Goal: Transaction & Acquisition: Book appointment/travel/reservation

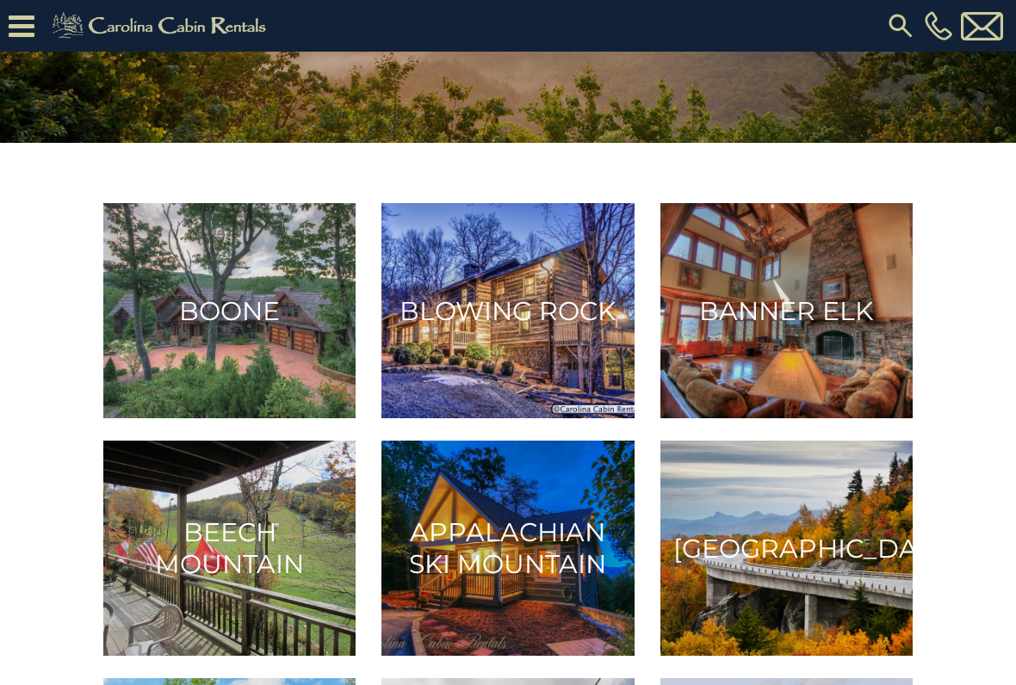
scroll to position [213, 0]
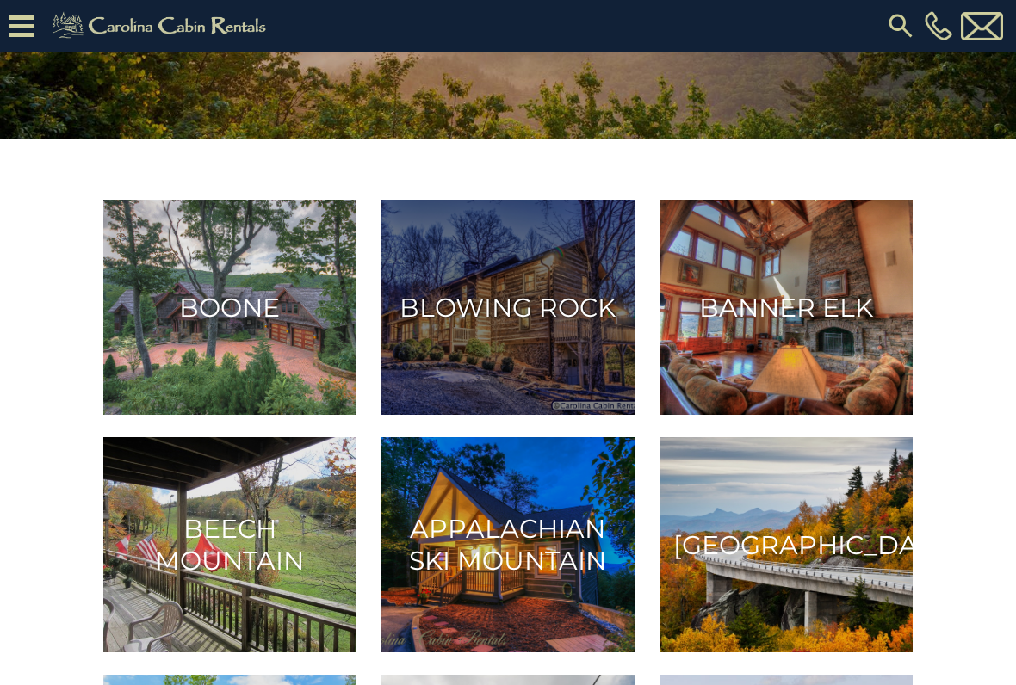
click at [541, 311] on h3 "Blowing Rock" at bounding box center [507, 308] width 226 height 32
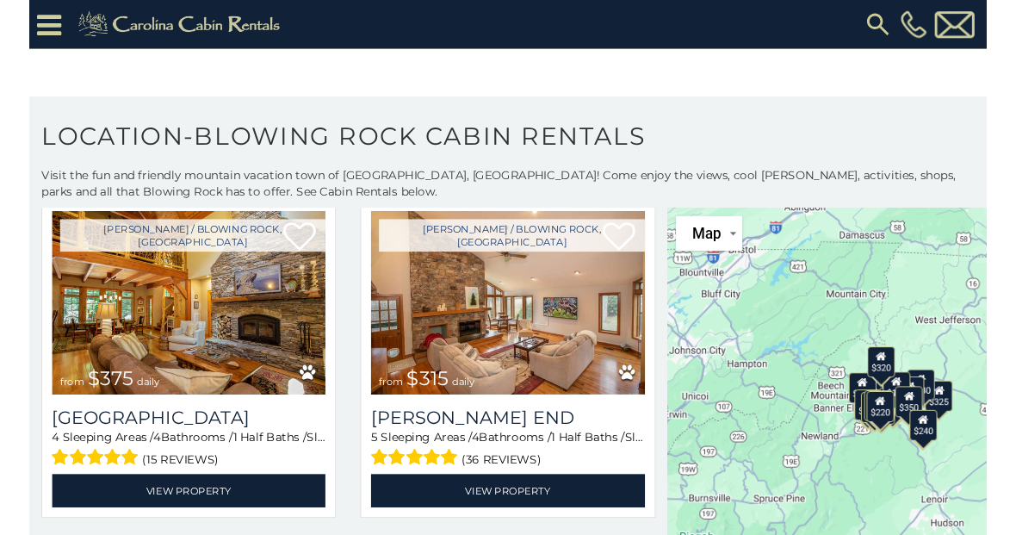
scroll to position [87, 0]
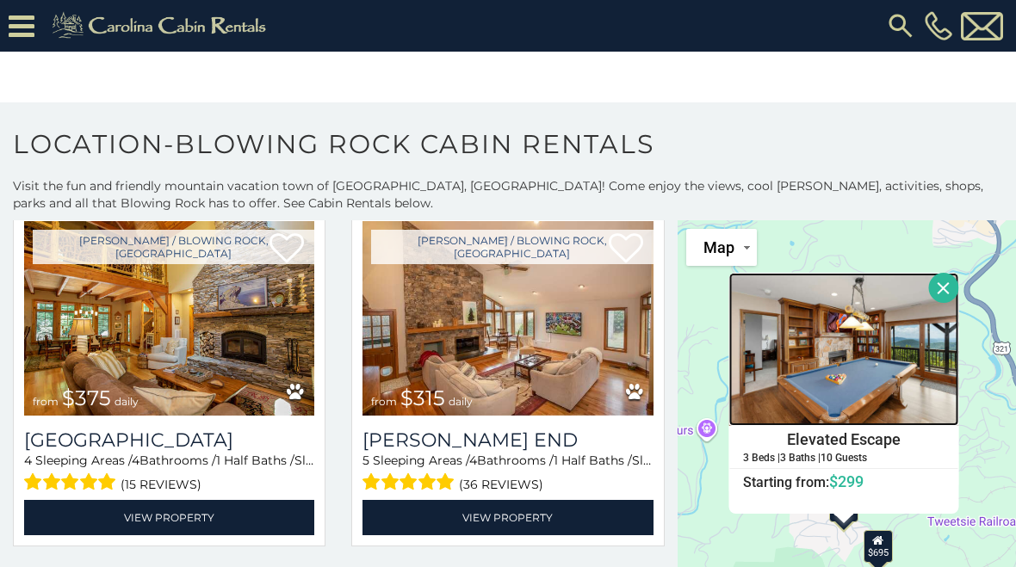
click at [833, 358] on img at bounding box center [844, 349] width 230 height 153
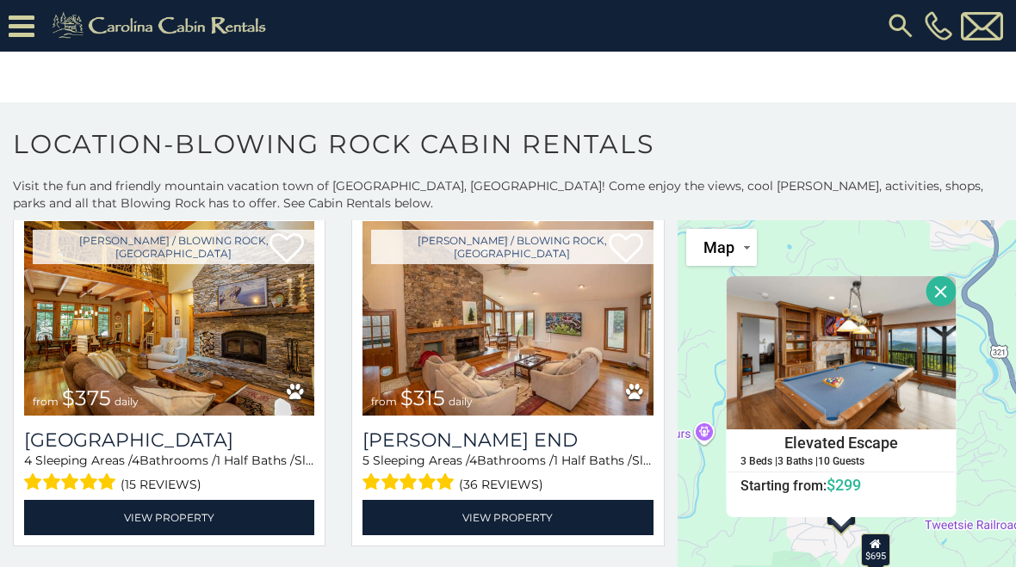
click at [839, 488] on span "$299" at bounding box center [844, 485] width 34 height 18
click at [939, 293] on button "Close" at bounding box center [942, 291] width 30 height 30
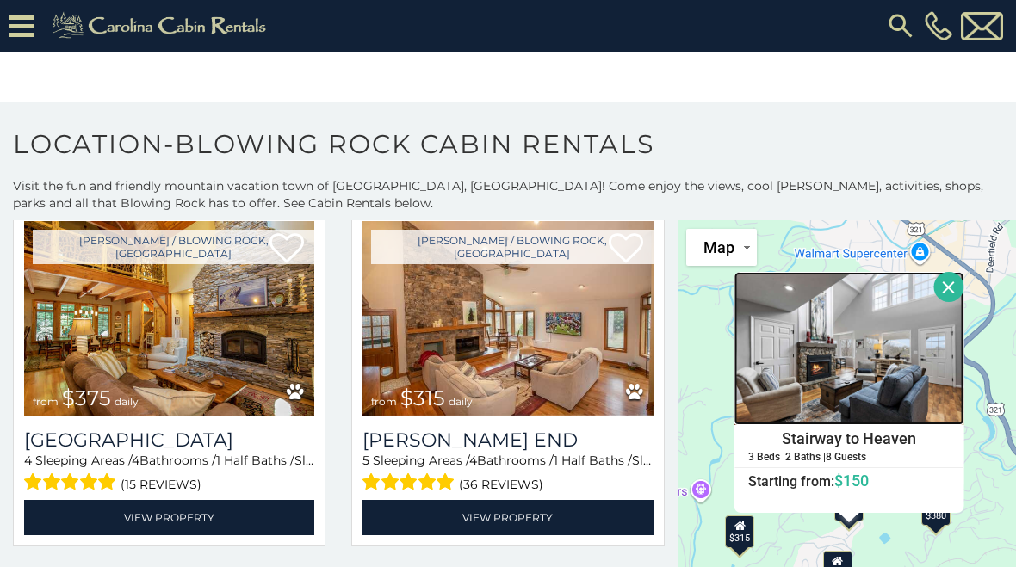
click at [861, 401] on img at bounding box center [849, 348] width 230 height 153
click at [948, 290] on button "Close" at bounding box center [949, 287] width 30 height 30
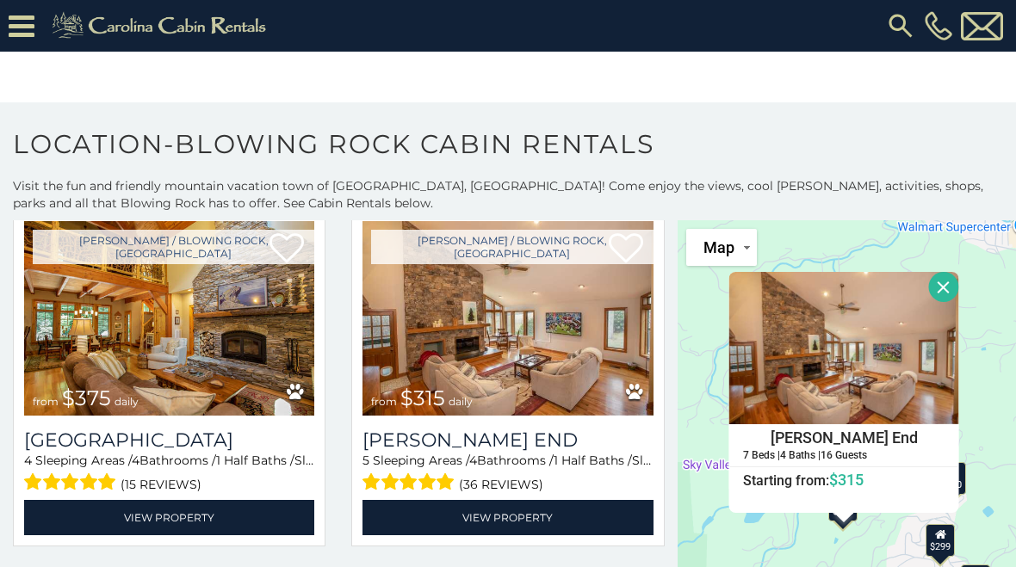
click at [941, 287] on button "Close" at bounding box center [944, 287] width 30 height 30
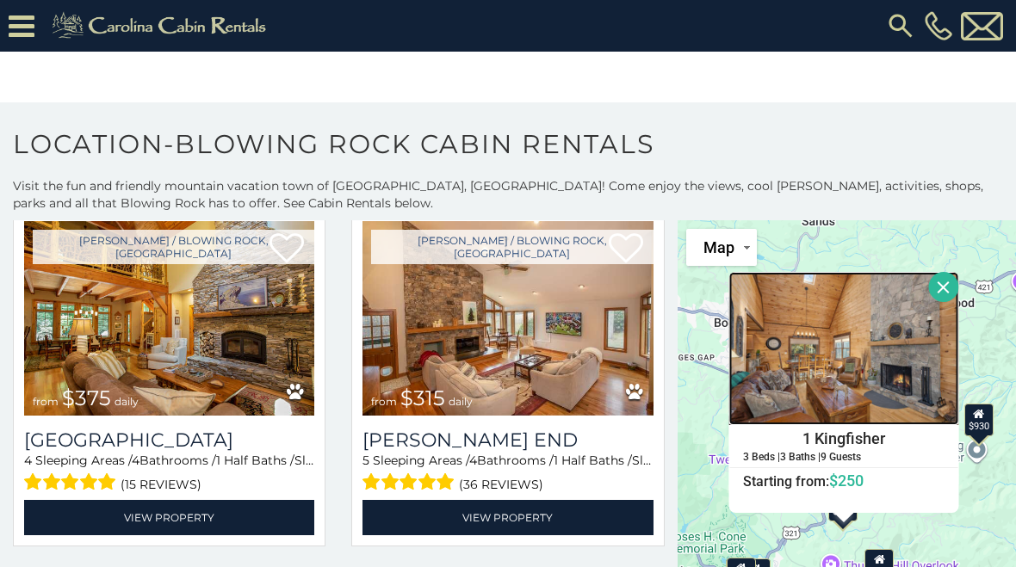
click at [846, 387] on img at bounding box center [844, 348] width 230 height 153
click at [942, 286] on button "Close" at bounding box center [944, 287] width 30 height 30
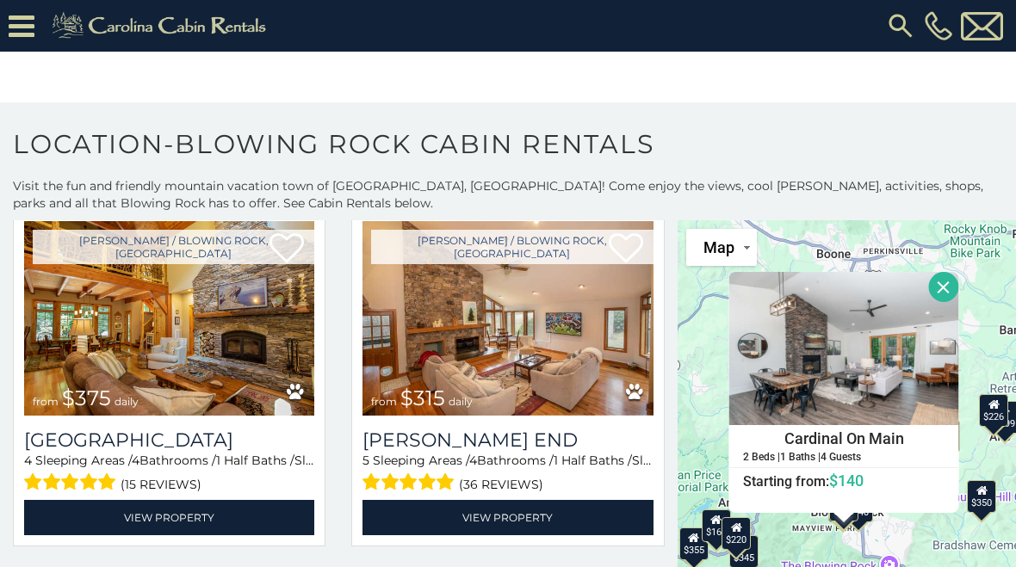
click at [896, 23] on img at bounding box center [900, 25] width 31 height 31
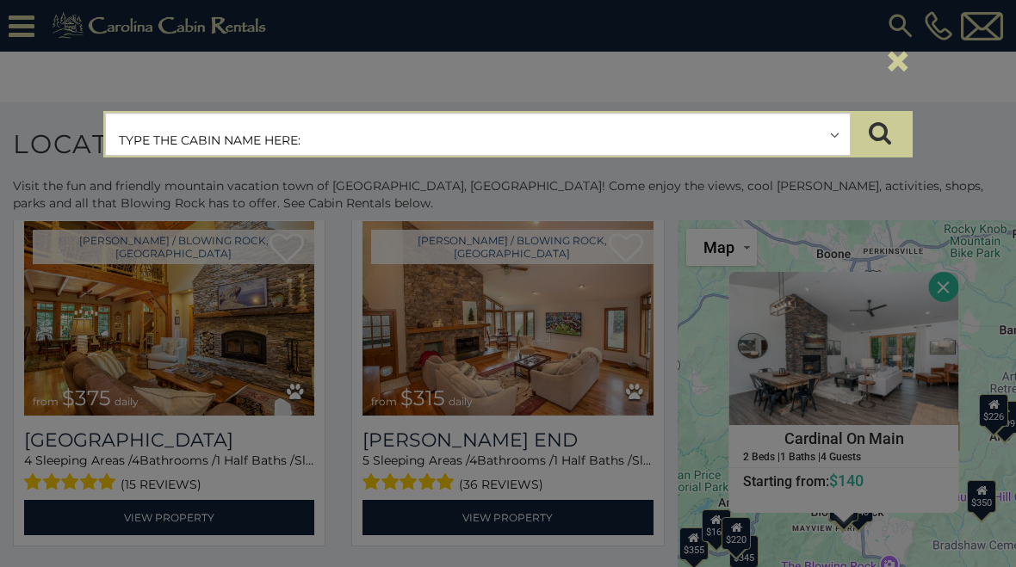
click at [419, 140] on input "text" at bounding box center [478, 135] width 744 height 43
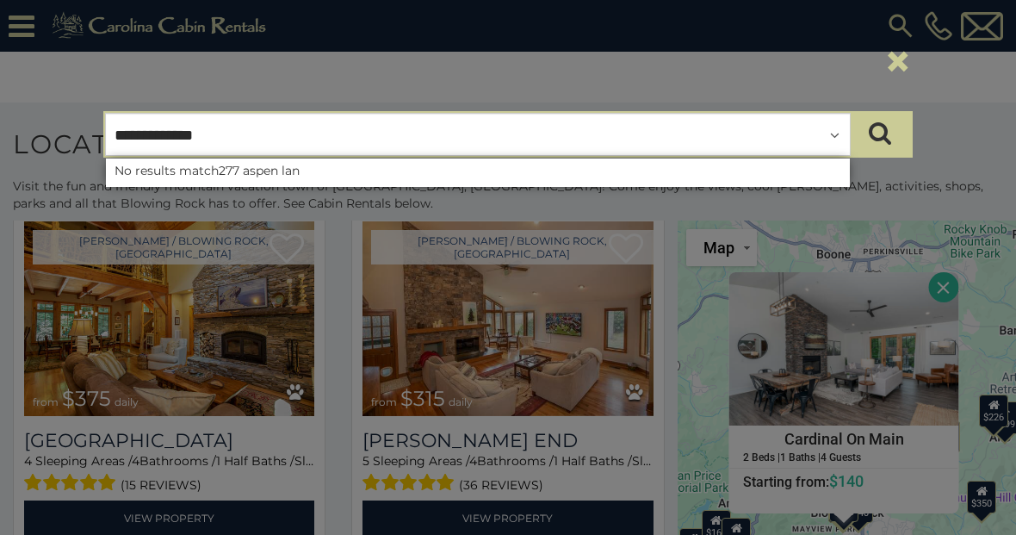
type input "**********"
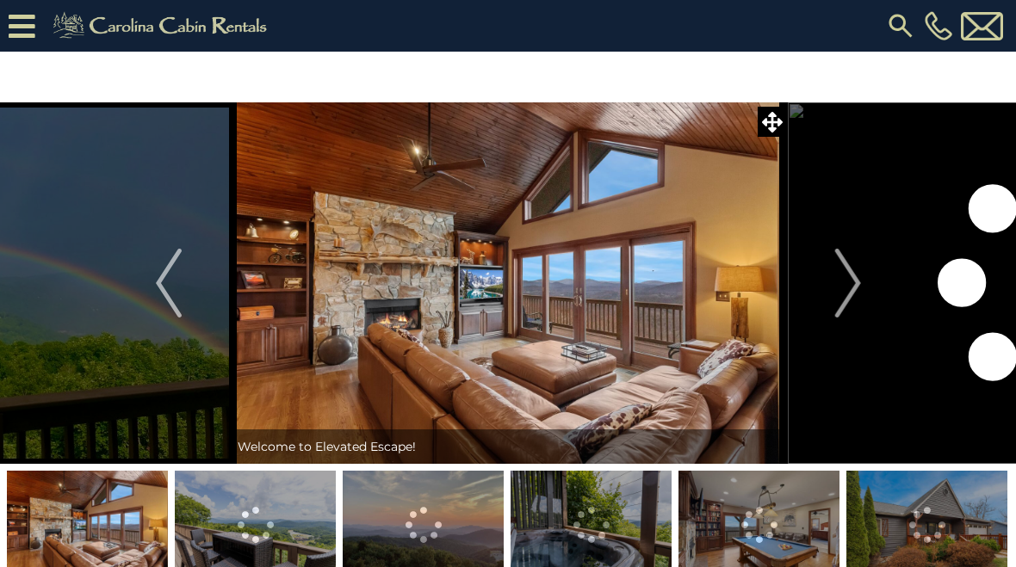
click at [839, 271] on img "Next" at bounding box center [847, 283] width 26 height 69
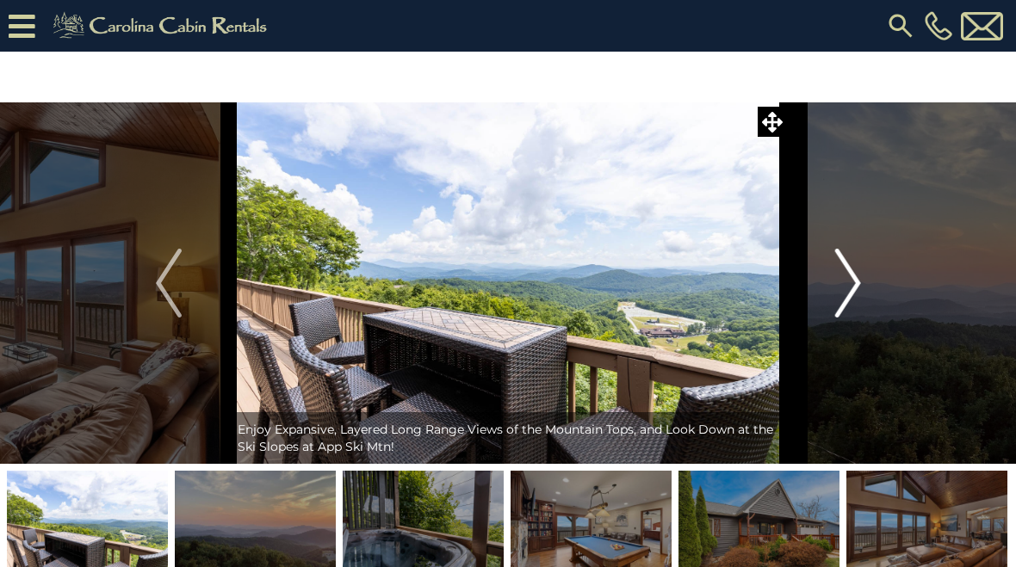
click at [852, 290] on img "Next" at bounding box center [847, 283] width 26 height 69
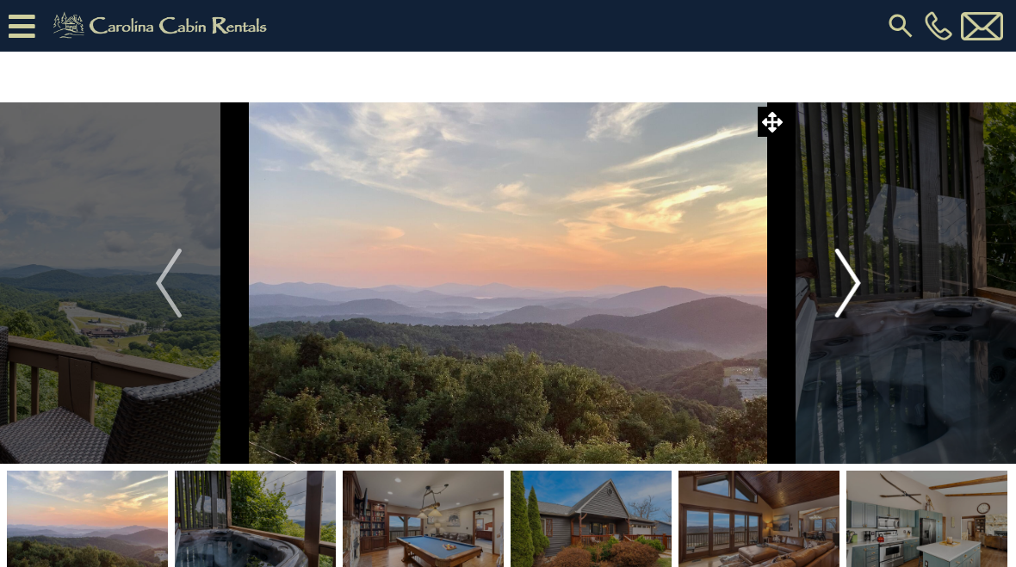
click at [845, 298] on img "Next" at bounding box center [847, 283] width 26 height 69
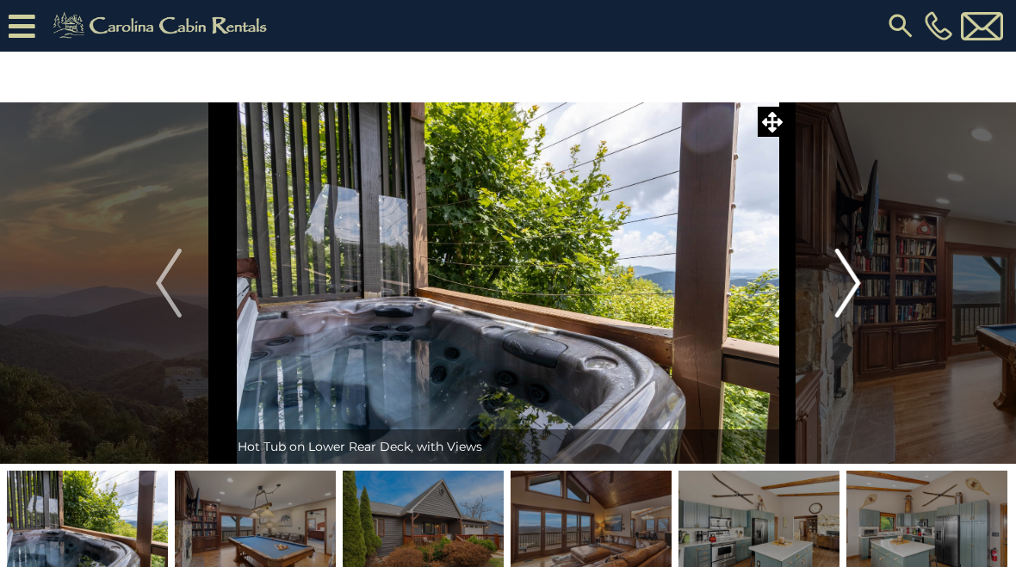
click at [852, 286] on img "Next" at bounding box center [847, 283] width 26 height 69
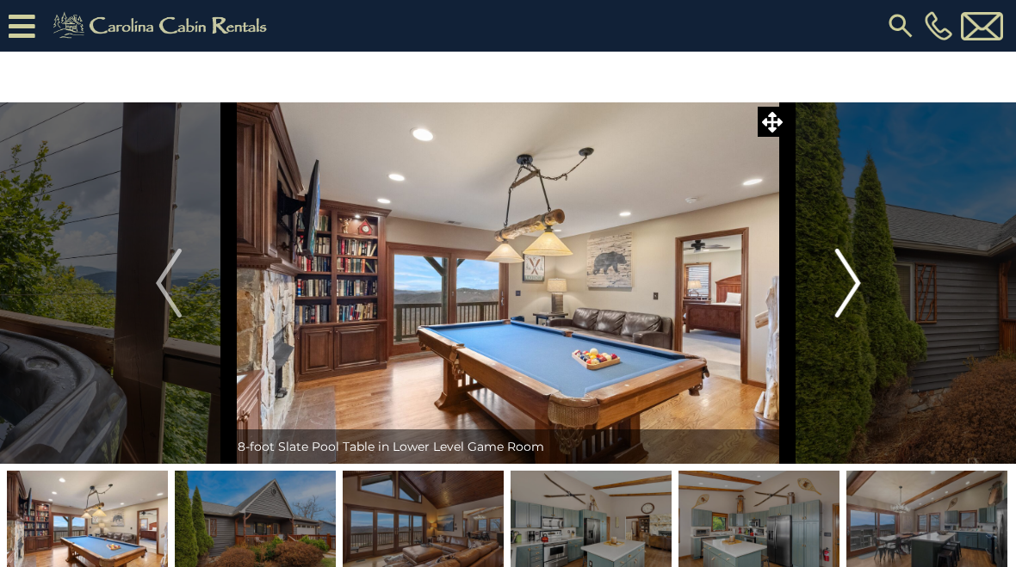
click at [846, 294] on img "Next" at bounding box center [847, 283] width 26 height 69
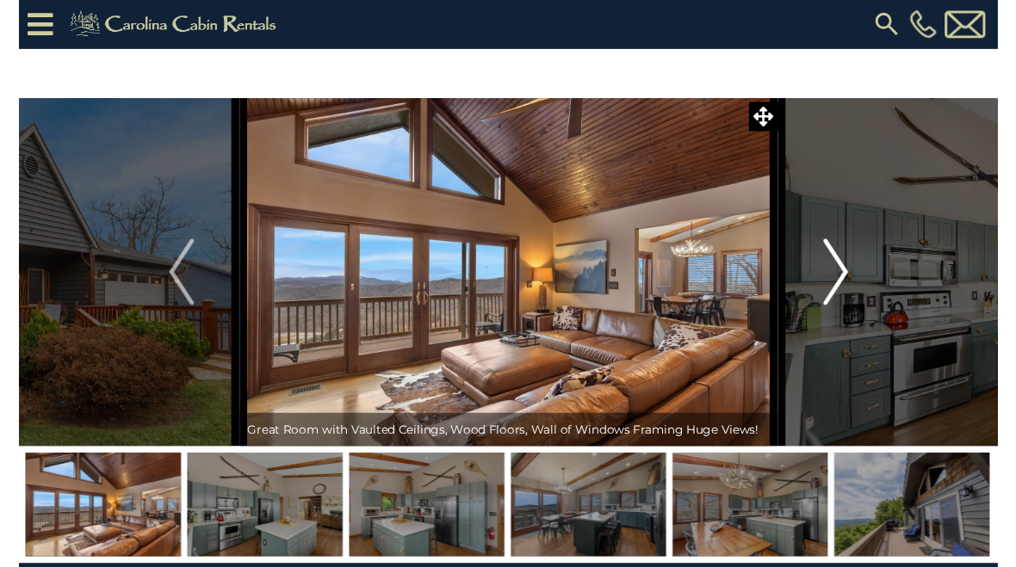
scroll to position [9, 0]
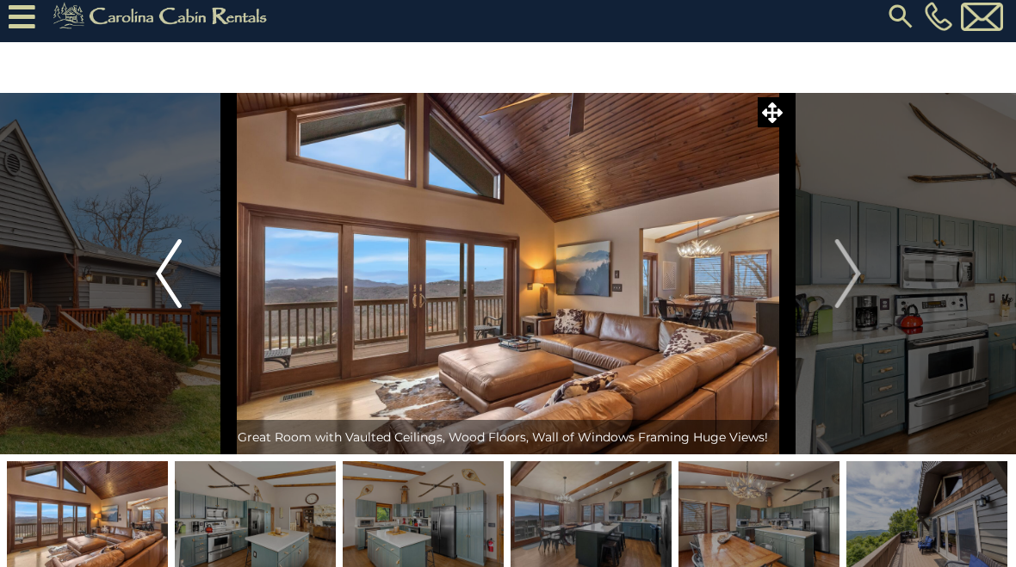
click at [168, 283] on img "Previous" at bounding box center [169, 273] width 26 height 69
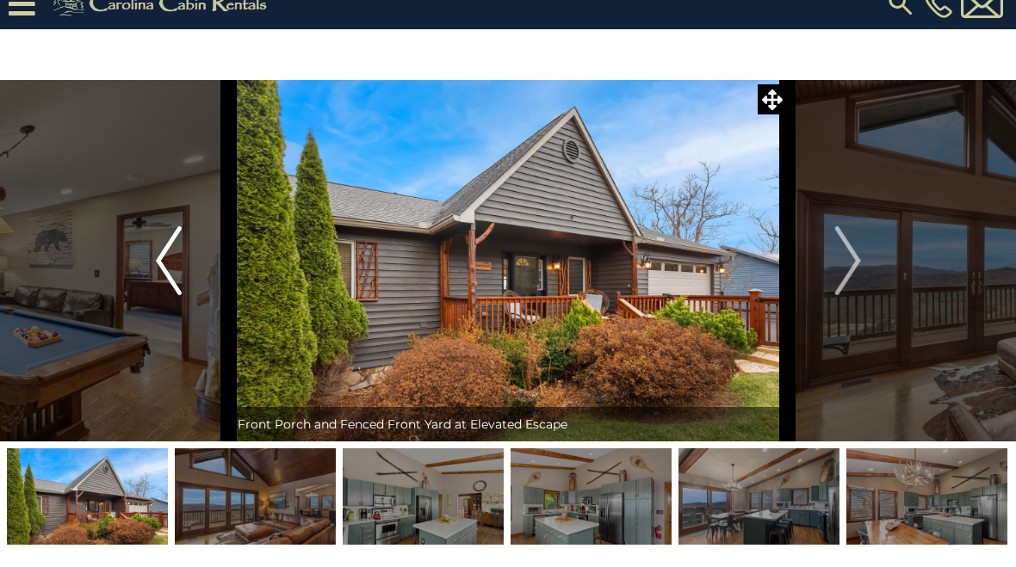
scroll to position [22, 0]
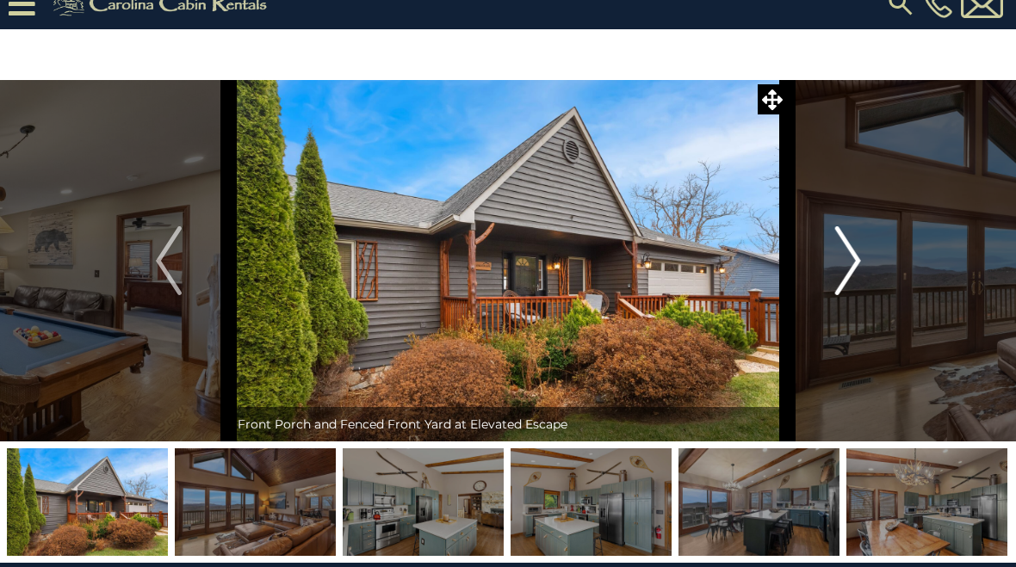
click at [868, 262] on button "Next" at bounding box center [848, 261] width 121 height 362
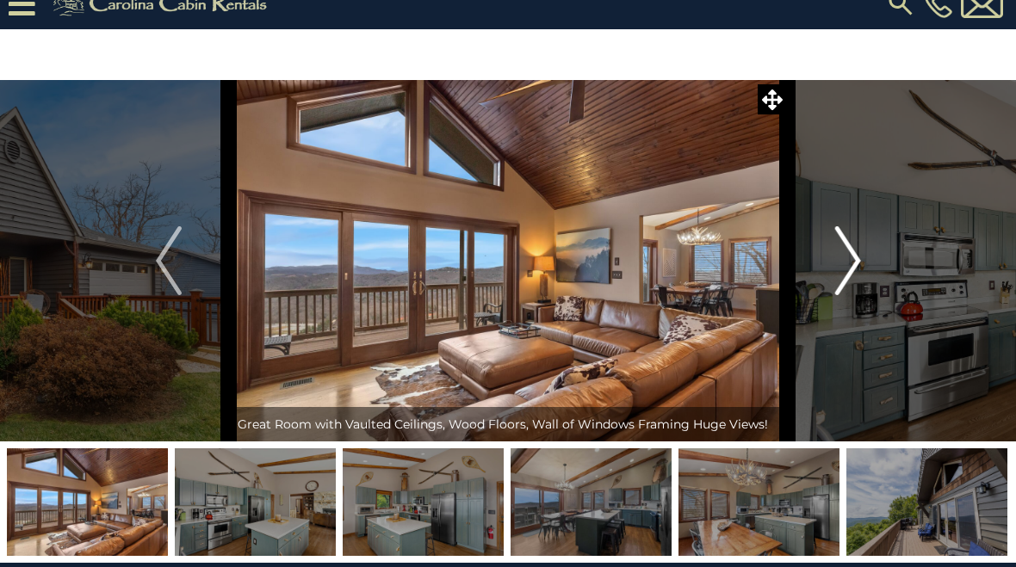
click at [870, 262] on button "Next" at bounding box center [848, 261] width 121 height 362
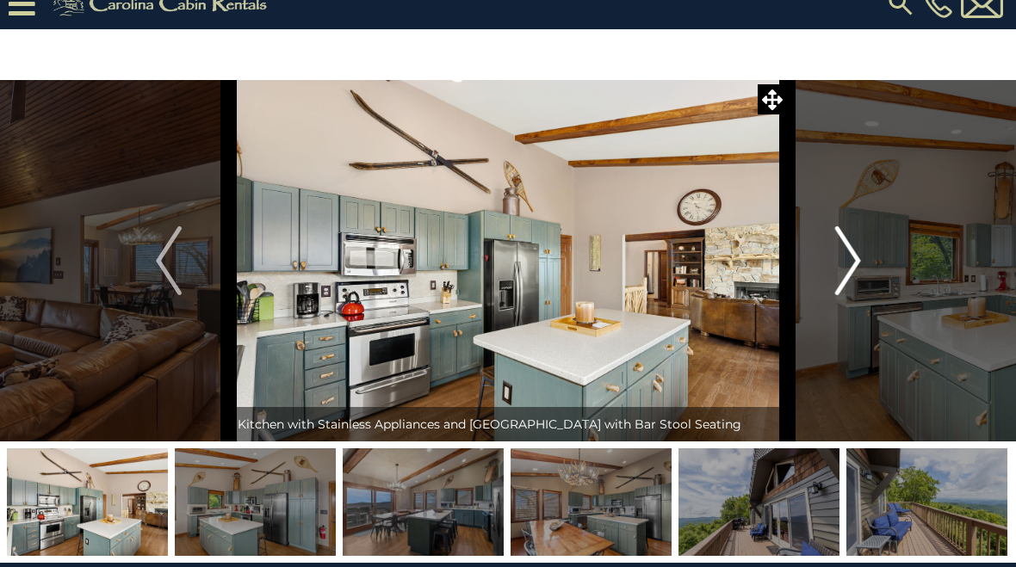
click at [849, 260] on img "Next" at bounding box center [847, 260] width 26 height 69
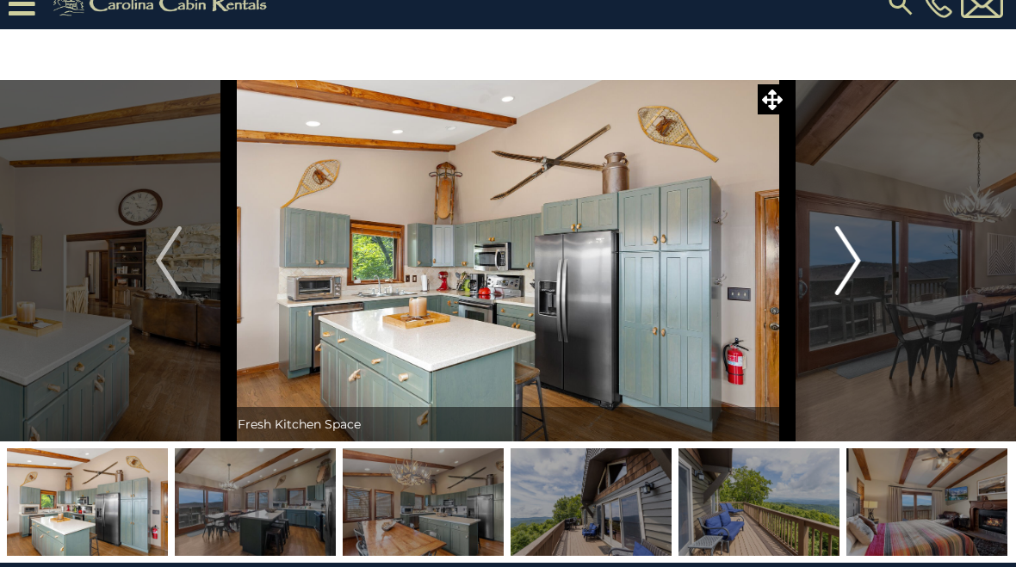
click at [855, 259] on img "Next" at bounding box center [847, 260] width 26 height 69
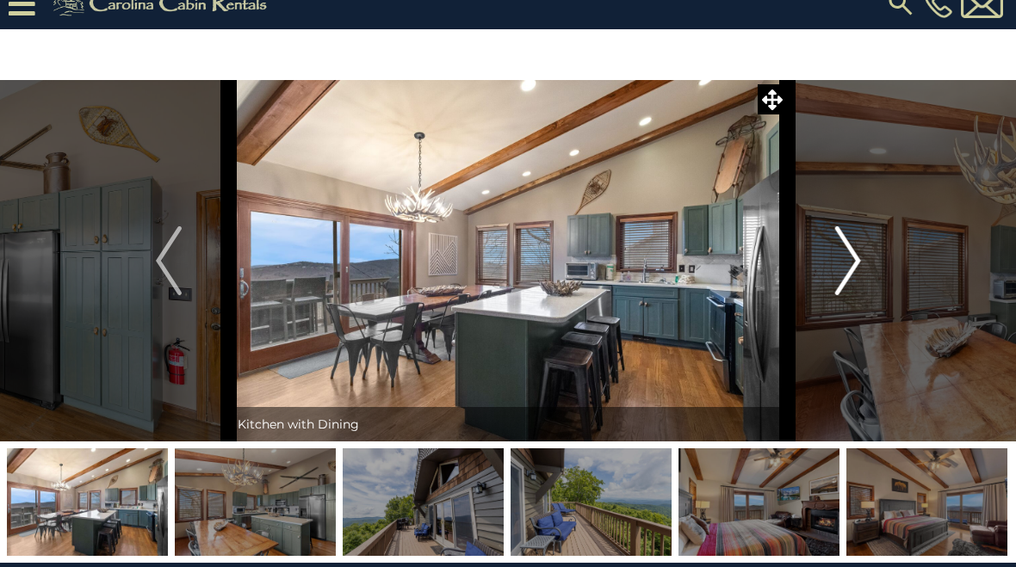
click at [858, 253] on img "Next" at bounding box center [847, 260] width 26 height 69
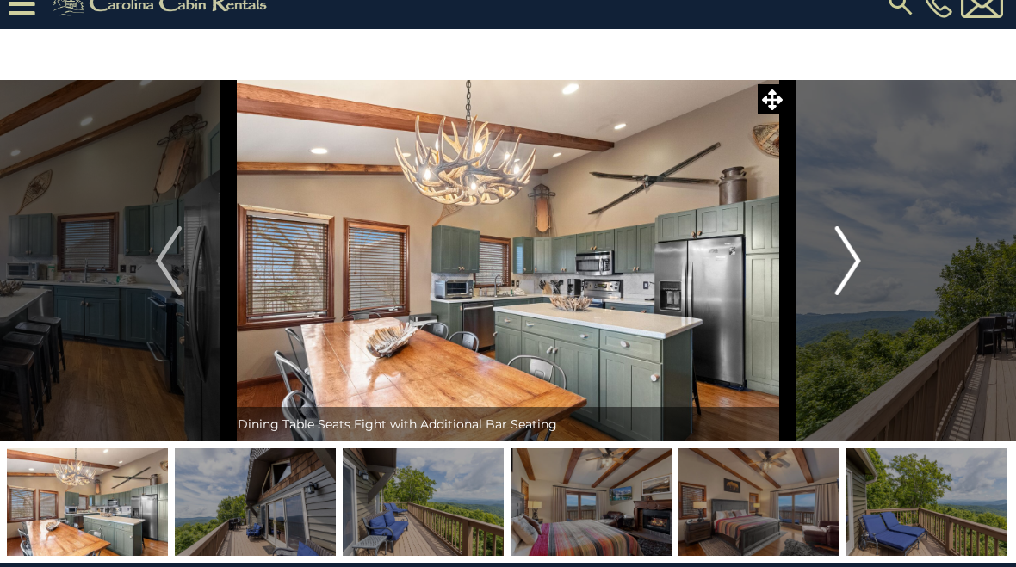
click at [853, 258] on img "Next" at bounding box center [847, 260] width 26 height 69
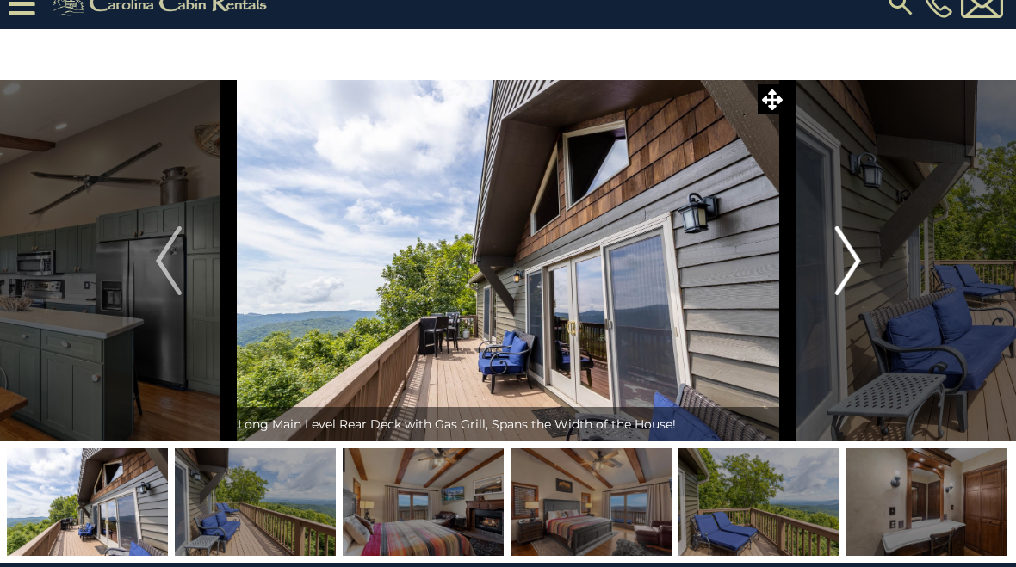
click at [872, 271] on button "Next" at bounding box center [848, 261] width 121 height 362
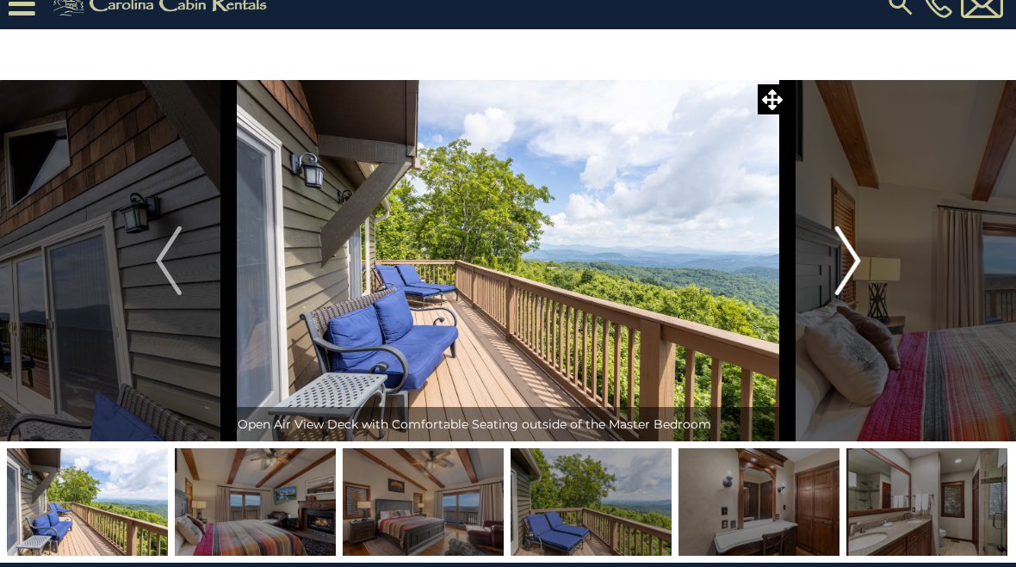
click at [858, 258] on img "Next" at bounding box center [847, 260] width 26 height 69
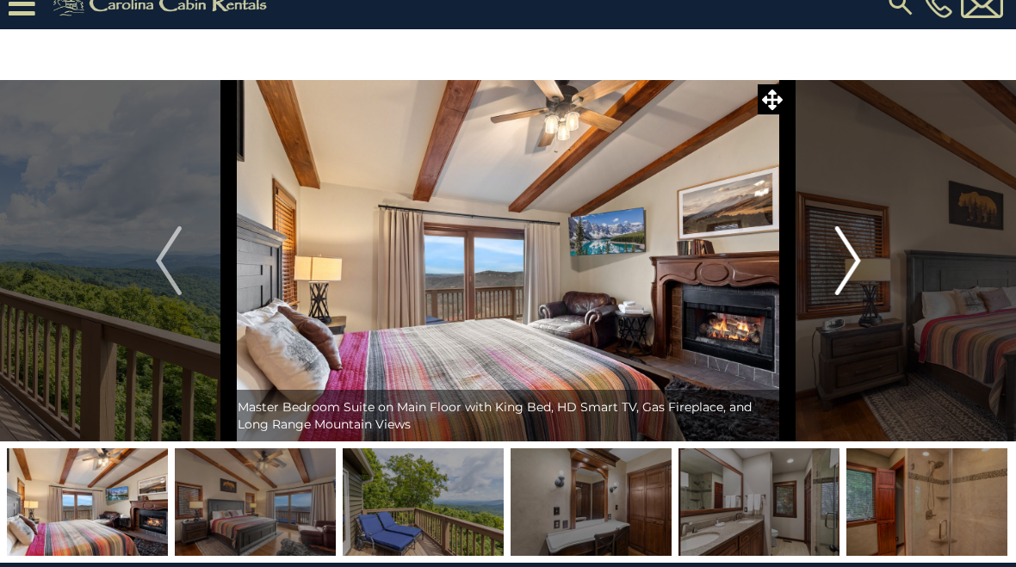
click at [860, 269] on img "Next" at bounding box center [847, 260] width 26 height 69
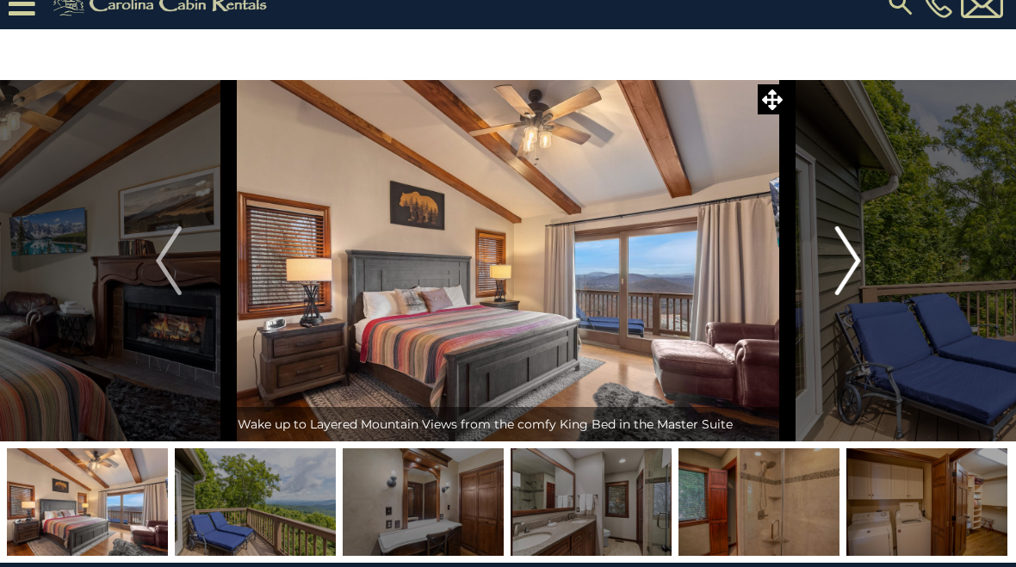
click at [865, 263] on button "Next" at bounding box center [848, 261] width 121 height 362
click at [169, 256] on img "Previous" at bounding box center [169, 260] width 26 height 69
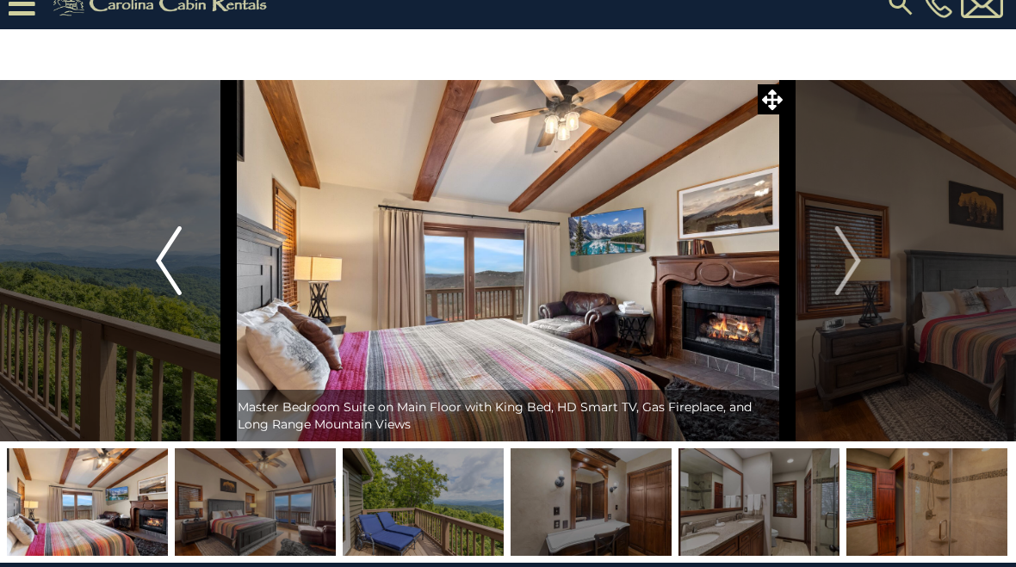
click at [164, 249] on img "Previous" at bounding box center [169, 260] width 26 height 69
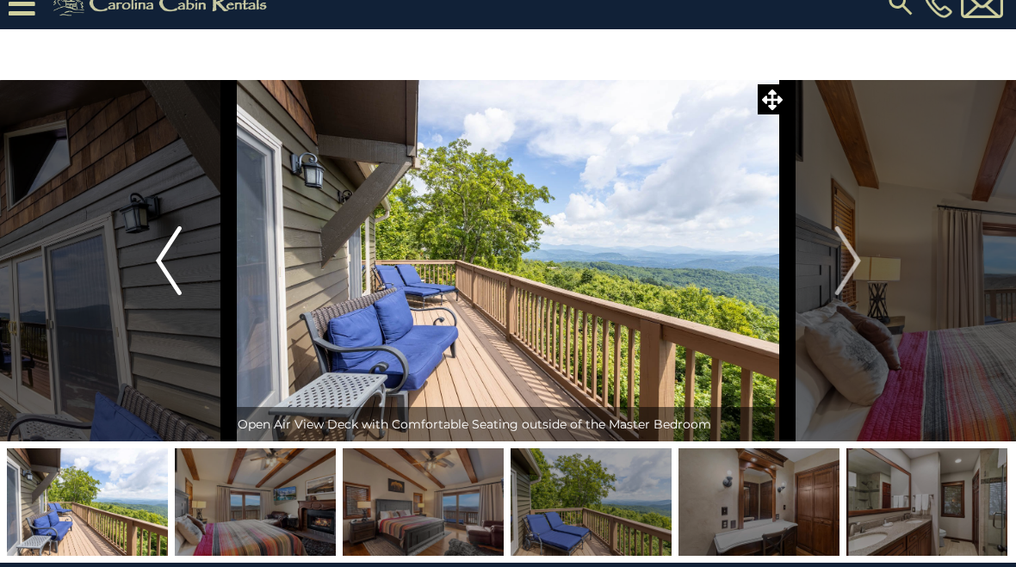
click at [164, 257] on img "Previous" at bounding box center [169, 260] width 26 height 69
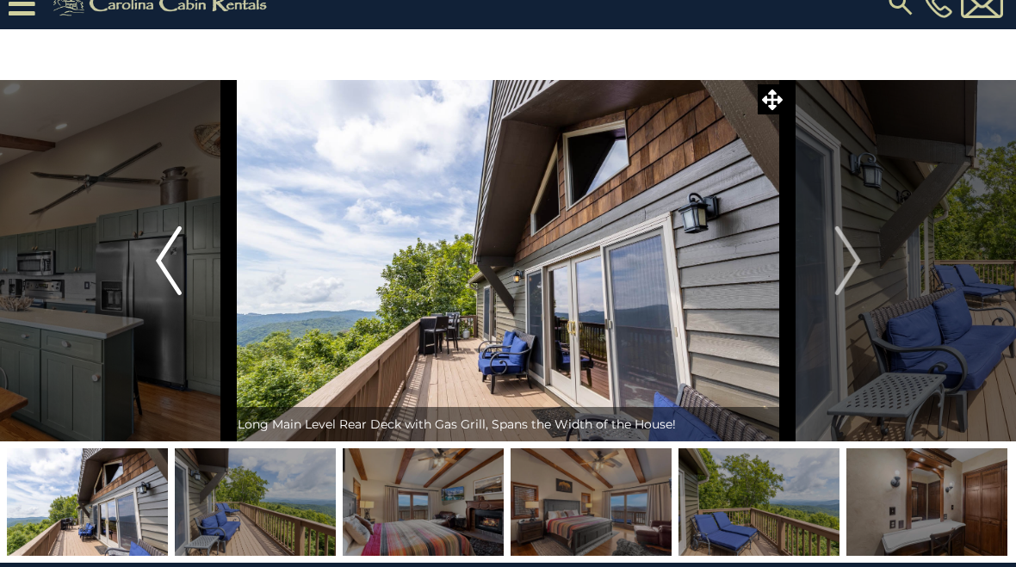
click at [178, 263] on img "Previous" at bounding box center [169, 260] width 26 height 69
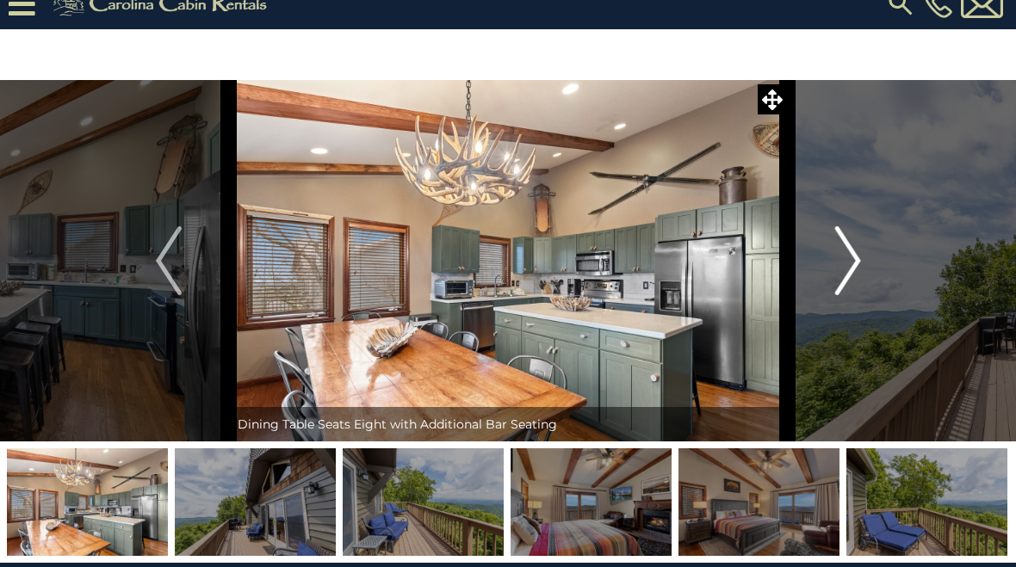
click at [846, 273] on img "Next" at bounding box center [847, 260] width 26 height 69
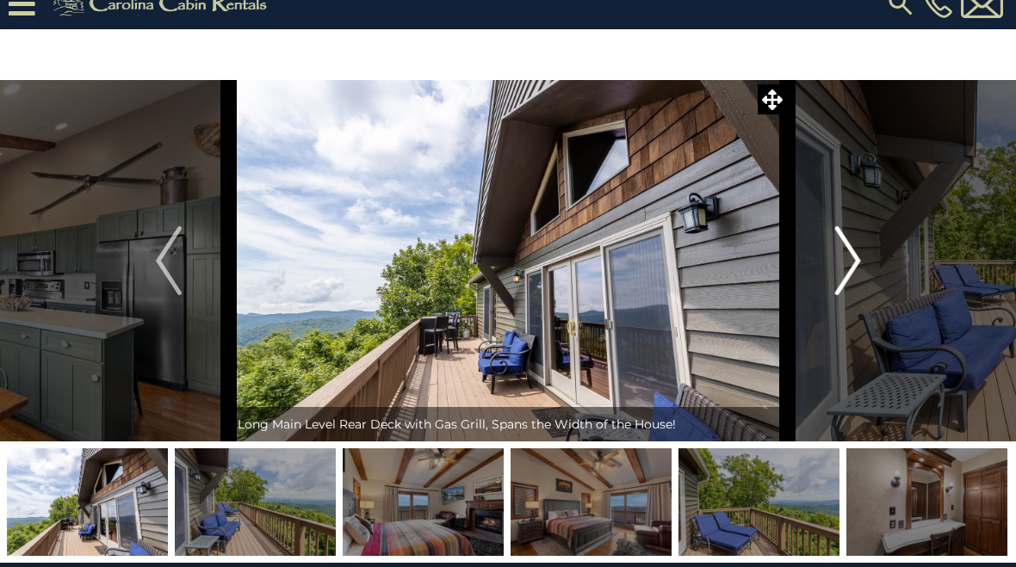
click at [856, 268] on img "Next" at bounding box center [847, 260] width 26 height 69
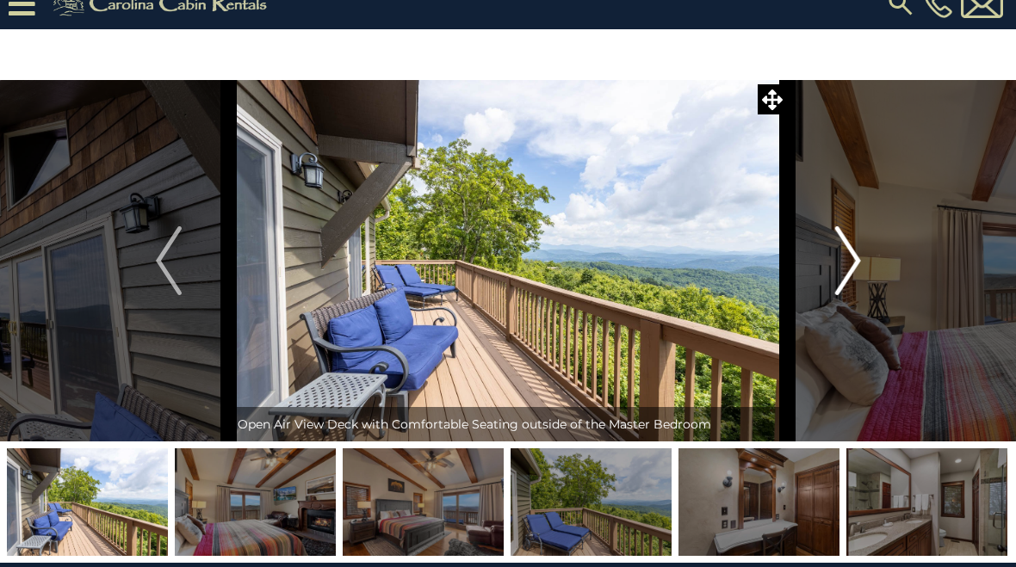
click at [852, 268] on img "Next" at bounding box center [847, 260] width 26 height 69
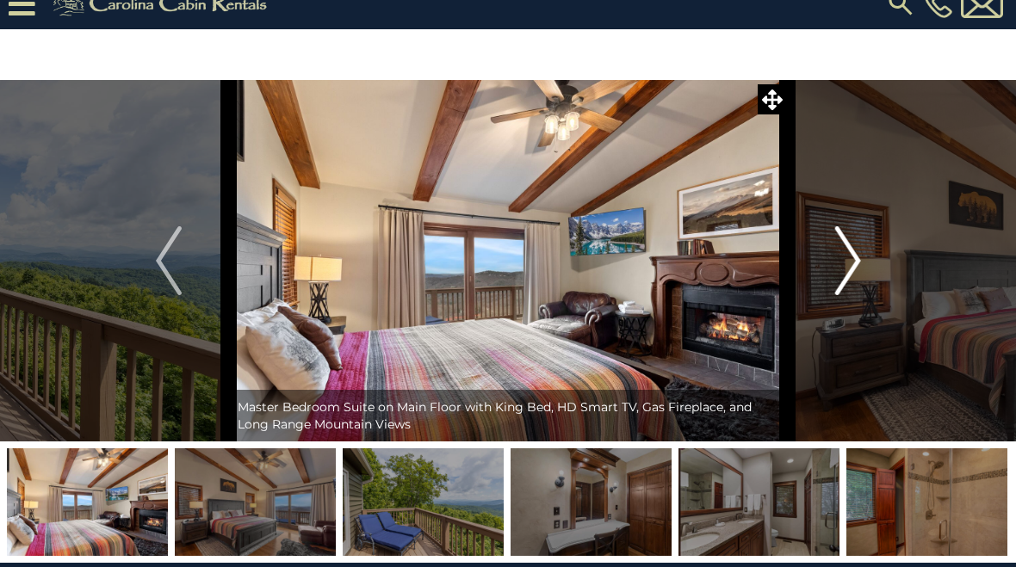
click at [849, 267] on img "Next" at bounding box center [847, 260] width 26 height 69
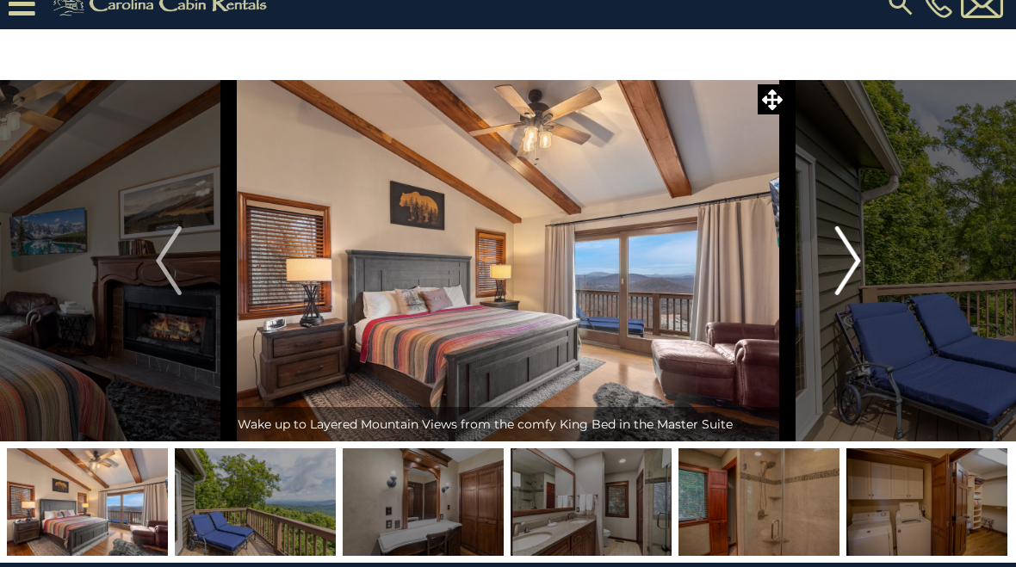
click at [850, 267] on img "Next" at bounding box center [847, 260] width 26 height 69
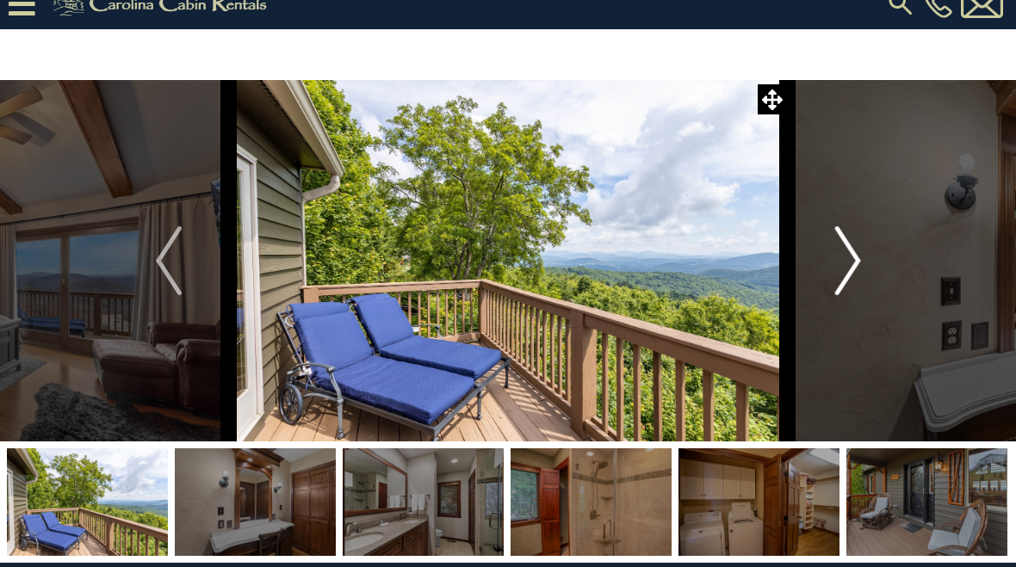
click at [840, 270] on img "Next" at bounding box center [847, 260] width 26 height 69
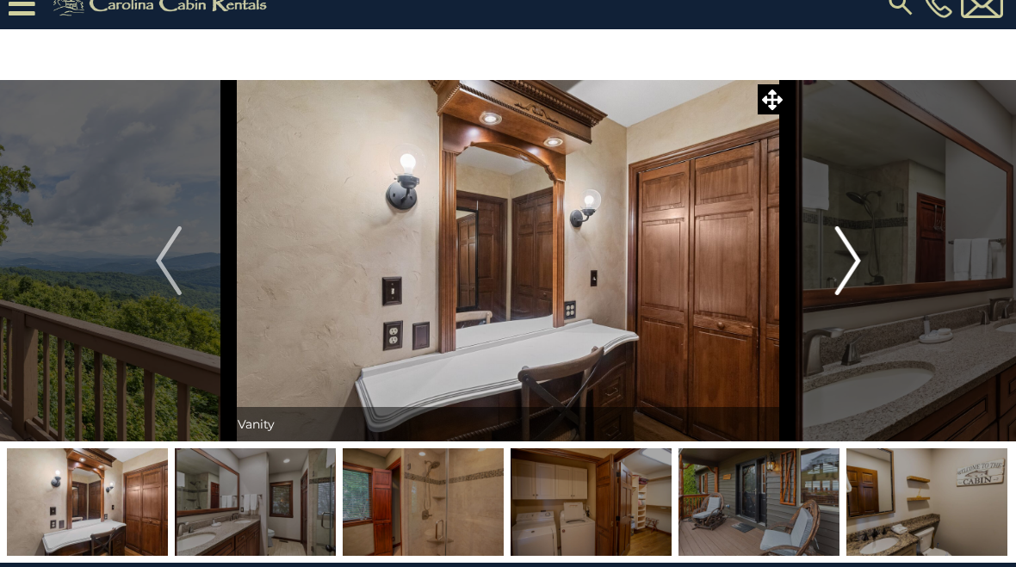
click at [849, 270] on img "Next" at bounding box center [847, 260] width 26 height 69
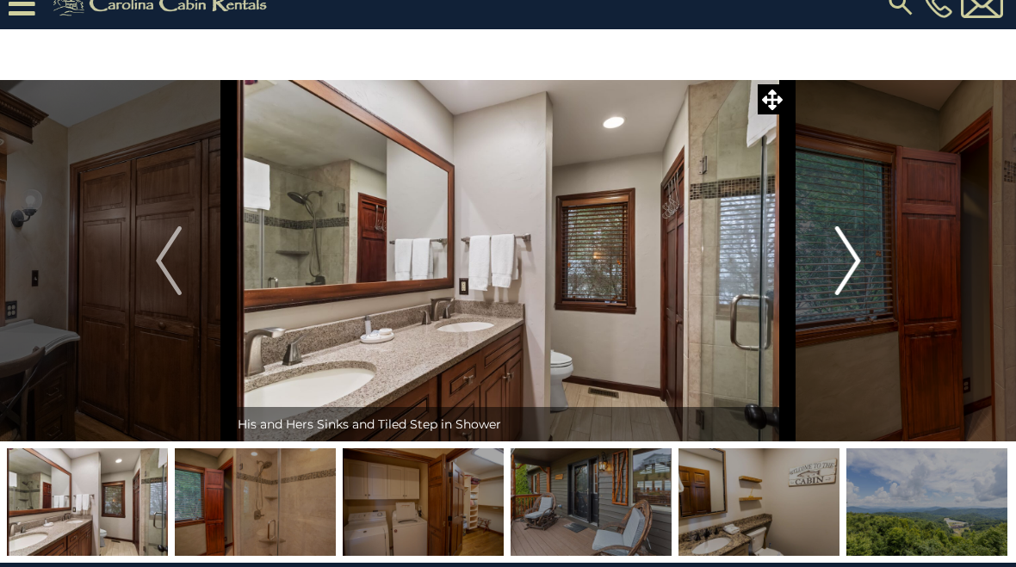
click at [850, 272] on img "Next" at bounding box center [847, 260] width 26 height 69
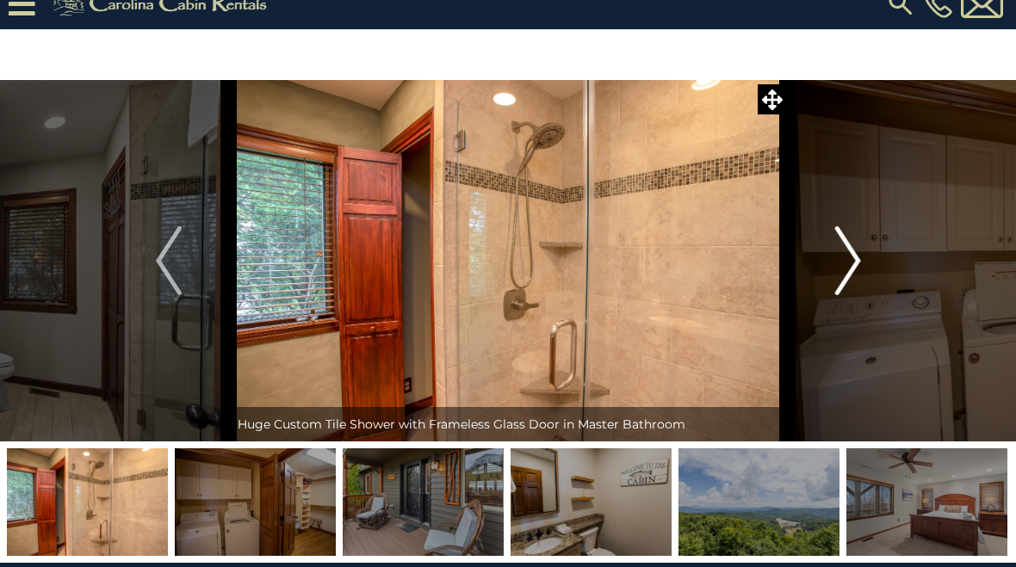
click at [855, 269] on img "Next" at bounding box center [847, 260] width 26 height 69
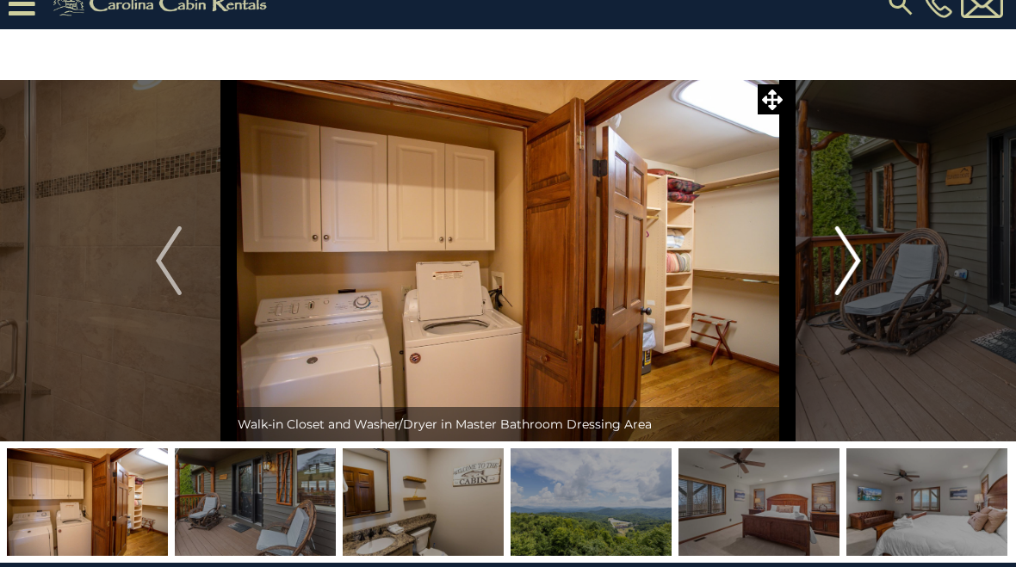
click at [854, 263] on img "Next" at bounding box center [847, 260] width 26 height 69
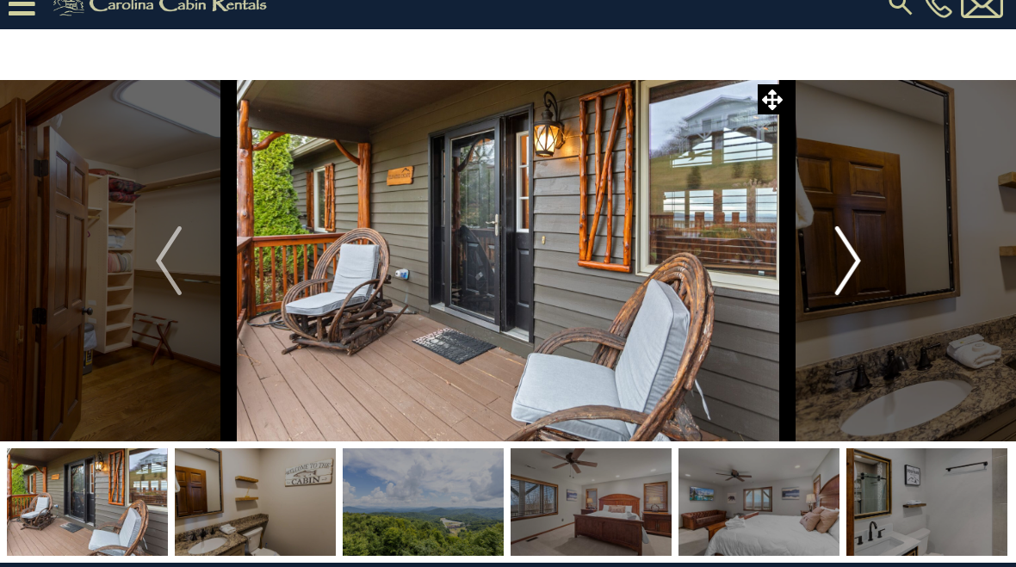
click at [854, 268] on img "Next" at bounding box center [847, 260] width 26 height 69
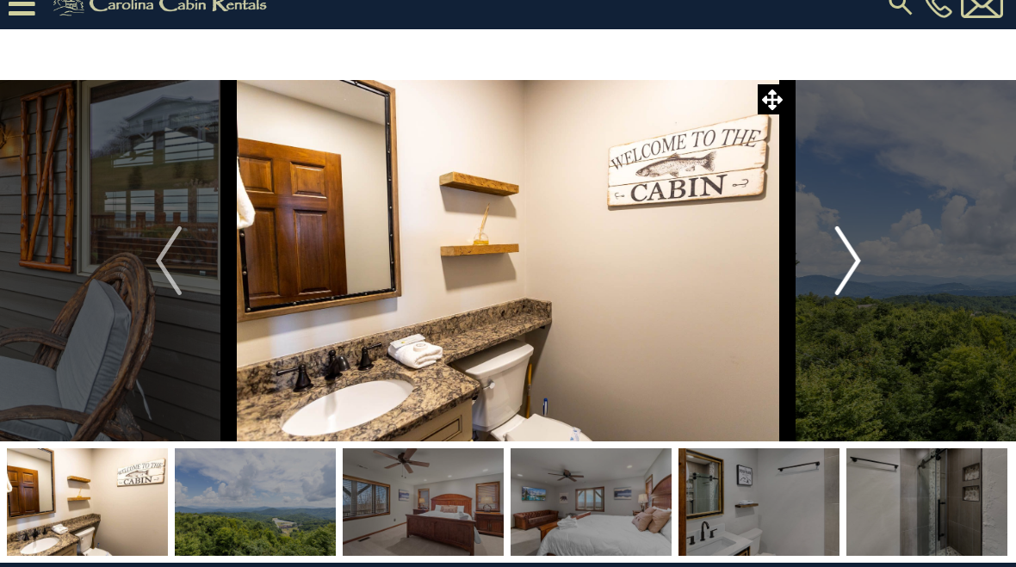
click at [856, 268] on img "Next" at bounding box center [847, 260] width 26 height 69
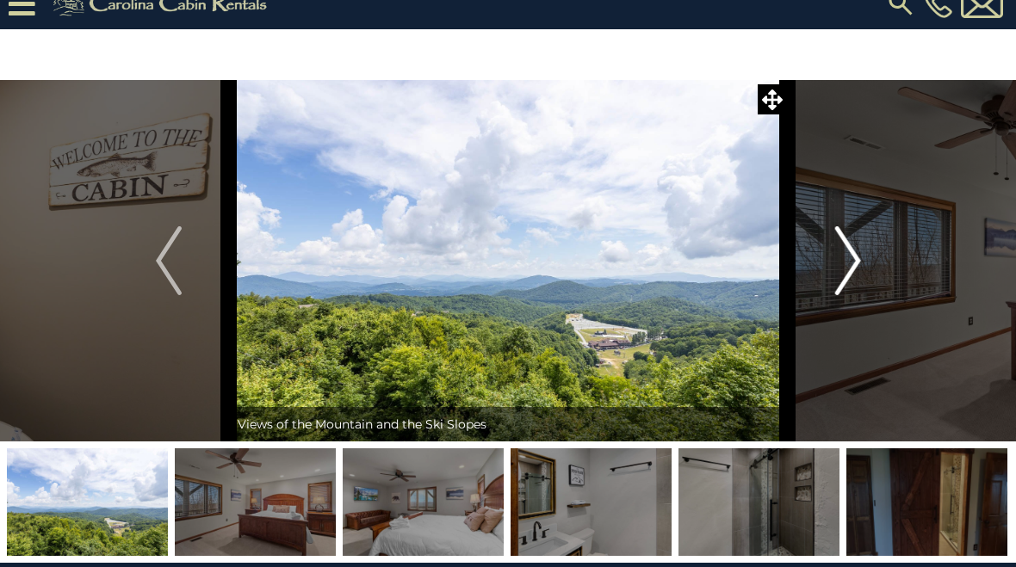
click at [851, 271] on img "Next" at bounding box center [847, 260] width 26 height 69
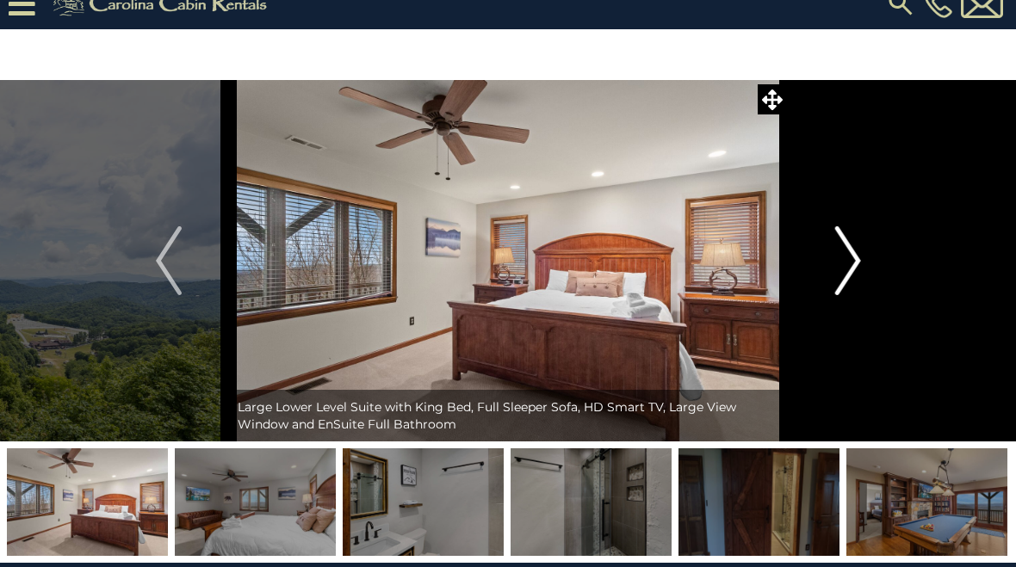
click at [853, 270] on img "Next" at bounding box center [847, 260] width 26 height 69
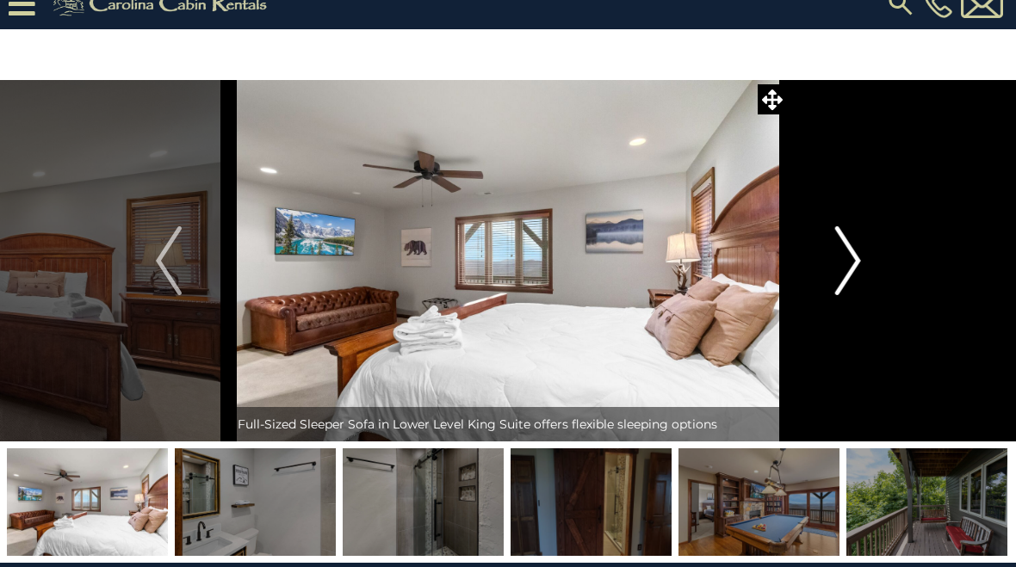
click at [857, 274] on img "Next" at bounding box center [847, 260] width 26 height 69
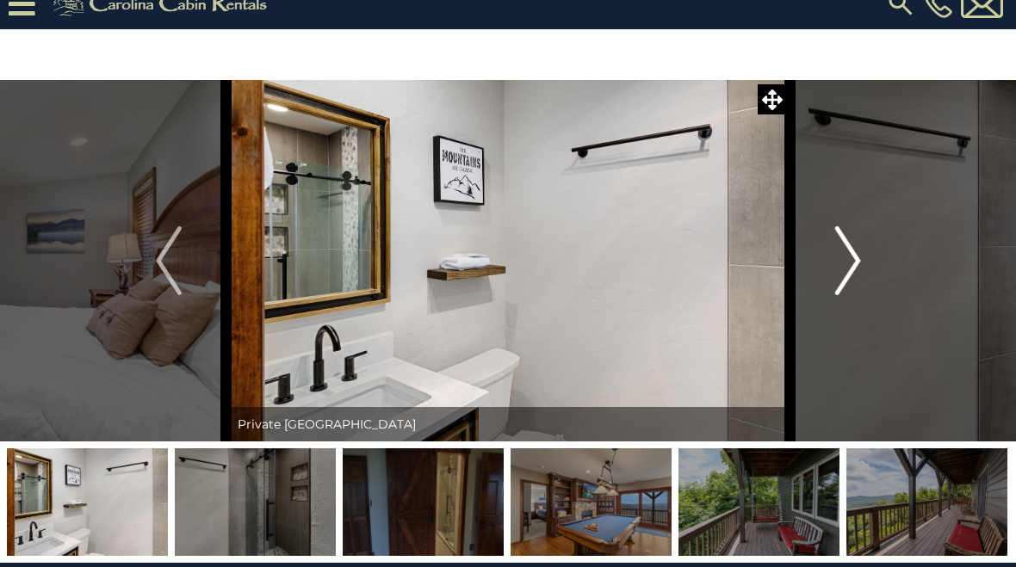
click at [852, 276] on img "Next" at bounding box center [847, 260] width 26 height 69
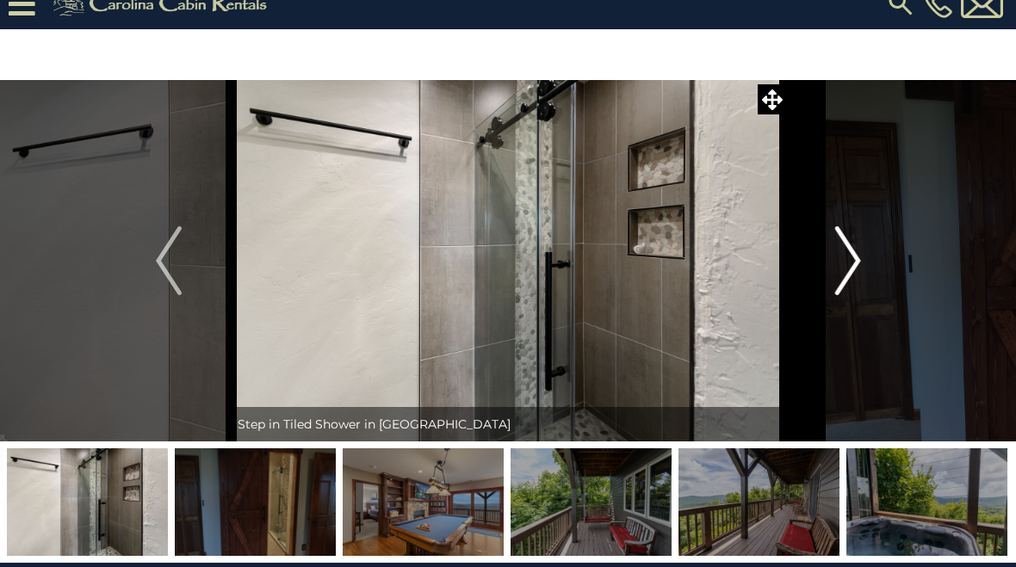
click at [854, 277] on img "Next" at bounding box center [847, 260] width 26 height 69
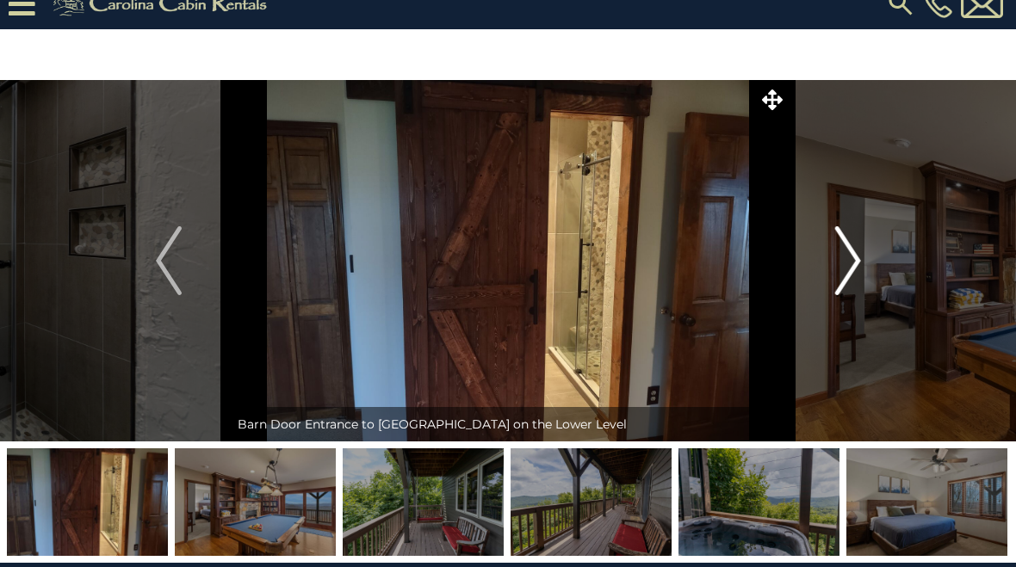
click at [851, 276] on img "Next" at bounding box center [847, 260] width 26 height 69
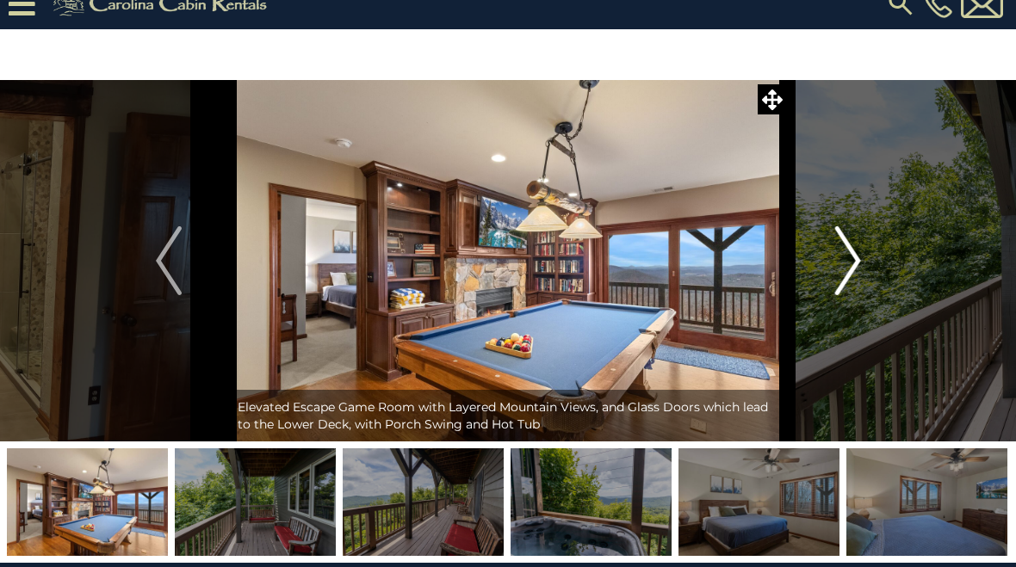
click at [852, 282] on img "Next" at bounding box center [847, 260] width 26 height 69
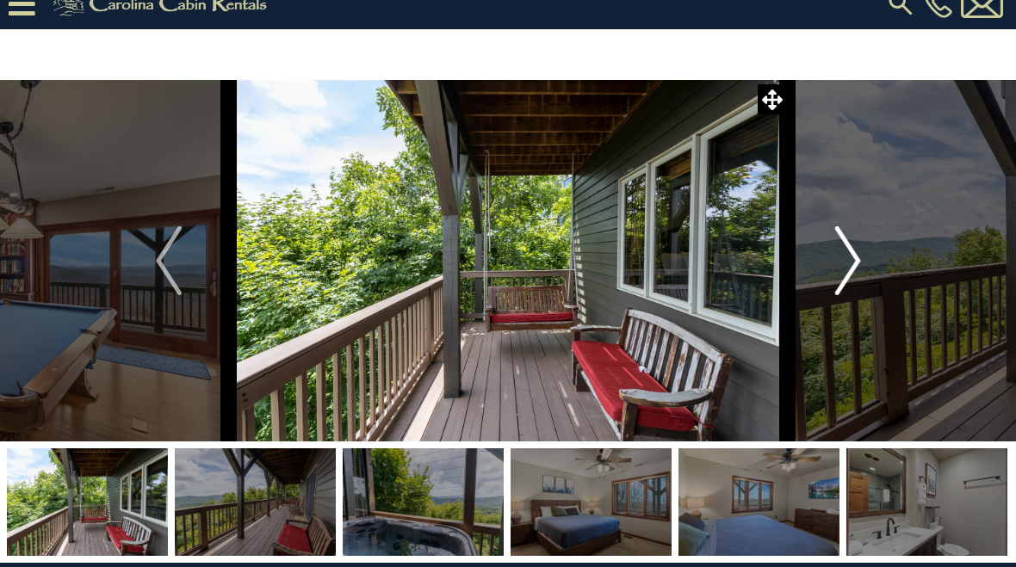
click at [856, 276] on img "Next" at bounding box center [847, 260] width 26 height 69
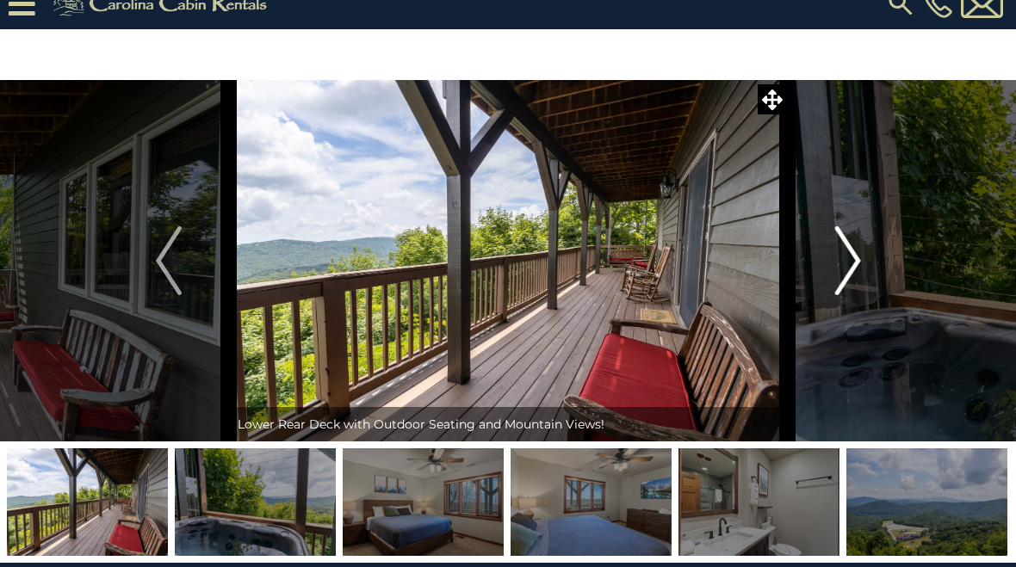
click at [852, 280] on img "Next" at bounding box center [847, 260] width 26 height 69
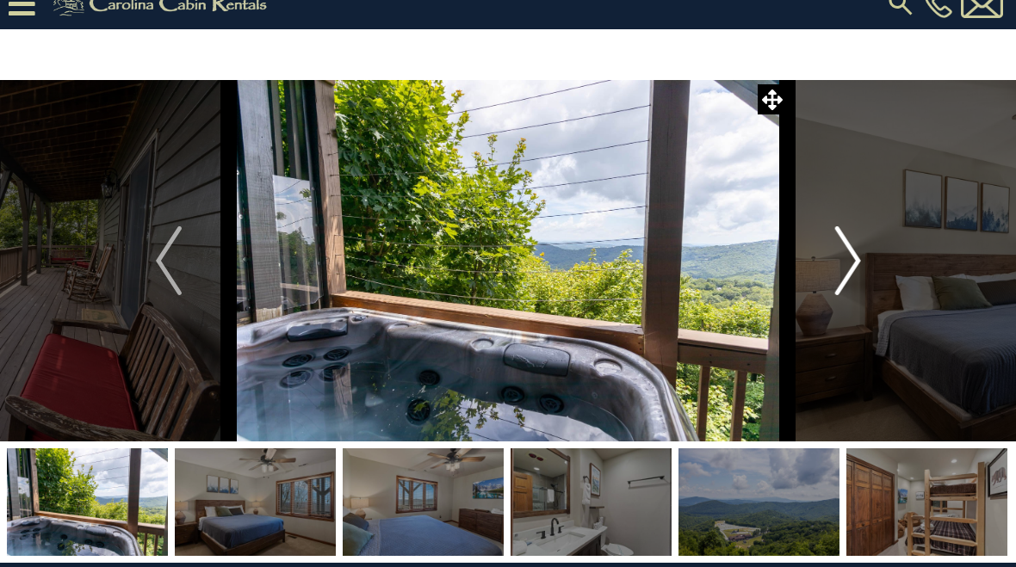
scroll to position [0, 0]
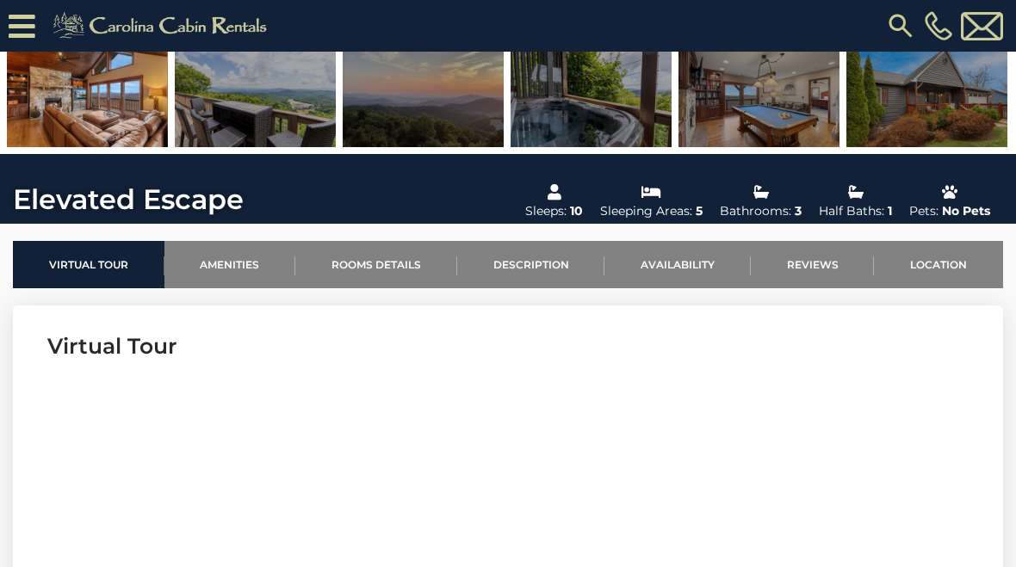
scroll to position [376, 0]
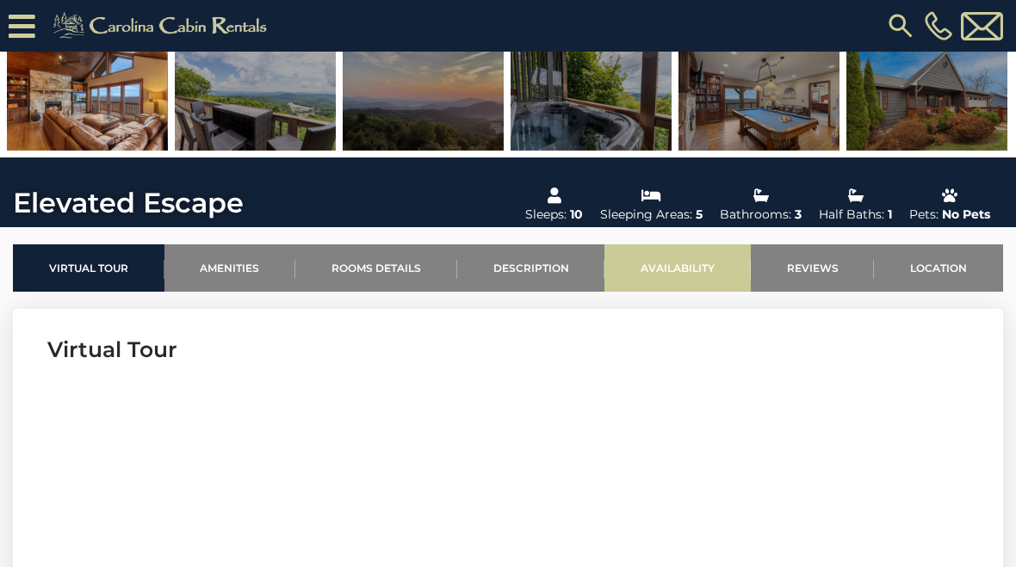
click at [687, 272] on link "Availability" at bounding box center [677, 268] width 146 height 47
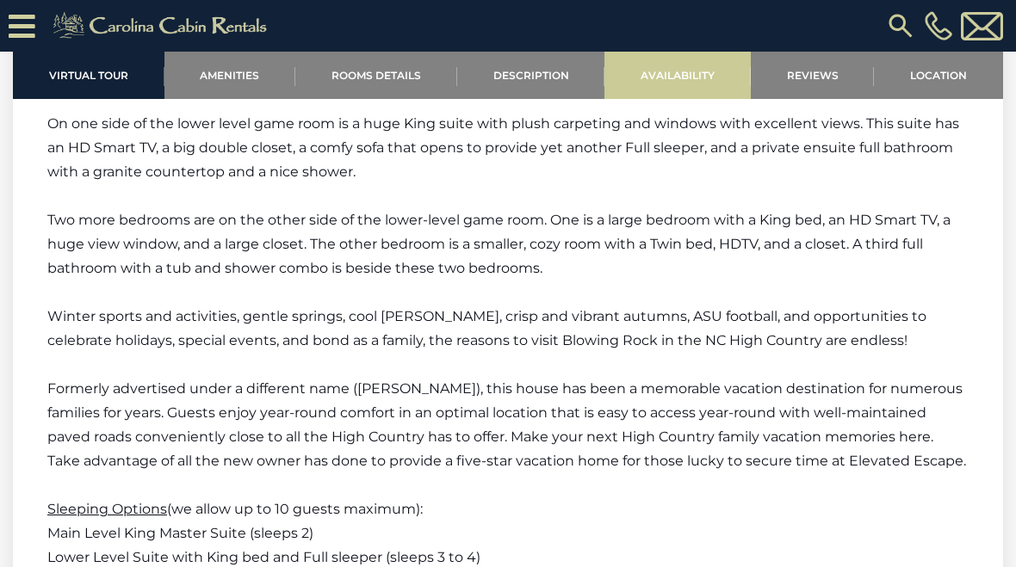
scroll to position [4370, 0]
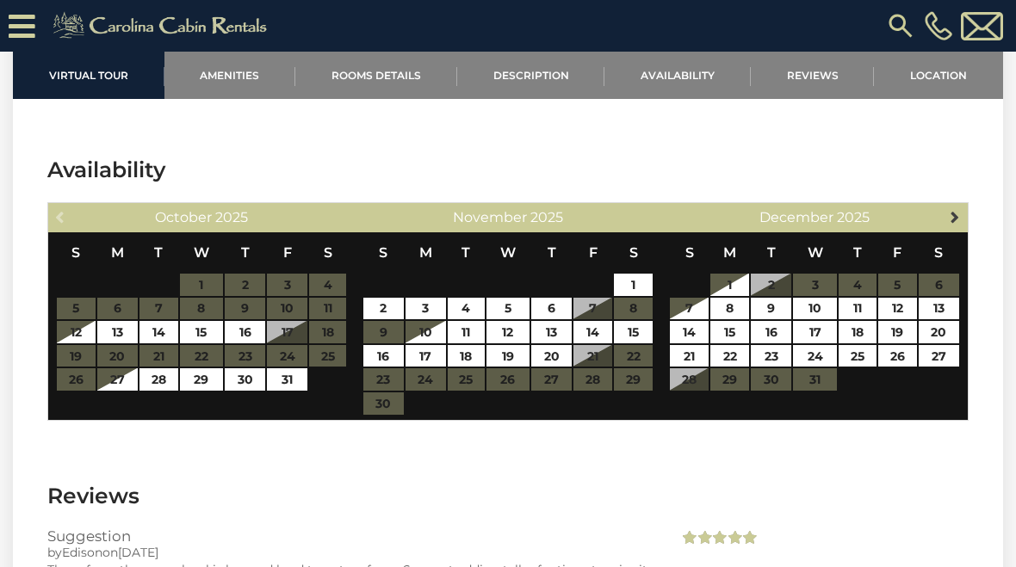
click at [957, 214] on span "Next" at bounding box center [955, 217] width 14 height 14
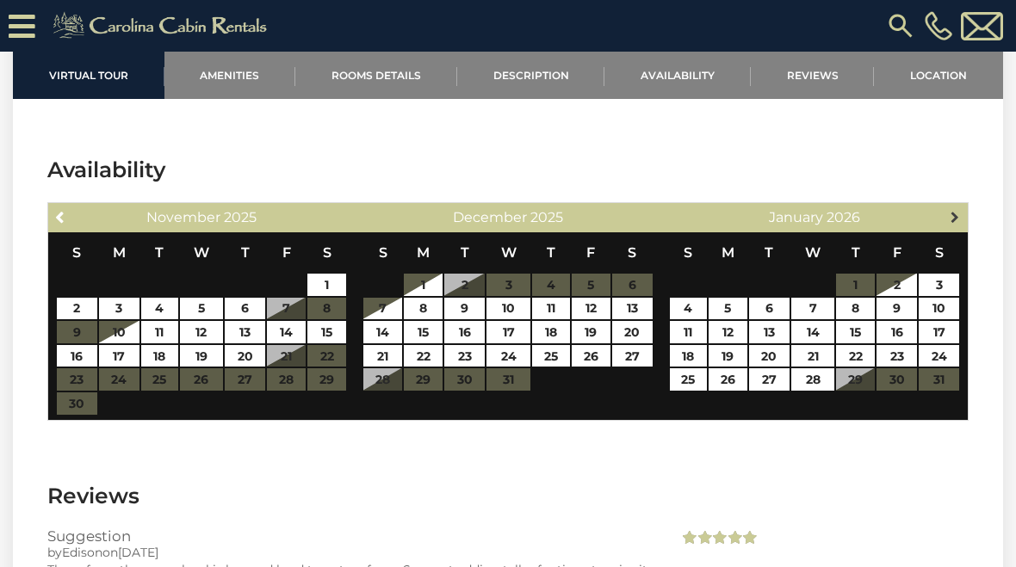
click at [958, 215] on span "Next" at bounding box center [955, 217] width 14 height 14
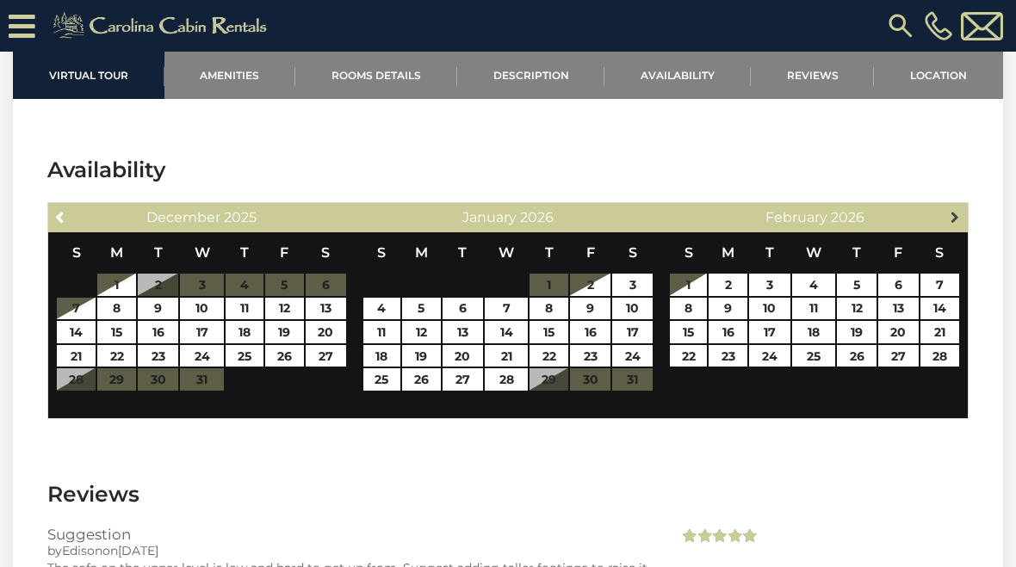
click at [955, 224] on link "Next" at bounding box center [956, 217] width 22 height 22
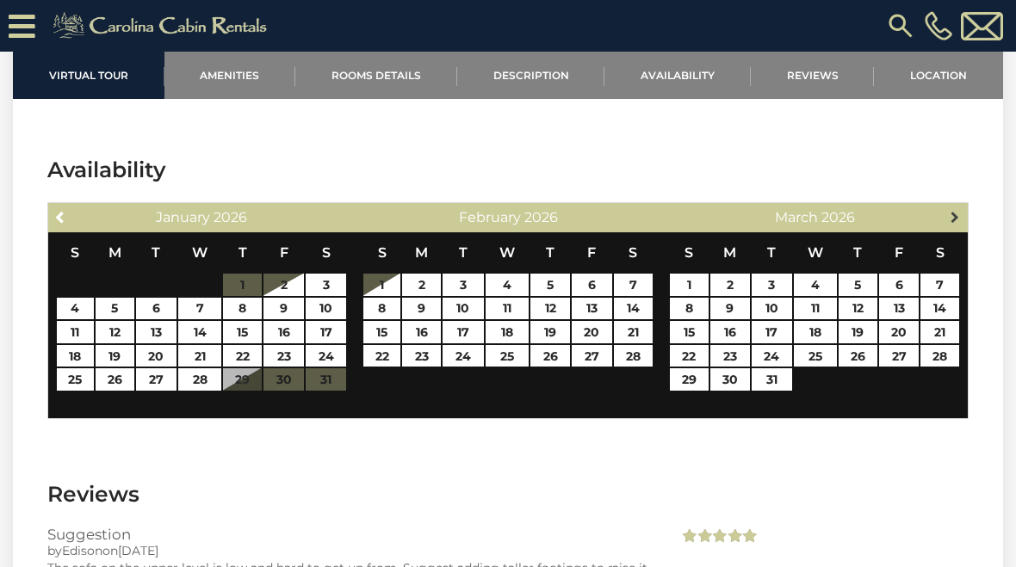
click at [954, 222] on span "Next" at bounding box center [955, 217] width 14 height 14
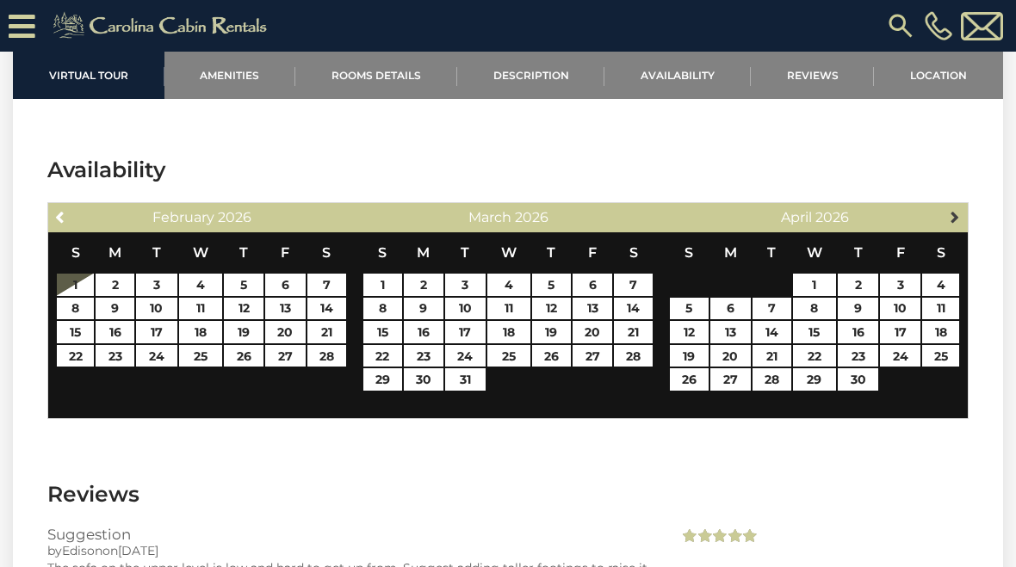
click at [956, 226] on link "Next" at bounding box center [956, 217] width 22 height 22
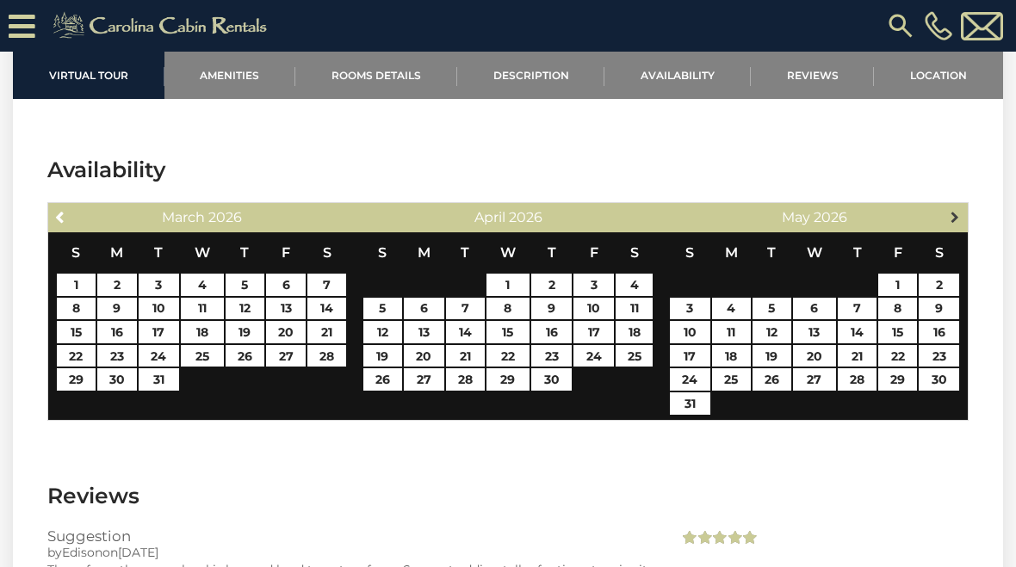
click at [954, 221] on span "Next" at bounding box center [955, 217] width 14 height 14
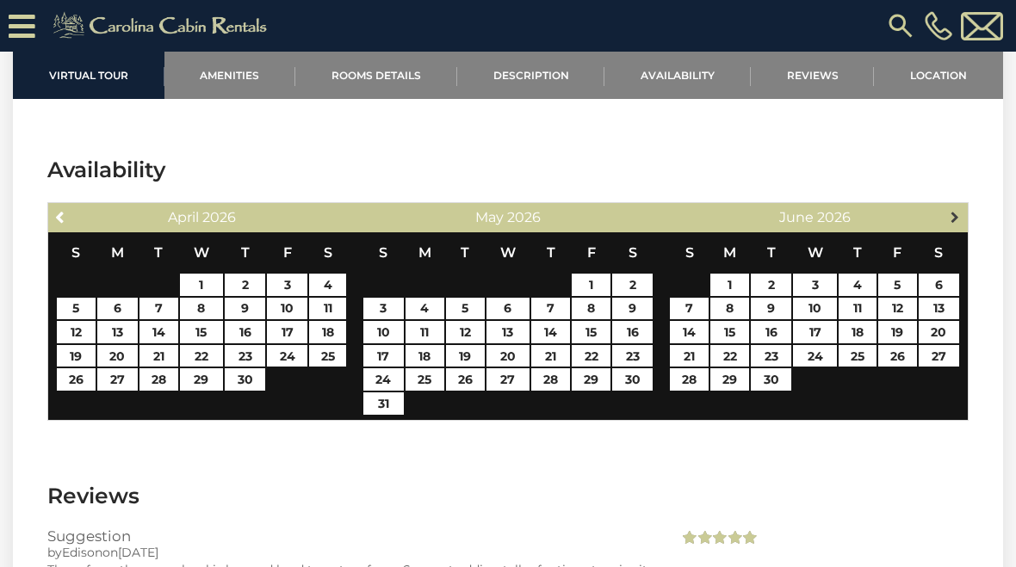
click at [954, 226] on link "Next" at bounding box center [956, 217] width 22 height 22
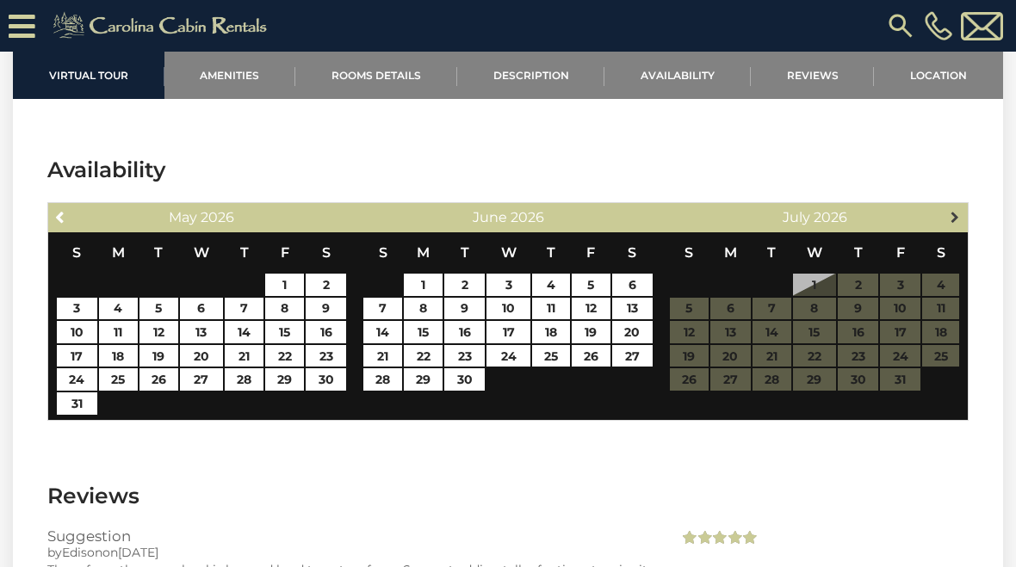
click at [954, 224] on link "Next" at bounding box center [956, 217] width 22 height 22
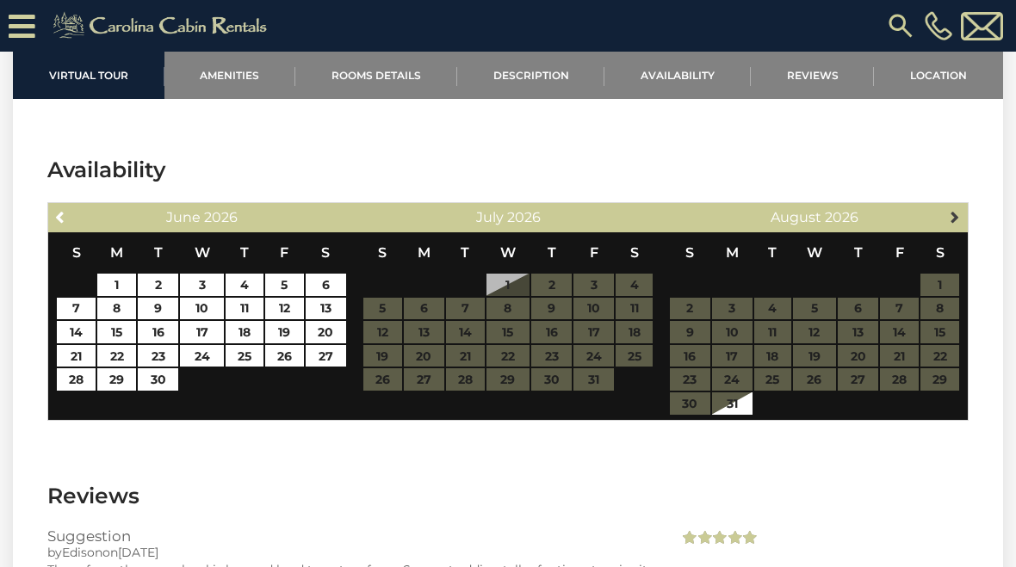
click at [959, 220] on span "Next" at bounding box center [955, 217] width 14 height 14
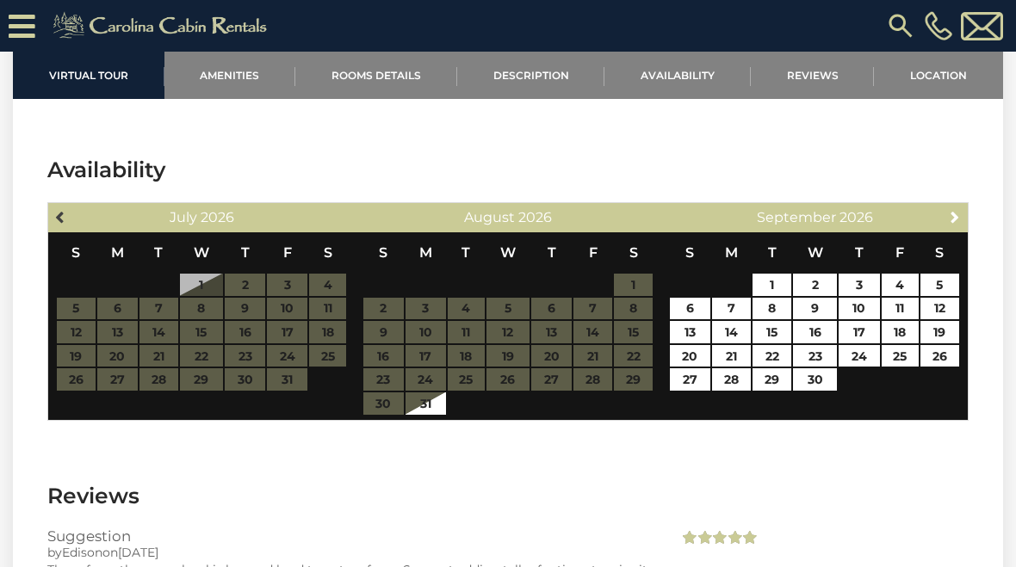
click at [55, 217] on span "Previous" at bounding box center [61, 217] width 14 height 14
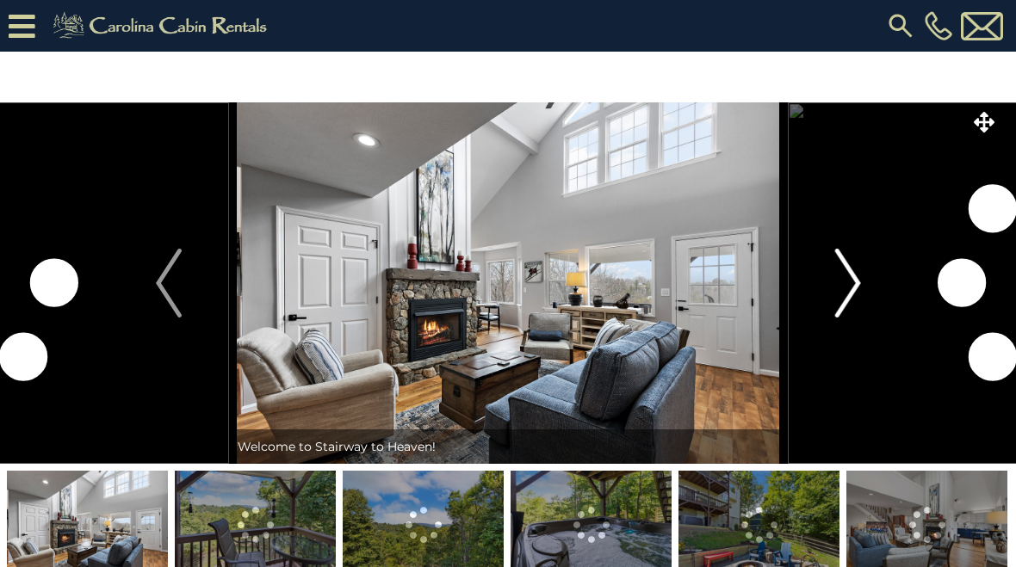
click at [850, 301] on img "Next" at bounding box center [847, 283] width 26 height 69
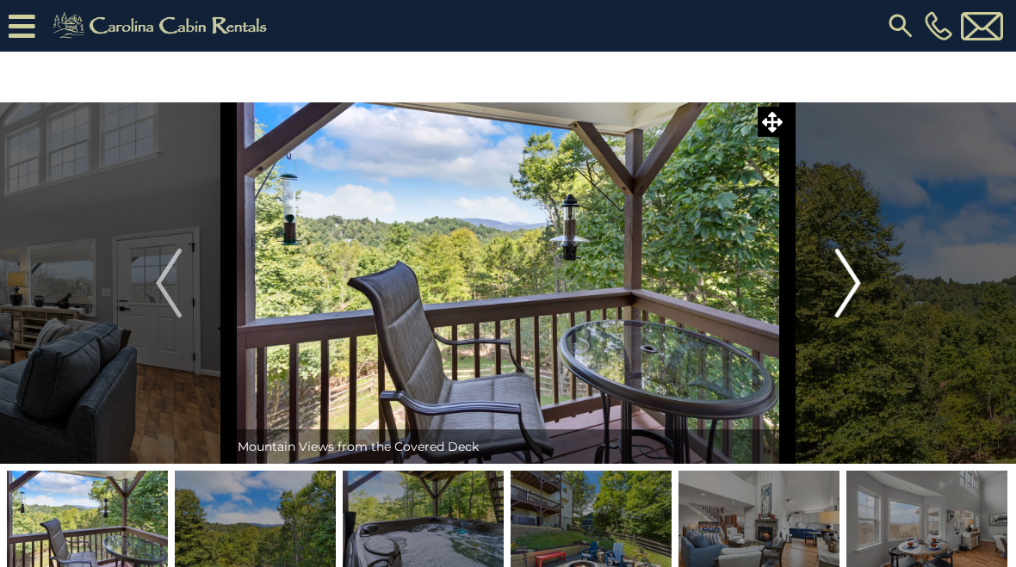
click at [844, 290] on img "Next" at bounding box center [847, 283] width 26 height 69
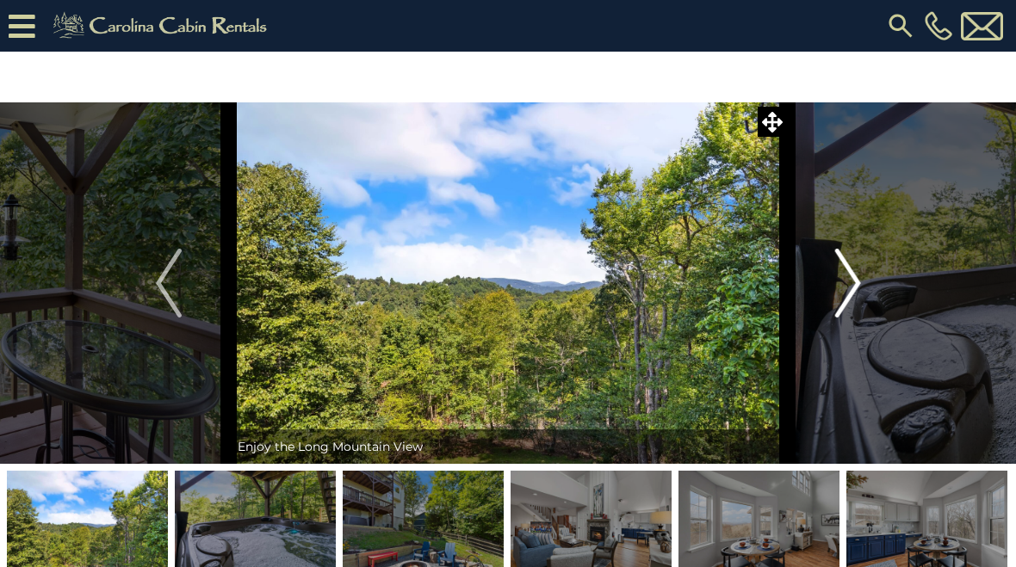
click at [847, 290] on img "Next" at bounding box center [847, 283] width 26 height 69
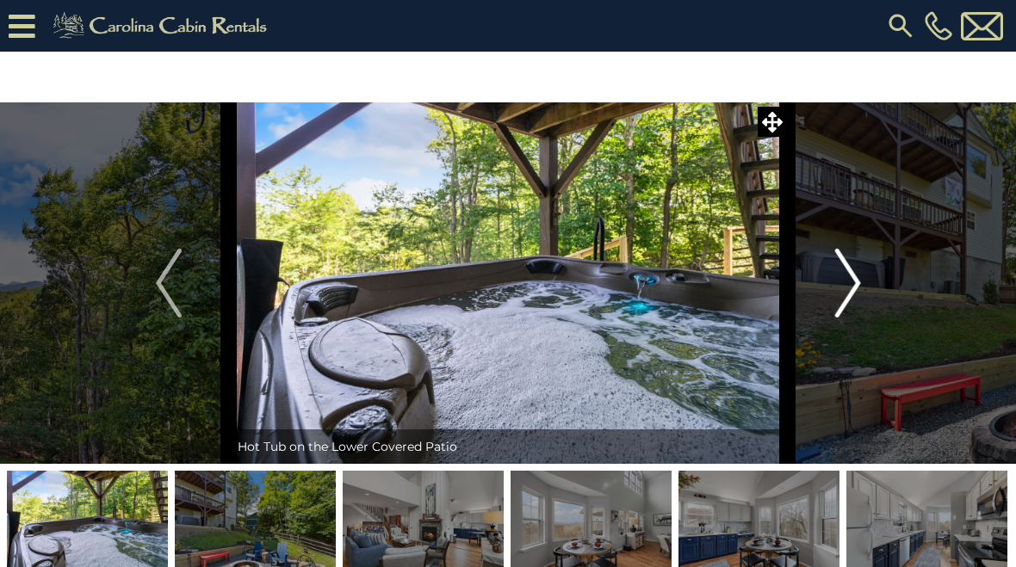
click at [846, 288] on img "Next" at bounding box center [847, 283] width 26 height 69
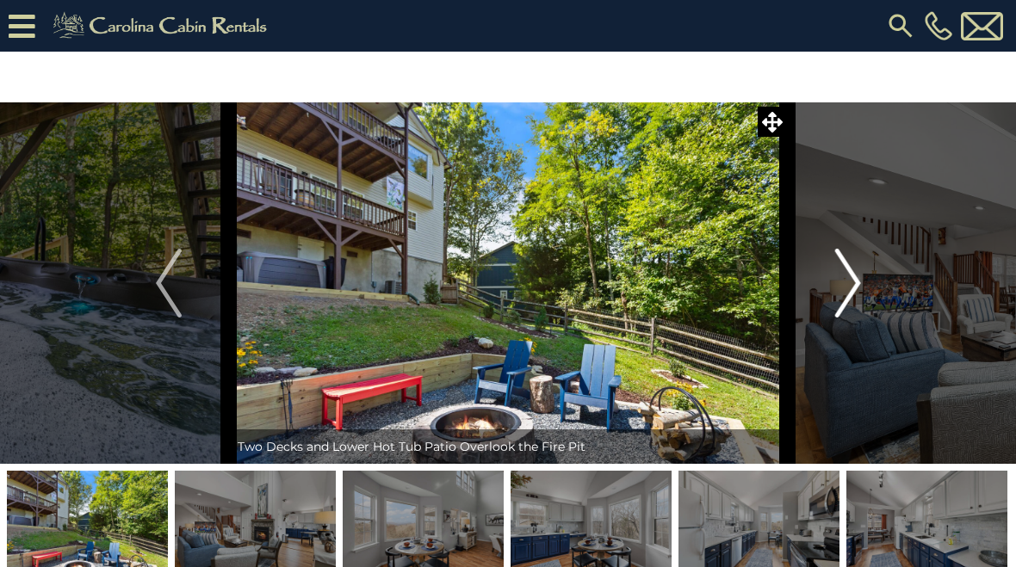
click at [841, 297] on img "Next" at bounding box center [847, 283] width 26 height 69
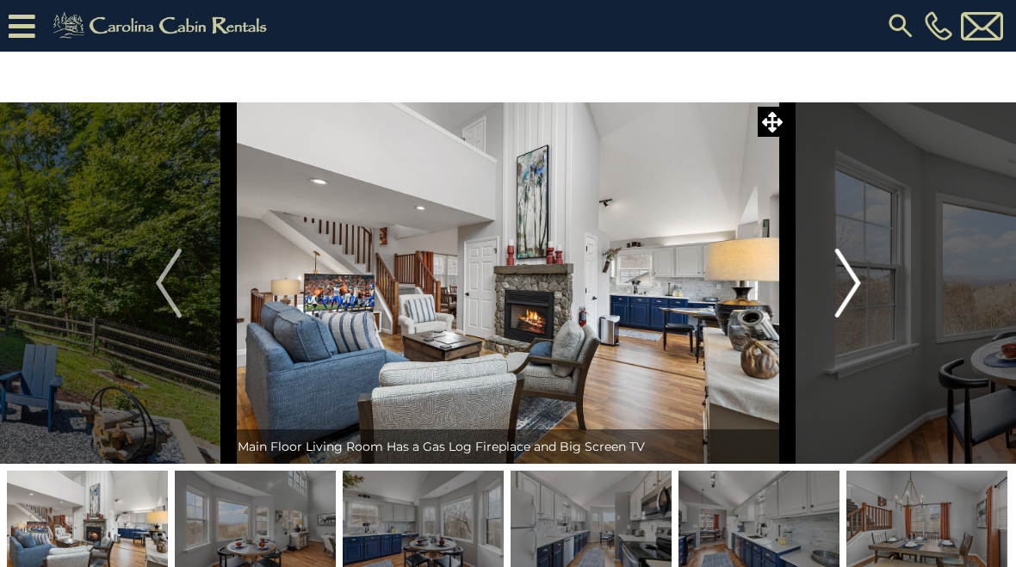
click at [832, 294] on button "Next" at bounding box center [848, 283] width 121 height 362
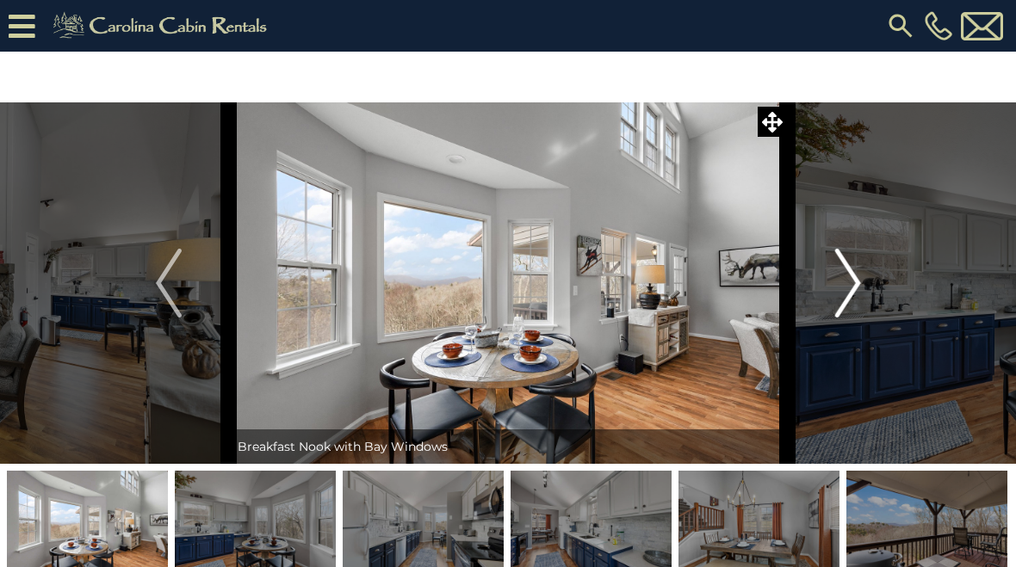
click at [840, 293] on img "Next" at bounding box center [847, 283] width 26 height 69
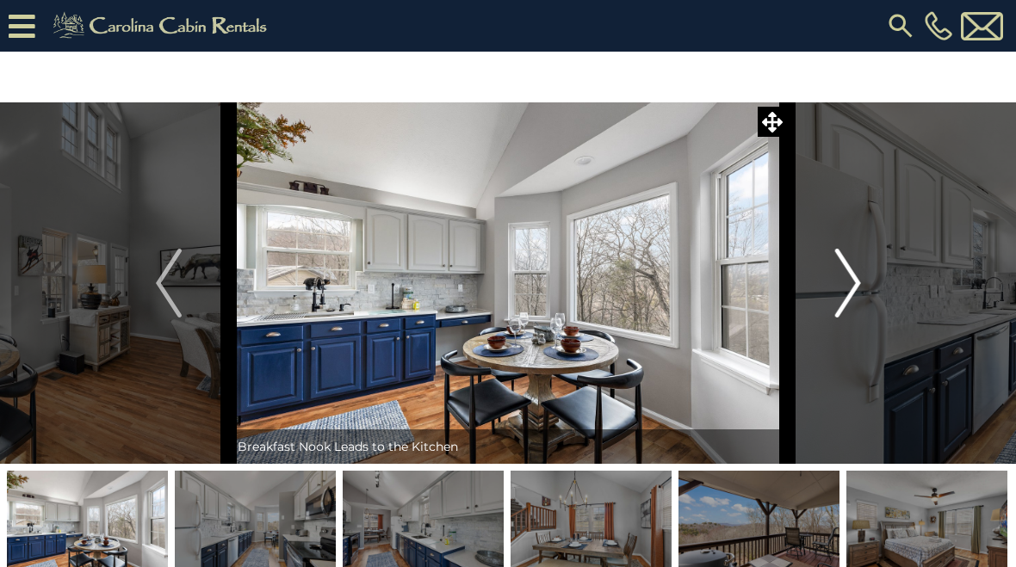
click at [846, 288] on img "Next" at bounding box center [847, 283] width 26 height 69
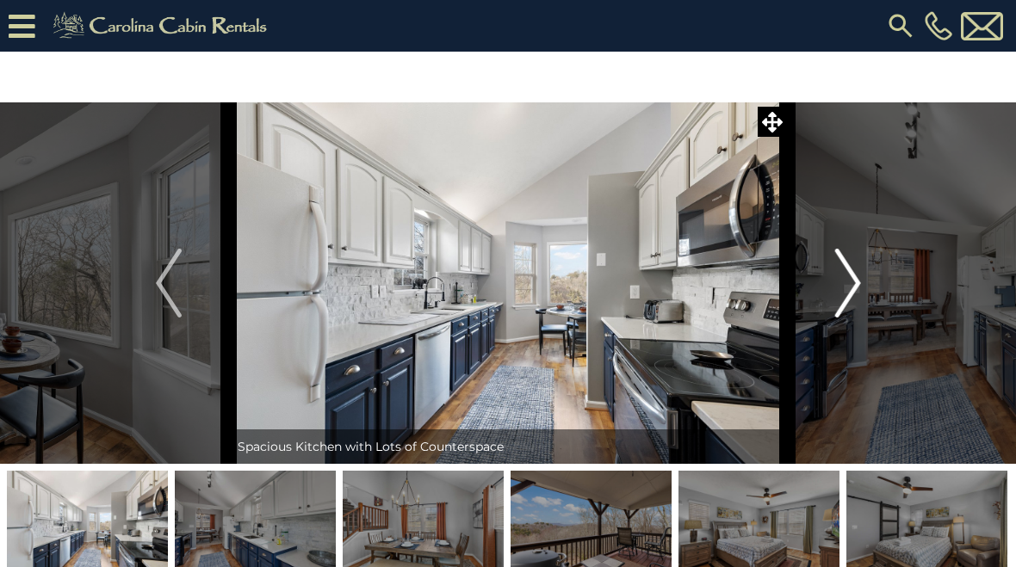
click at [840, 304] on img "Next" at bounding box center [847, 283] width 26 height 69
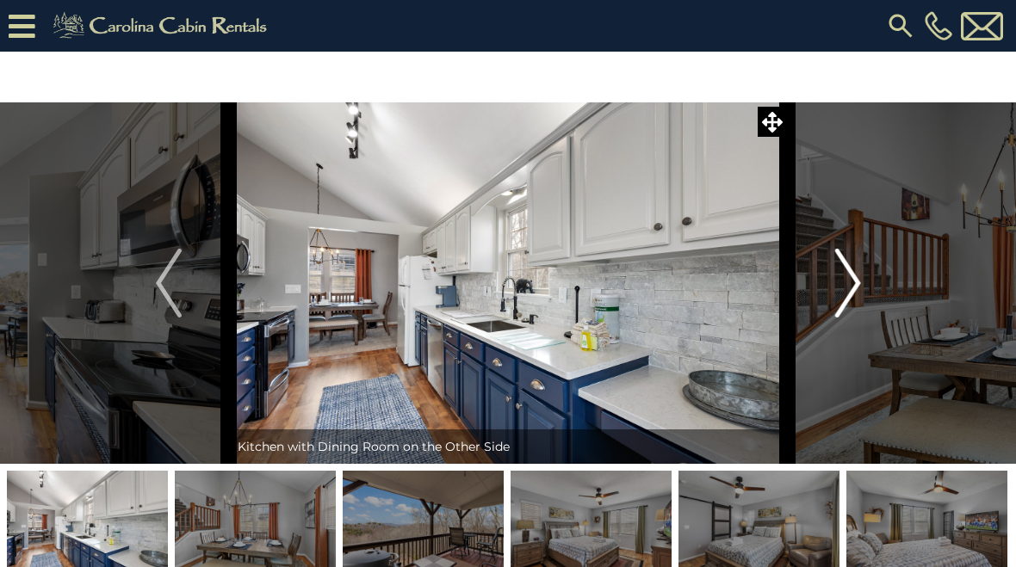
click at [846, 290] on img "Next" at bounding box center [847, 283] width 26 height 69
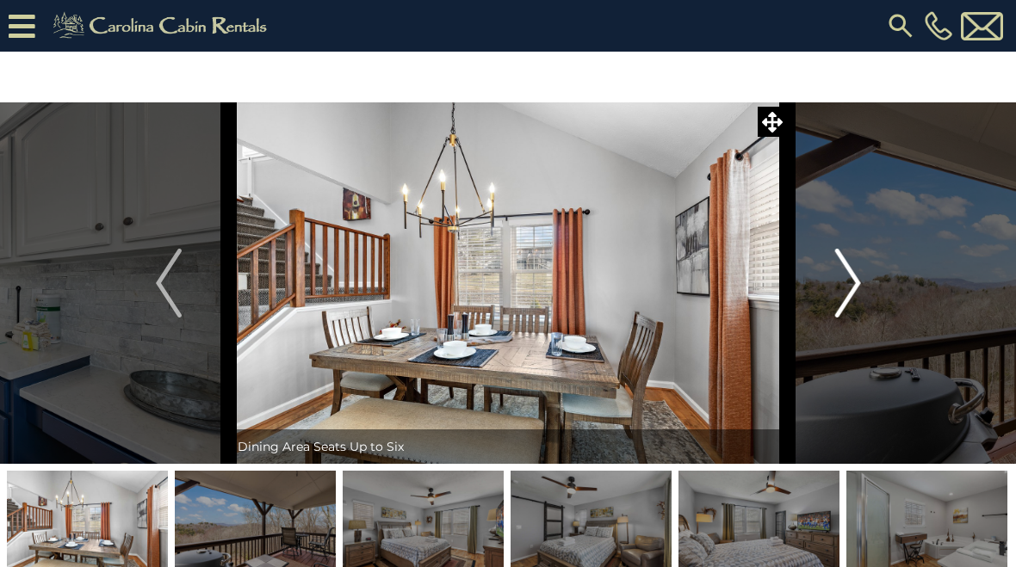
click at [837, 290] on img "Next" at bounding box center [847, 283] width 26 height 69
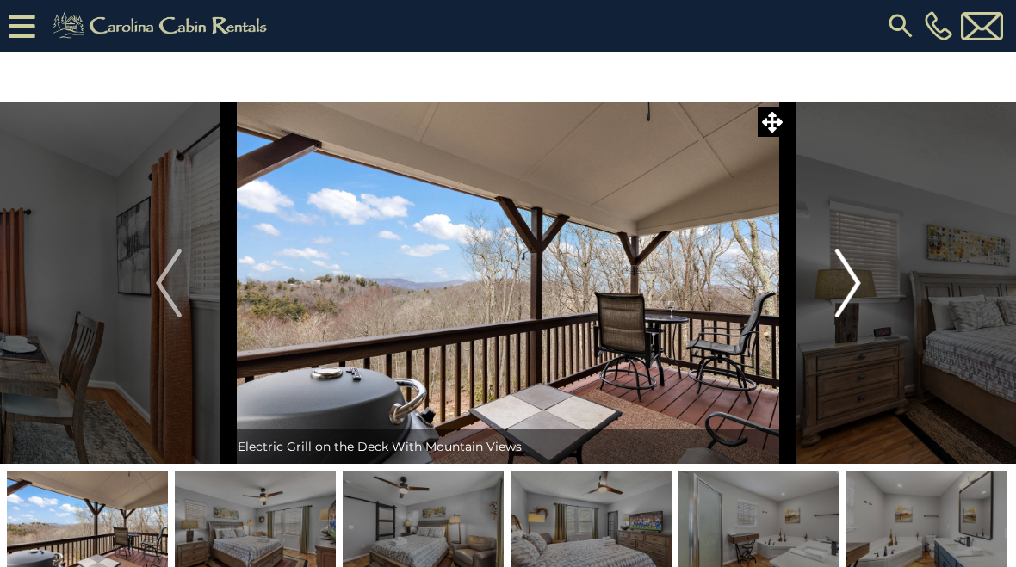
click at [851, 291] on img "Next" at bounding box center [847, 283] width 26 height 69
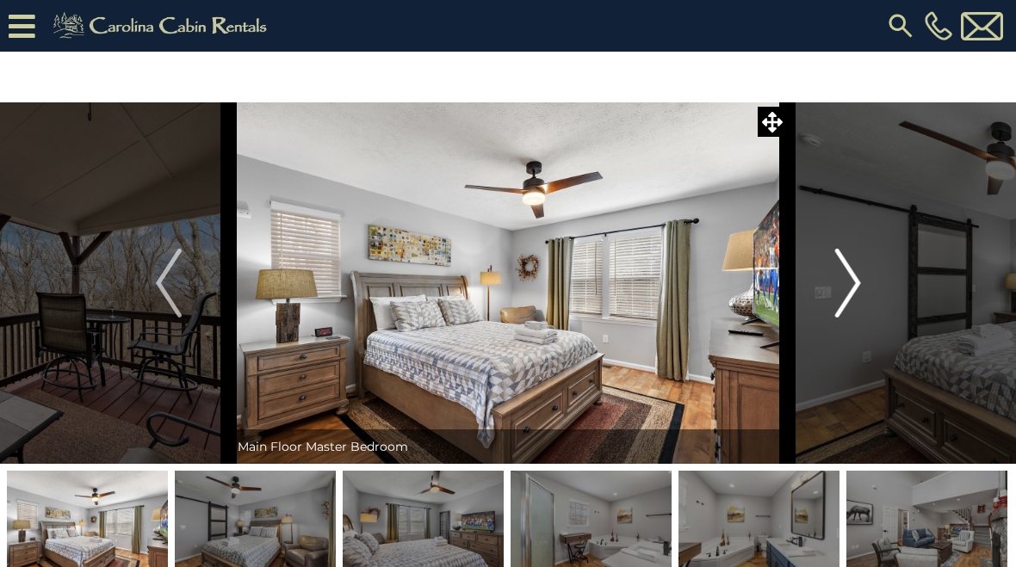
click at [847, 292] on img "Next" at bounding box center [847, 283] width 26 height 69
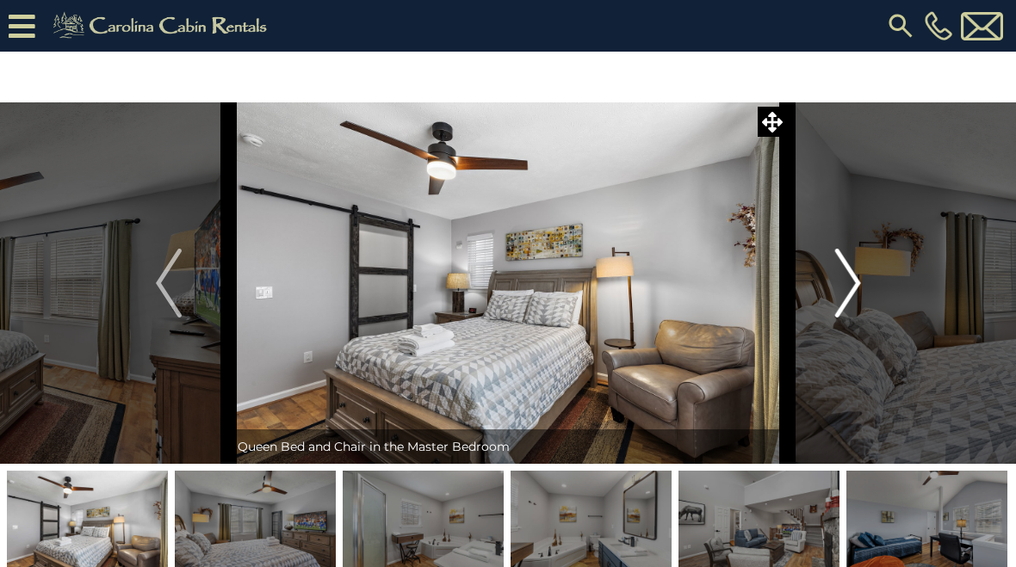
click at [839, 300] on img "Next" at bounding box center [847, 283] width 26 height 69
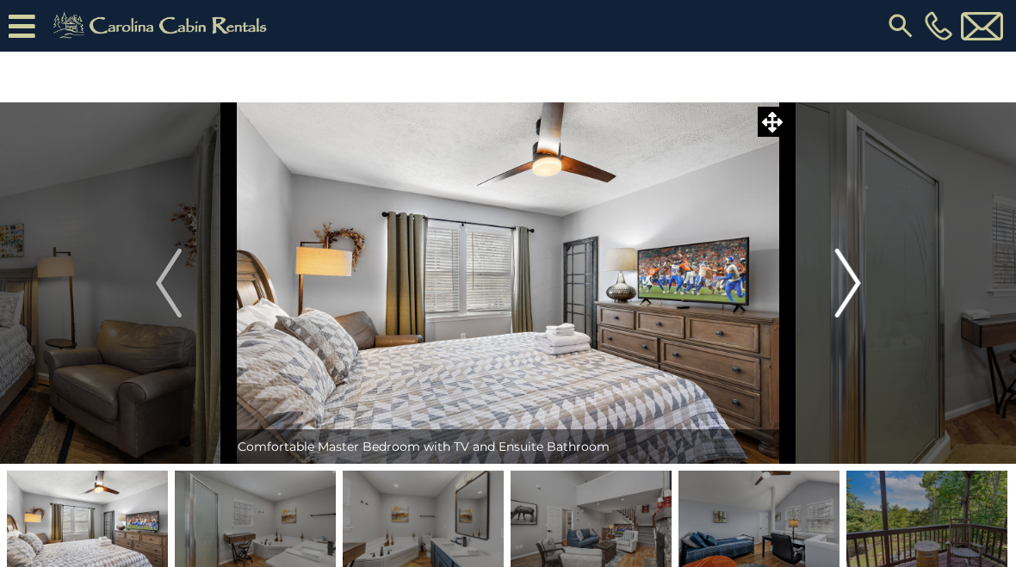
click at [844, 294] on img "Next" at bounding box center [847, 283] width 26 height 69
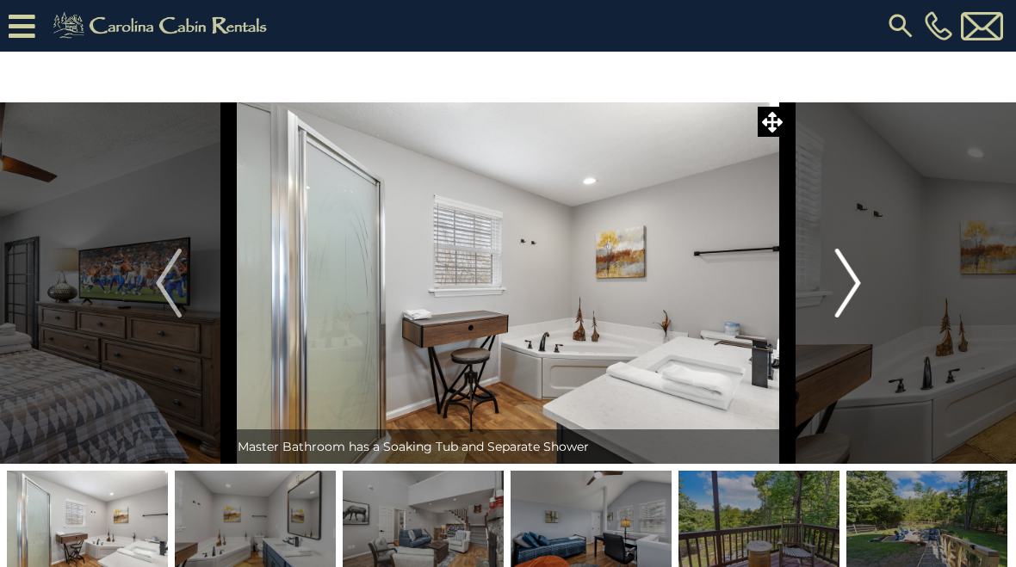
click at [846, 294] on img "Next" at bounding box center [847, 283] width 26 height 69
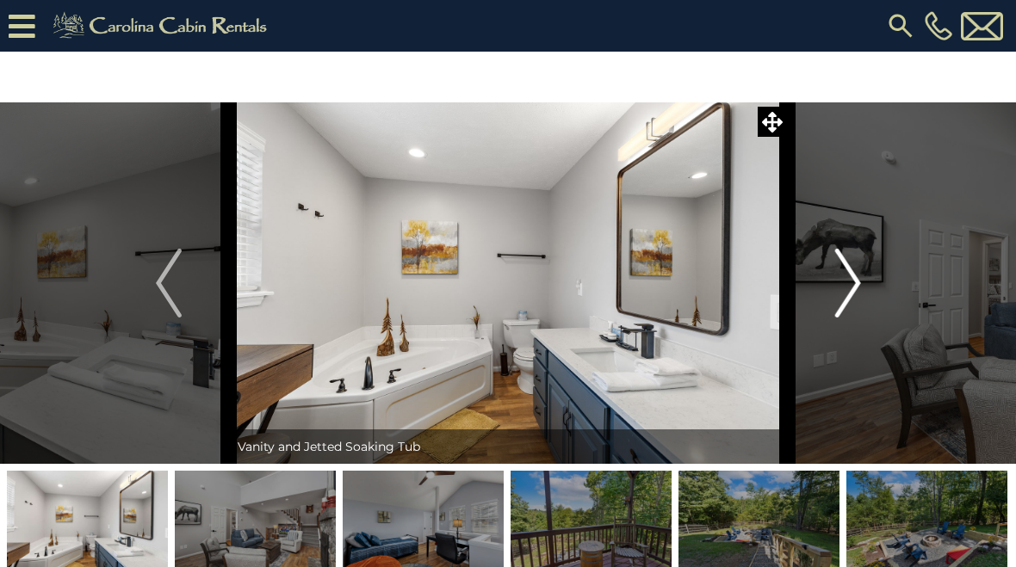
click at [846, 281] on img "Next" at bounding box center [847, 283] width 26 height 69
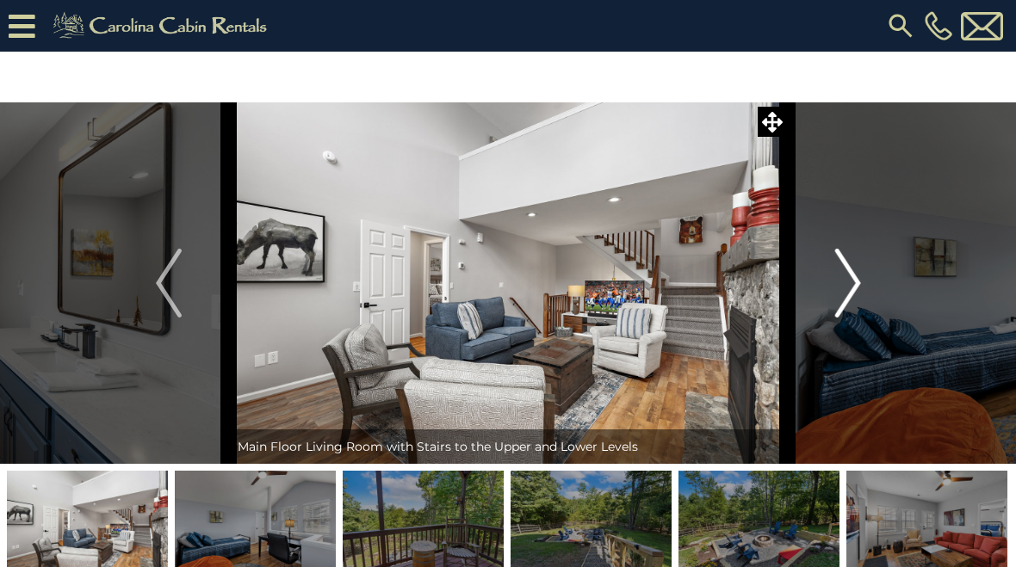
click at [849, 294] on img "Next" at bounding box center [847, 283] width 26 height 69
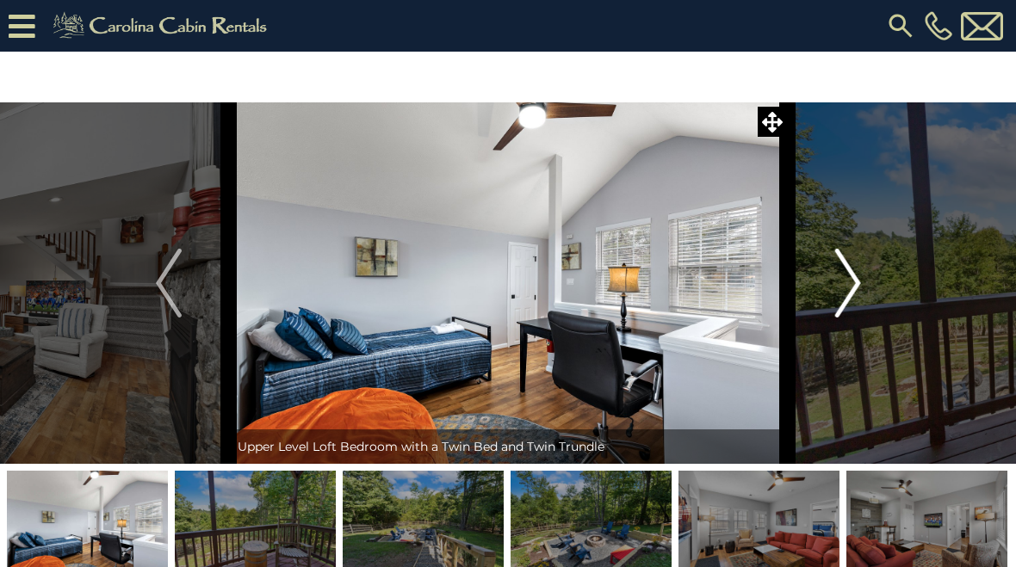
click at [848, 291] on img "Next" at bounding box center [847, 283] width 26 height 69
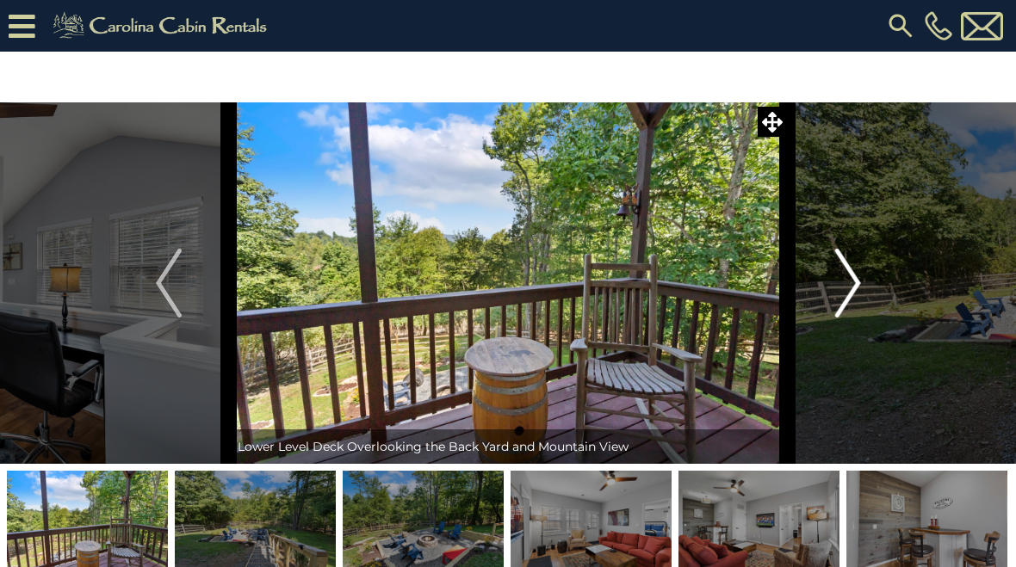
click at [846, 288] on img "Next" at bounding box center [847, 283] width 26 height 69
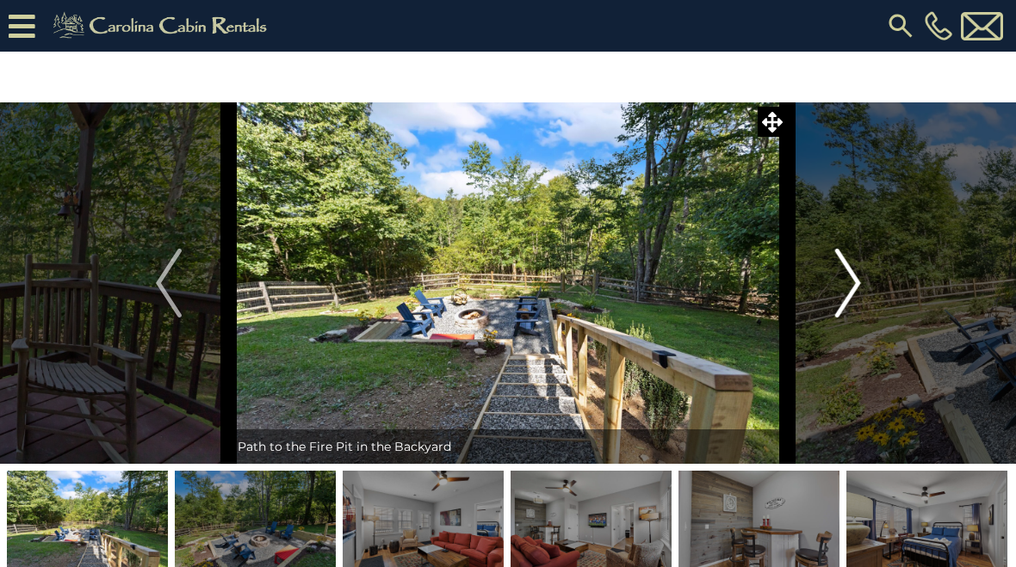
click at [841, 288] on img "Next" at bounding box center [847, 283] width 26 height 69
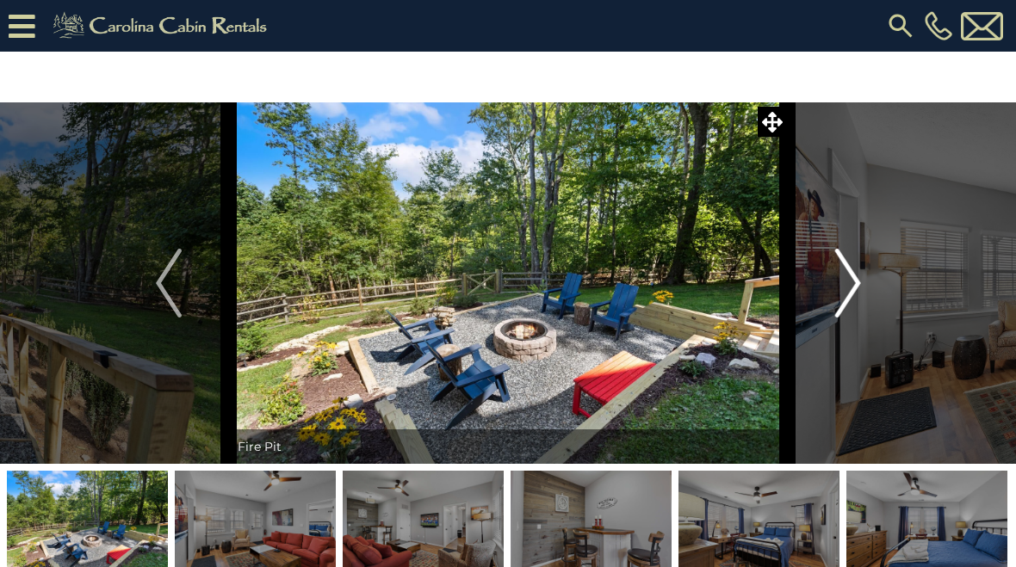
click at [840, 285] on img "Next" at bounding box center [847, 283] width 26 height 69
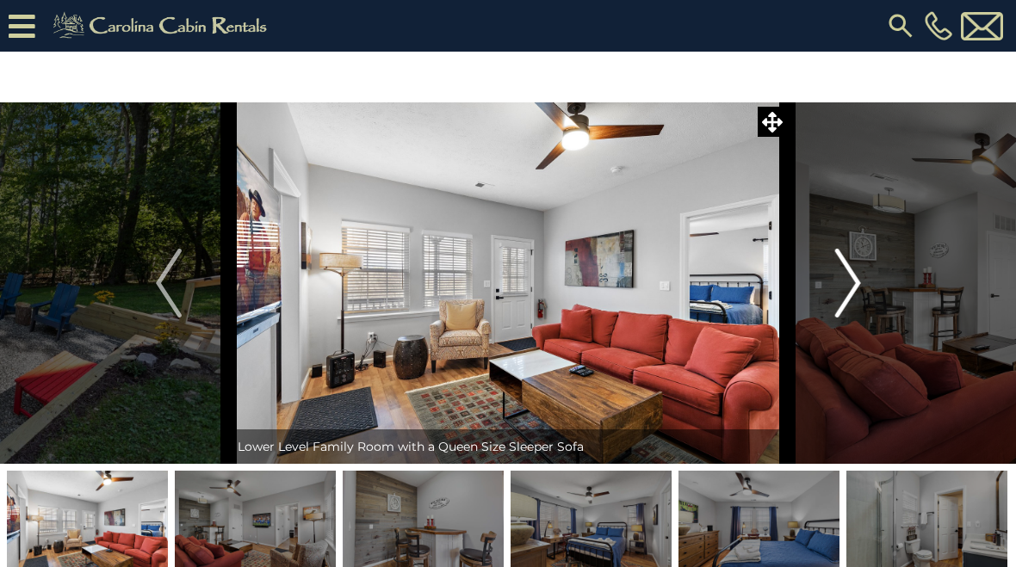
click at [840, 286] on img "Next" at bounding box center [847, 283] width 26 height 69
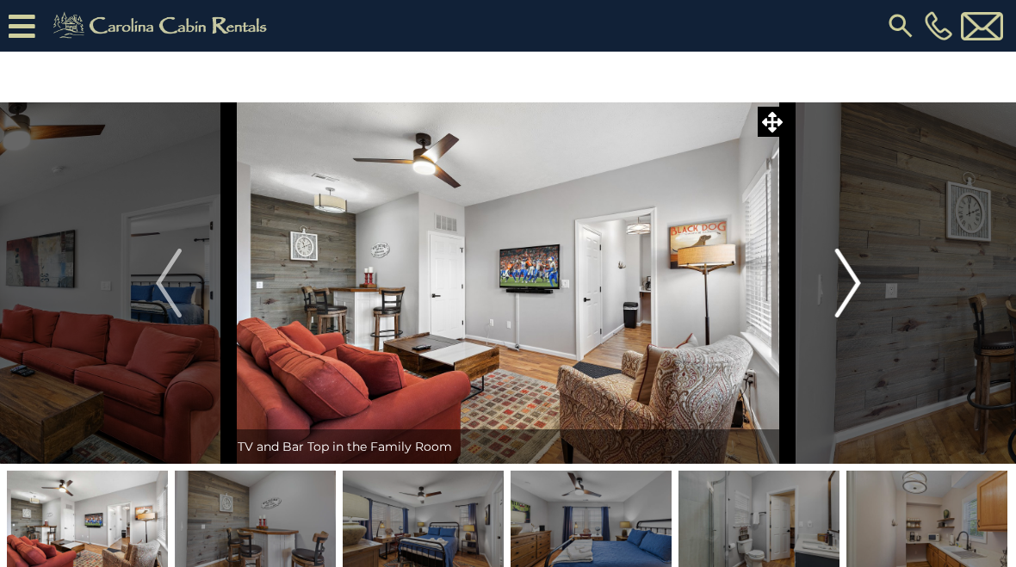
click at [846, 289] on img "Next" at bounding box center [847, 283] width 26 height 69
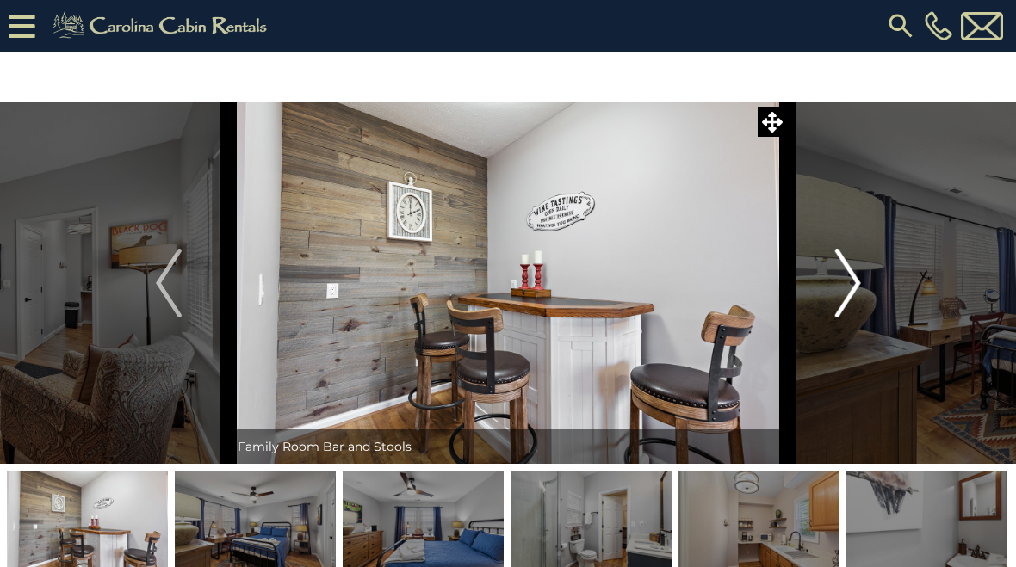
click at [841, 294] on img "Next" at bounding box center [847, 283] width 26 height 69
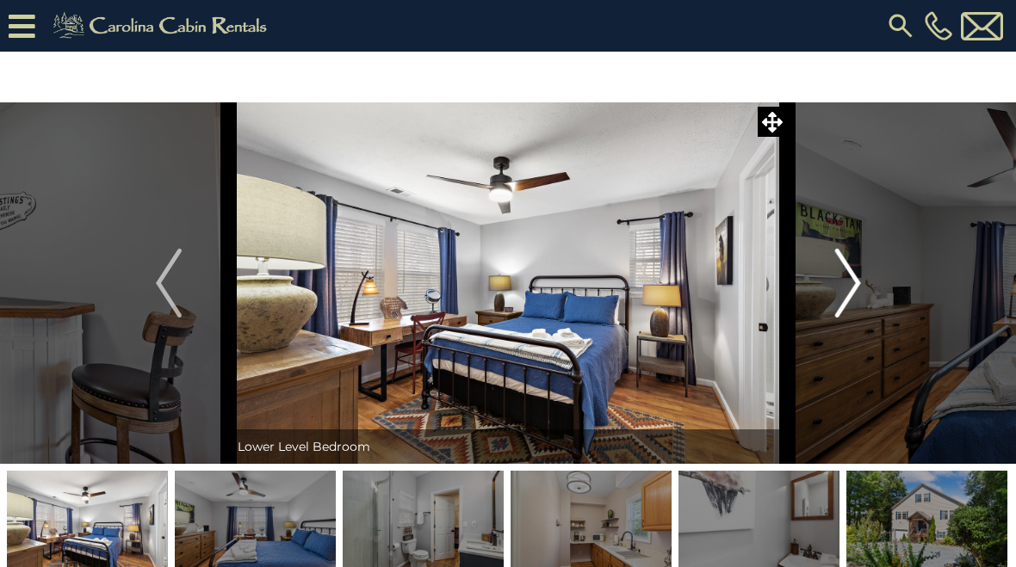
click at [844, 290] on img "Next" at bounding box center [847, 283] width 26 height 69
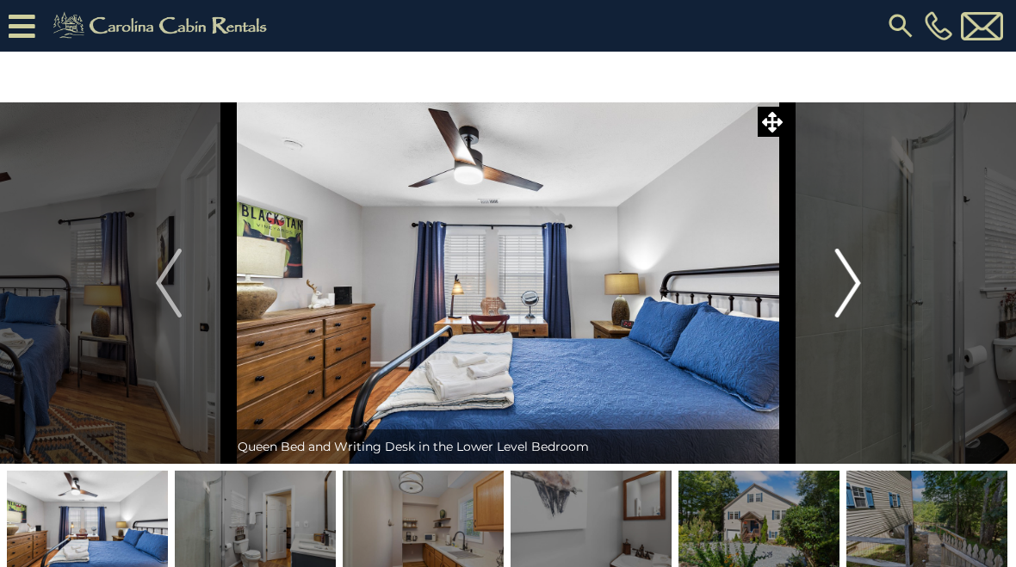
click at [840, 287] on img "Next" at bounding box center [847, 283] width 26 height 69
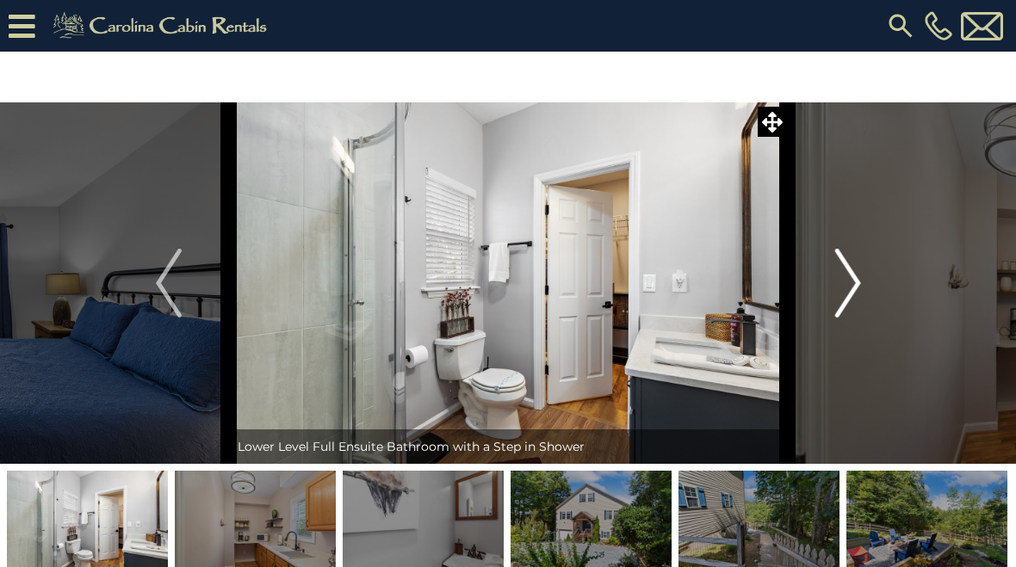
click at [840, 288] on img "Next" at bounding box center [847, 283] width 26 height 69
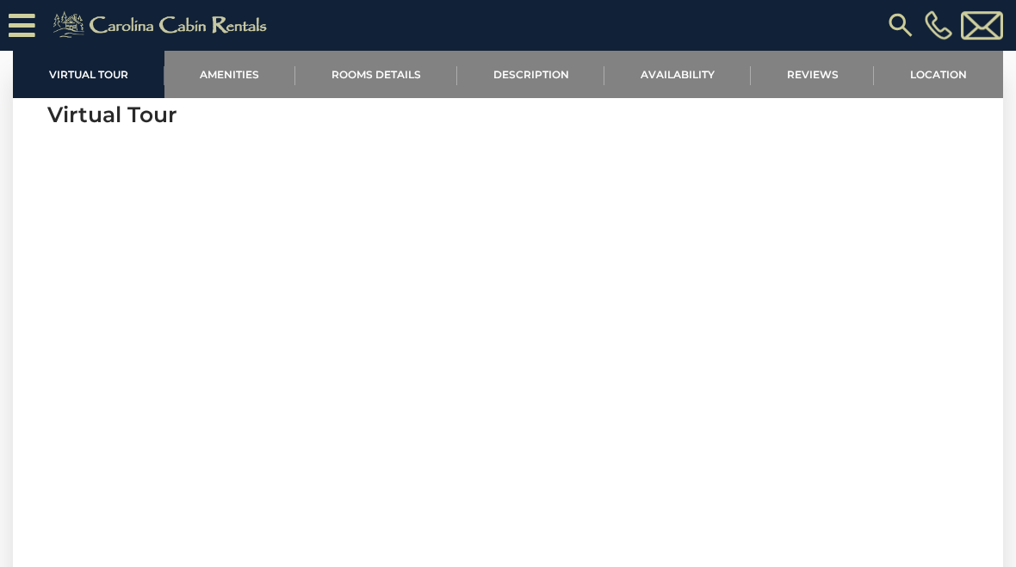
scroll to position [659, 0]
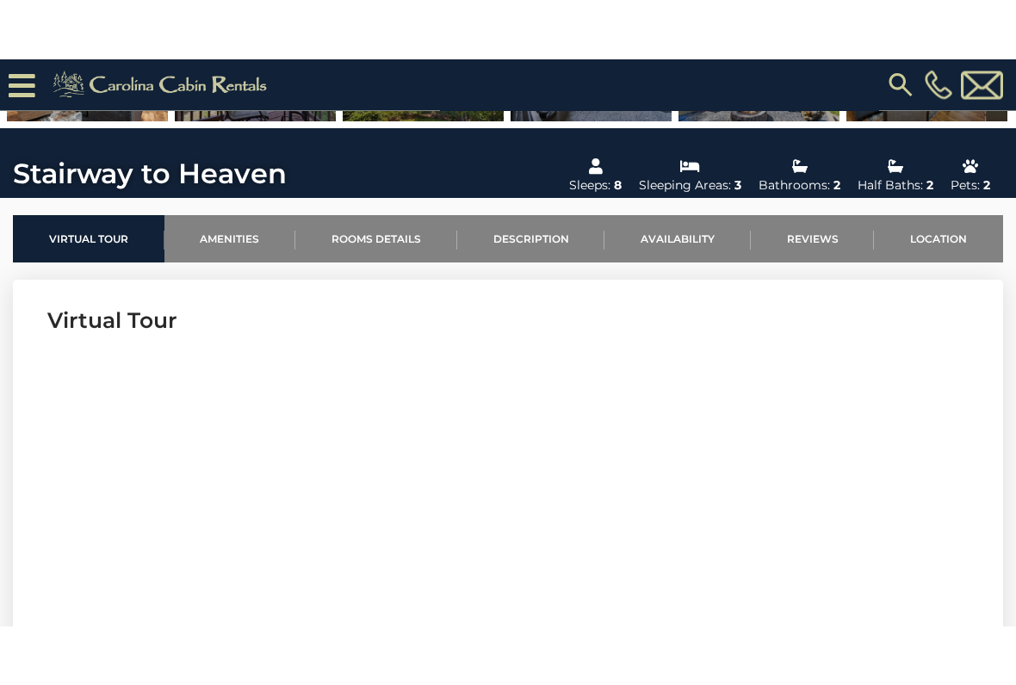
scroll to position [417, 0]
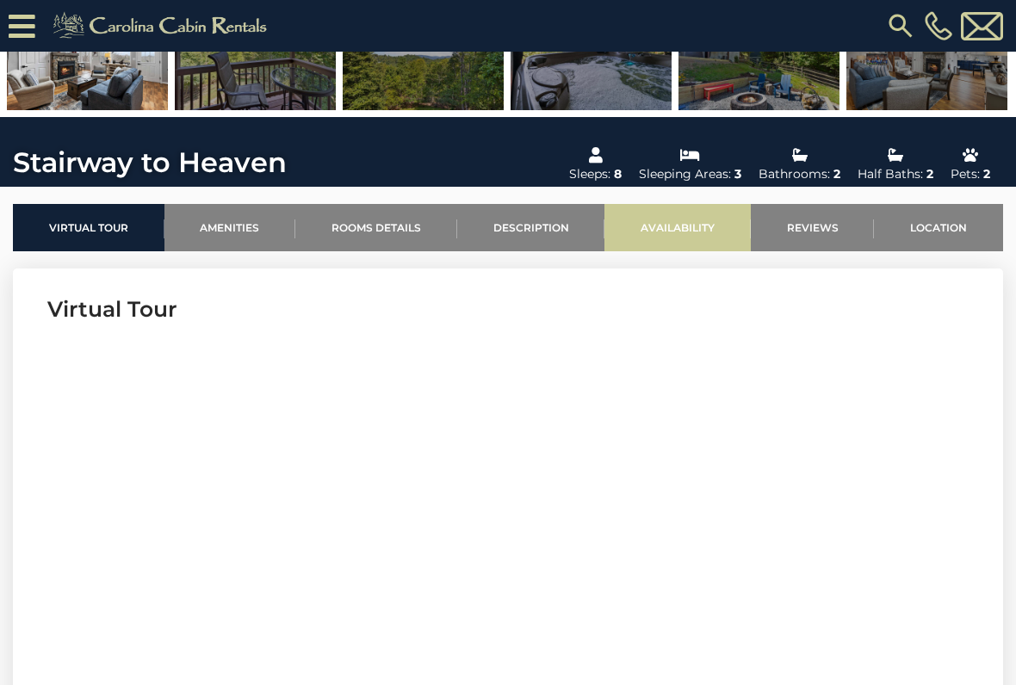
click at [685, 232] on link "Availability" at bounding box center [677, 227] width 146 height 47
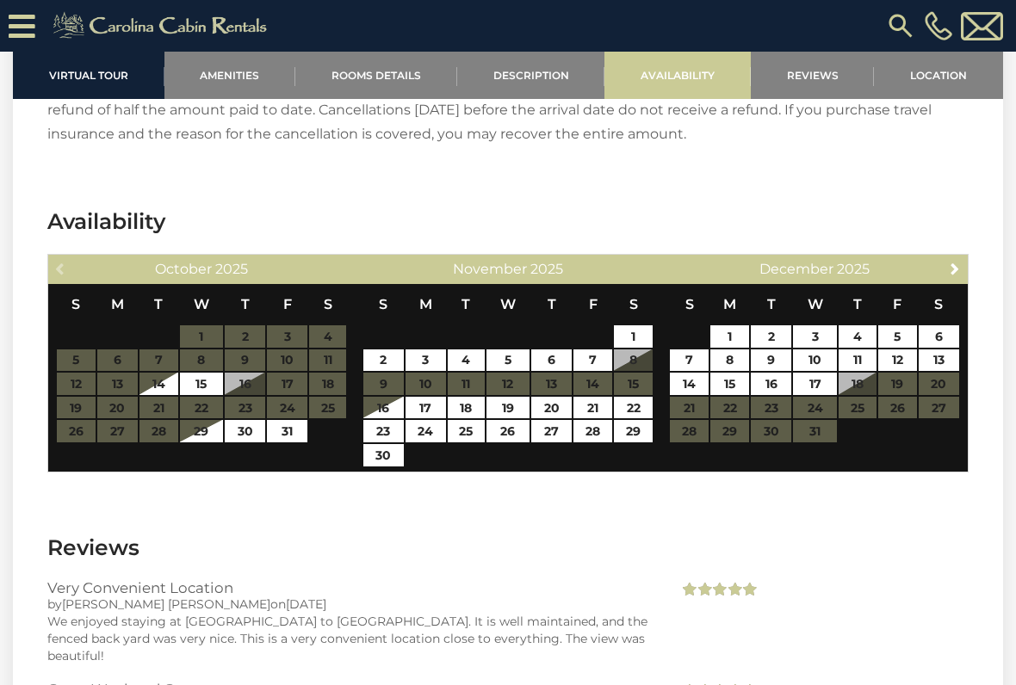
scroll to position [2892, 0]
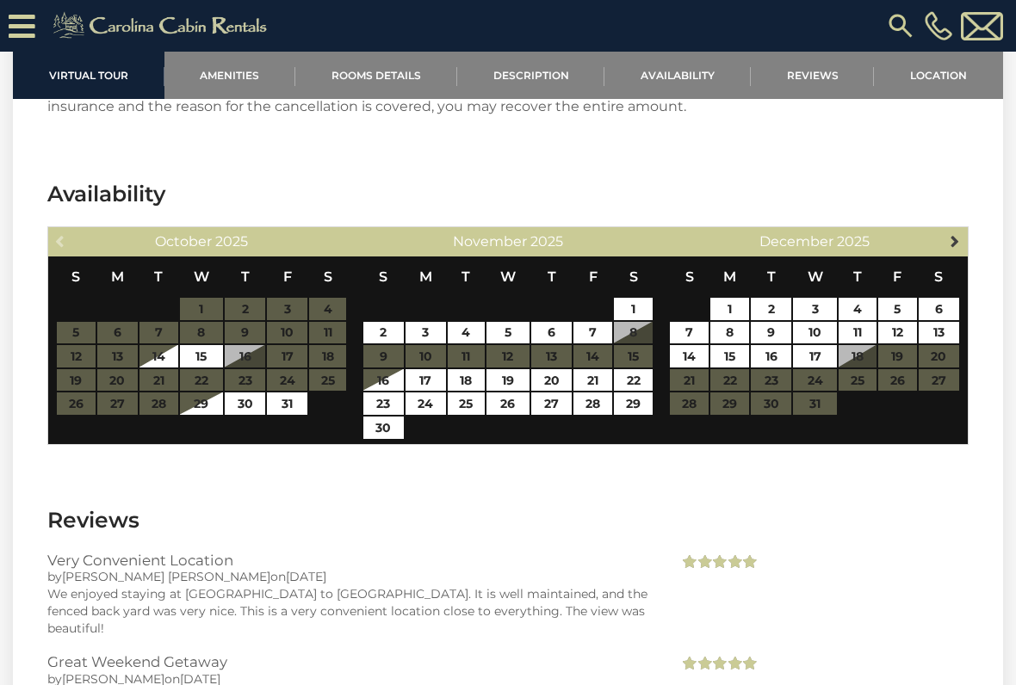
click at [955, 234] on span "Next" at bounding box center [955, 241] width 14 height 14
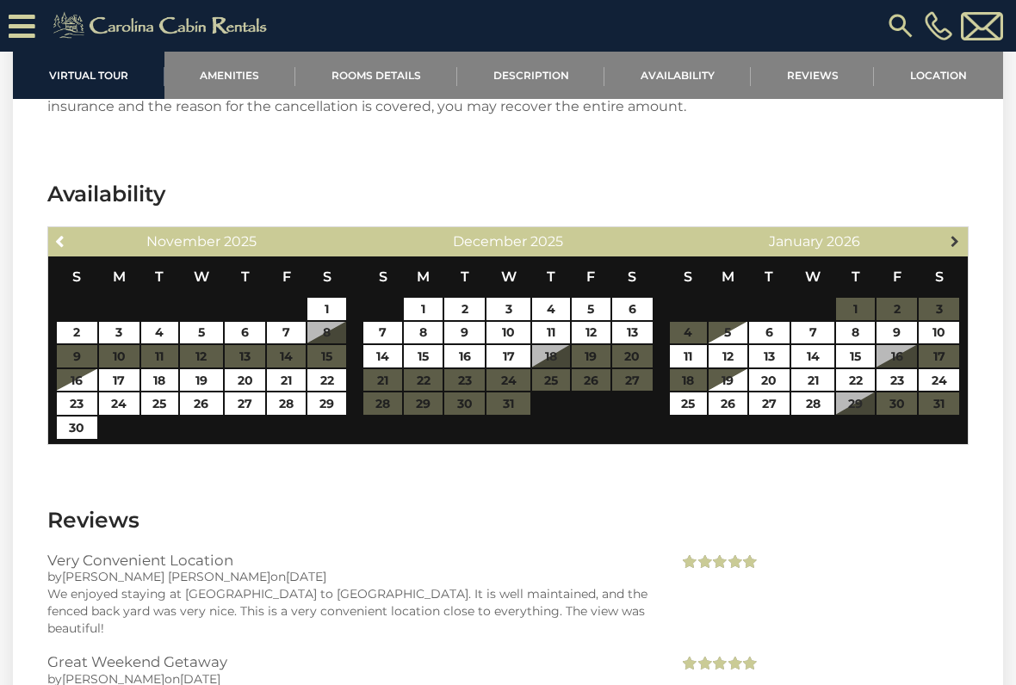
click at [954, 230] on link "Next" at bounding box center [956, 241] width 22 height 22
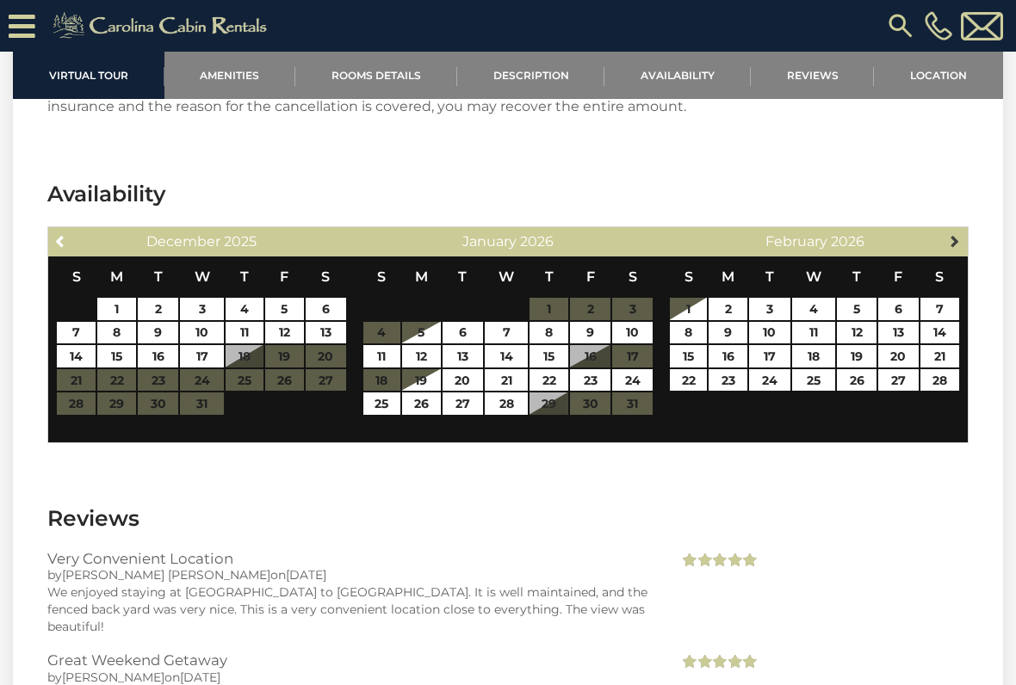
click at [958, 230] on link "Next" at bounding box center [956, 241] width 22 height 22
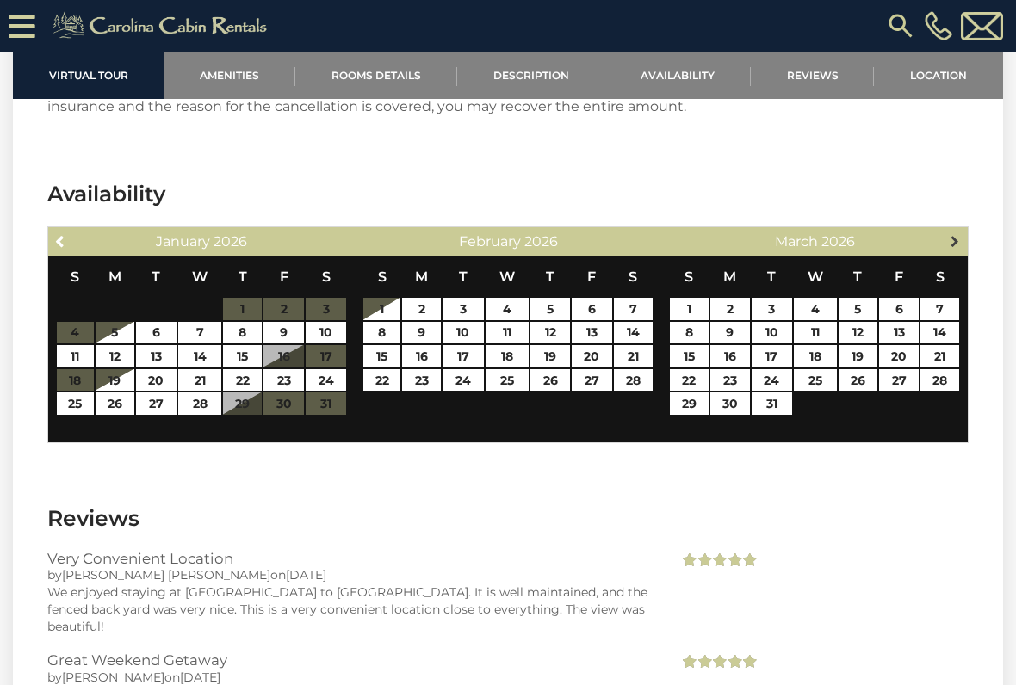
click at [952, 230] on link "Next" at bounding box center [956, 241] width 22 height 22
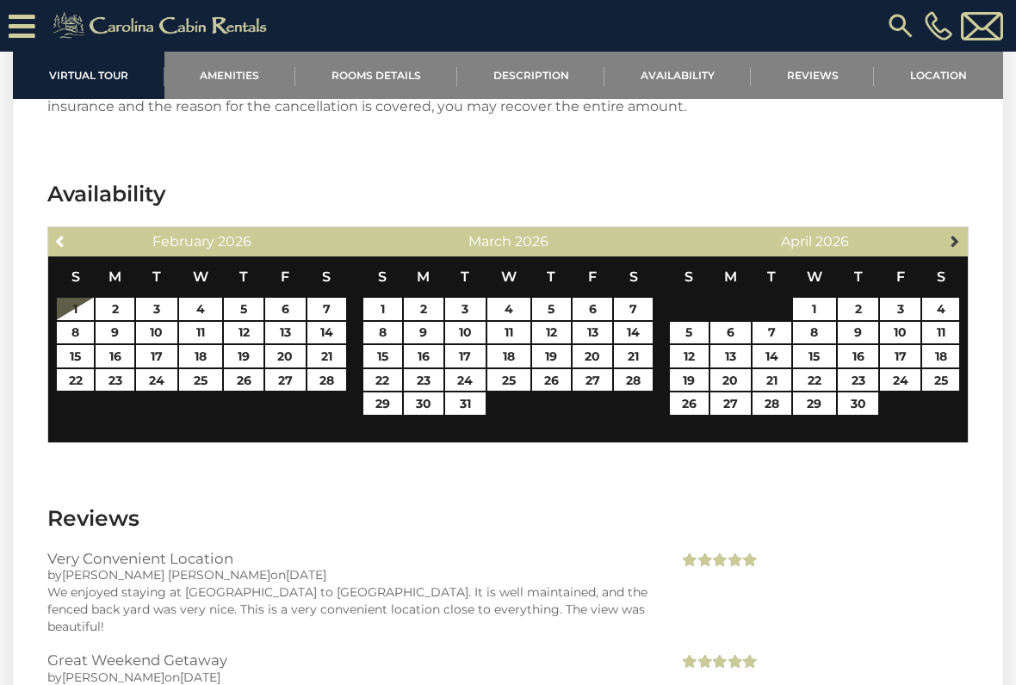
click at [948, 234] on span "Next" at bounding box center [955, 241] width 14 height 14
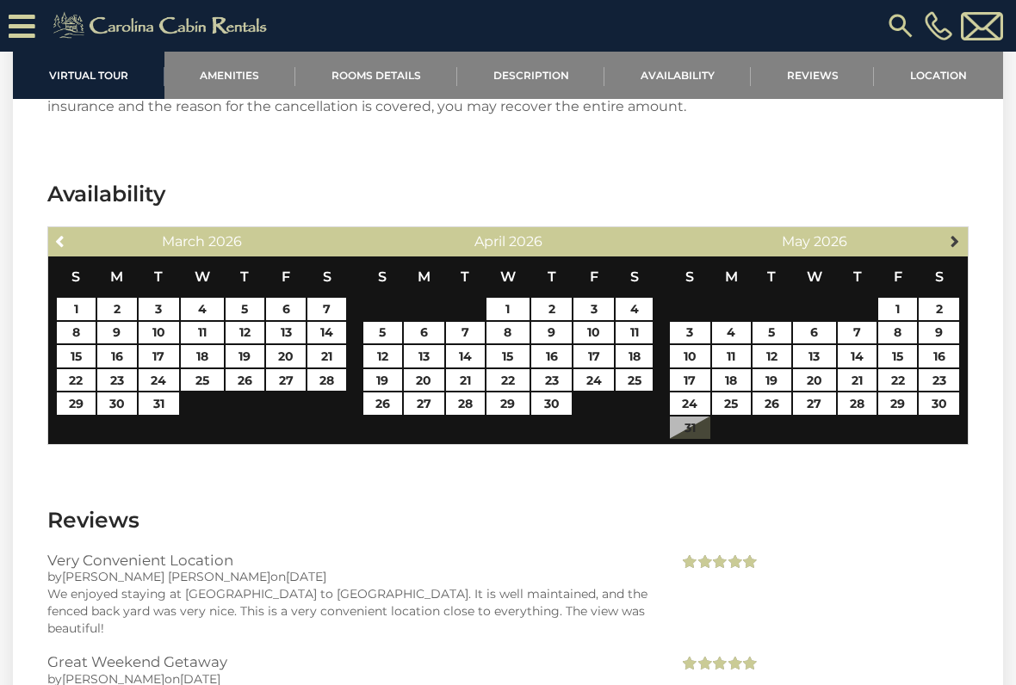
click at [953, 230] on link "Next" at bounding box center [956, 241] width 22 height 22
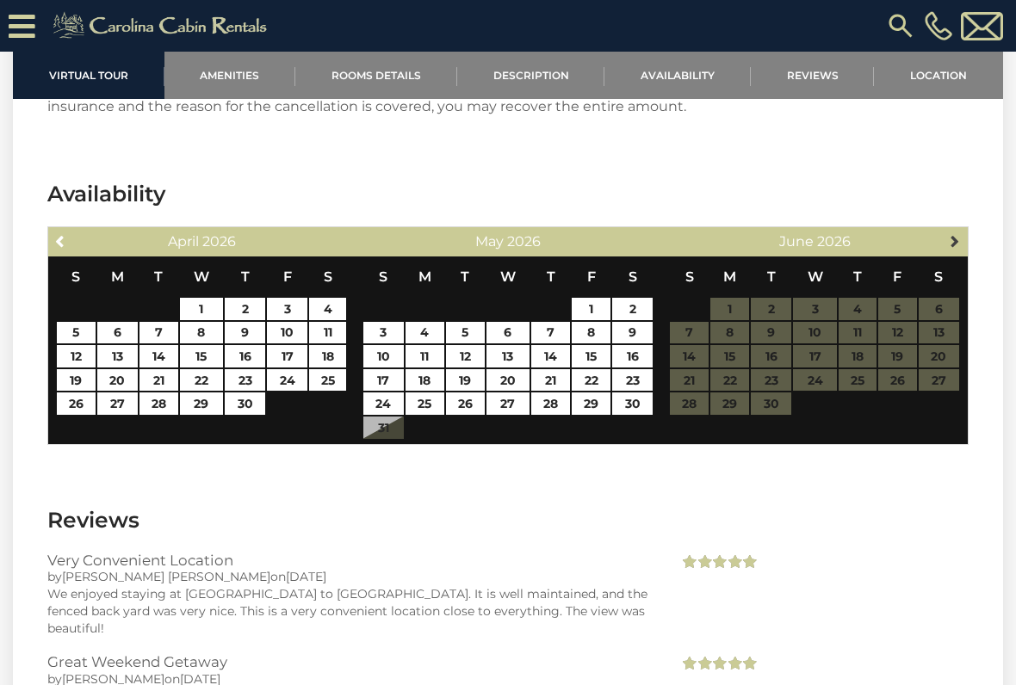
click at [945, 230] on link "Next" at bounding box center [956, 241] width 22 height 22
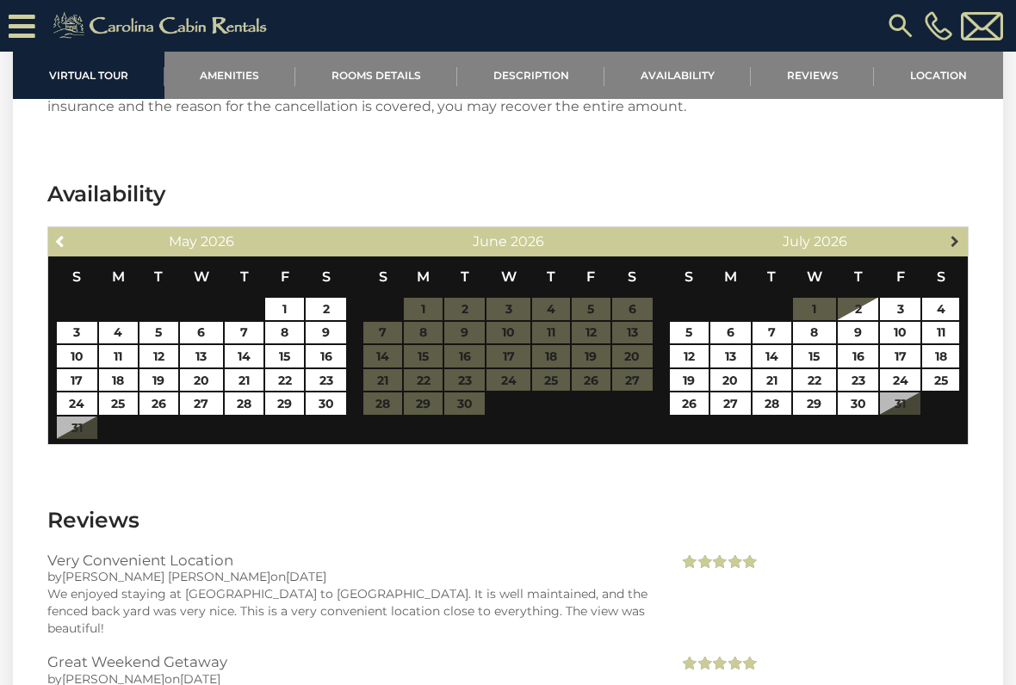
click at [962, 234] on span "Next" at bounding box center [955, 241] width 14 height 14
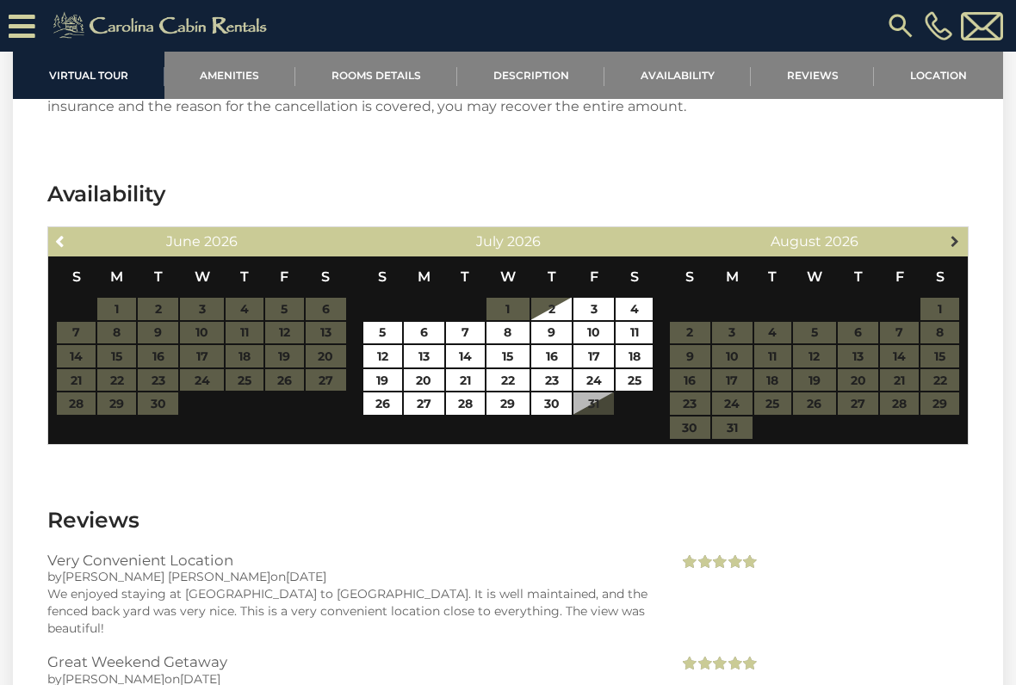
click at [954, 230] on link "Next" at bounding box center [956, 241] width 22 height 22
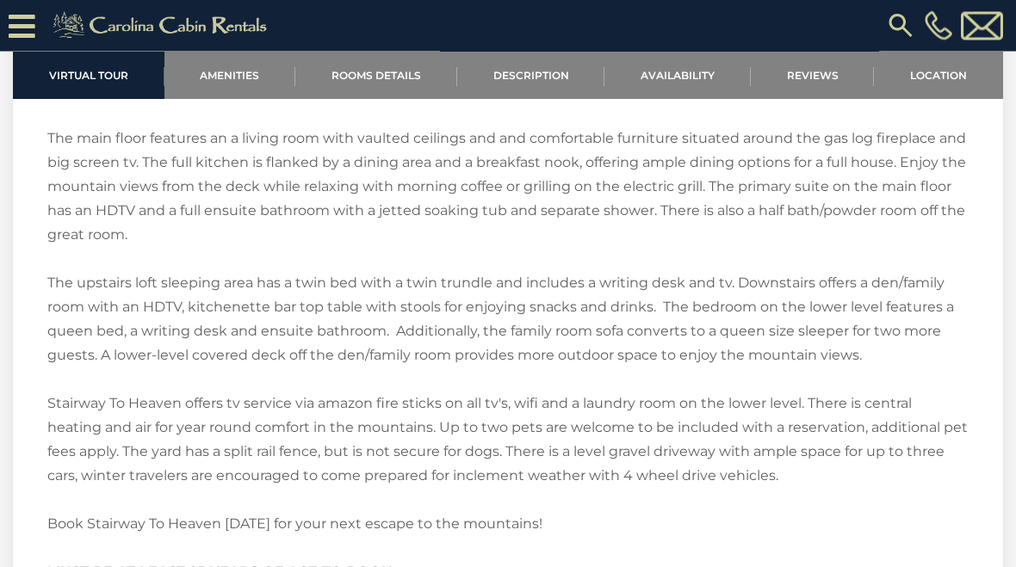
scroll to position [2300, 0]
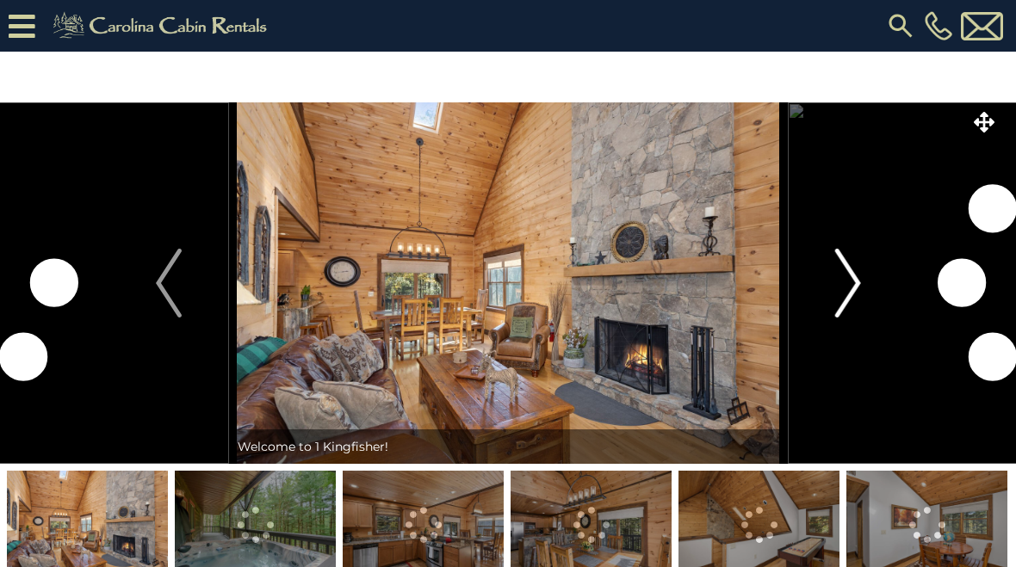
click at [836, 288] on img "Next" at bounding box center [847, 283] width 26 height 69
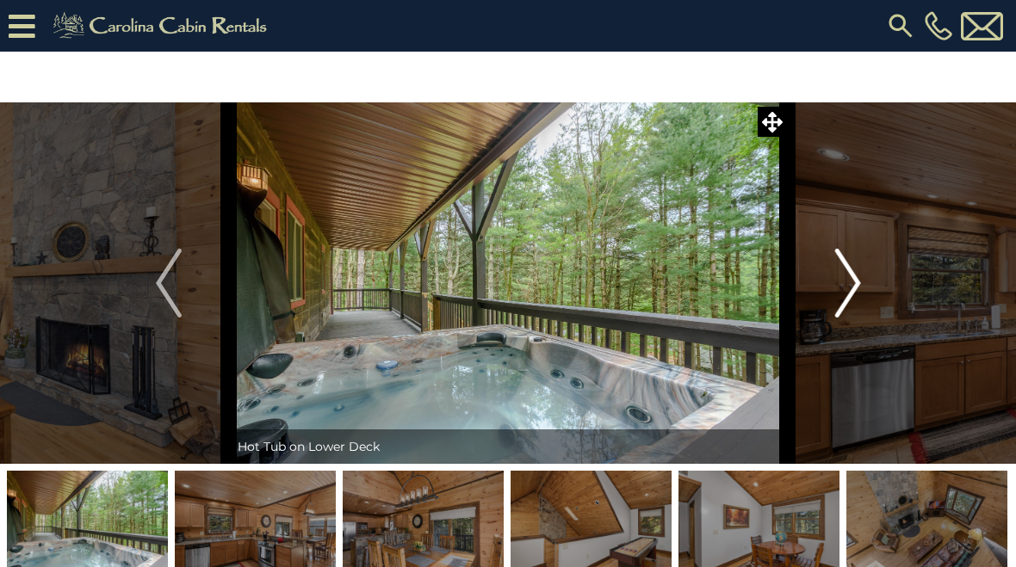
click at [850, 290] on img "Next" at bounding box center [847, 283] width 26 height 69
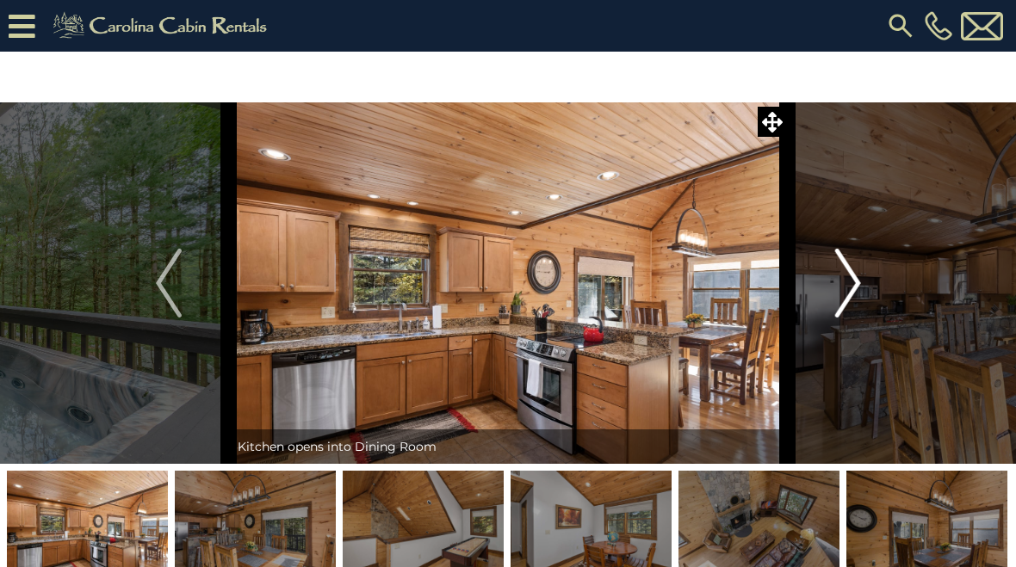
click at [842, 298] on img "Next" at bounding box center [847, 283] width 26 height 69
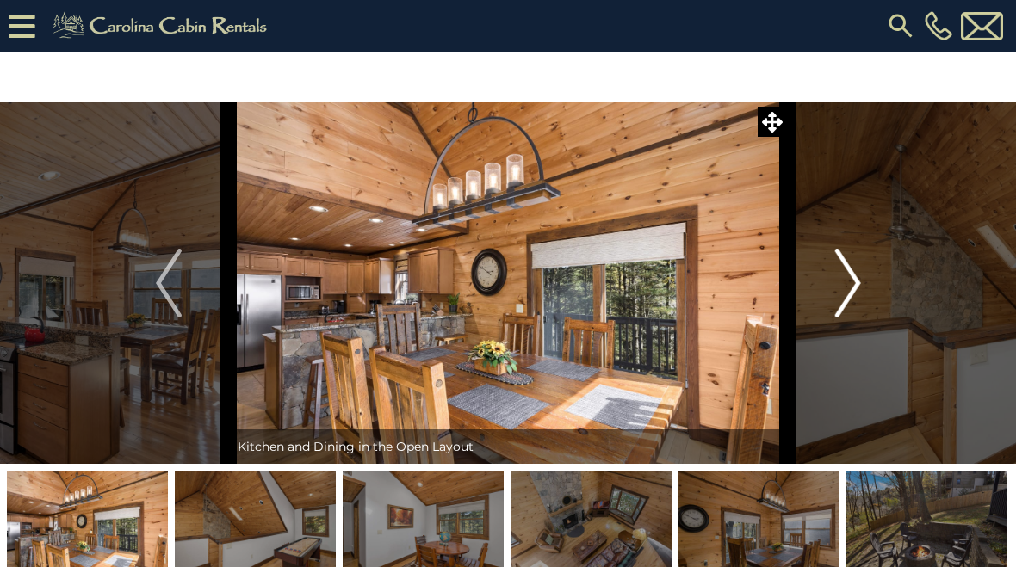
click at [845, 298] on img "Next" at bounding box center [847, 283] width 26 height 69
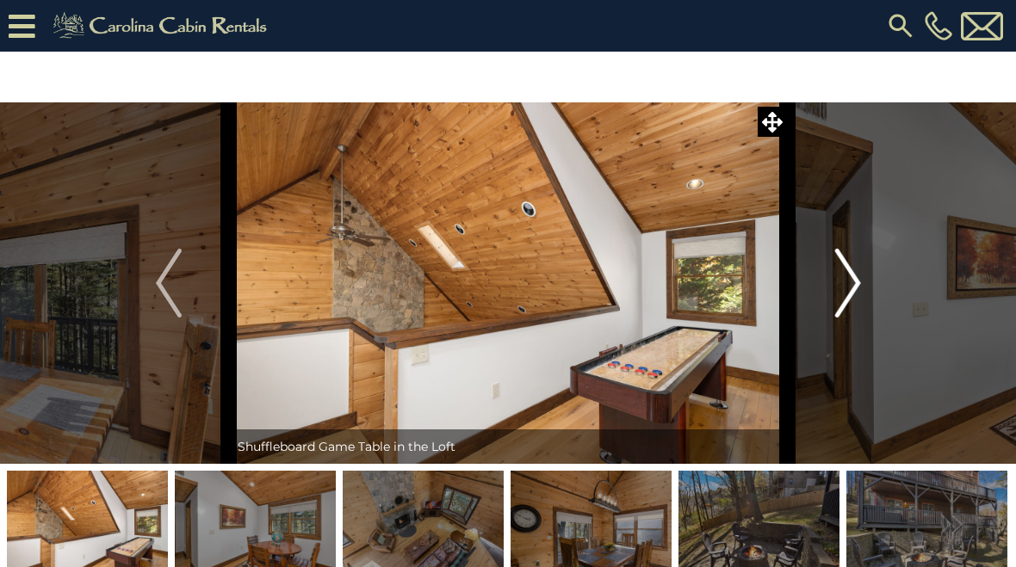
click at [849, 297] on img "Next" at bounding box center [847, 283] width 26 height 69
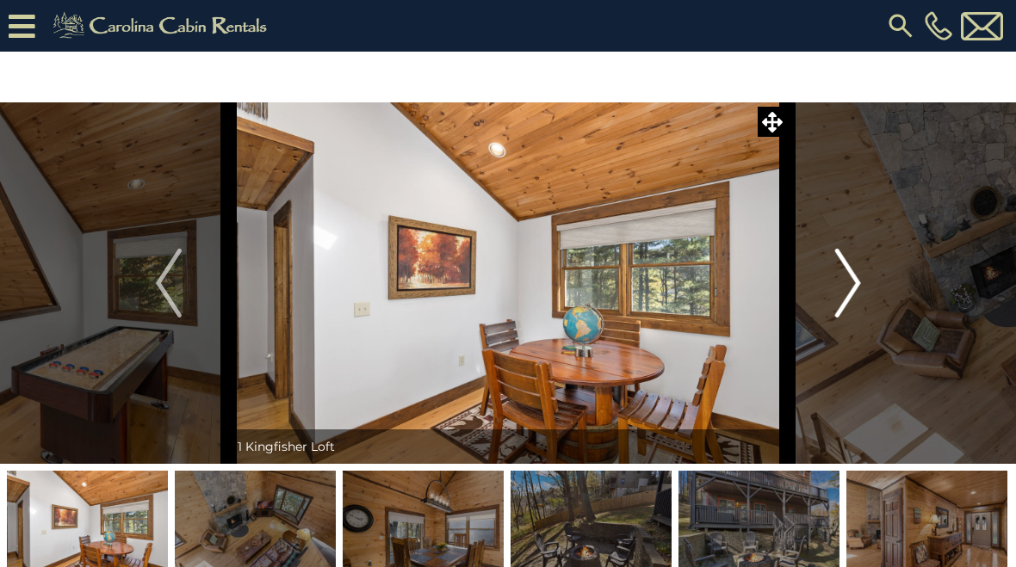
click at [845, 296] on img "Next" at bounding box center [847, 283] width 26 height 69
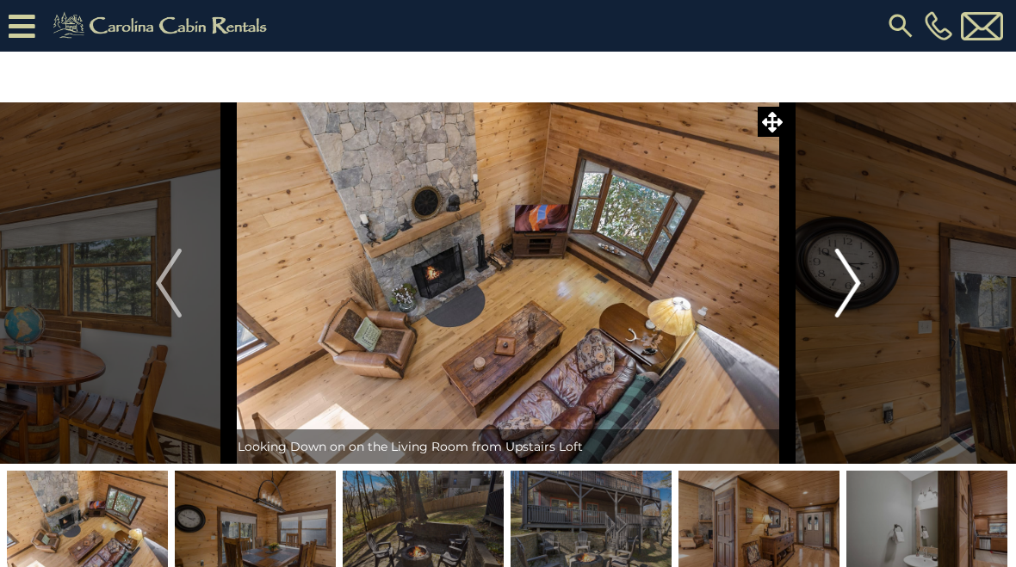
click at [846, 298] on img "Next" at bounding box center [847, 283] width 26 height 69
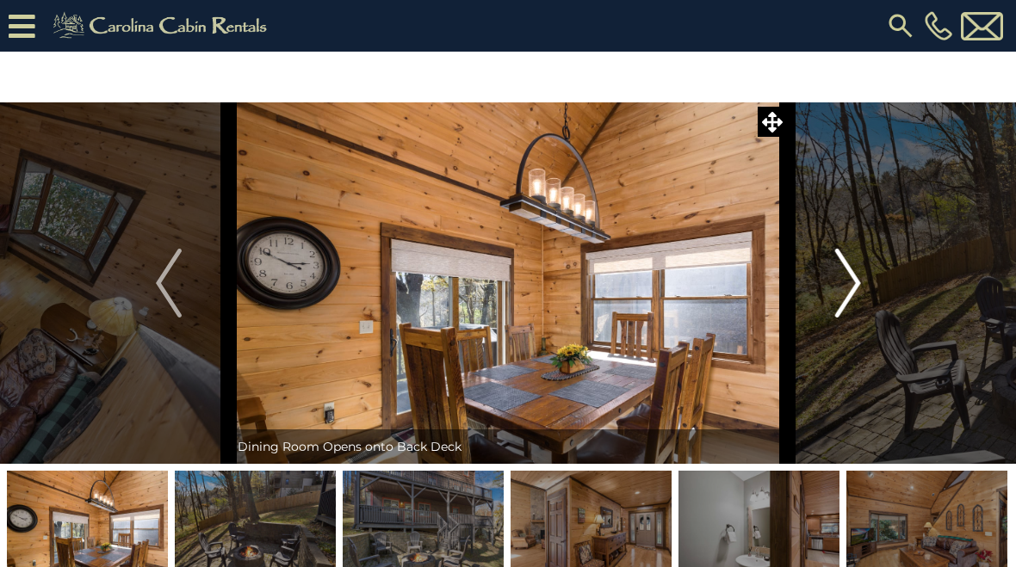
click at [854, 300] on img "Next" at bounding box center [847, 283] width 26 height 69
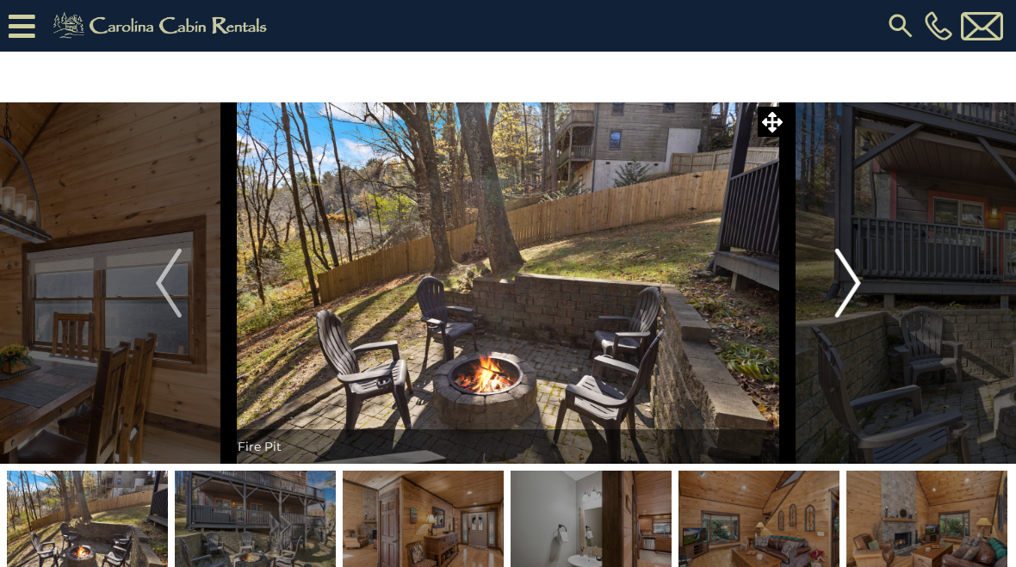
click at [846, 297] on img "Next" at bounding box center [847, 283] width 26 height 69
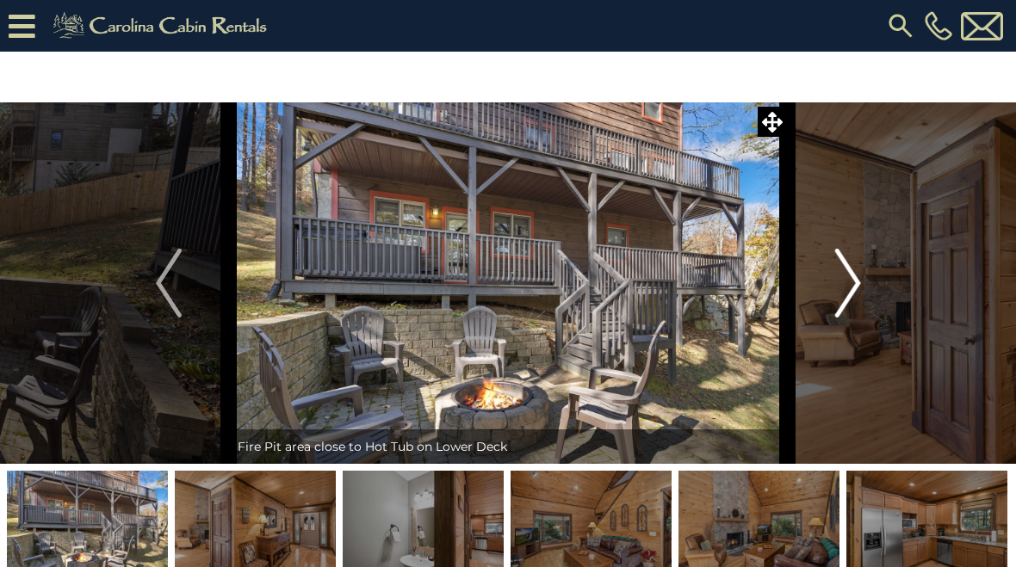
click at [848, 291] on img "Next" at bounding box center [847, 283] width 26 height 69
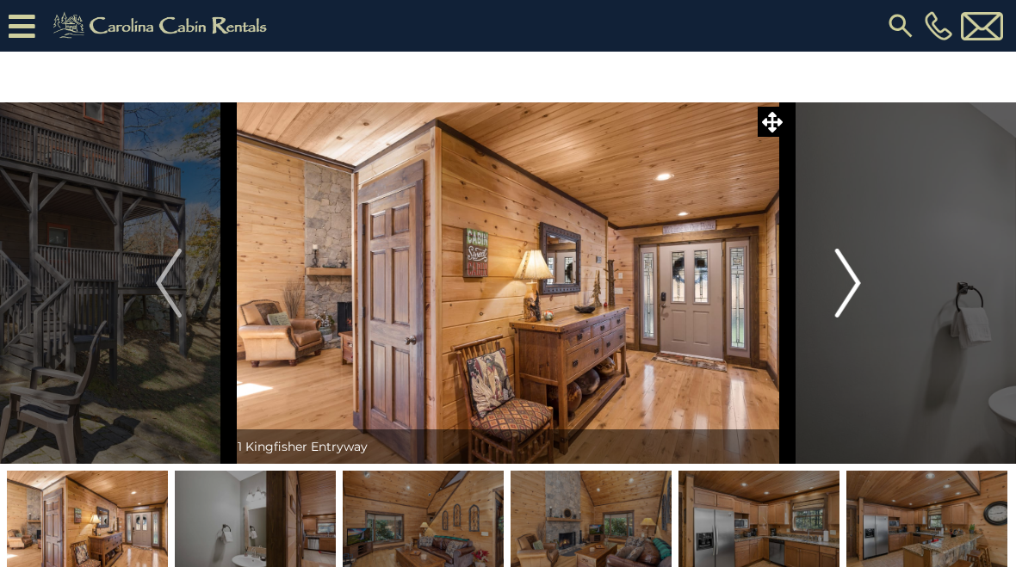
click at [840, 297] on img "Next" at bounding box center [847, 283] width 26 height 69
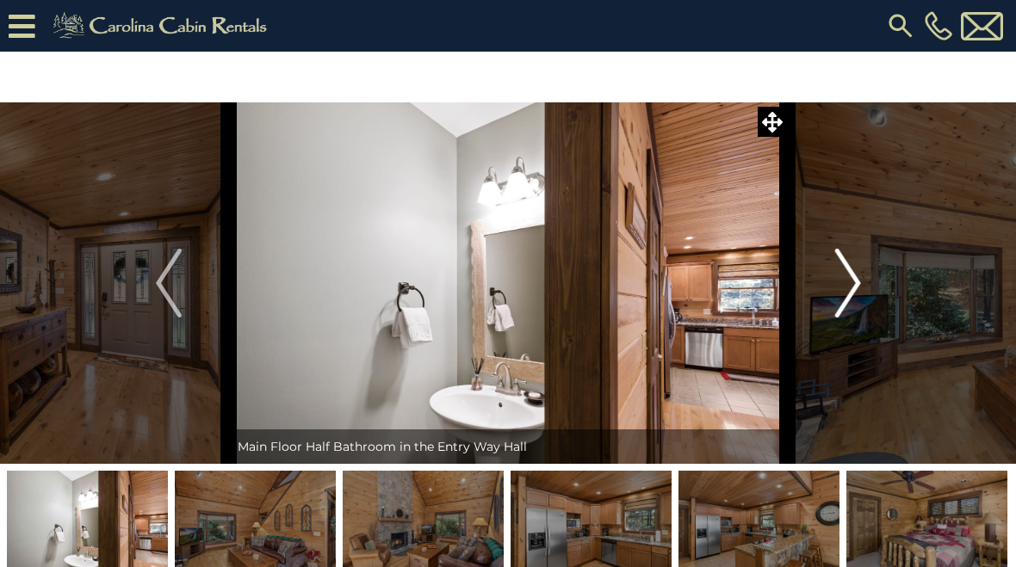
click at [846, 294] on img "Next" at bounding box center [847, 283] width 26 height 69
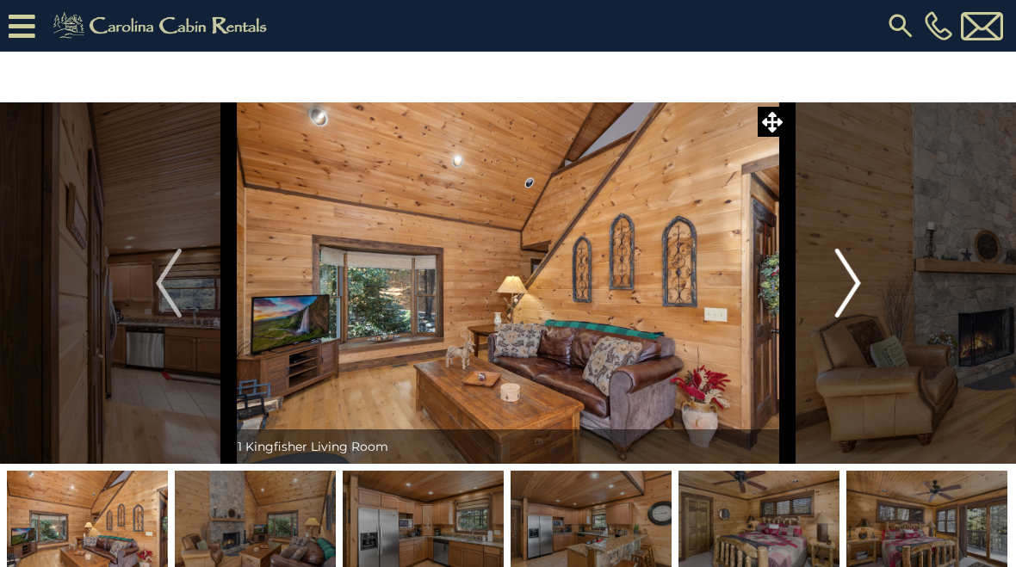
click at [844, 301] on img "Next" at bounding box center [847, 283] width 26 height 69
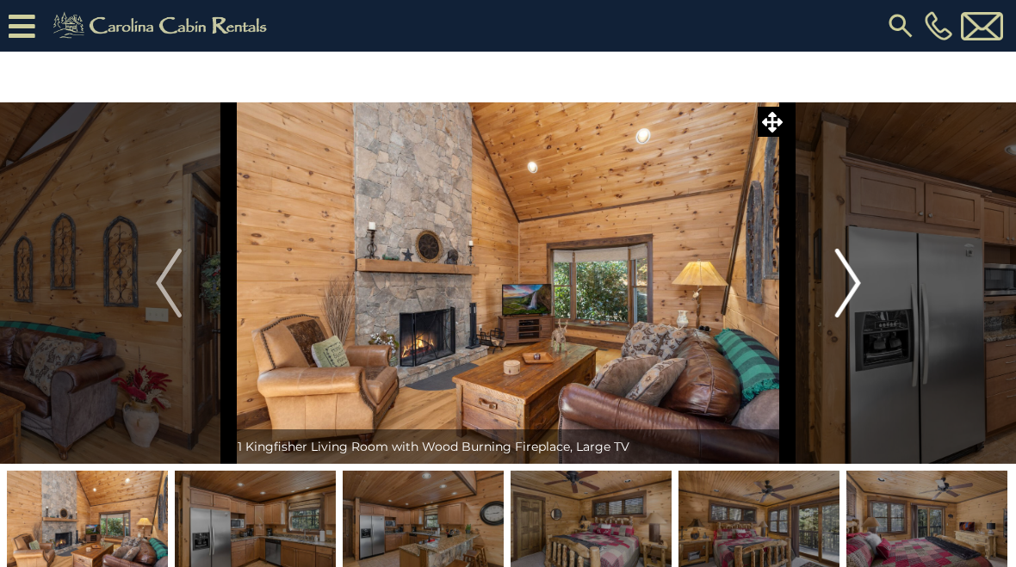
click at [846, 302] on img "Next" at bounding box center [847, 283] width 26 height 69
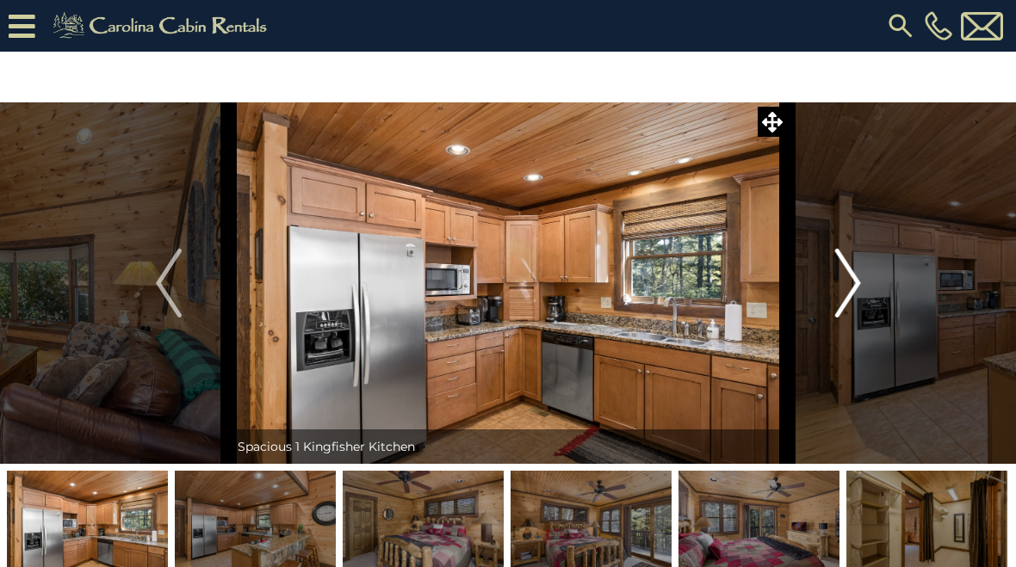
click at [845, 294] on img "Next" at bounding box center [847, 283] width 26 height 69
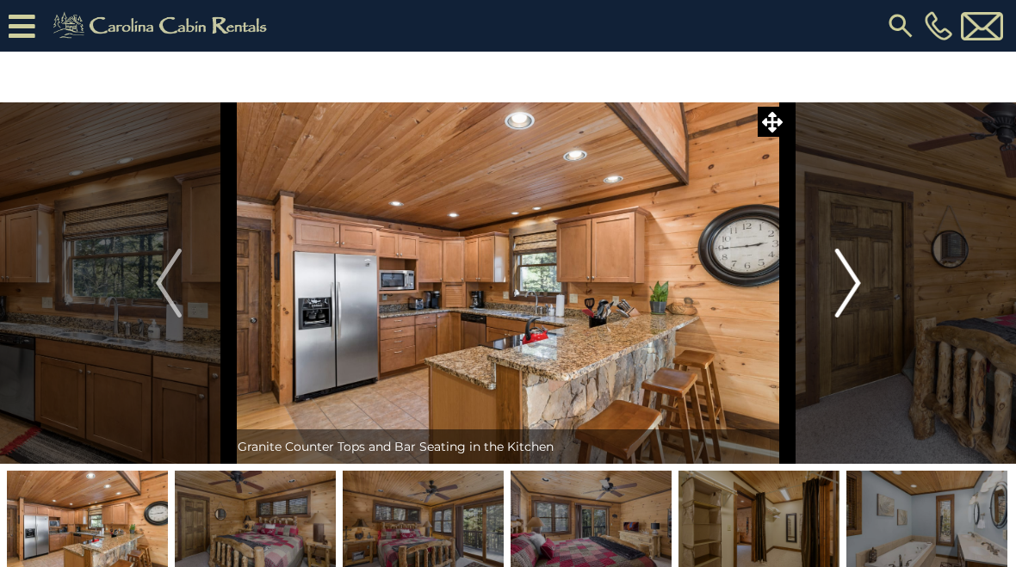
click at [841, 291] on img "Next" at bounding box center [847, 283] width 26 height 69
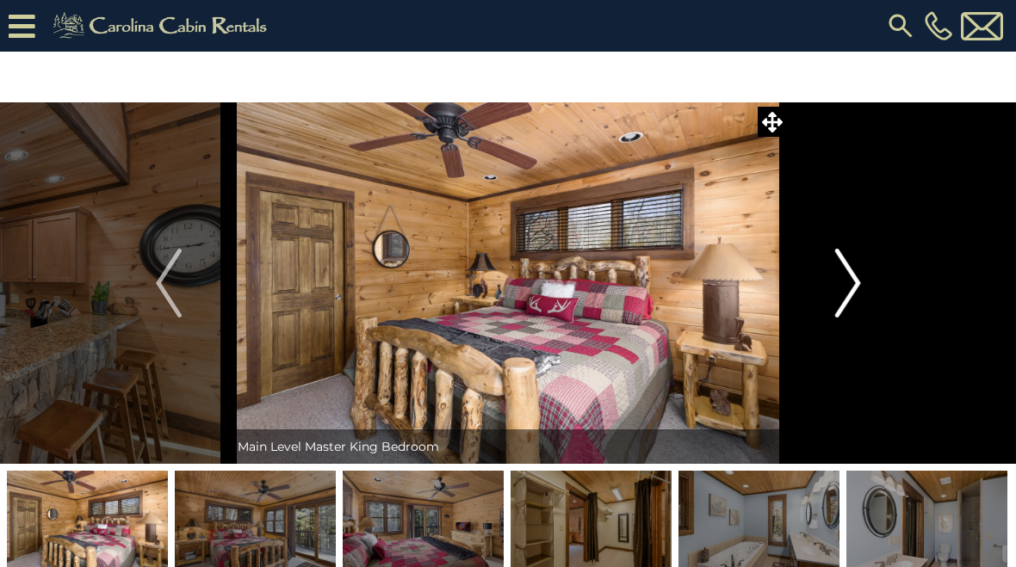
click at [849, 285] on img "Next" at bounding box center [847, 283] width 26 height 69
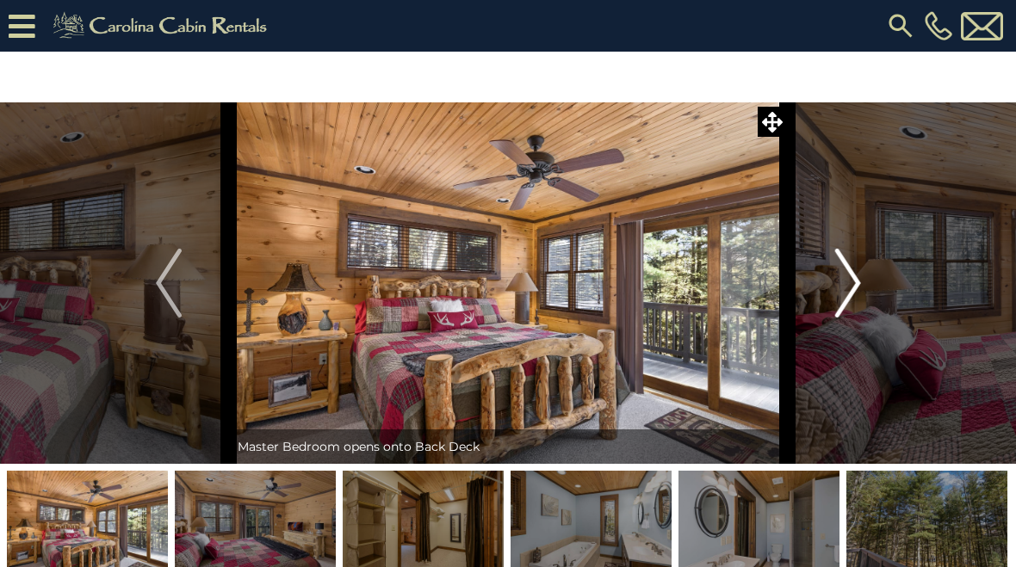
click at [844, 289] on img "Next" at bounding box center [847, 283] width 26 height 69
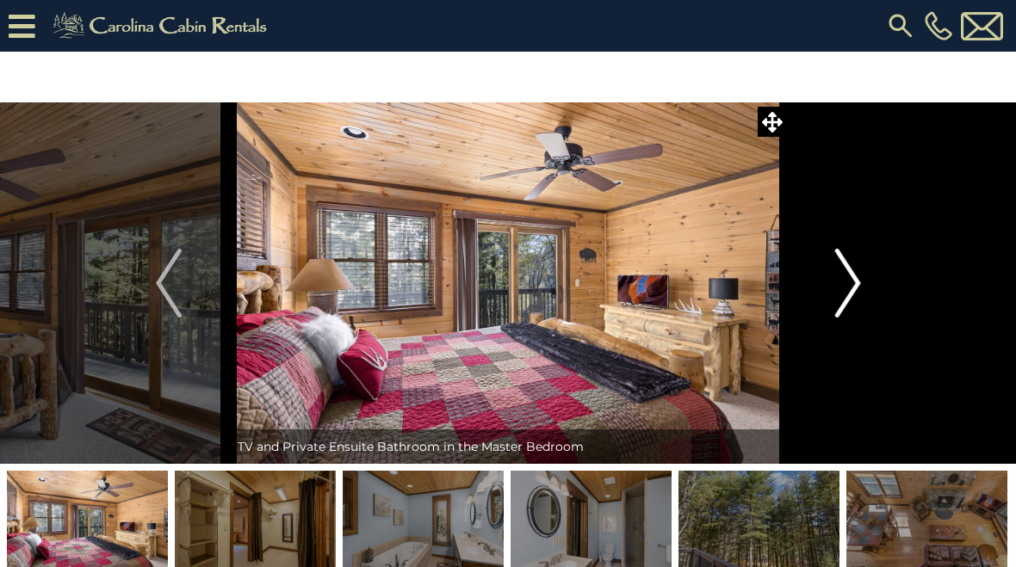
click at [845, 301] on img "Next" at bounding box center [847, 283] width 26 height 69
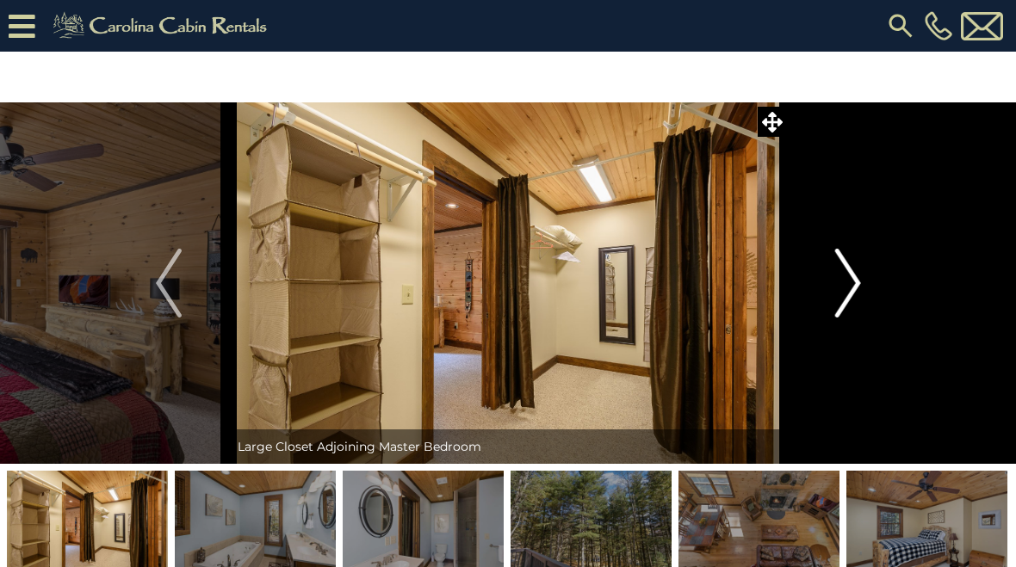
click at [858, 292] on img "Next" at bounding box center [847, 283] width 26 height 69
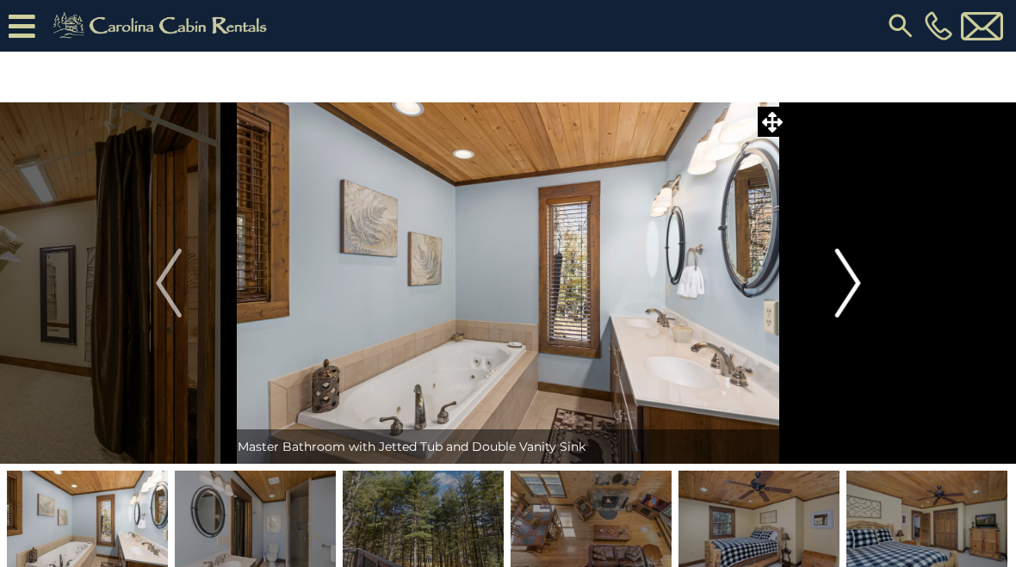
click at [847, 299] on img "Next" at bounding box center [847, 283] width 26 height 69
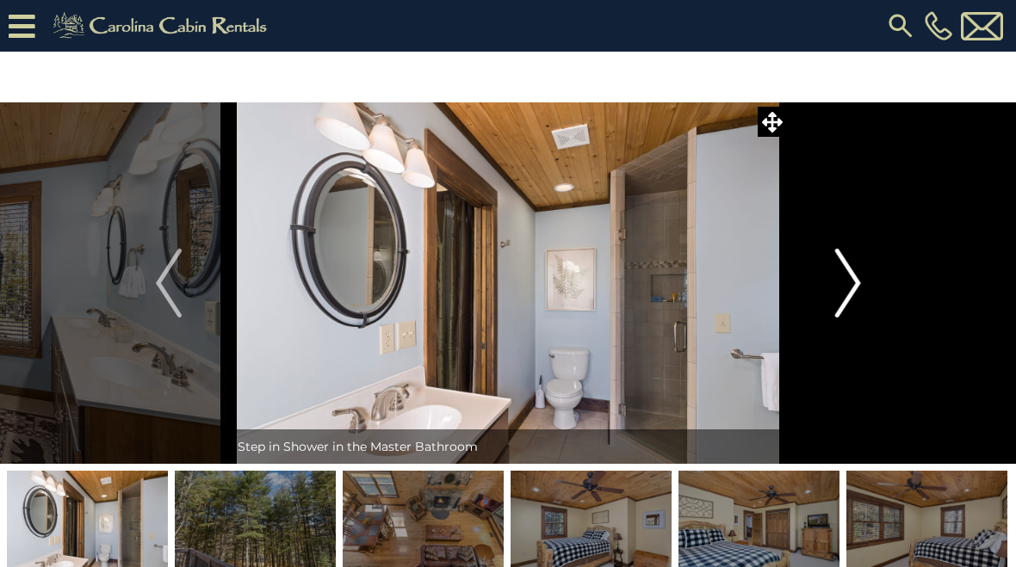
click at [844, 290] on img "Next" at bounding box center [847, 283] width 26 height 69
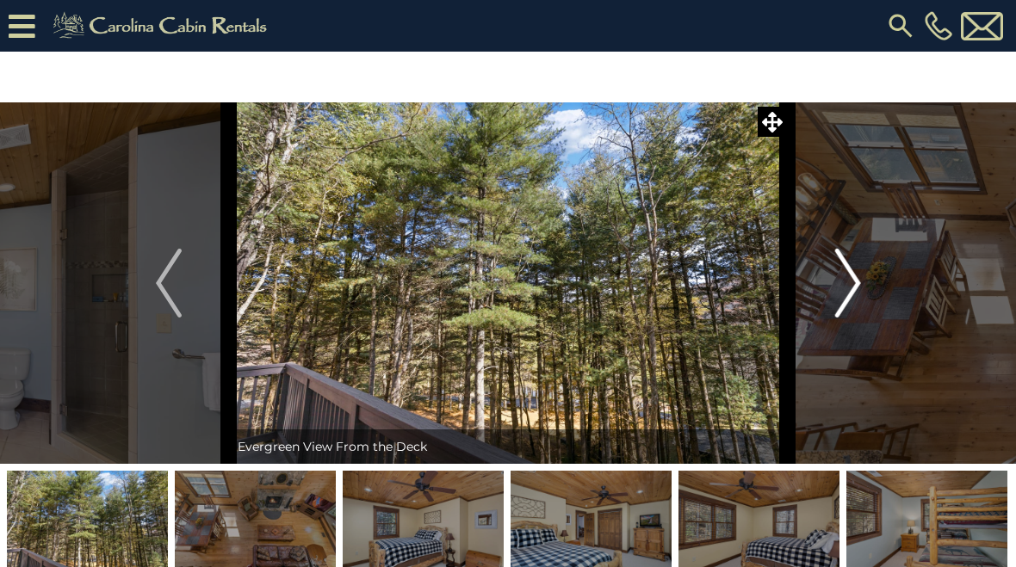
click at [846, 296] on img "Next" at bounding box center [847, 283] width 26 height 69
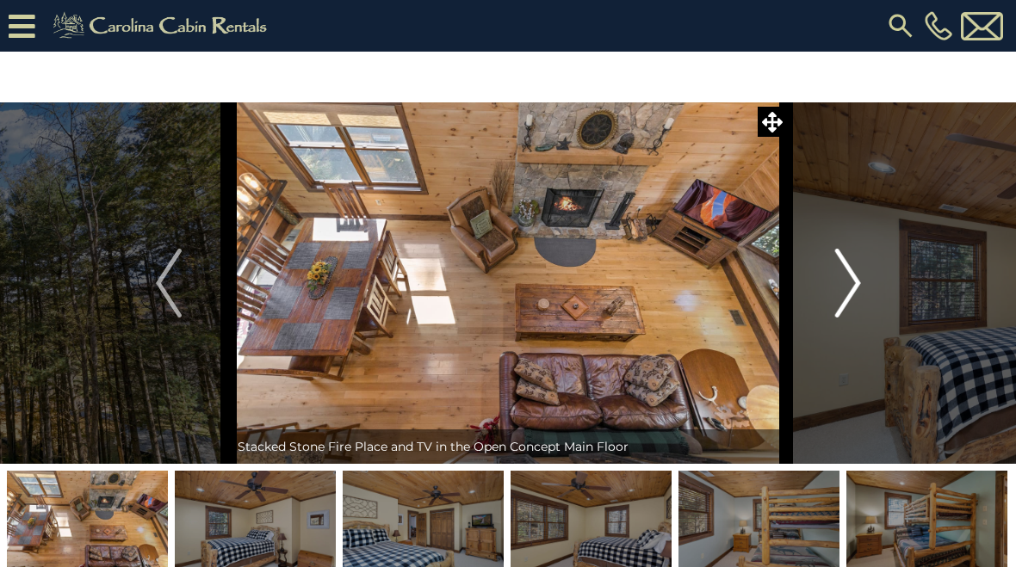
click at [852, 293] on img "Next" at bounding box center [847, 283] width 26 height 69
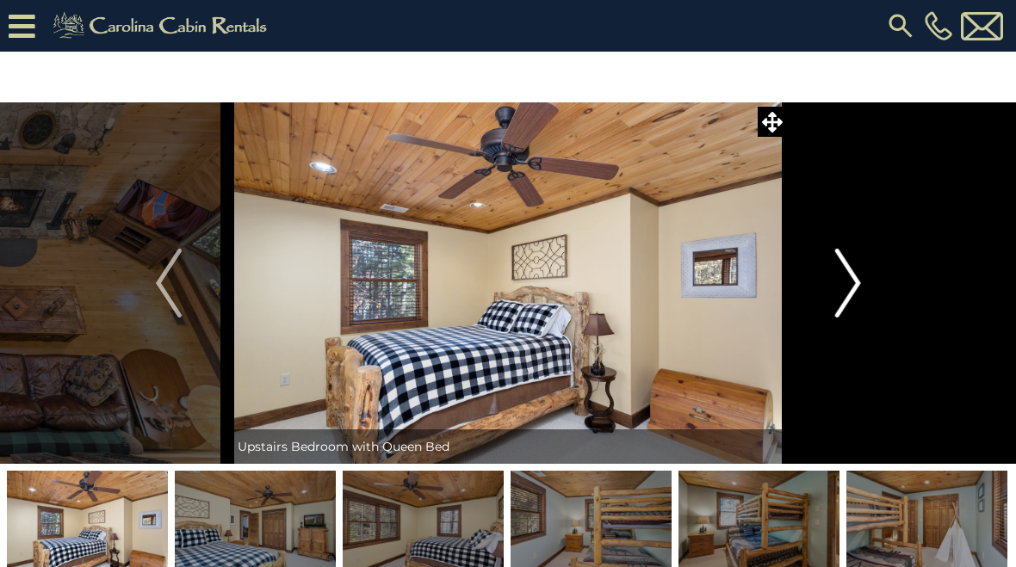
click at [846, 288] on img "Next" at bounding box center [847, 283] width 26 height 69
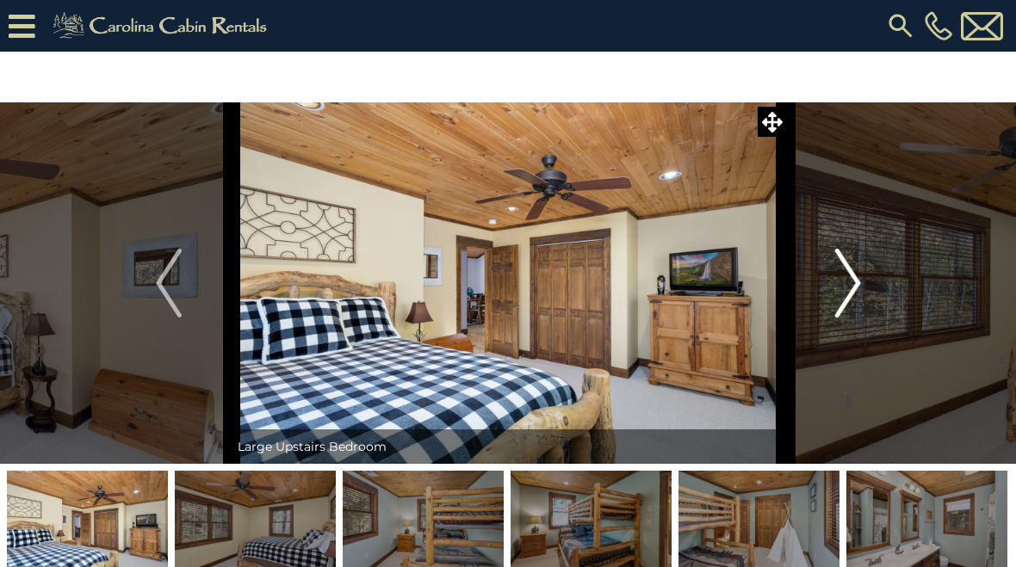
click at [852, 294] on img "Next" at bounding box center [847, 283] width 26 height 69
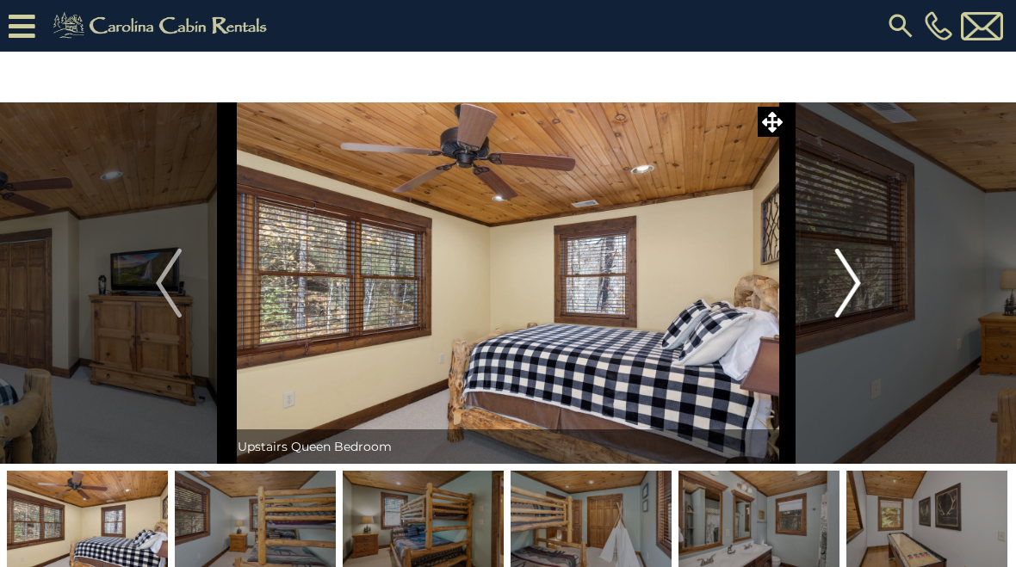
click at [850, 304] on img "Next" at bounding box center [847, 283] width 26 height 69
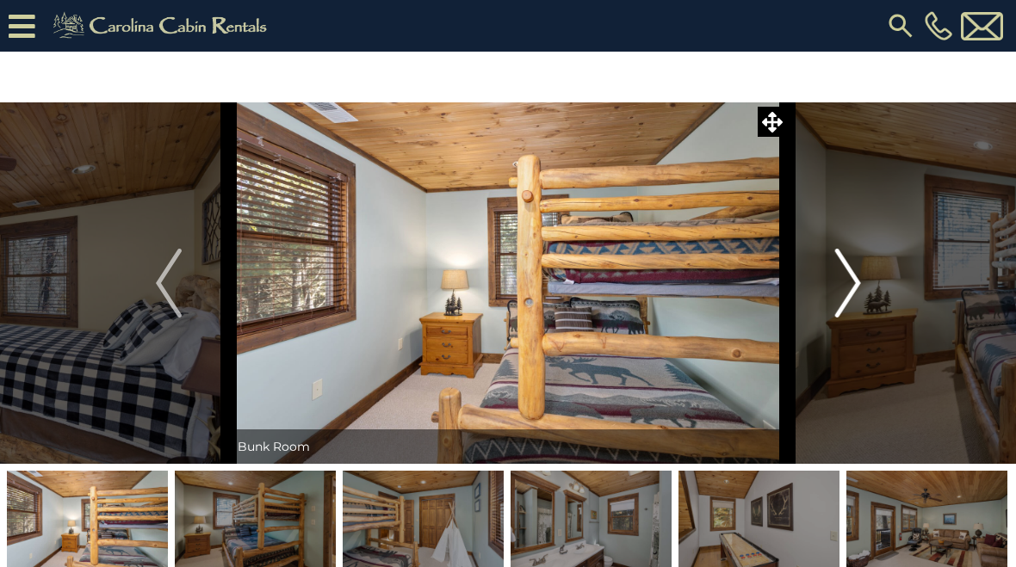
click at [853, 299] on img "Next" at bounding box center [847, 283] width 26 height 69
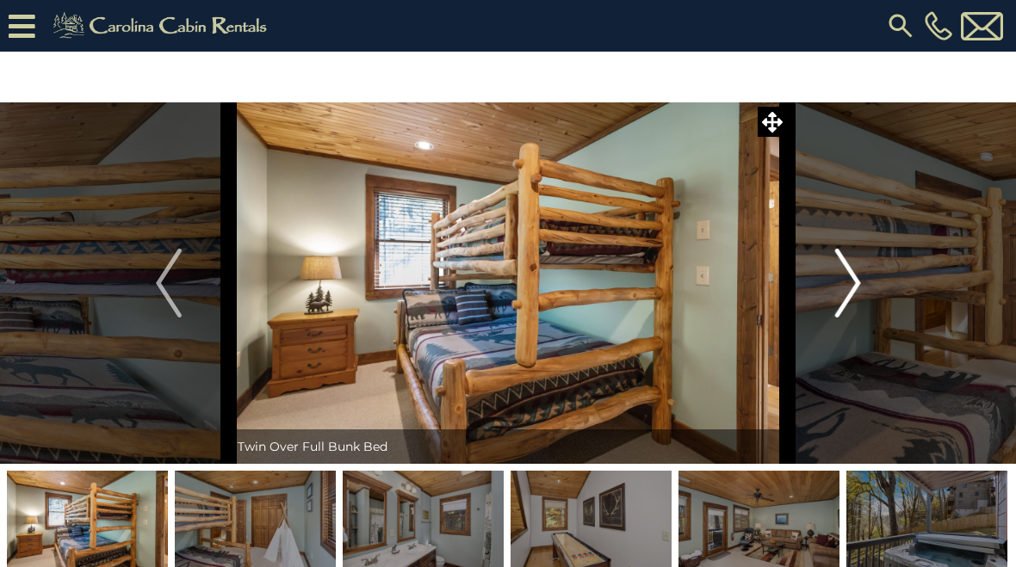
click at [839, 288] on img "Next" at bounding box center [847, 283] width 26 height 69
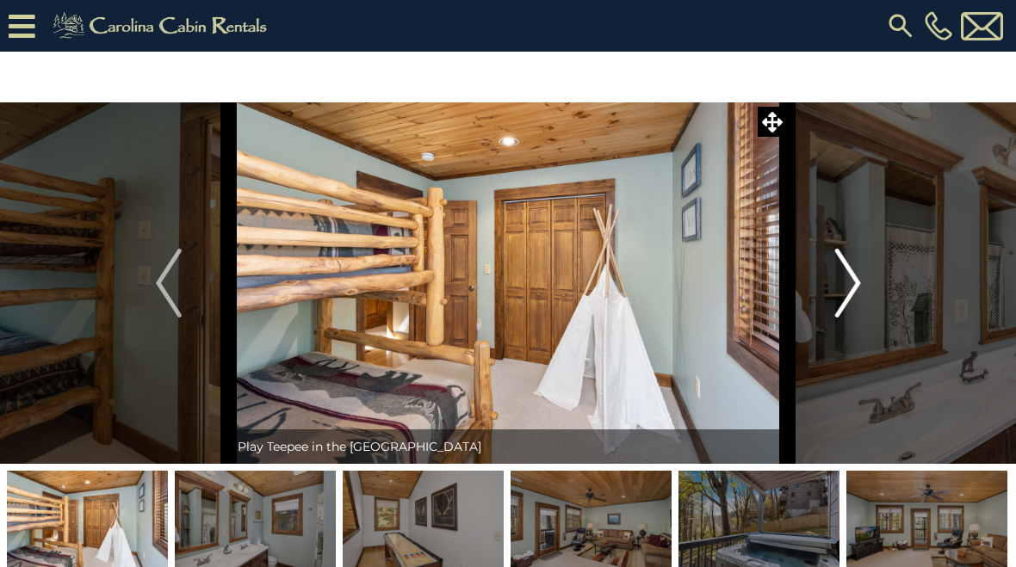
click at [852, 297] on img "Next" at bounding box center [847, 283] width 26 height 69
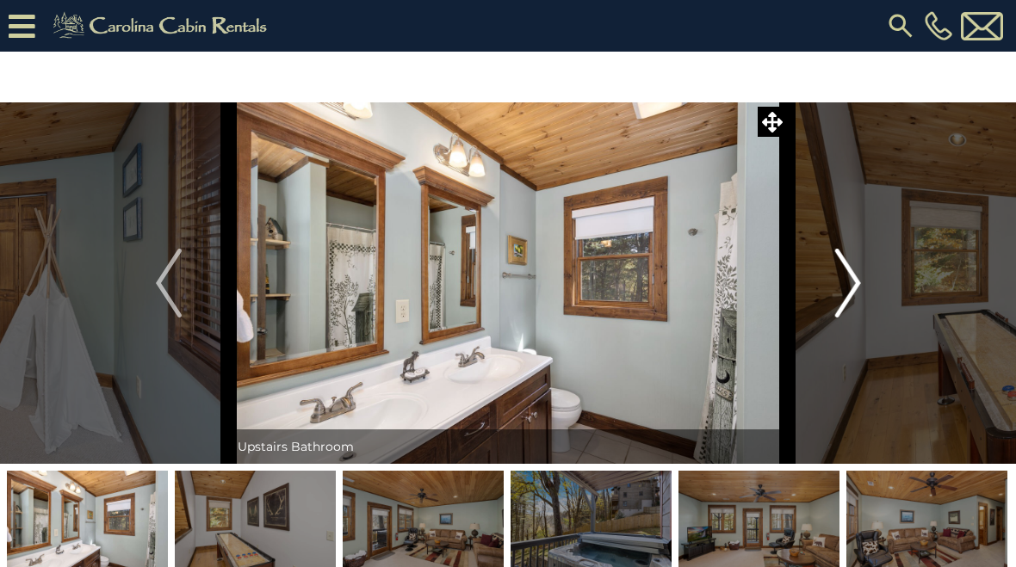
click at [854, 302] on img "Next" at bounding box center [847, 283] width 26 height 69
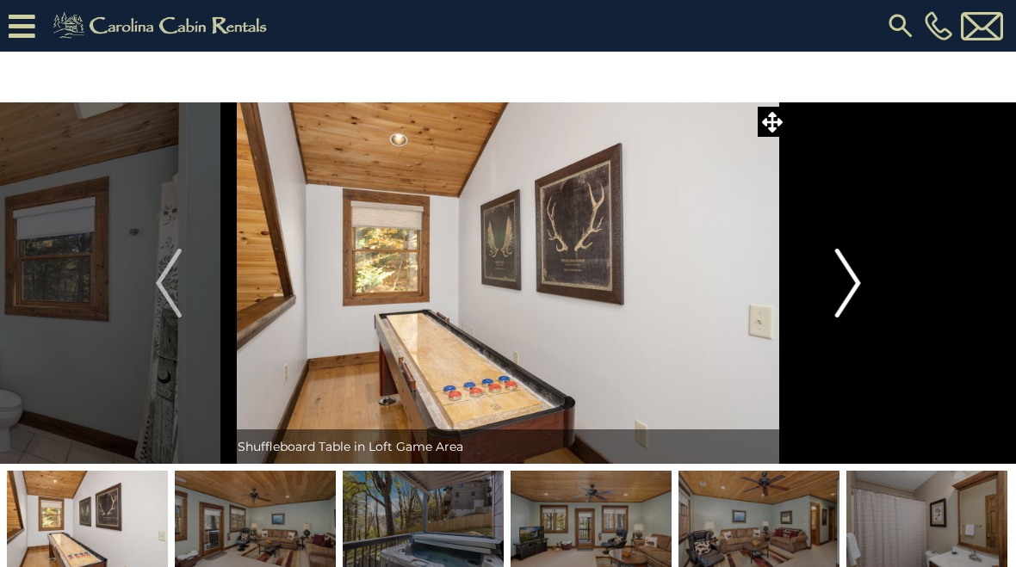
click at [850, 300] on img "Next" at bounding box center [847, 283] width 26 height 69
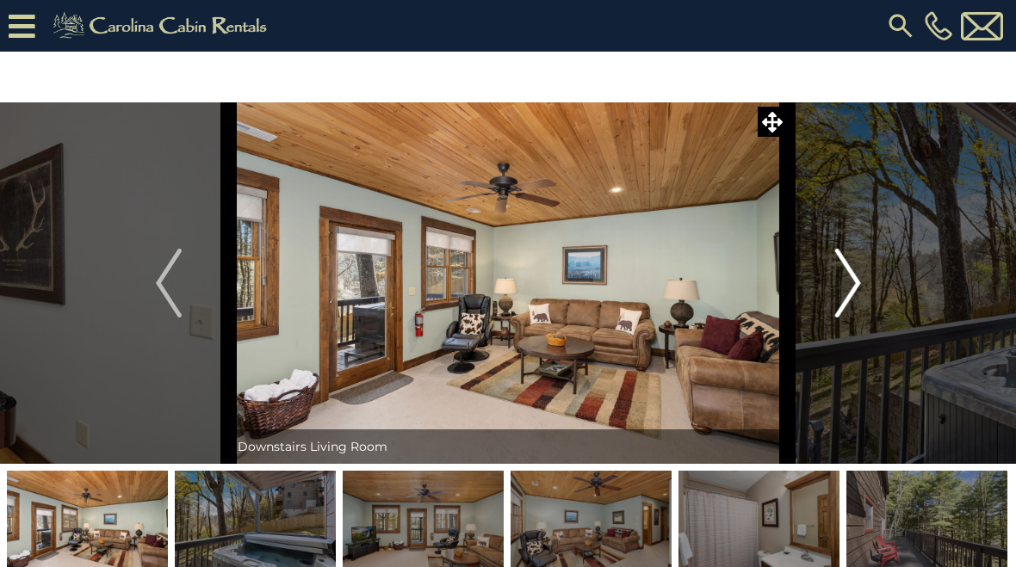
click at [850, 297] on img "Next" at bounding box center [847, 283] width 26 height 69
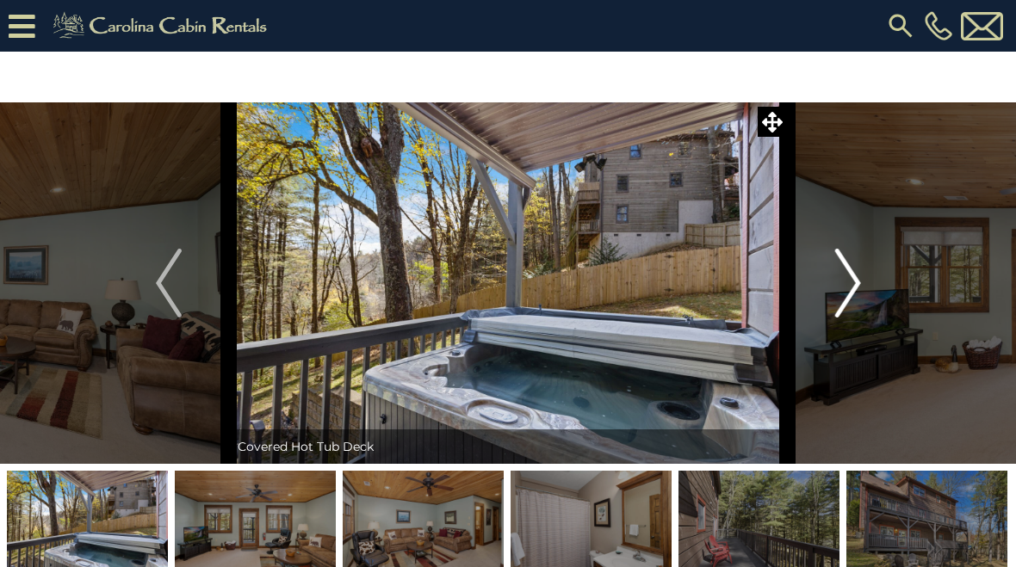
click at [851, 296] on img "Next" at bounding box center [847, 283] width 26 height 69
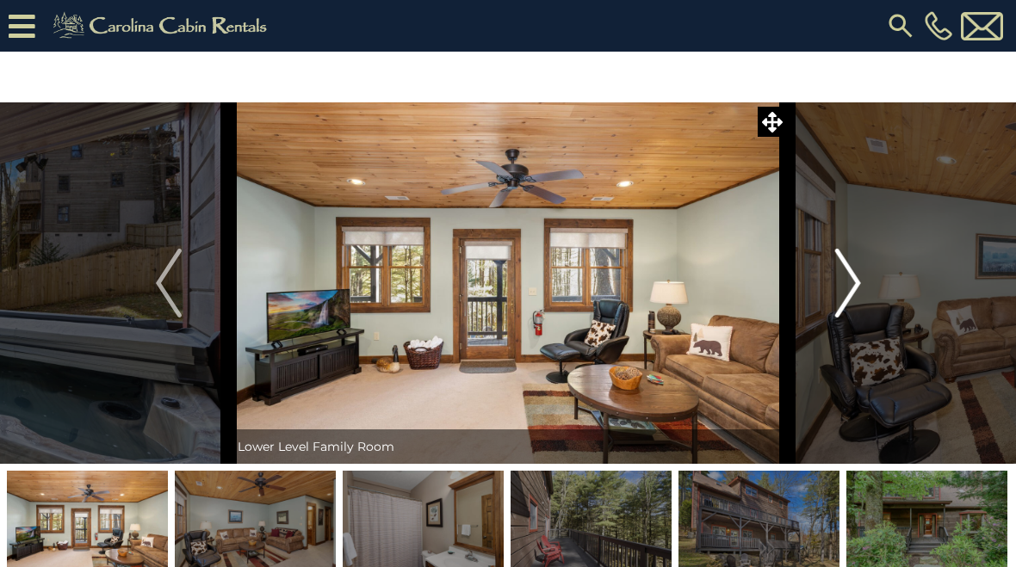
click at [853, 300] on img "Next" at bounding box center [847, 283] width 26 height 69
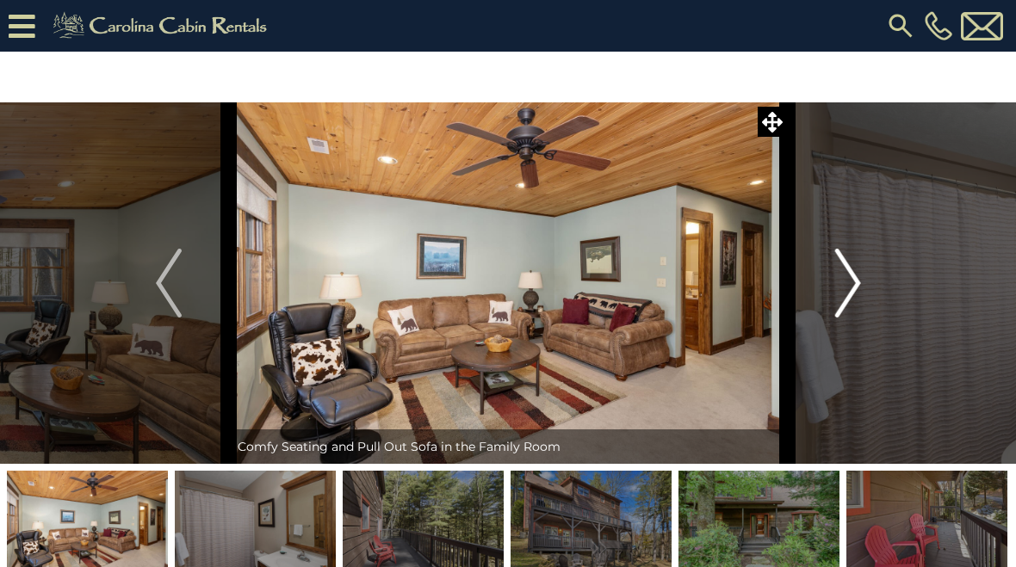
click at [852, 299] on img "Next" at bounding box center [847, 283] width 26 height 69
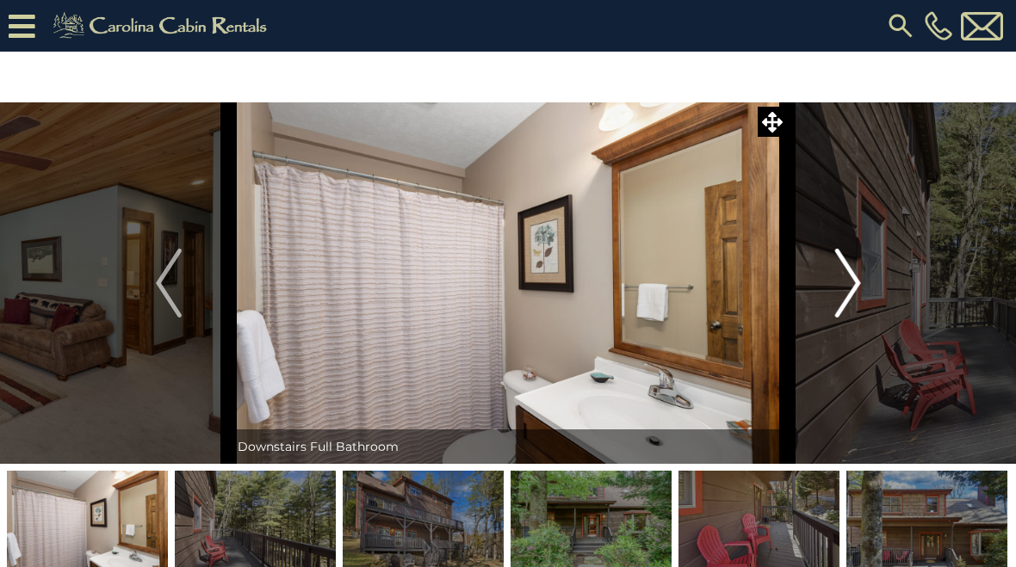
click at [849, 309] on img "Next" at bounding box center [847, 283] width 26 height 69
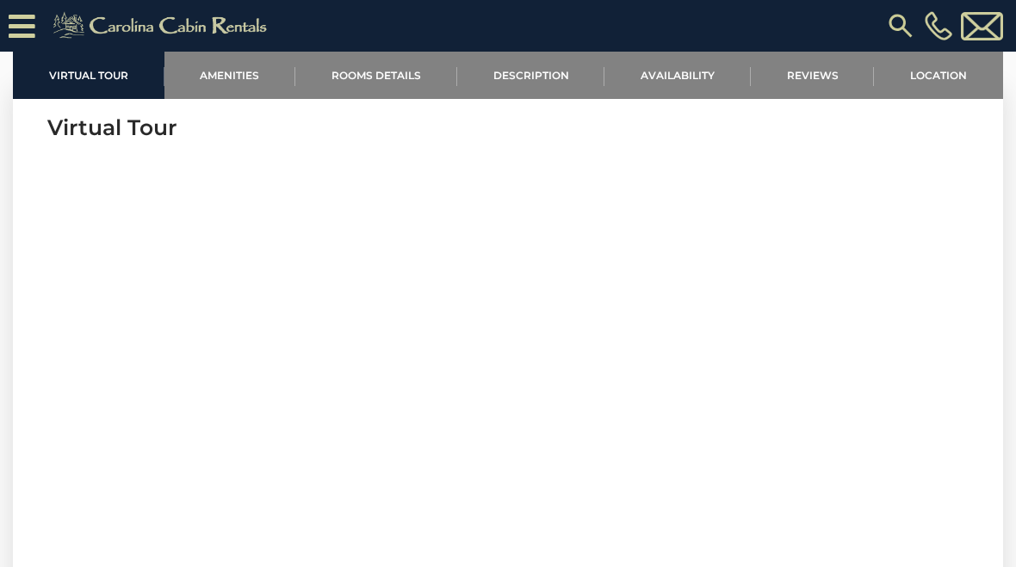
scroll to position [596, 0]
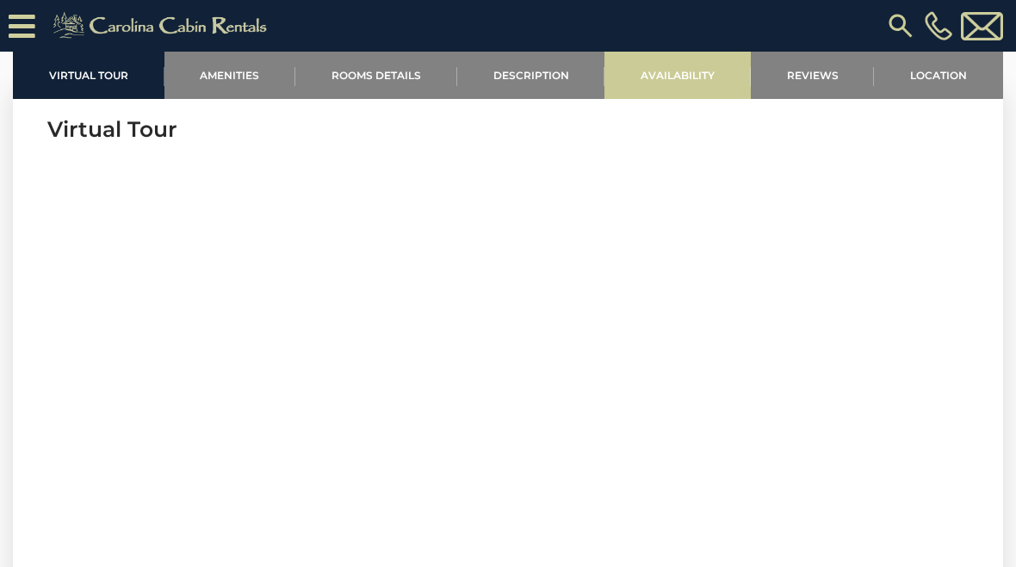
click at [683, 85] on link "Availability" at bounding box center [677, 75] width 146 height 47
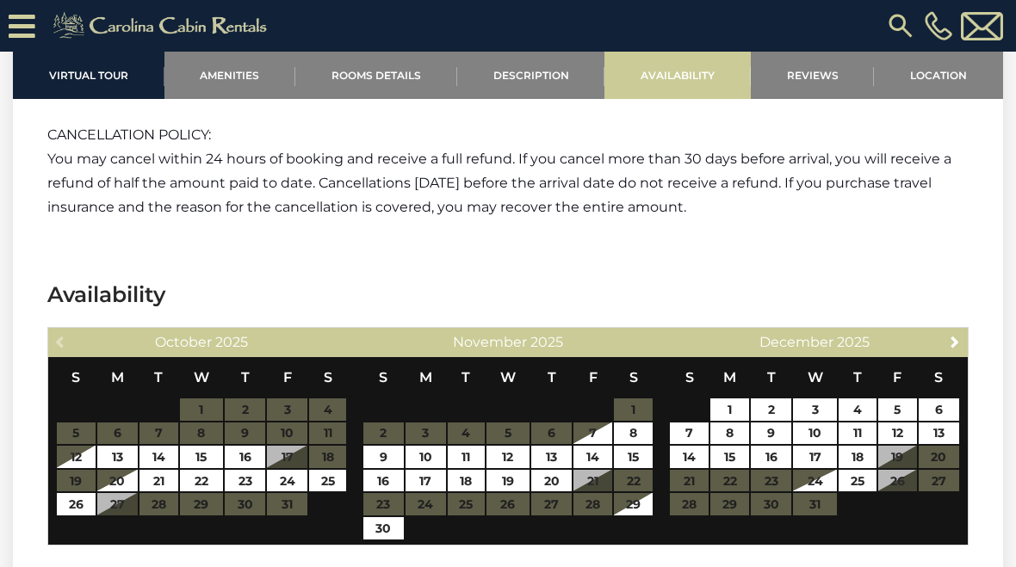
scroll to position [2979, 0]
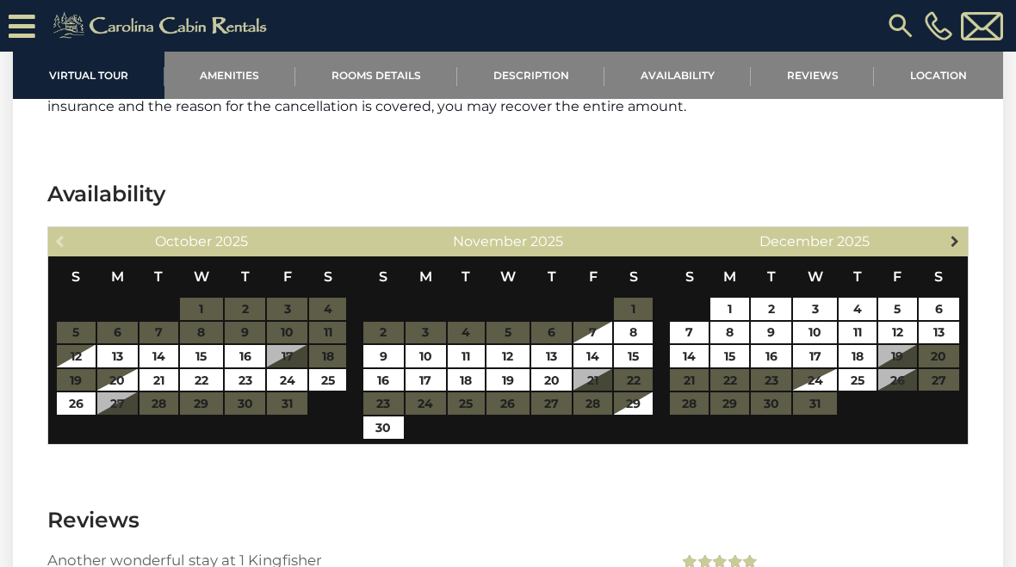
click at [963, 230] on link "Next" at bounding box center [956, 241] width 22 height 22
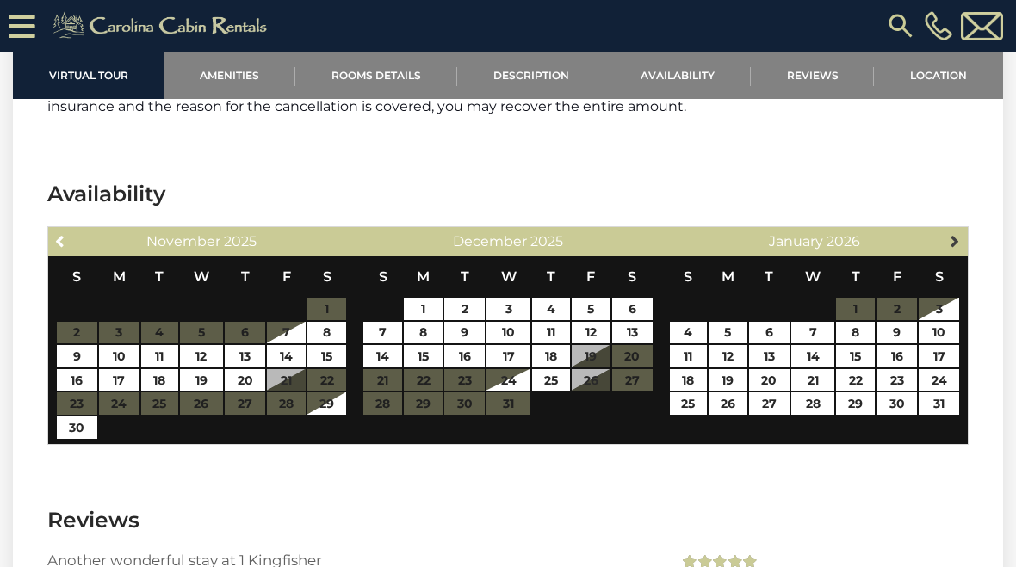
click at [958, 230] on link "Next" at bounding box center [956, 241] width 22 height 22
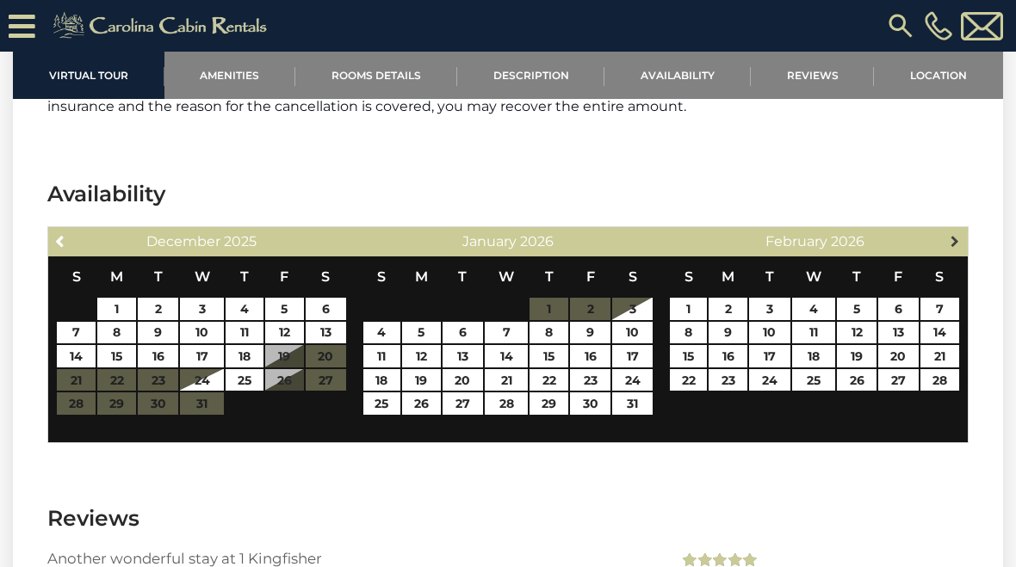
click at [960, 230] on link "Next" at bounding box center [956, 241] width 22 height 22
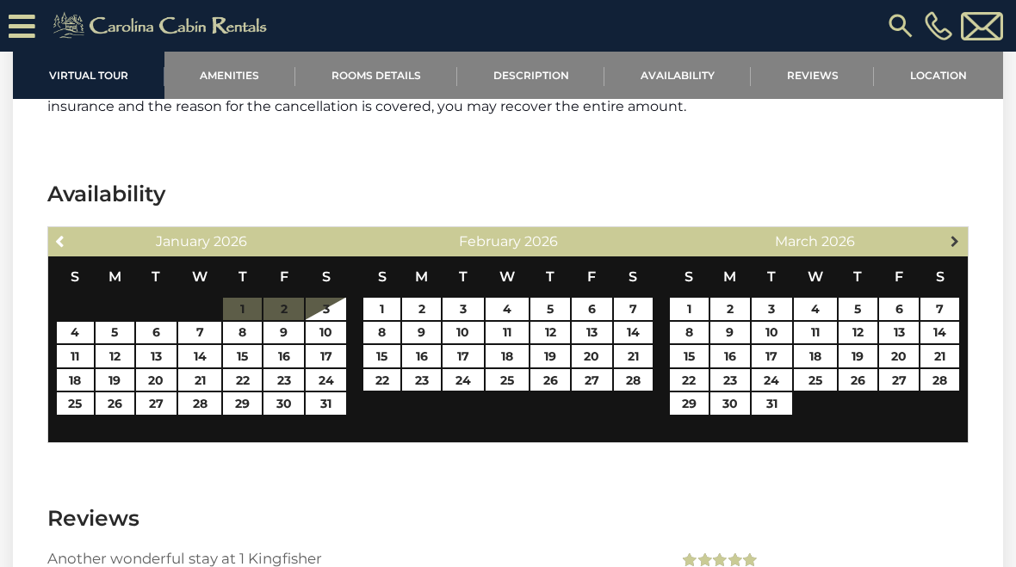
click at [954, 230] on link "Next" at bounding box center [956, 241] width 22 height 22
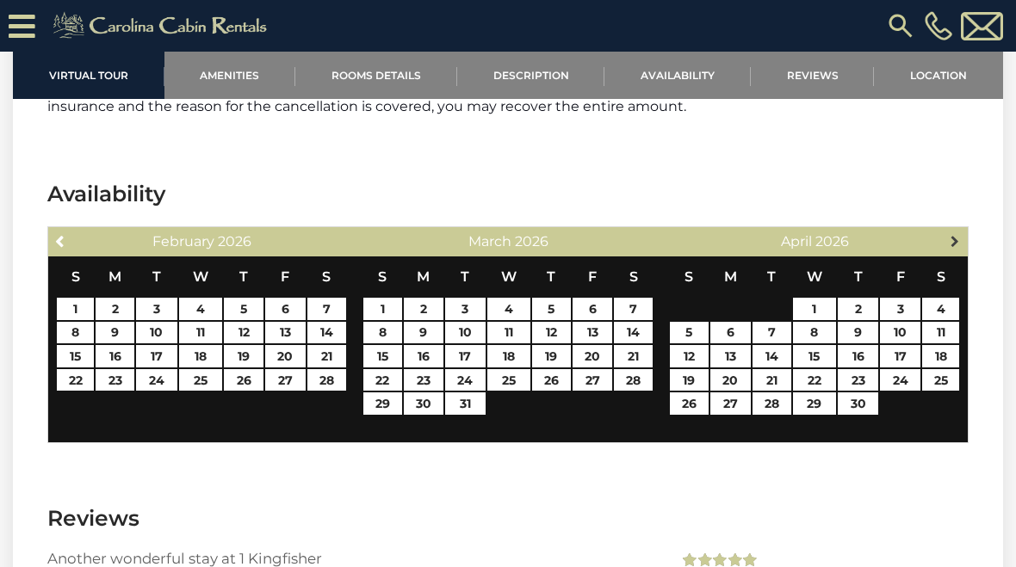
click at [951, 234] on span "Next" at bounding box center [955, 241] width 14 height 14
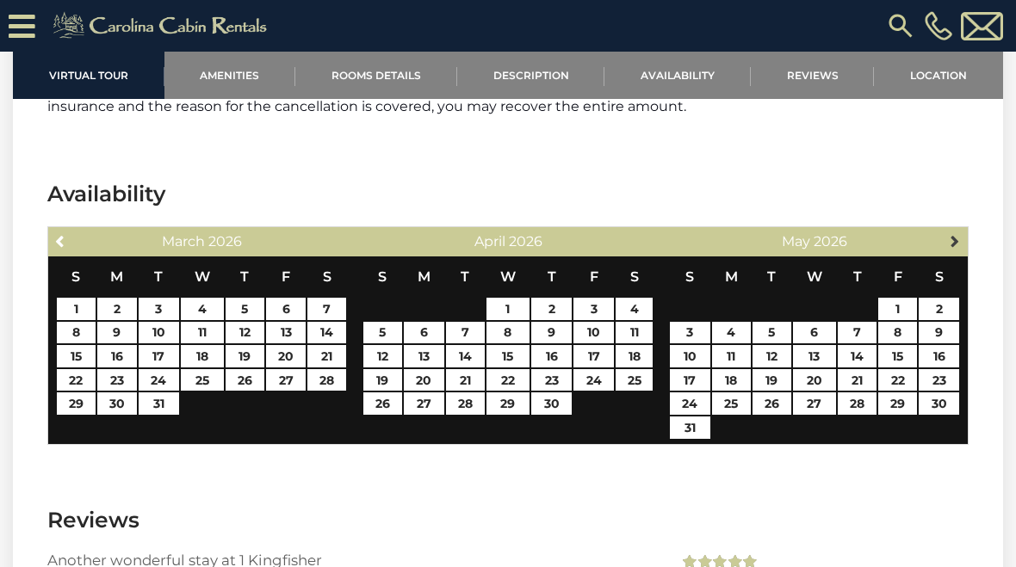
click at [951, 230] on link "Next" at bounding box center [956, 241] width 22 height 22
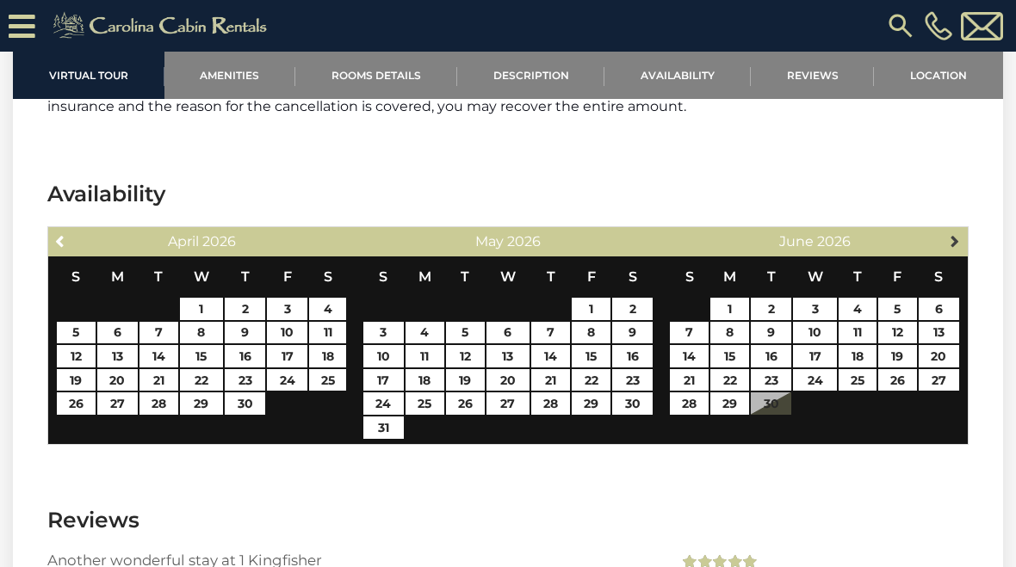
click at [945, 230] on link "Next" at bounding box center [956, 241] width 22 height 22
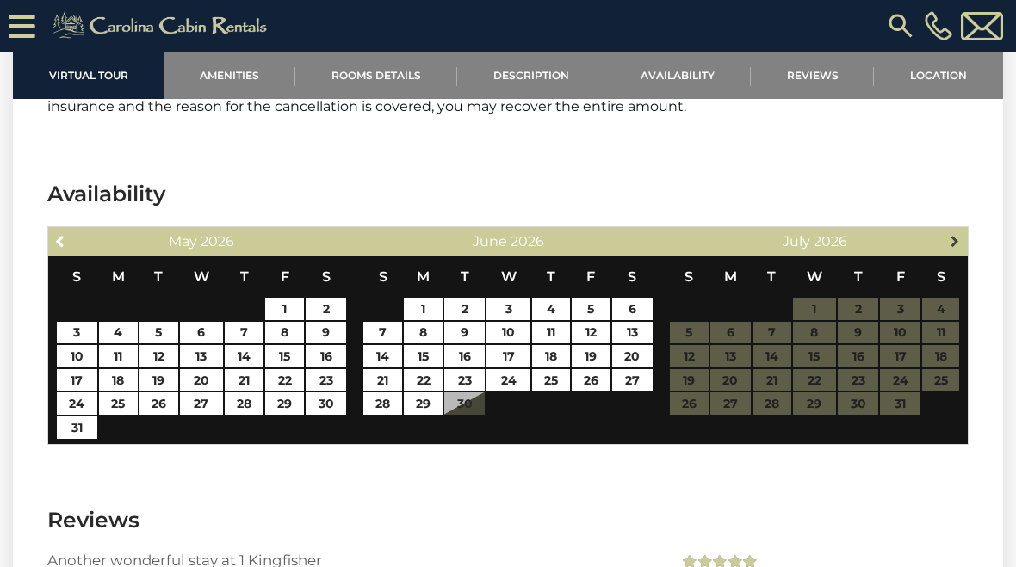
click at [954, 234] on span "Next" at bounding box center [955, 241] width 14 height 14
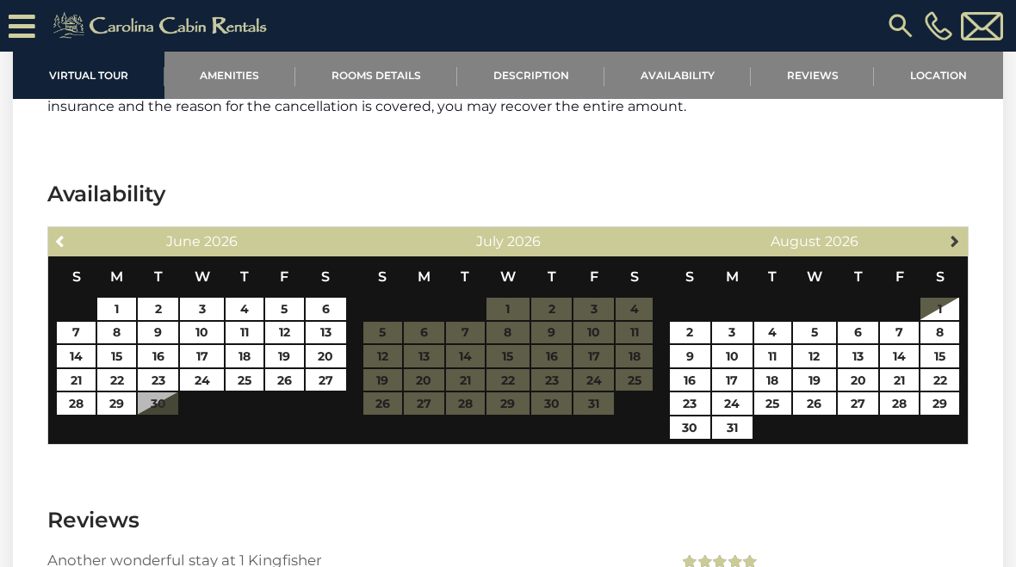
click at [959, 234] on span "Next" at bounding box center [955, 241] width 14 height 14
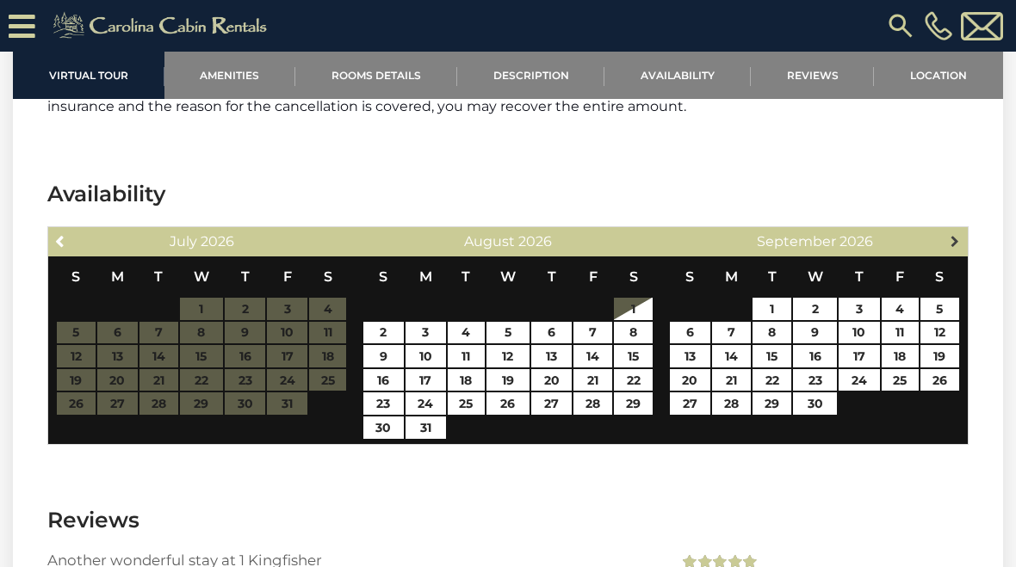
click at [956, 234] on span "Next" at bounding box center [955, 241] width 14 height 14
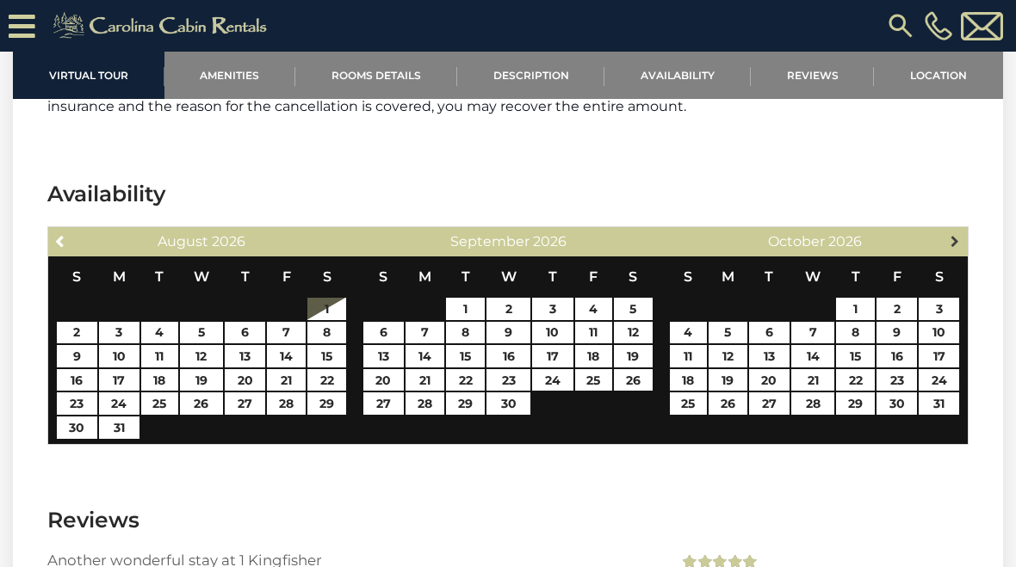
click at [960, 234] on span "Next" at bounding box center [955, 241] width 14 height 14
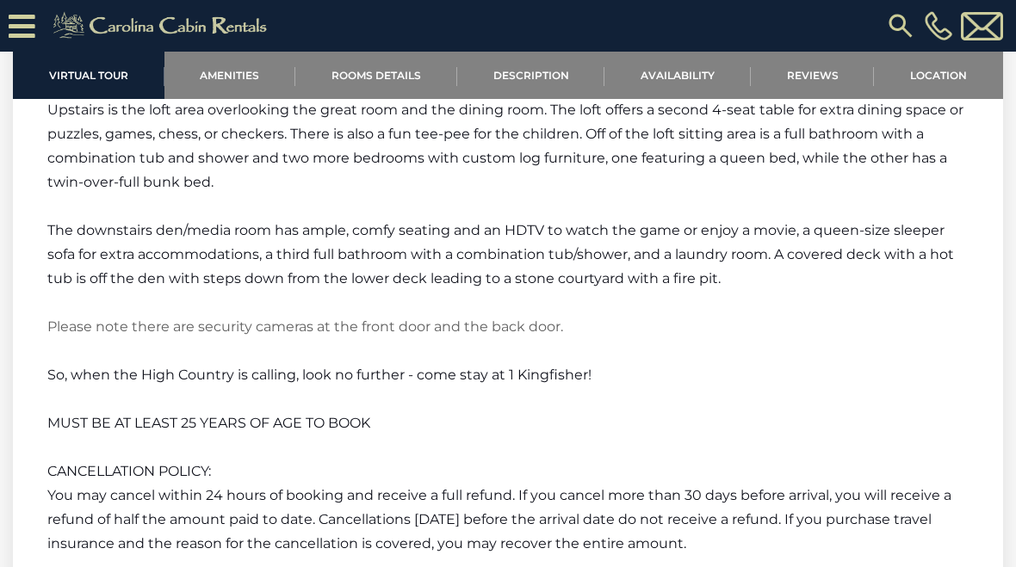
scroll to position [2538, 0]
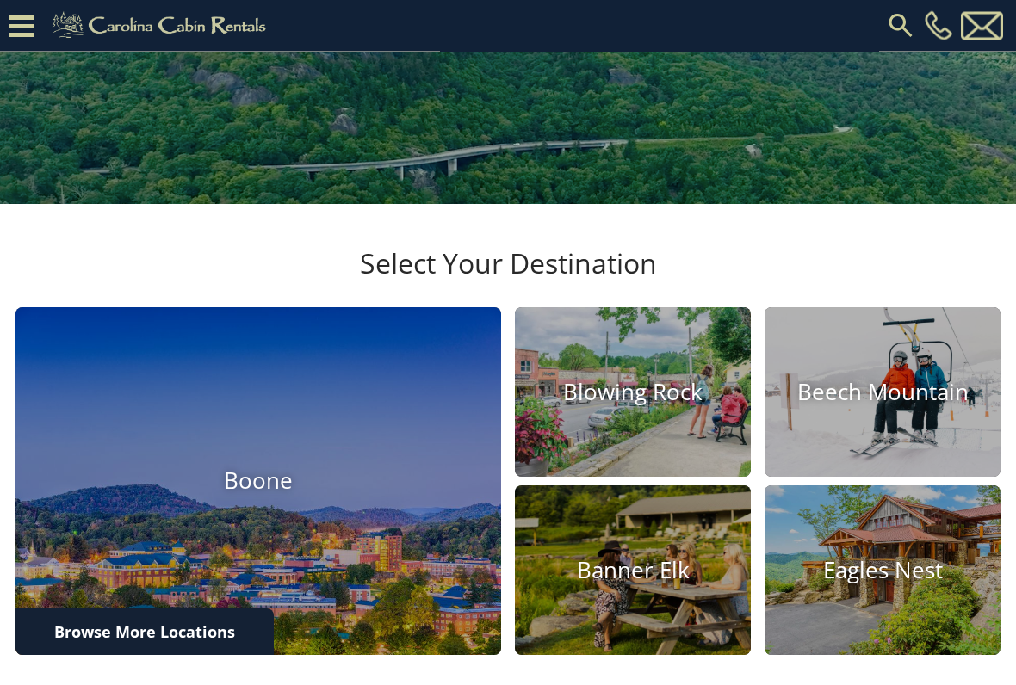
scroll to position [304, 0]
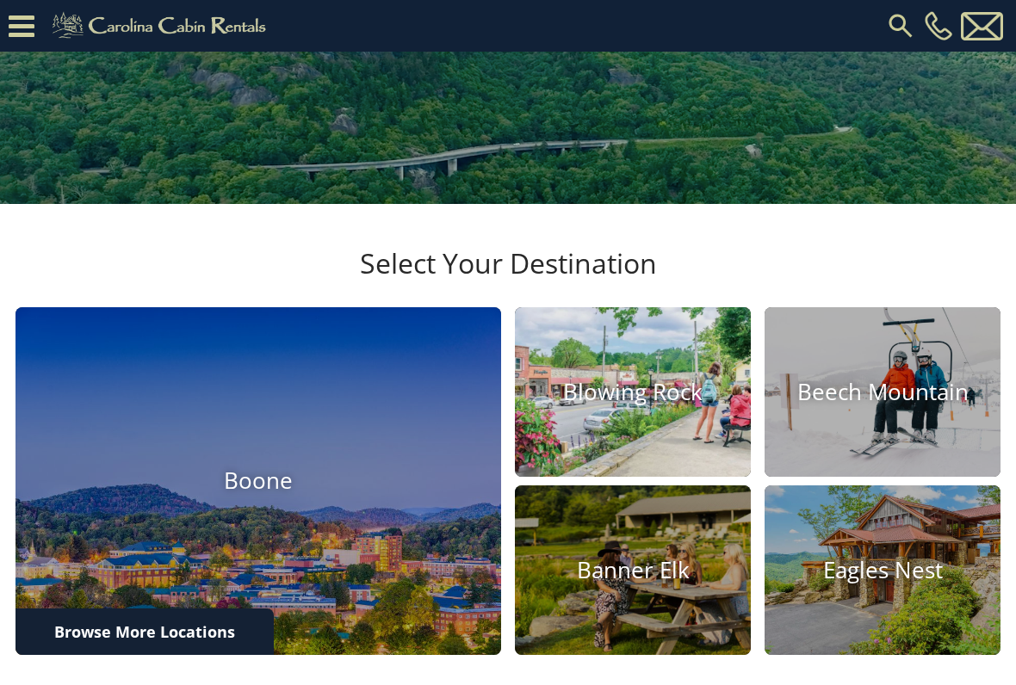
click at [656, 474] on img at bounding box center [632, 393] width 259 height 187
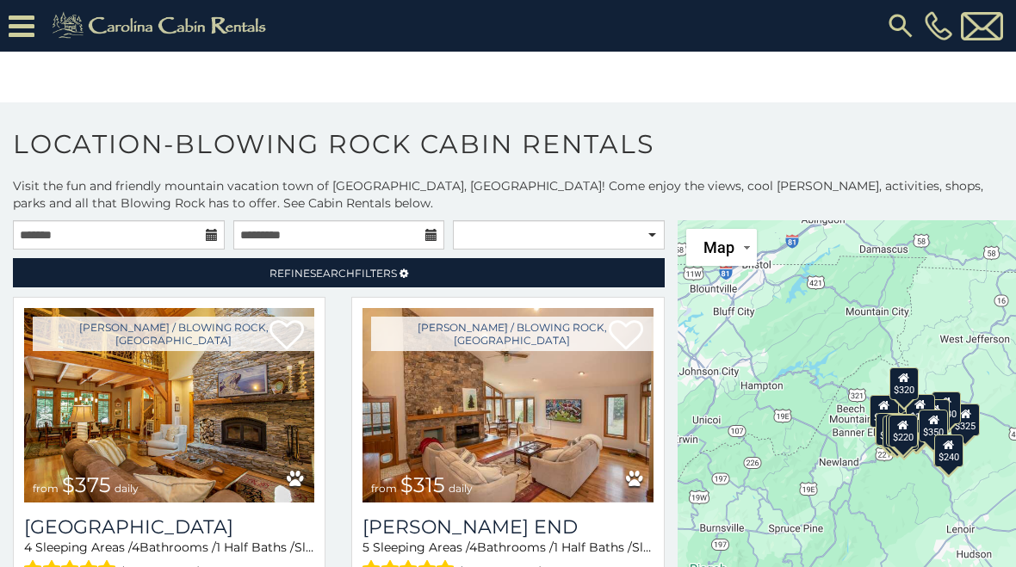
click at [896, 25] on img at bounding box center [900, 25] width 31 height 31
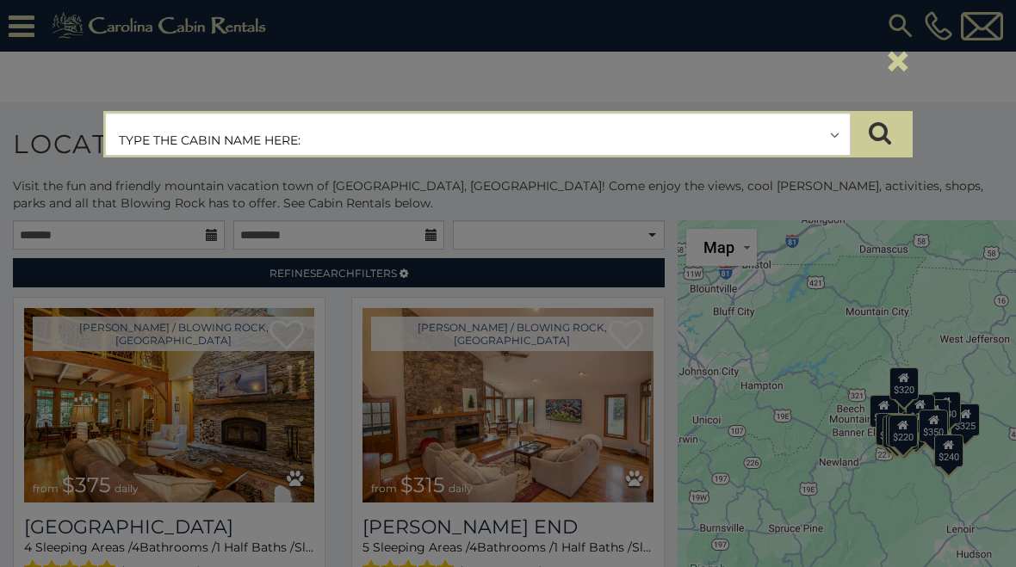
click at [490, 138] on input "text" at bounding box center [478, 135] width 744 height 43
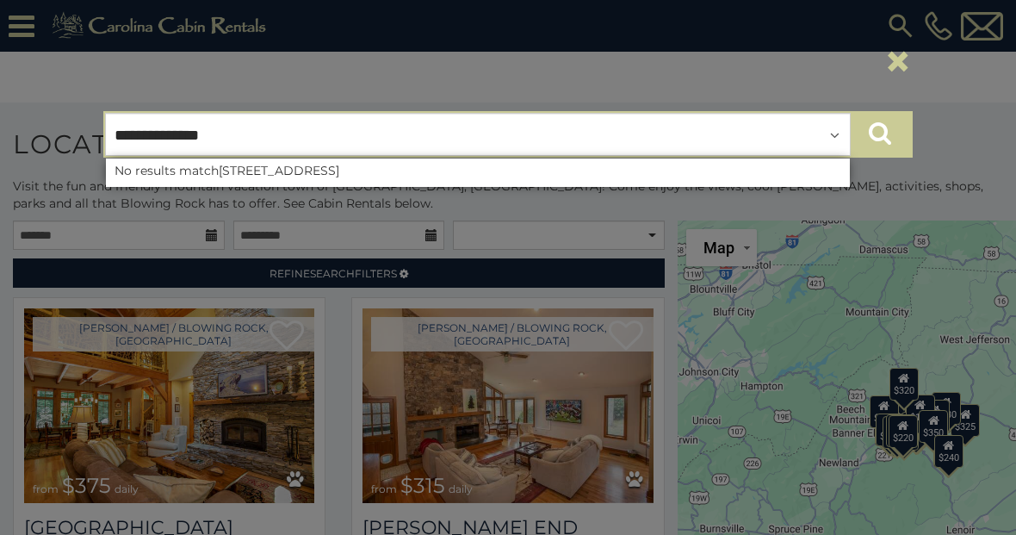
type input "**********"
click at [885, 127] on icon "submit" at bounding box center [880, 133] width 22 height 24
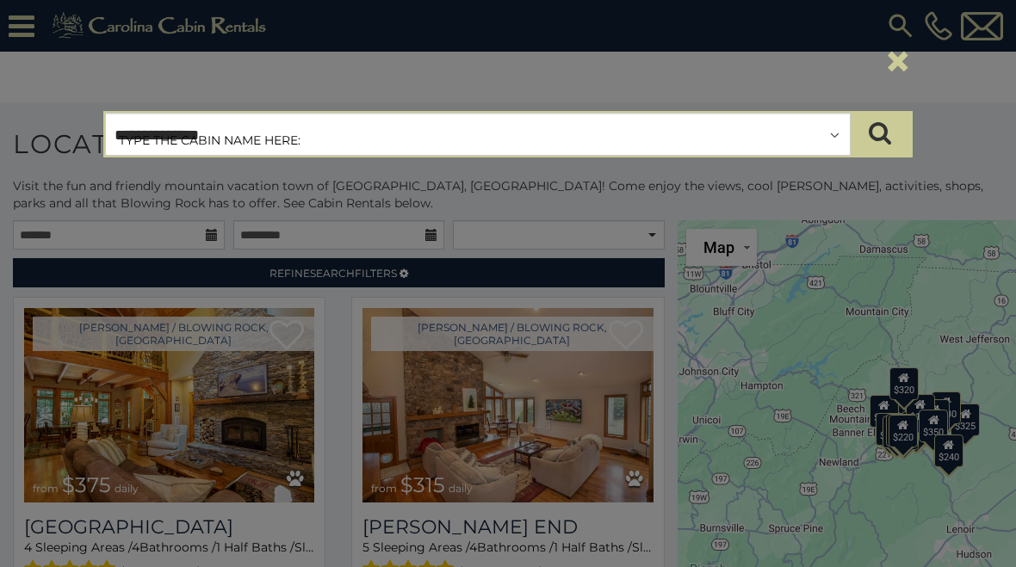
click at [899, 62] on button "×" at bounding box center [897, 61] width 29 height 48
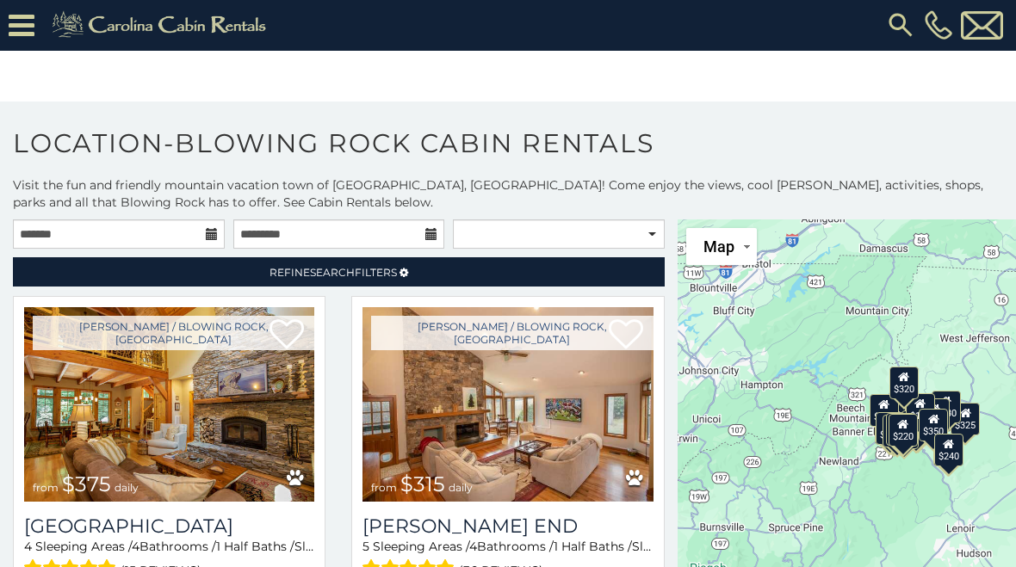
scroll to position [1, 0]
click at [26, 23] on icon at bounding box center [22, 25] width 26 height 30
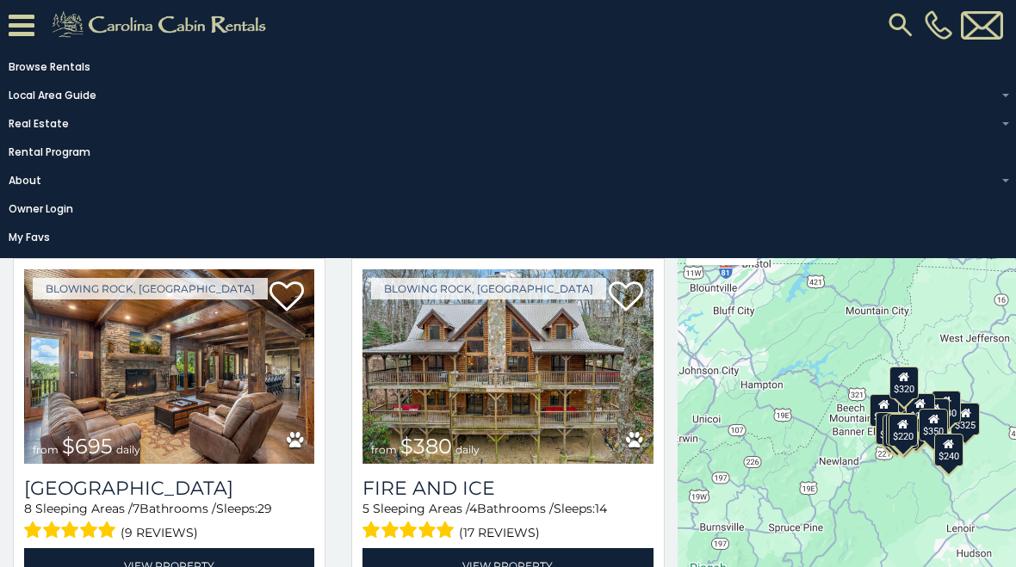
scroll to position [398, 0]
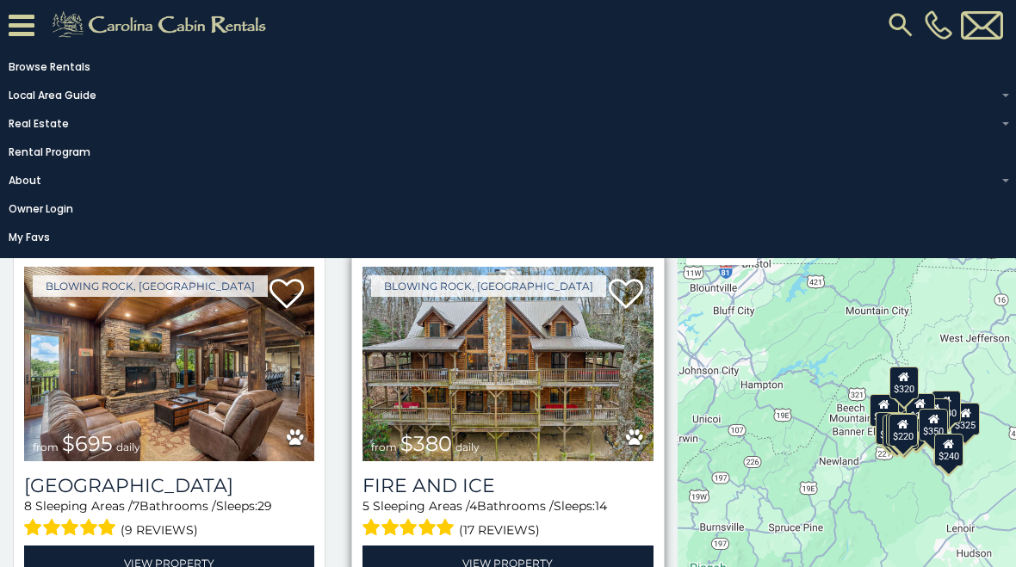
click at [512, 403] on img at bounding box center [508, 364] width 290 height 195
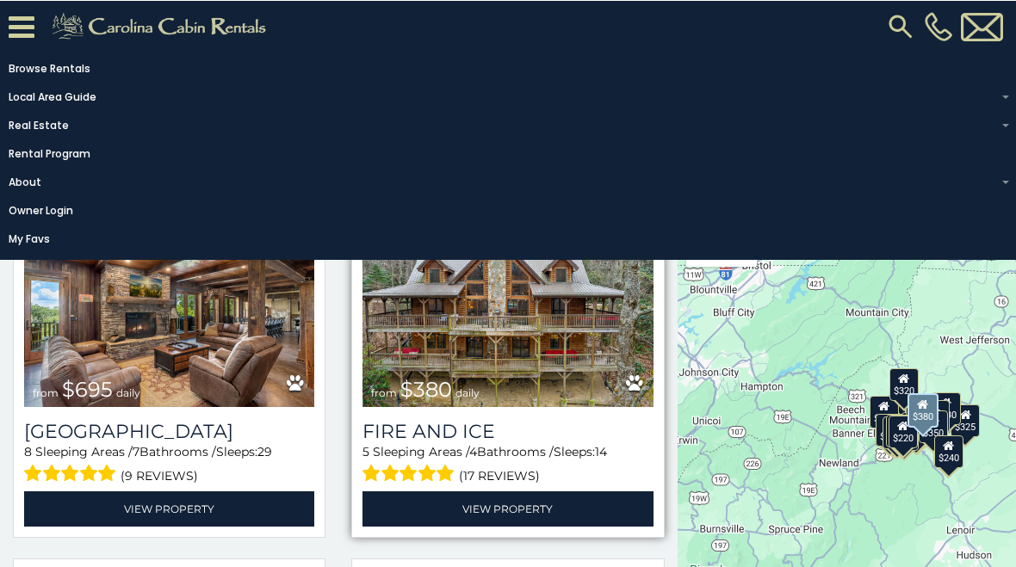
scroll to position [66, 0]
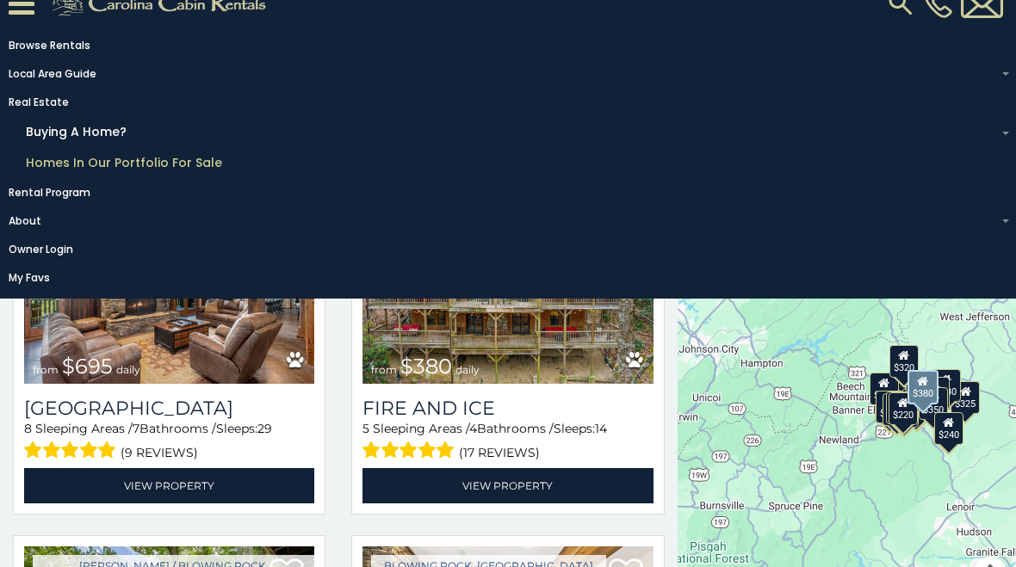
click at [419, 150] on link "Homes in Our Portfolio For Sale" at bounding box center [512, 163] width 990 height 27
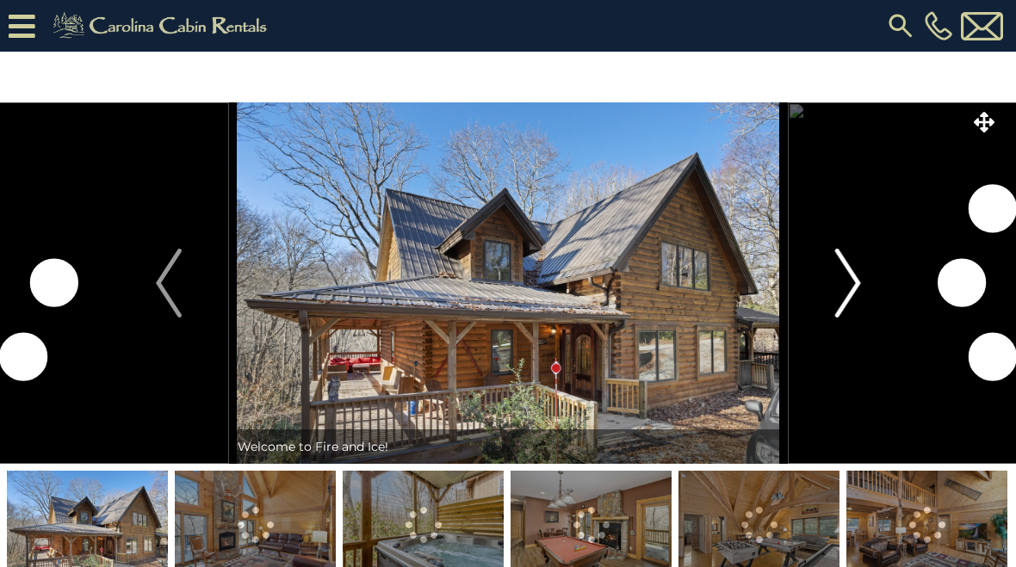
click at [844, 287] on img "Next" at bounding box center [847, 283] width 26 height 69
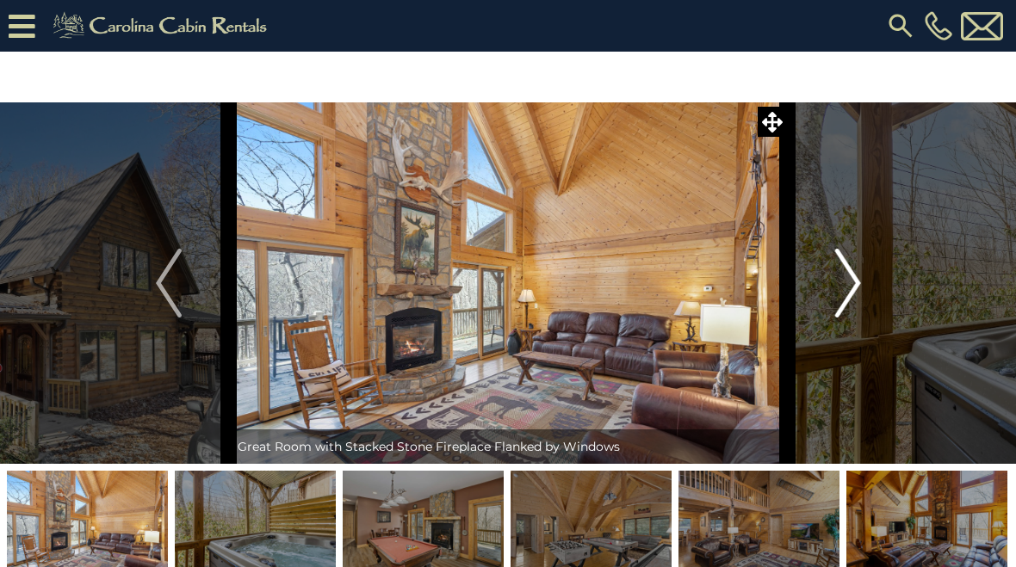
click at [848, 306] on img "Next" at bounding box center [847, 283] width 26 height 69
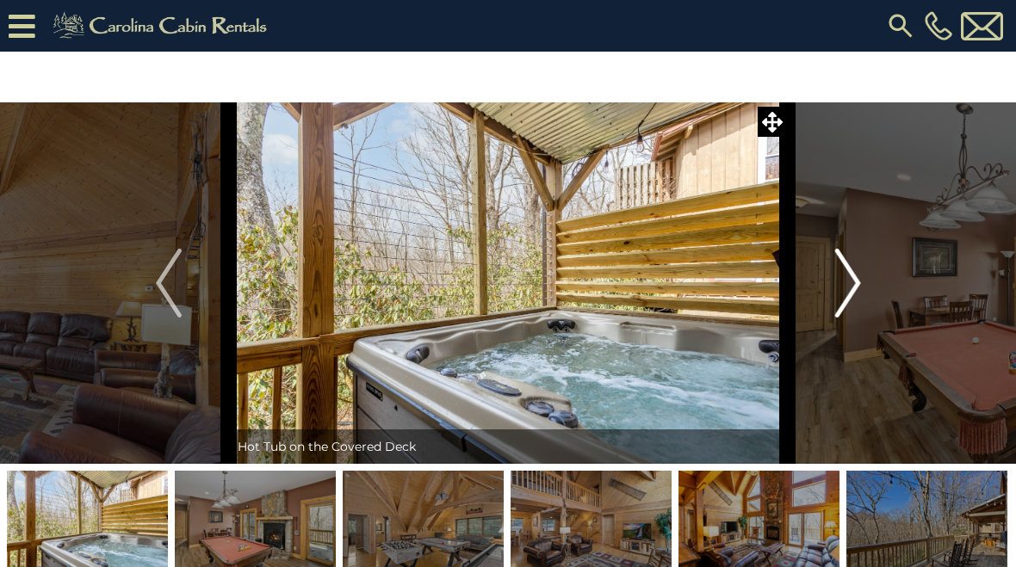
click at [847, 294] on img "Next" at bounding box center [847, 283] width 26 height 69
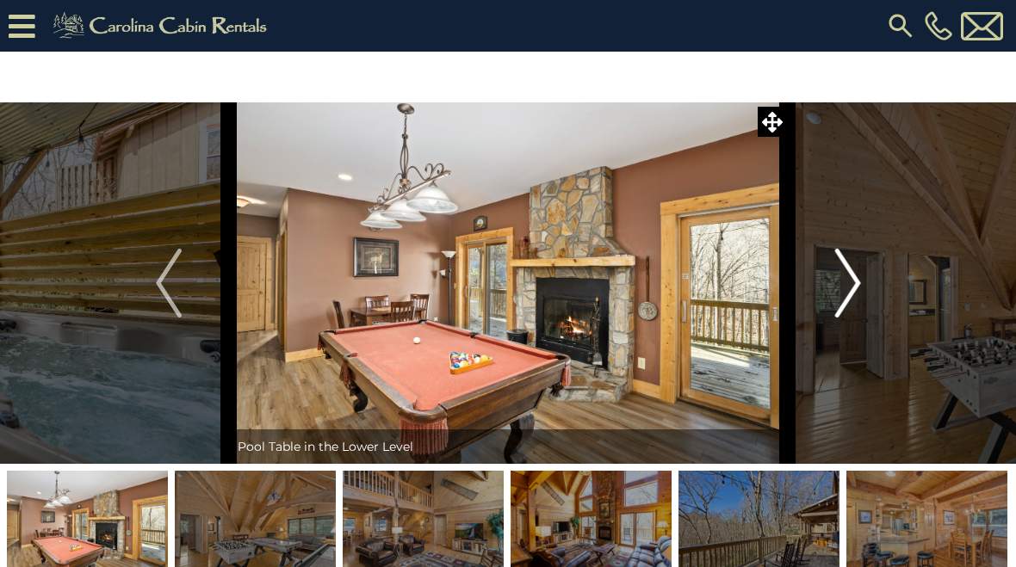
click at [851, 290] on img "Next" at bounding box center [847, 283] width 26 height 69
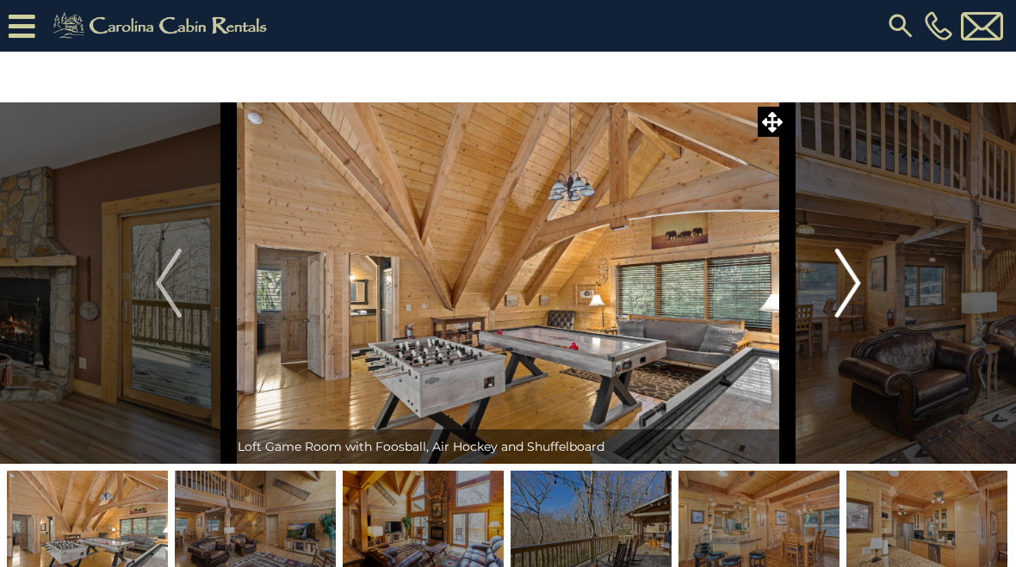
click at [843, 299] on img "Next" at bounding box center [847, 283] width 26 height 69
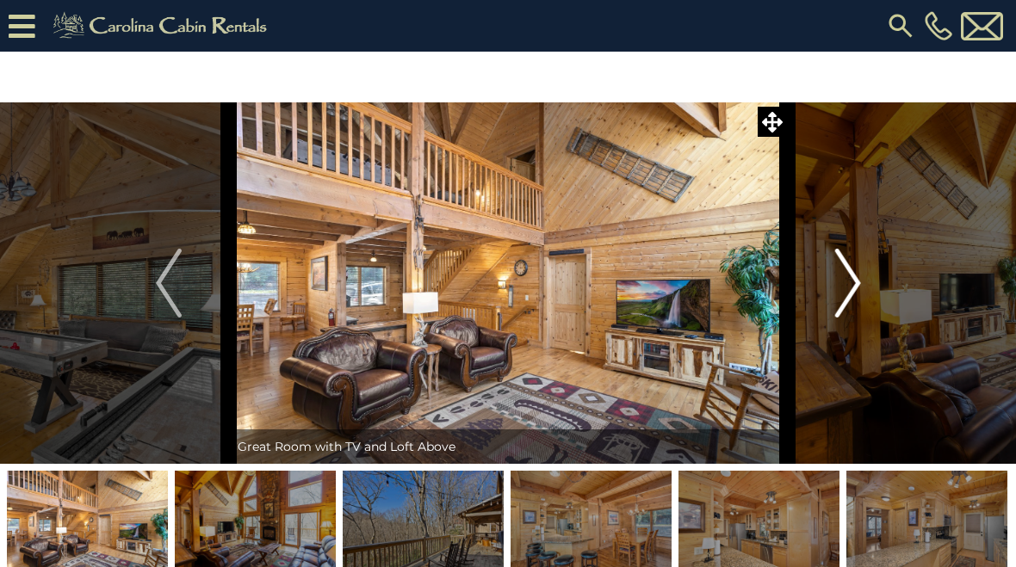
click at [844, 301] on img "Next" at bounding box center [847, 283] width 26 height 69
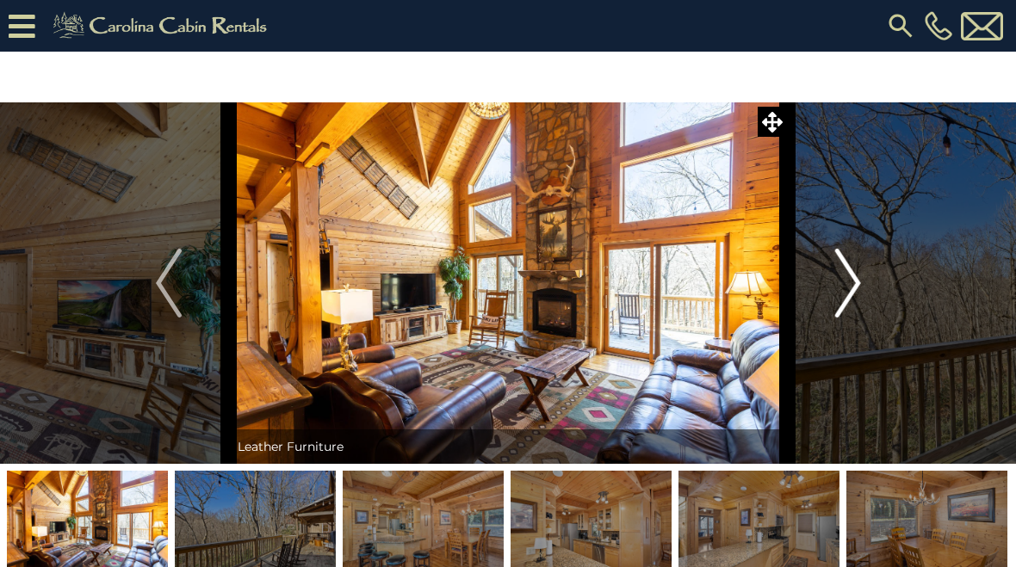
click at [848, 301] on img "Next" at bounding box center [847, 283] width 26 height 69
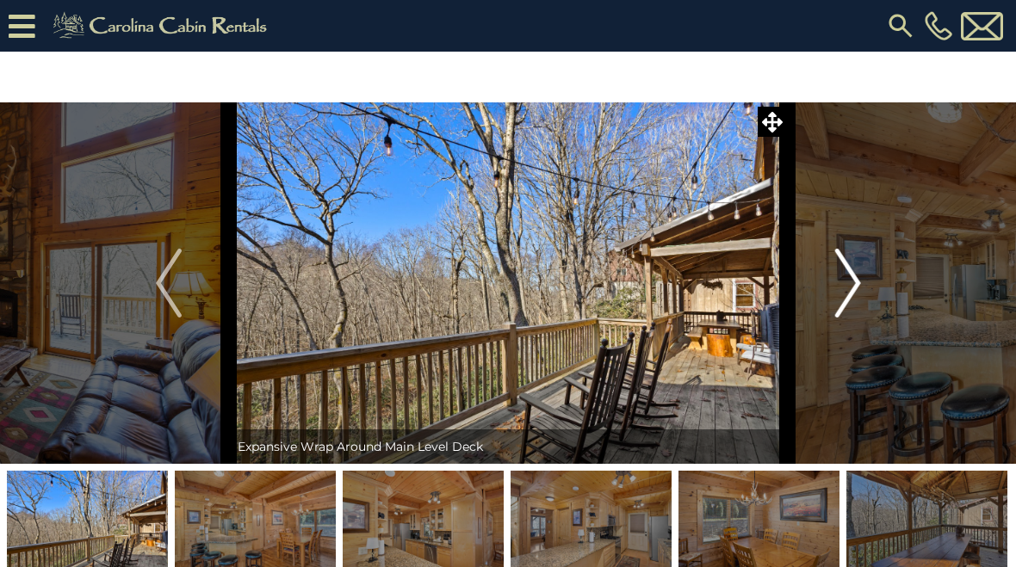
click at [838, 293] on img "Next" at bounding box center [847, 283] width 26 height 69
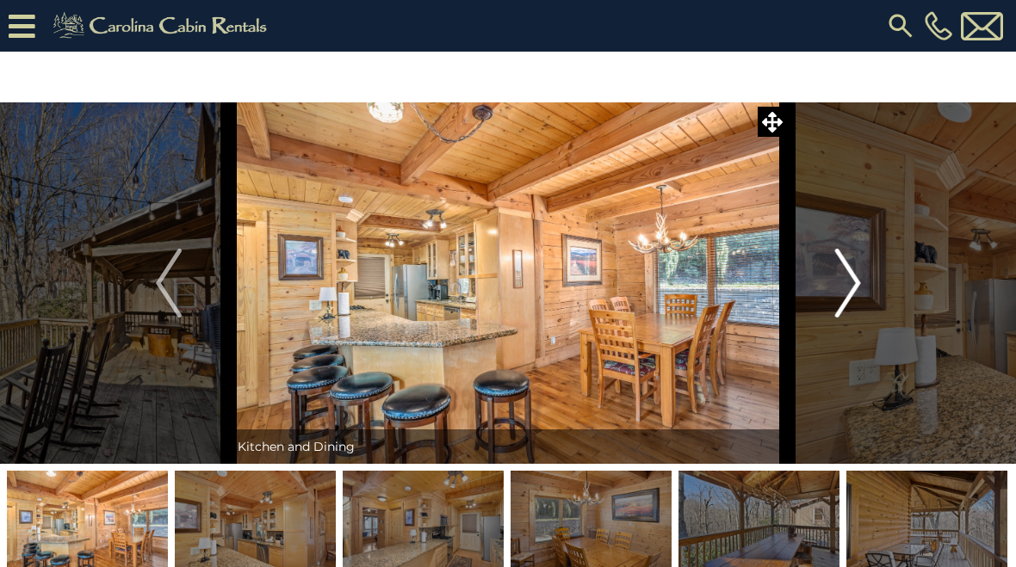
click at [837, 287] on img "Next" at bounding box center [847, 283] width 26 height 69
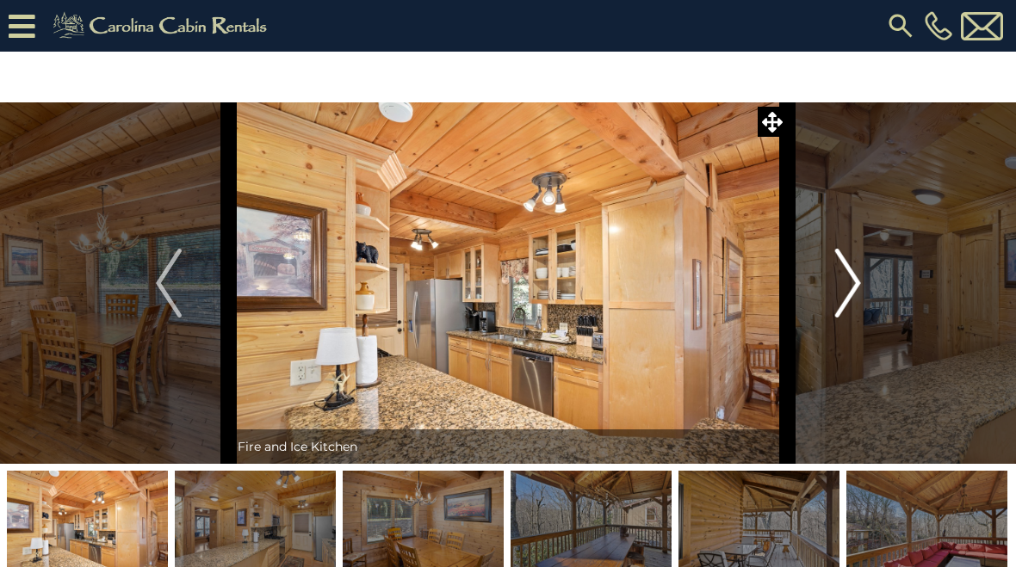
click at [838, 296] on img "Next" at bounding box center [847, 283] width 26 height 69
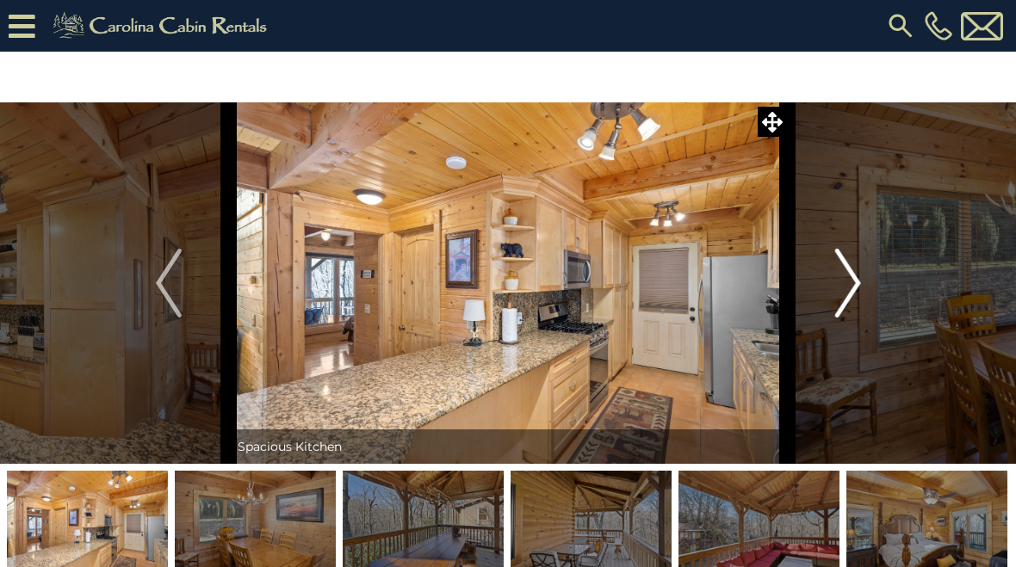
click at [836, 284] on img "Next" at bounding box center [847, 283] width 26 height 69
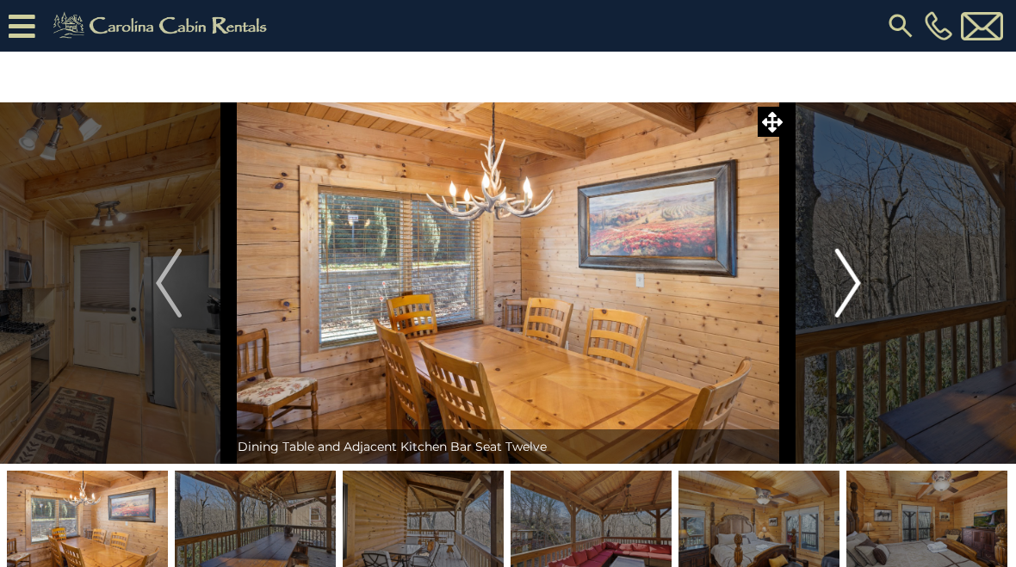
click at [839, 295] on img "Next" at bounding box center [847, 283] width 26 height 69
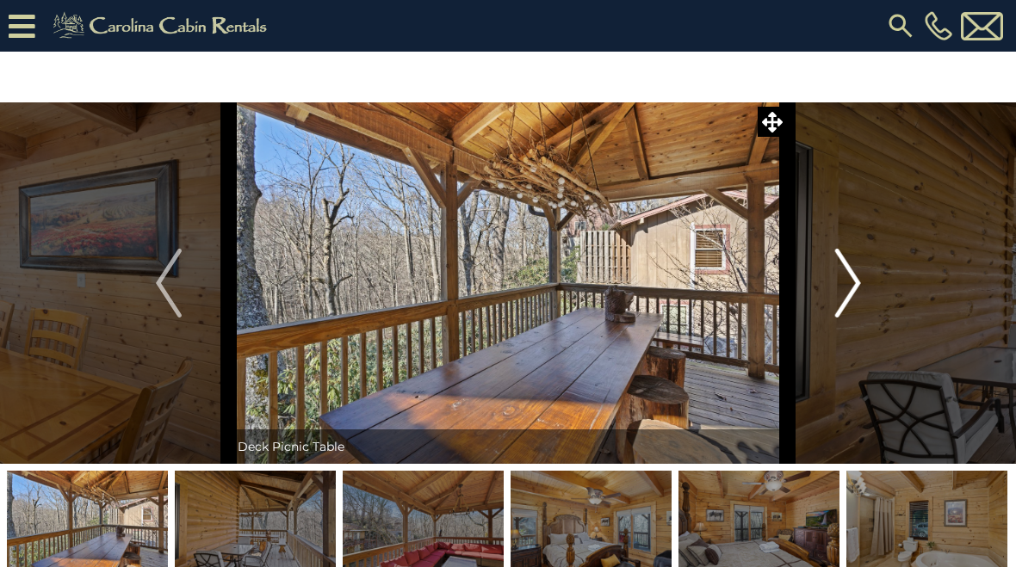
click at [842, 289] on img "Next" at bounding box center [847, 283] width 26 height 69
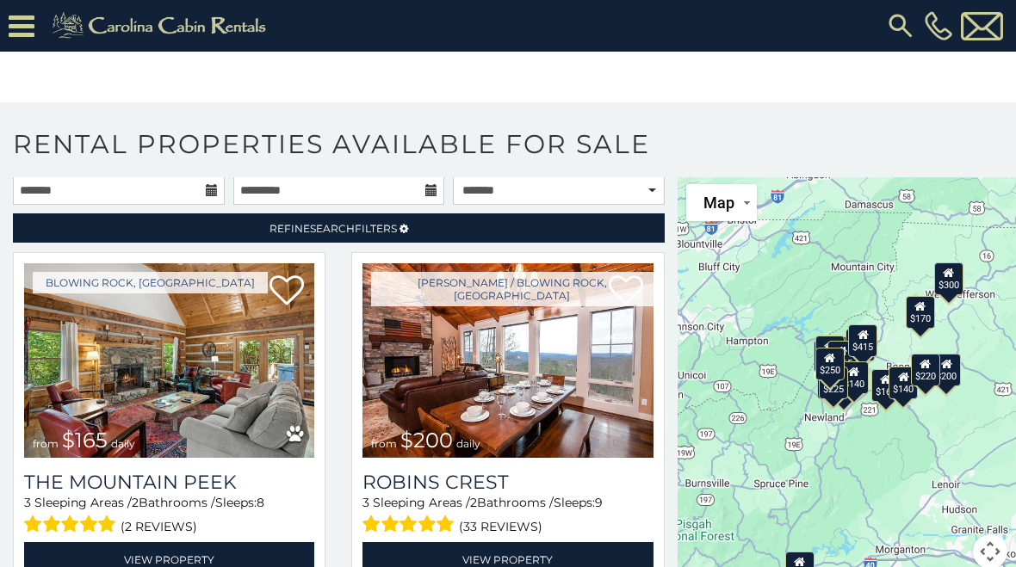
click at [31, 23] on icon at bounding box center [22, 26] width 26 height 30
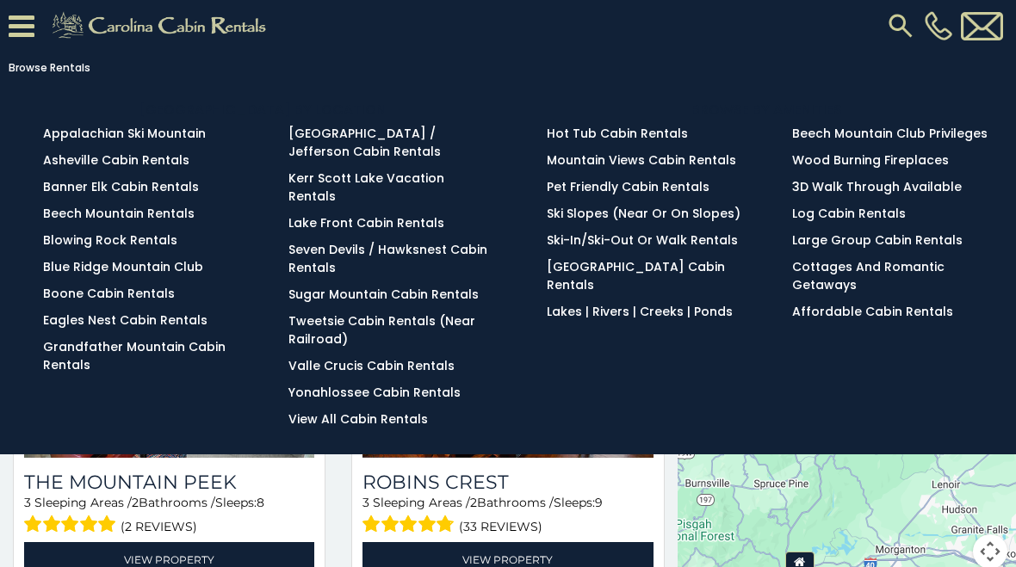
click at [339, 530] on div "Boone / Blowing Rock, NC from $200 daily Robins Crest 3 Sleeping Areas / 2 Bath…" at bounding box center [507, 425] width 338 height 347
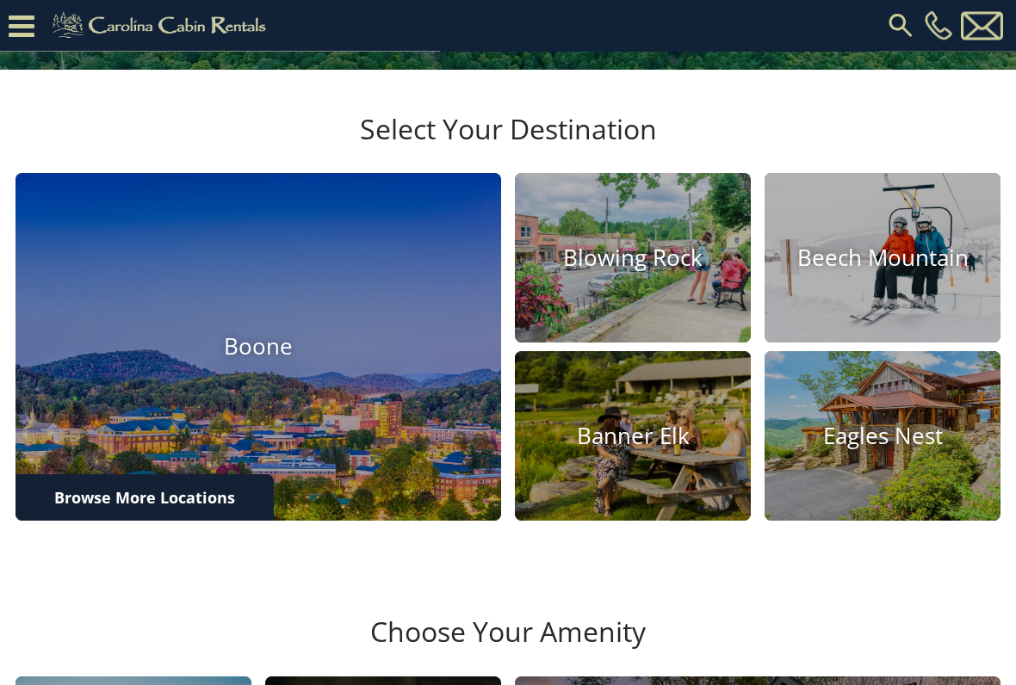
scroll to position [438, 0]
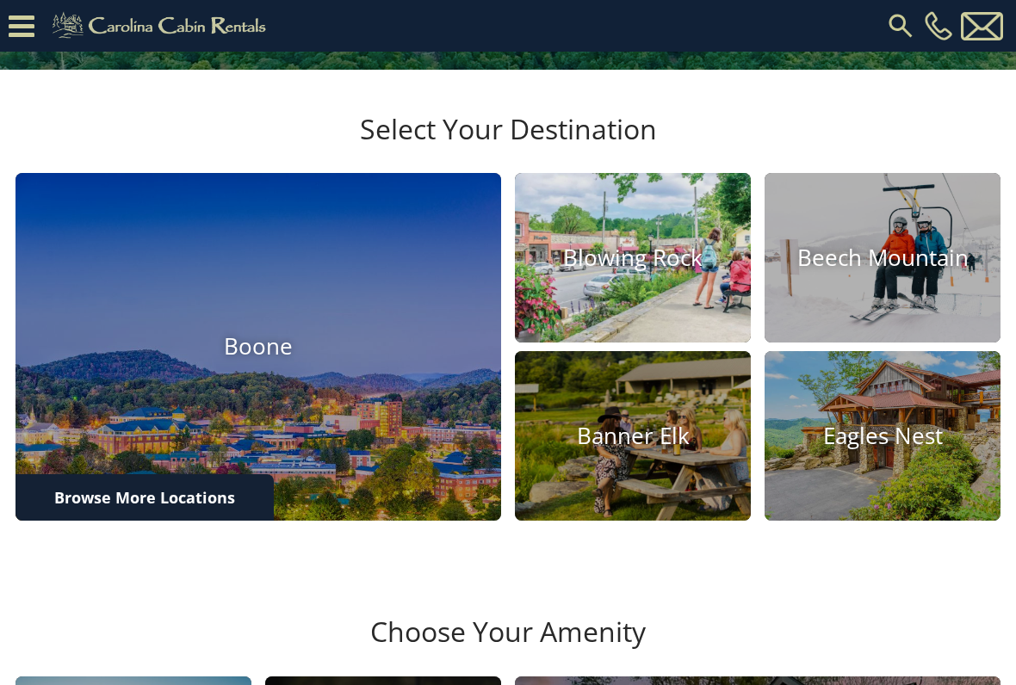
click at [617, 352] on img at bounding box center [632, 258] width 259 height 187
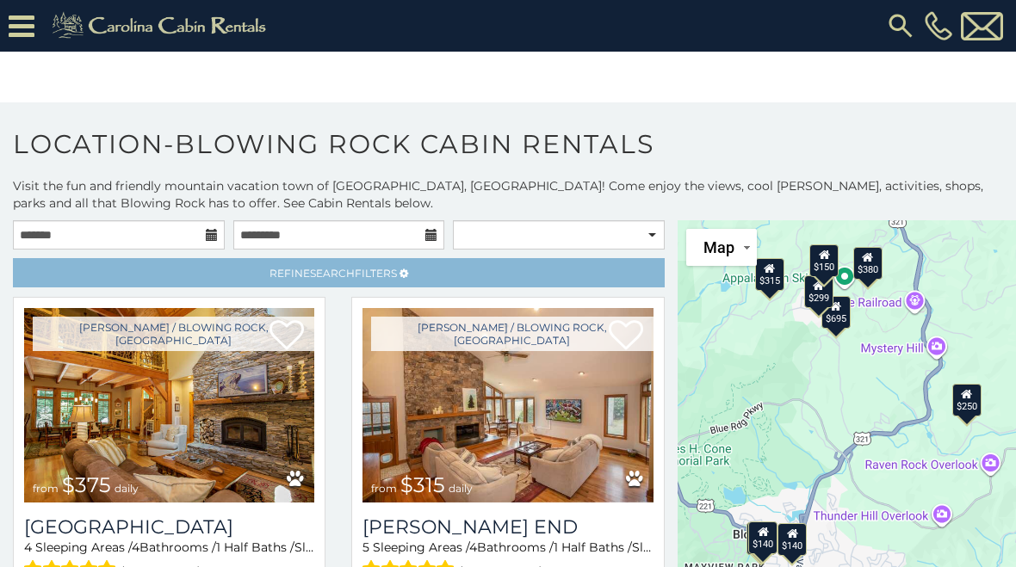
click at [358, 278] on span "Refine Search Filters" at bounding box center [333, 273] width 127 height 13
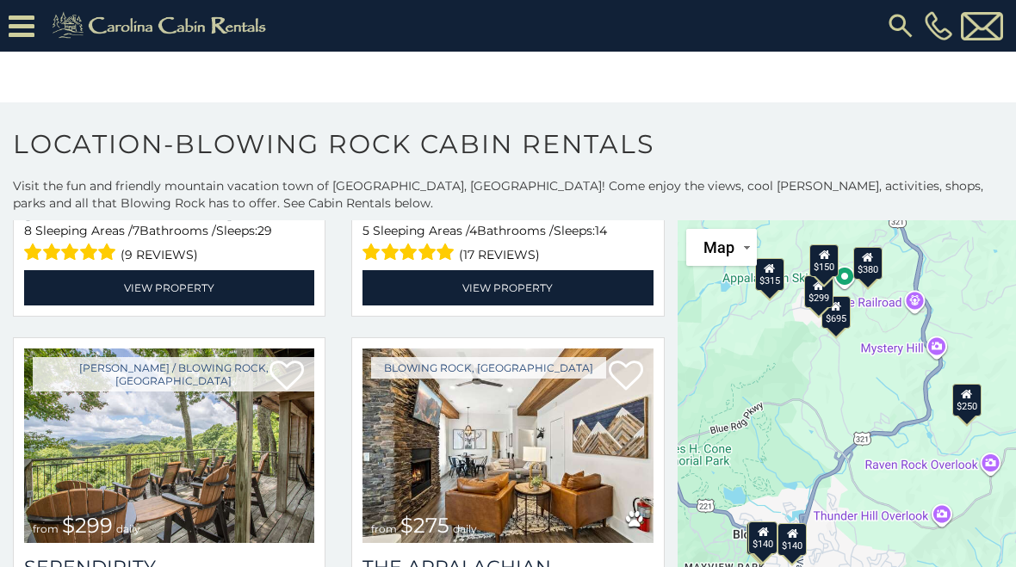
scroll to position [1416, 0]
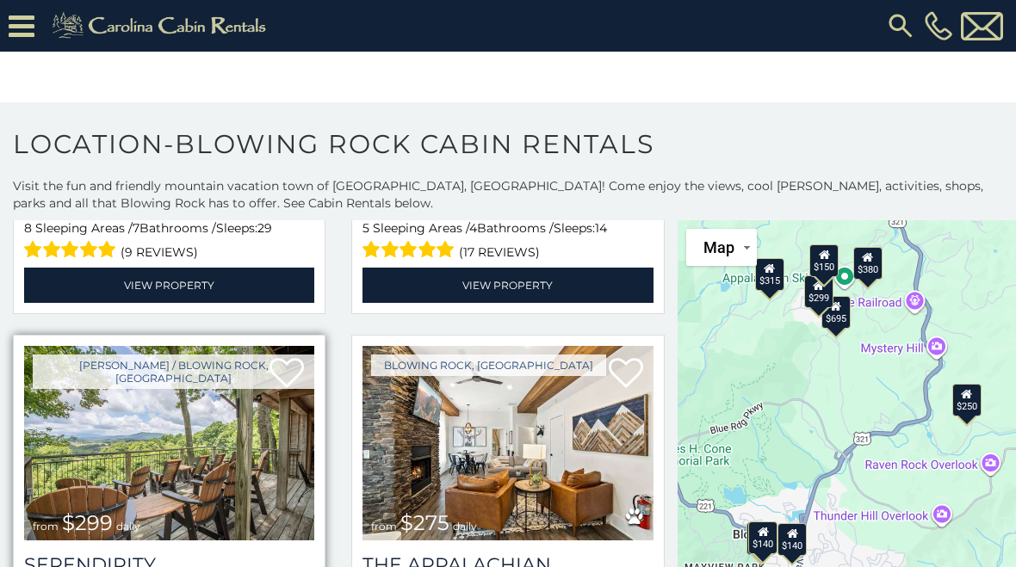
click at [209, 376] on img at bounding box center [169, 443] width 290 height 195
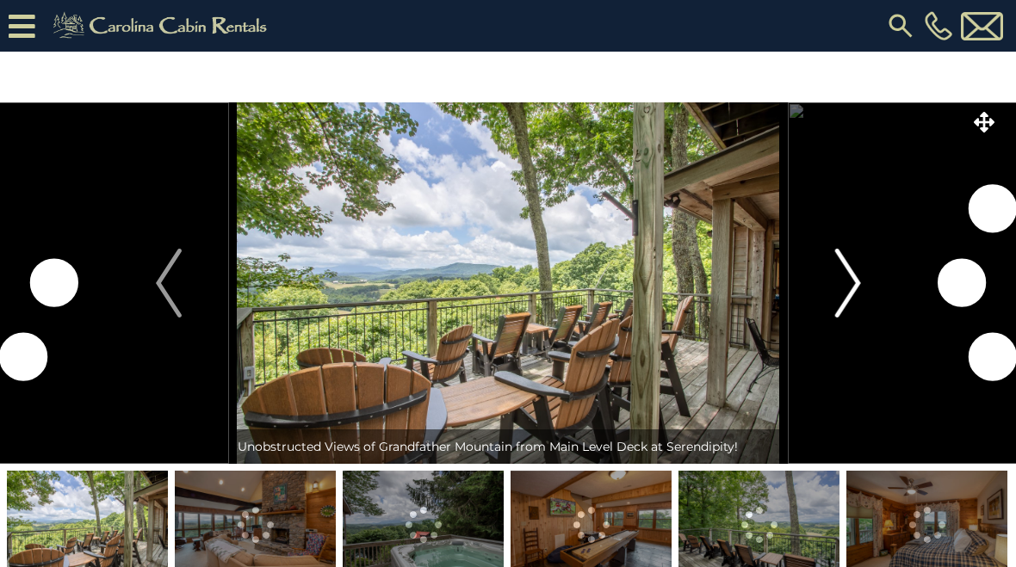
click at [848, 304] on img "Next" at bounding box center [847, 283] width 26 height 69
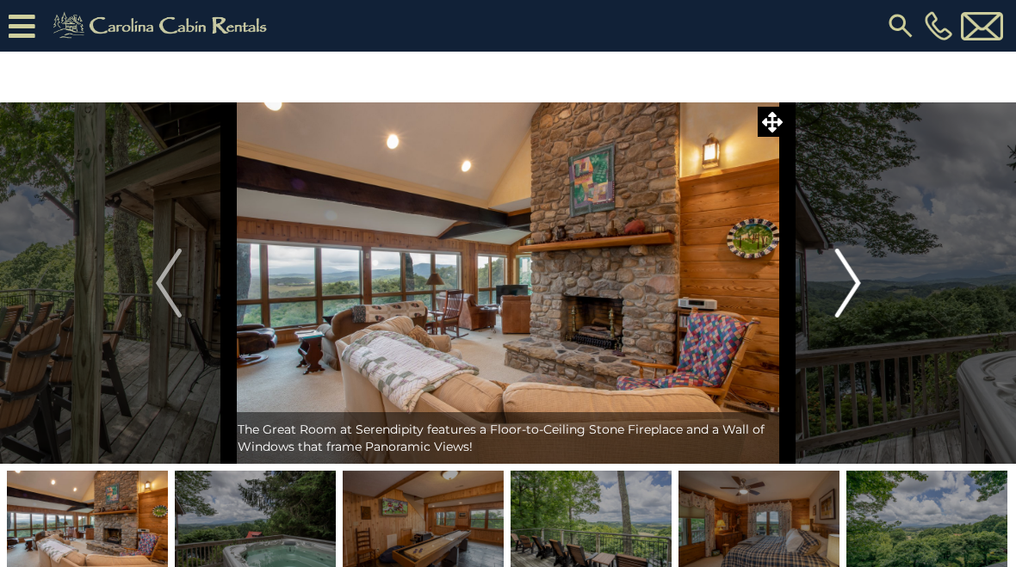
click at [844, 295] on img "Next" at bounding box center [847, 283] width 26 height 69
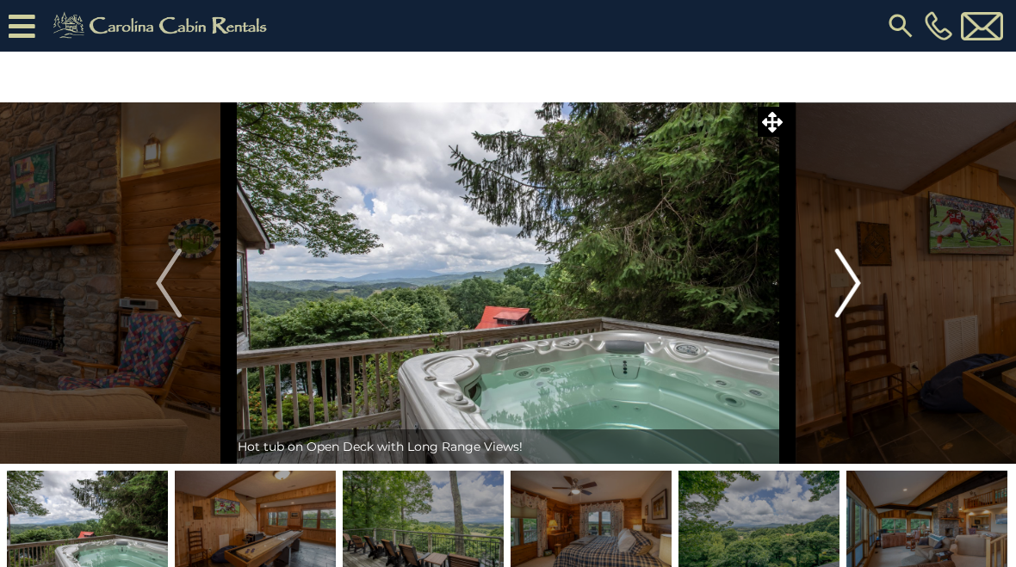
click at [849, 300] on img "Next" at bounding box center [847, 283] width 26 height 69
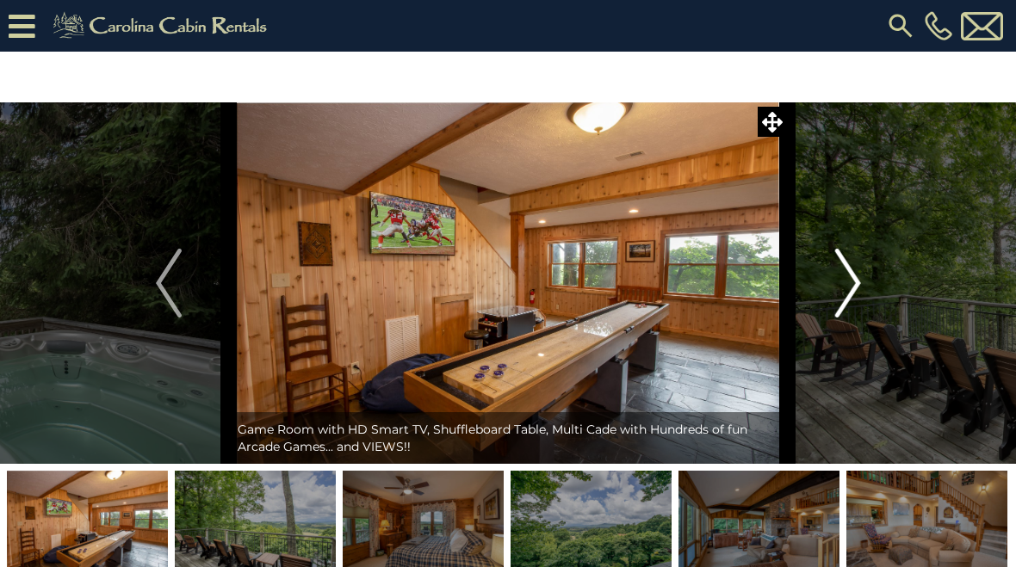
click at [847, 305] on img "Next" at bounding box center [847, 283] width 26 height 69
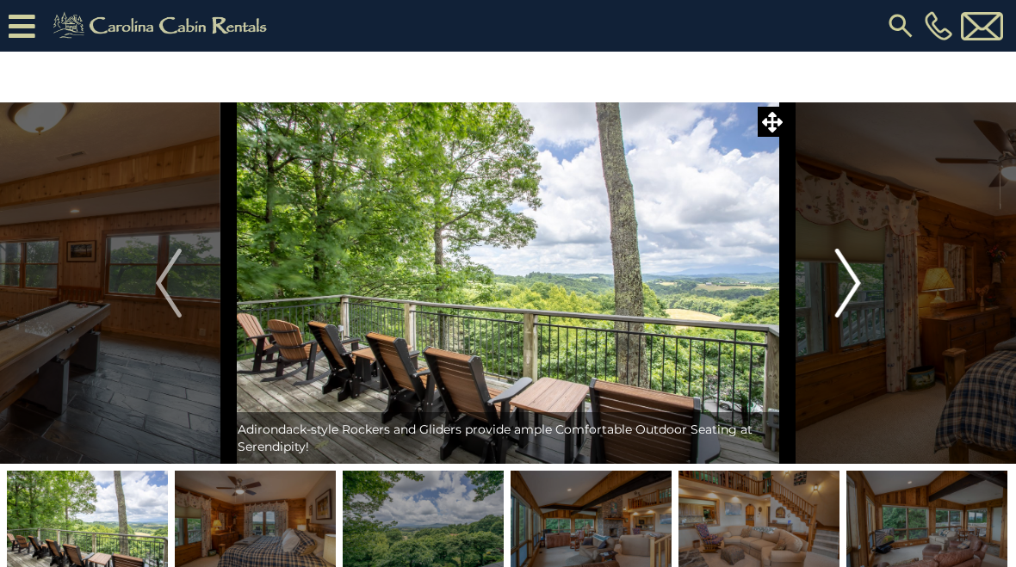
click at [842, 310] on img "Next" at bounding box center [847, 283] width 26 height 69
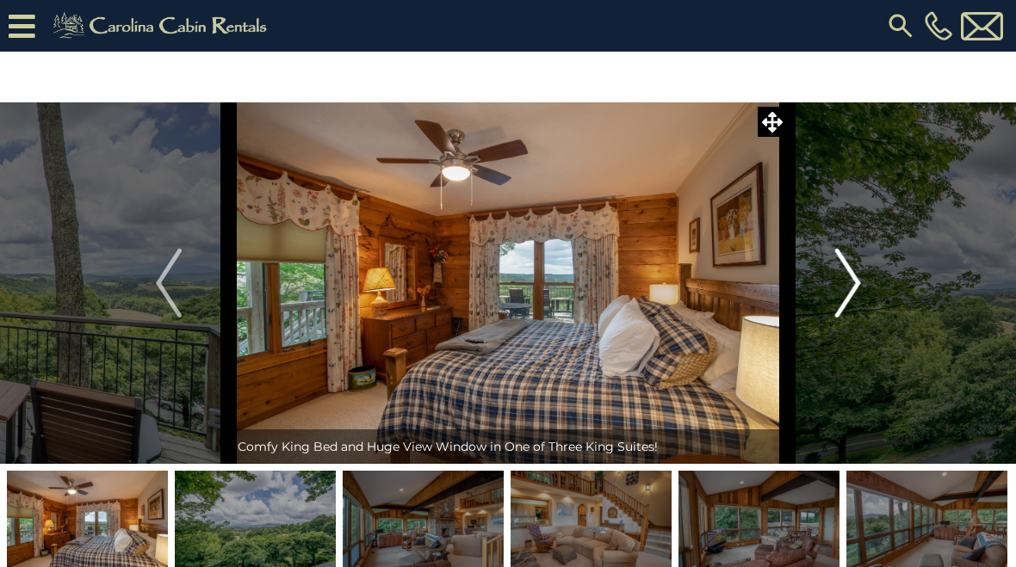
click at [847, 295] on img "Next" at bounding box center [847, 283] width 26 height 69
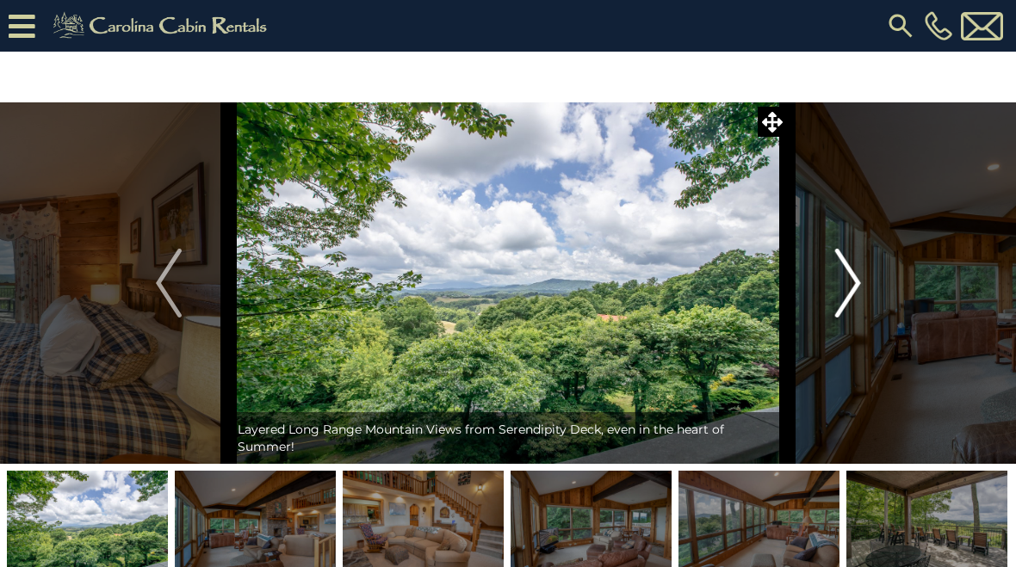
click at [840, 309] on img "Next" at bounding box center [847, 283] width 26 height 69
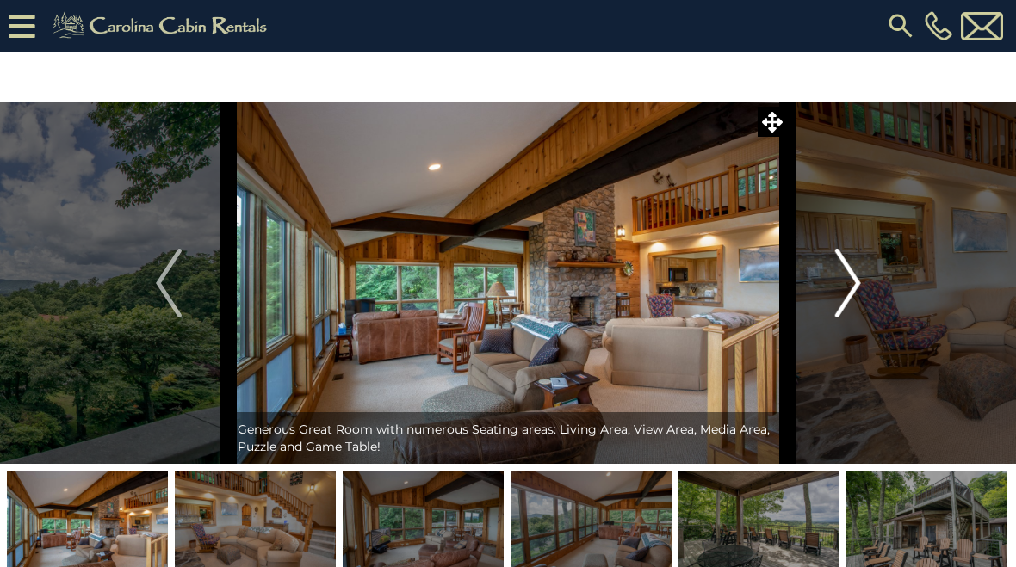
click at [843, 301] on img "Next" at bounding box center [847, 283] width 26 height 69
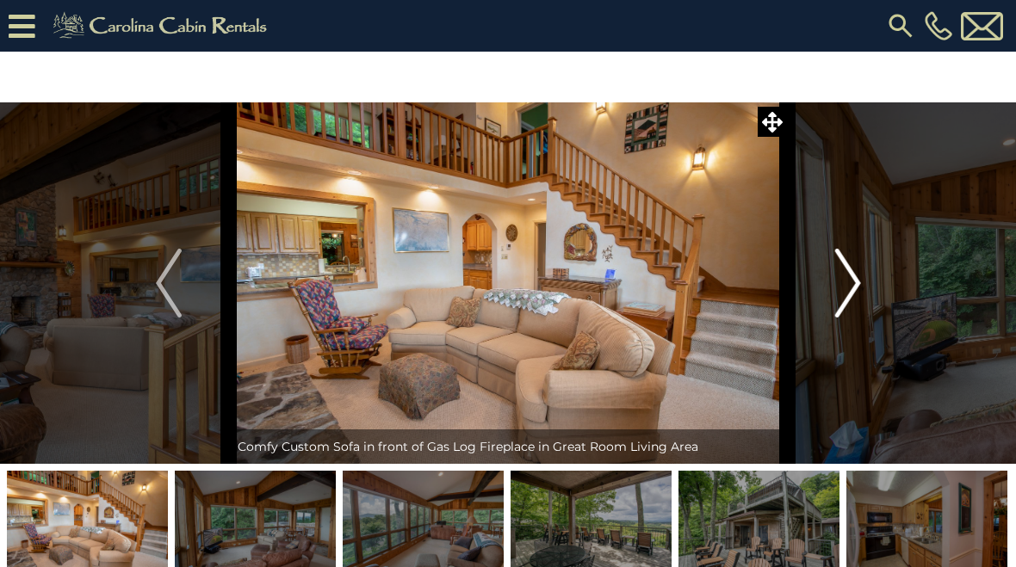
click at [854, 304] on img "Next" at bounding box center [847, 283] width 26 height 69
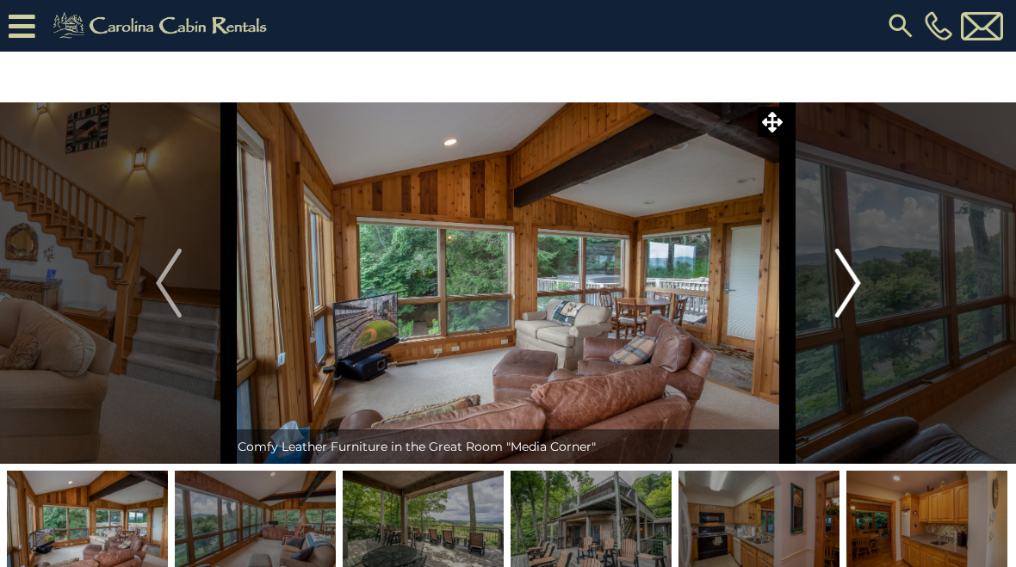
click at [846, 307] on img "Next" at bounding box center [847, 283] width 26 height 69
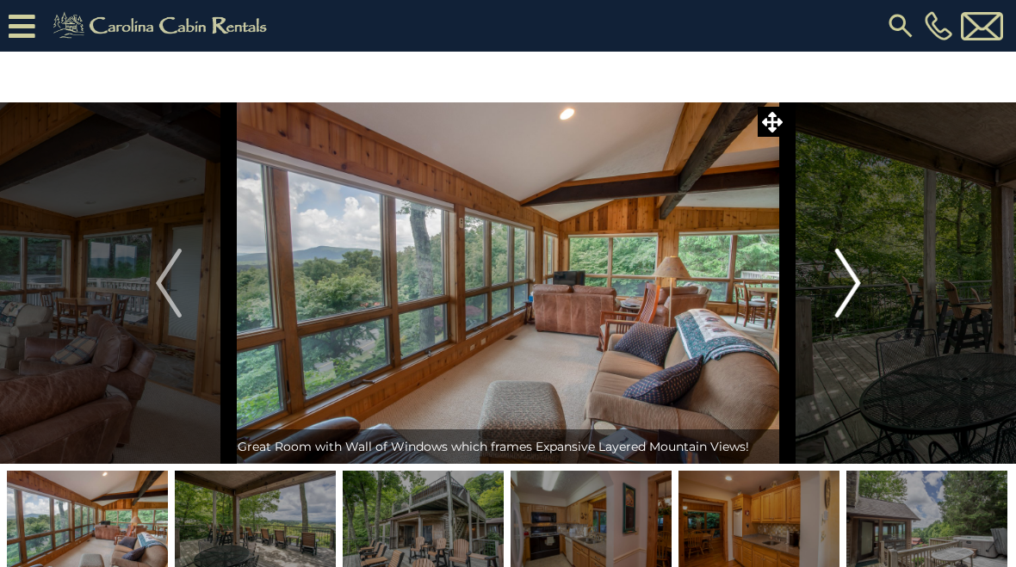
click at [845, 300] on img "Next" at bounding box center [847, 283] width 26 height 69
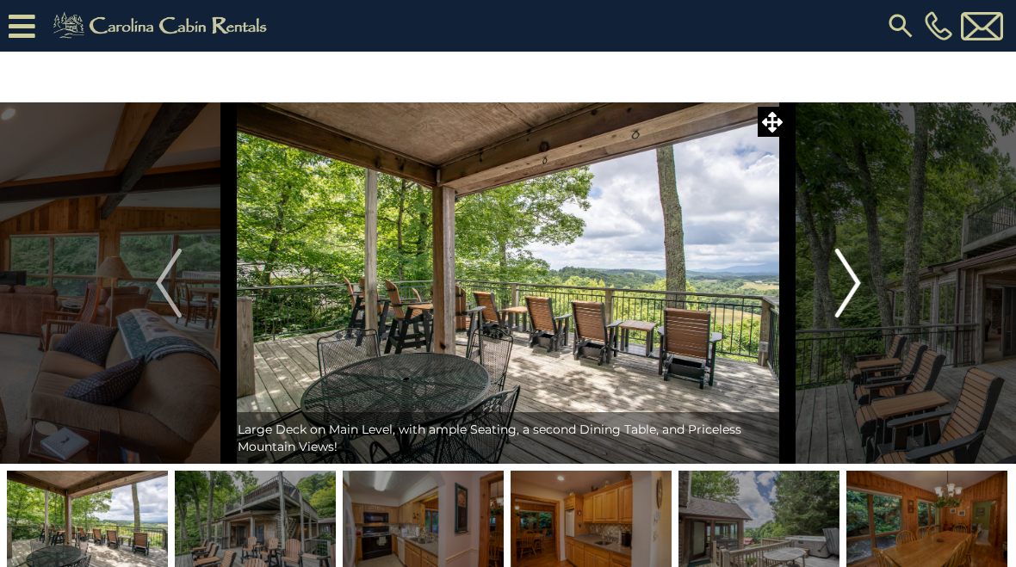
click at [848, 293] on img "Next" at bounding box center [847, 283] width 26 height 69
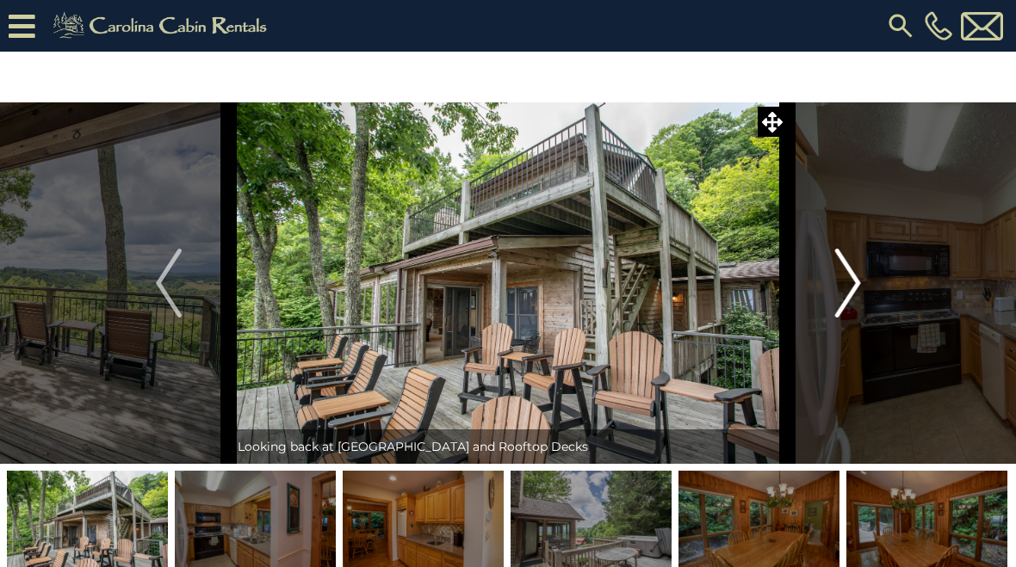
click at [840, 294] on img "Next" at bounding box center [847, 283] width 26 height 69
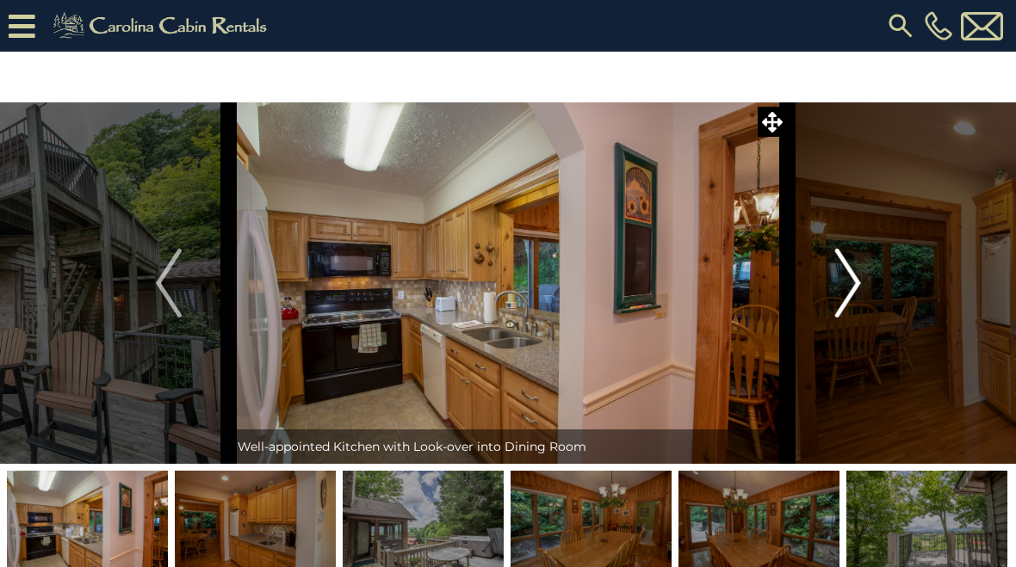
click at [849, 306] on img "Next" at bounding box center [847, 283] width 26 height 69
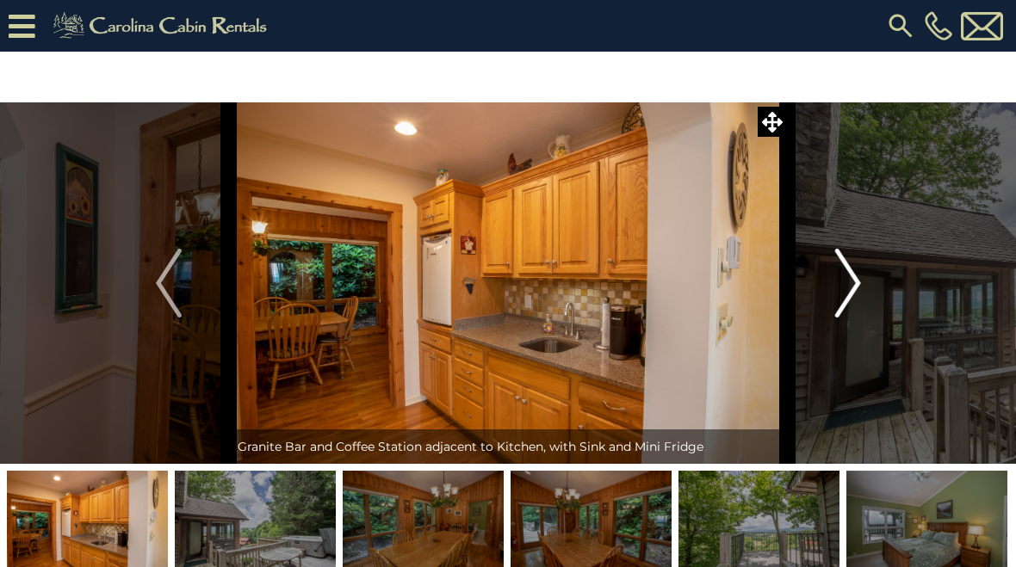
click at [849, 300] on img "Next" at bounding box center [847, 283] width 26 height 69
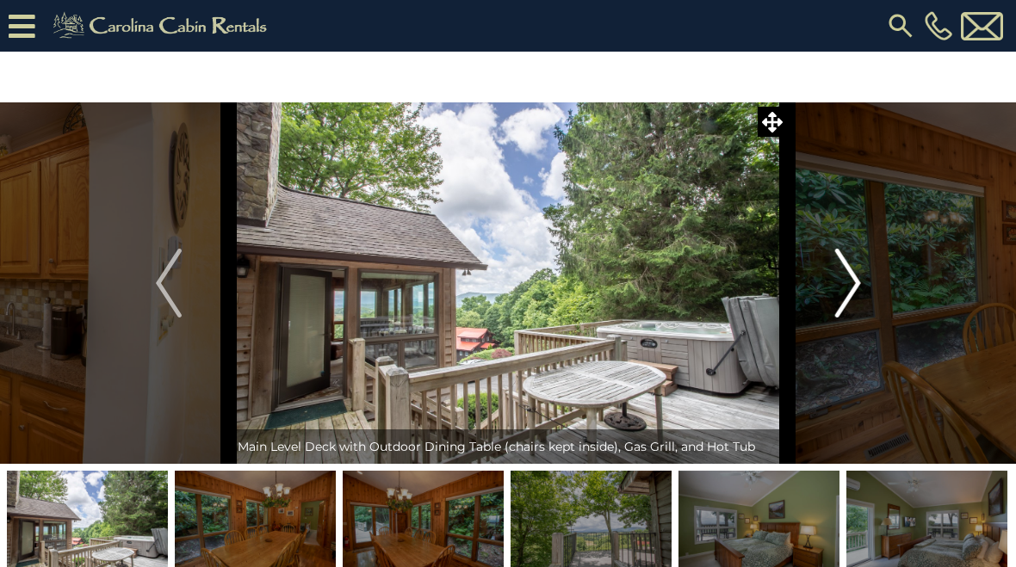
click at [852, 301] on img "Next" at bounding box center [847, 283] width 26 height 69
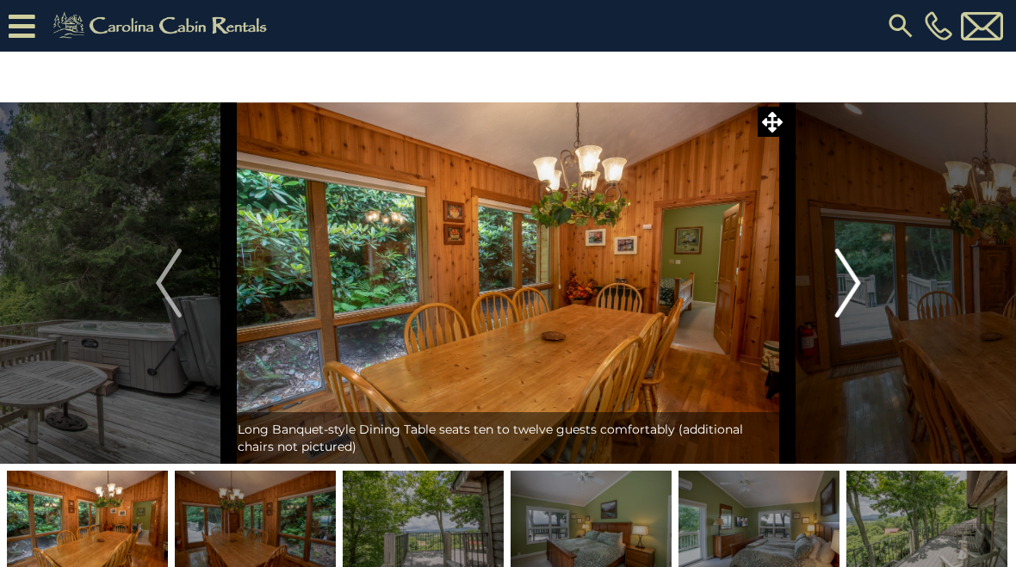
click at [854, 305] on img "Next" at bounding box center [847, 283] width 26 height 69
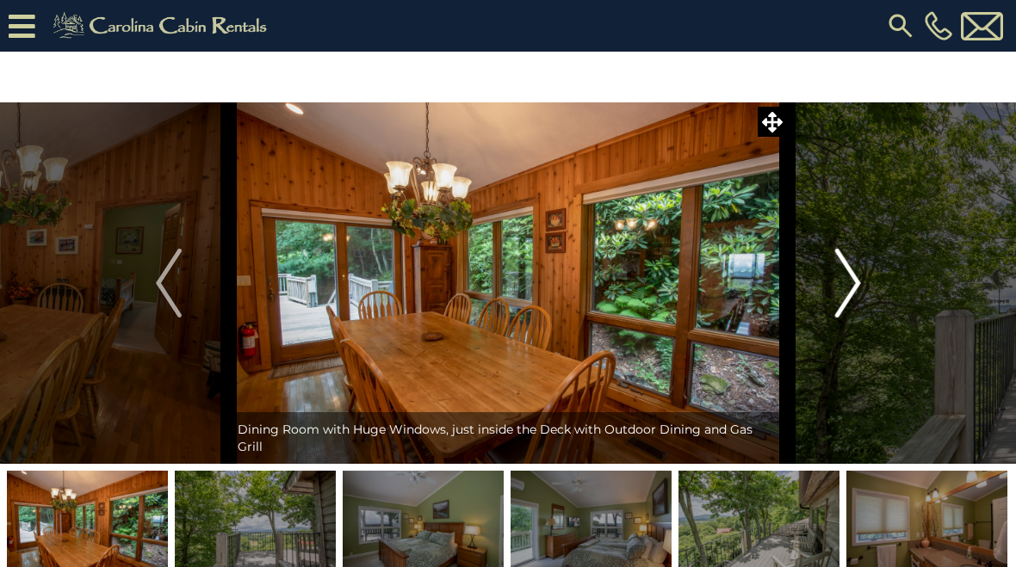
click at [853, 303] on img "Next" at bounding box center [847, 283] width 26 height 69
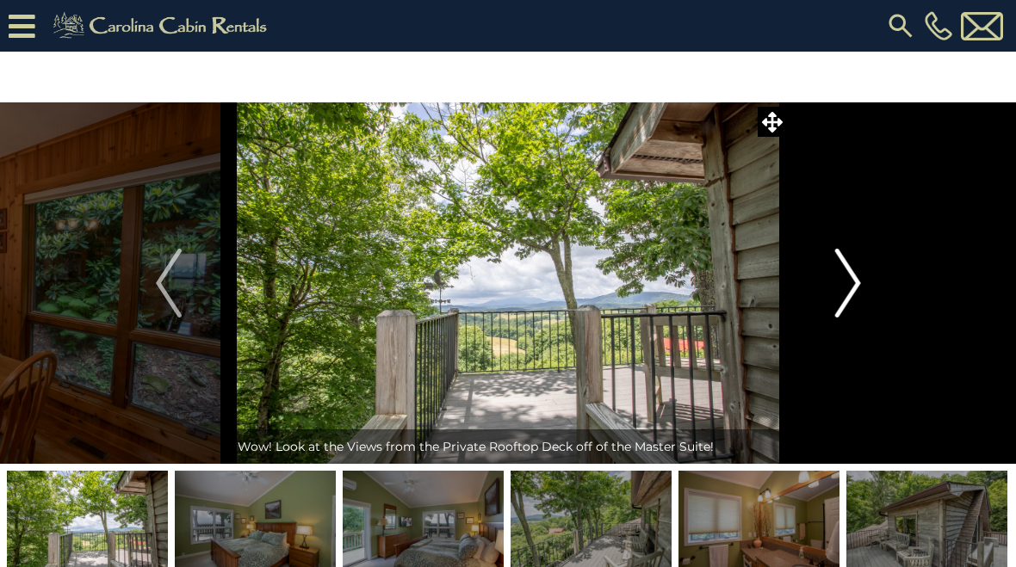
click at [846, 301] on img "Next" at bounding box center [847, 283] width 26 height 69
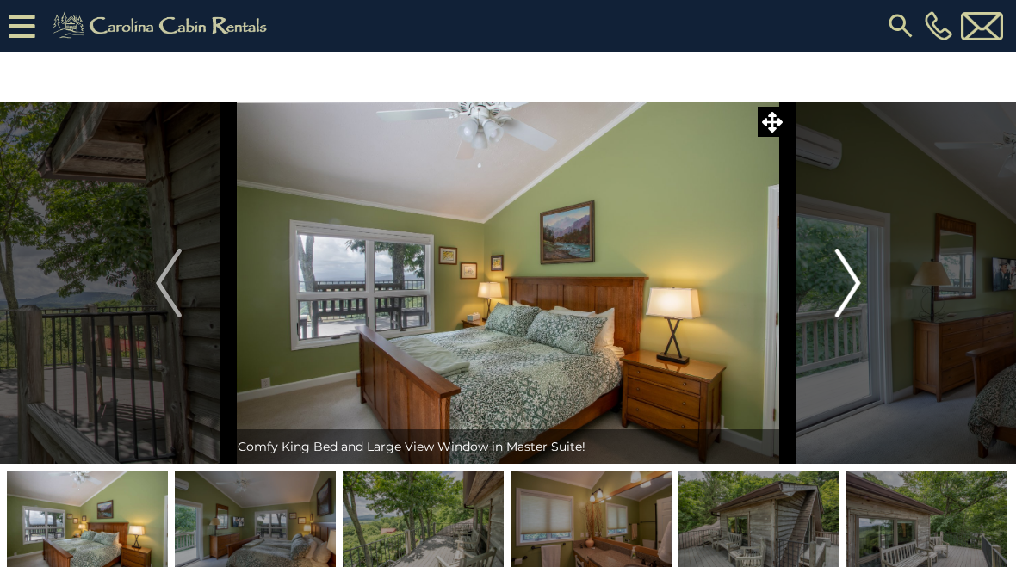
click at [855, 301] on img "Next" at bounding box center [847, 283] width 26 height 69
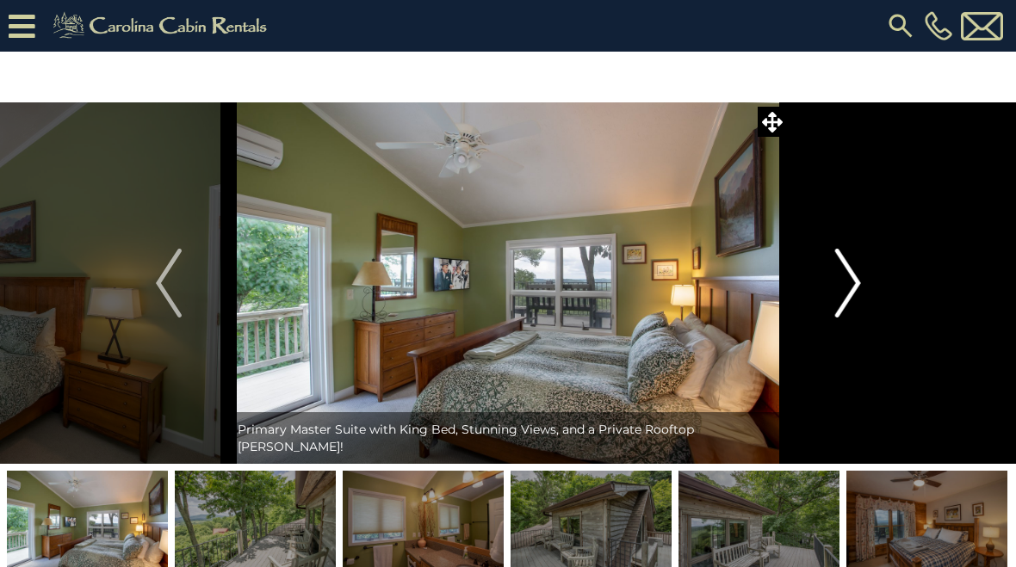
click at [850, 307] on img "Next" at bounding box center [847, 283] width 26 height 69
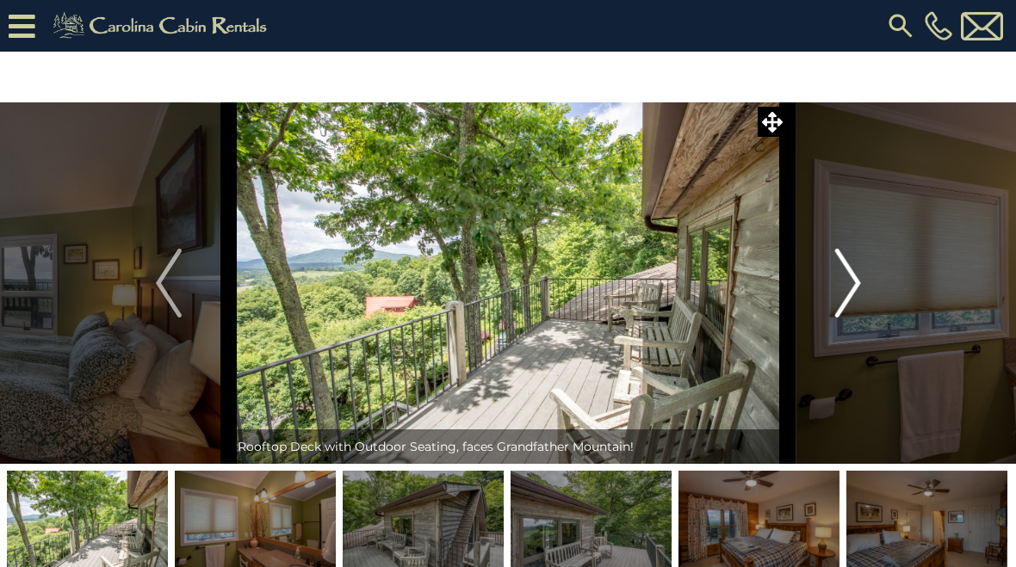
click at [851, 301] on img "Next" at bounding box center [847, 283] width 26 height 69
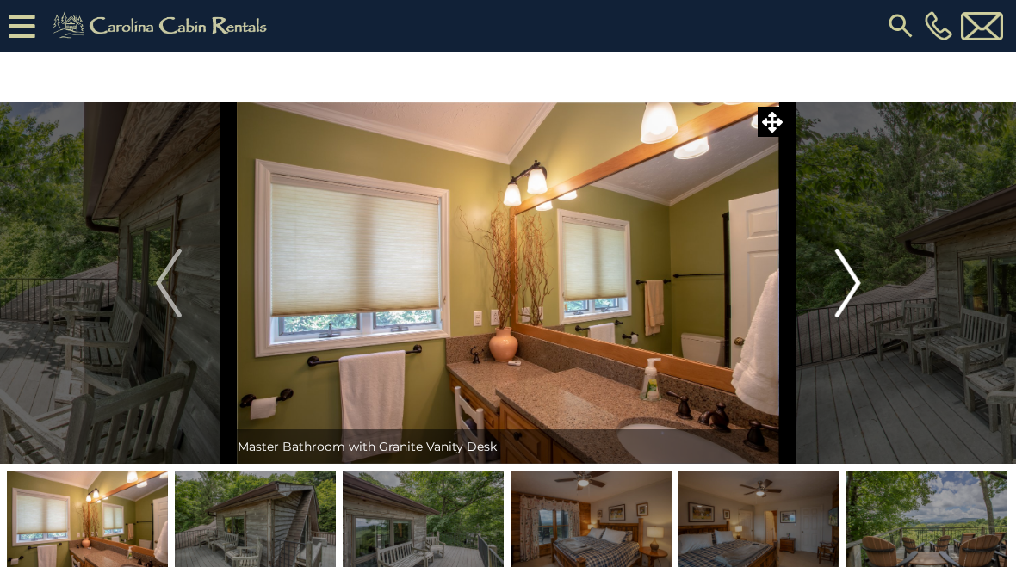
click at [847, 304] on img "Next" at bounding box center [847, 283] width 26 height 69
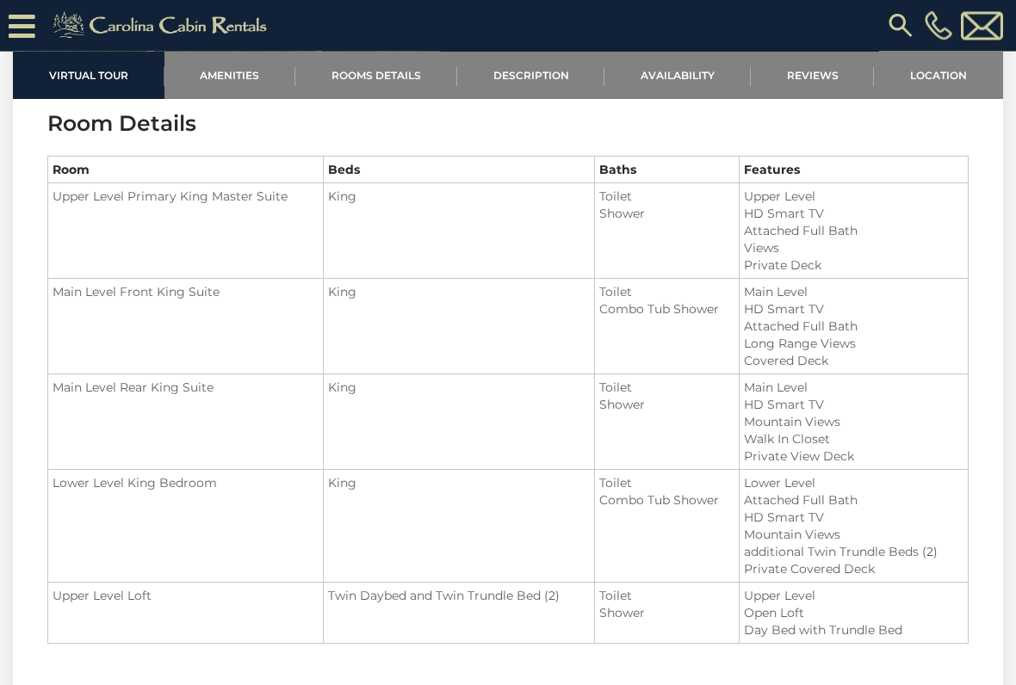
scroll to position [2028, 0]
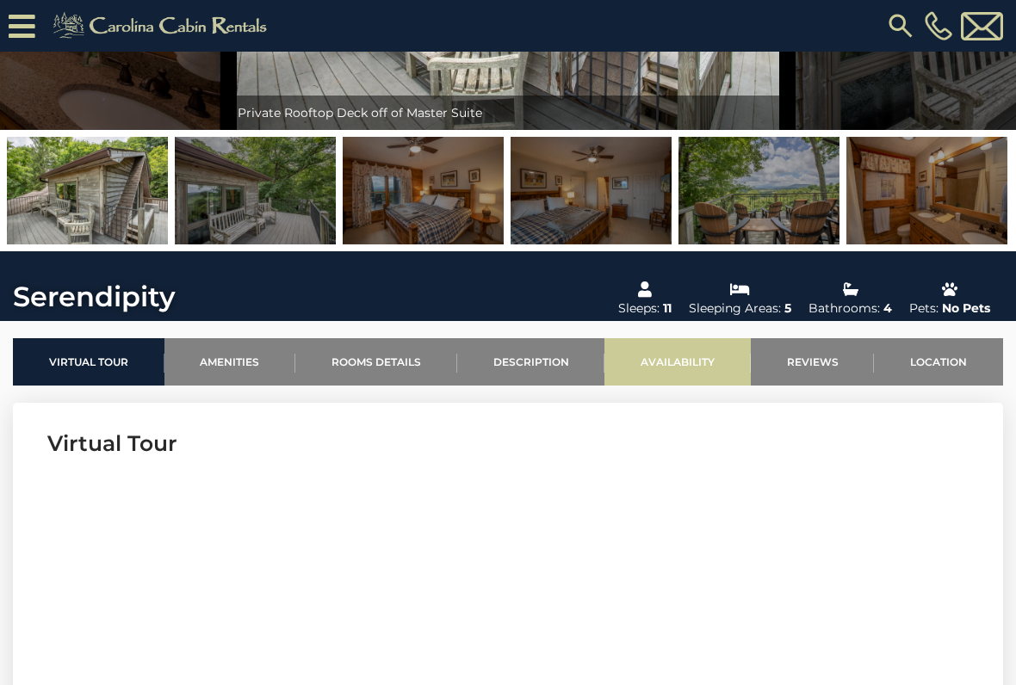
click at [680, 374] on link "Availability" at bounding box center [677, 361] width 146 height 47
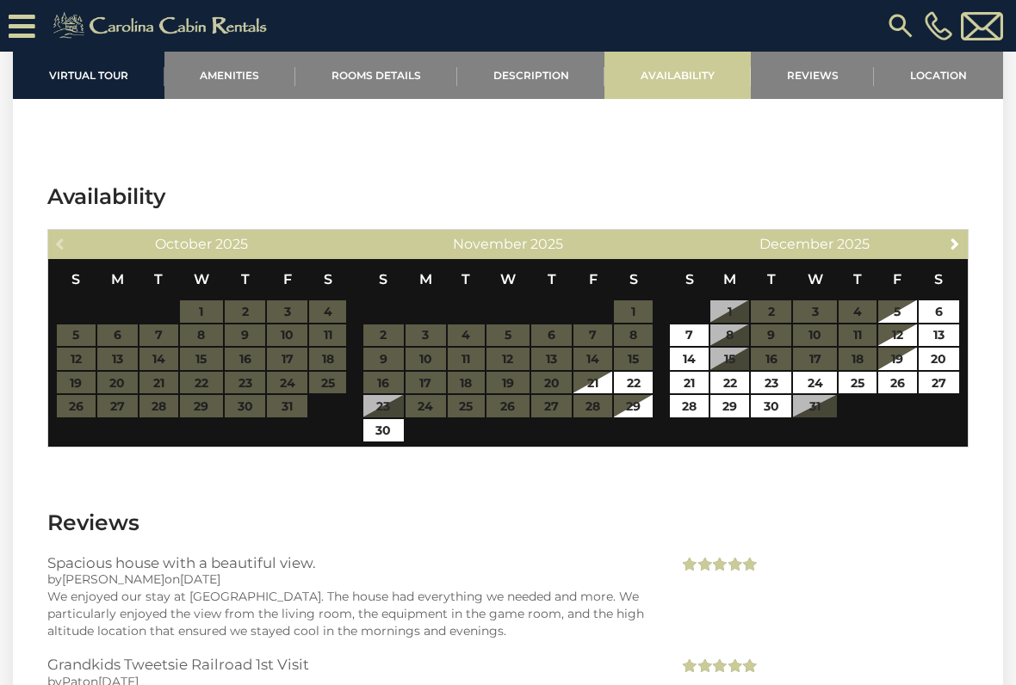
scroll to position [4390, 0]
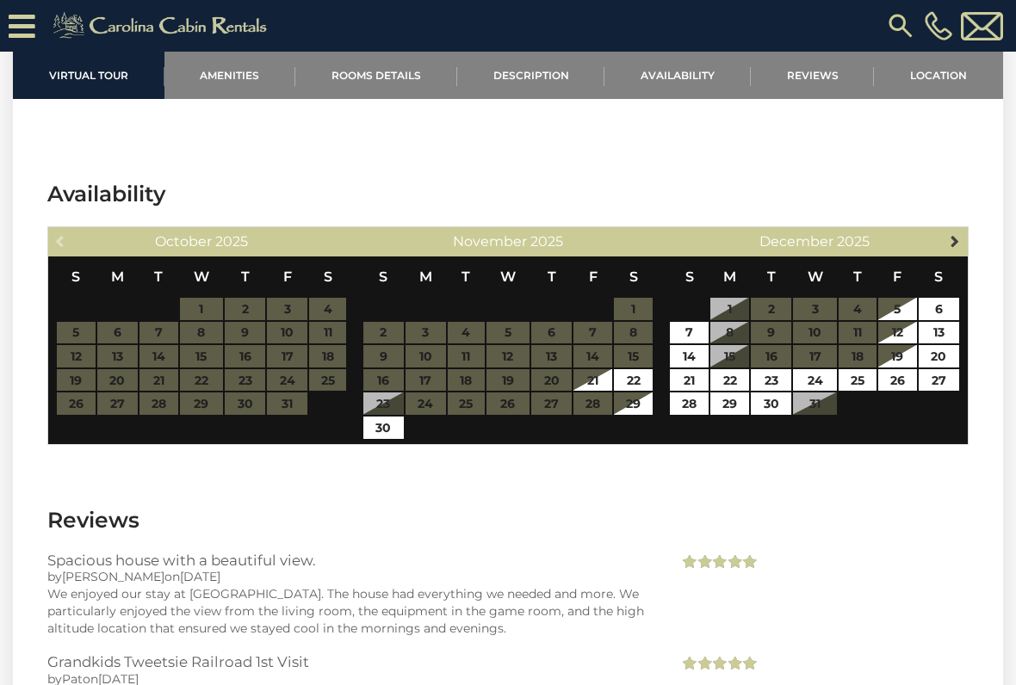
click at [960, 234] on span "Next" at bounding box center [955, 241] width 14 height 14
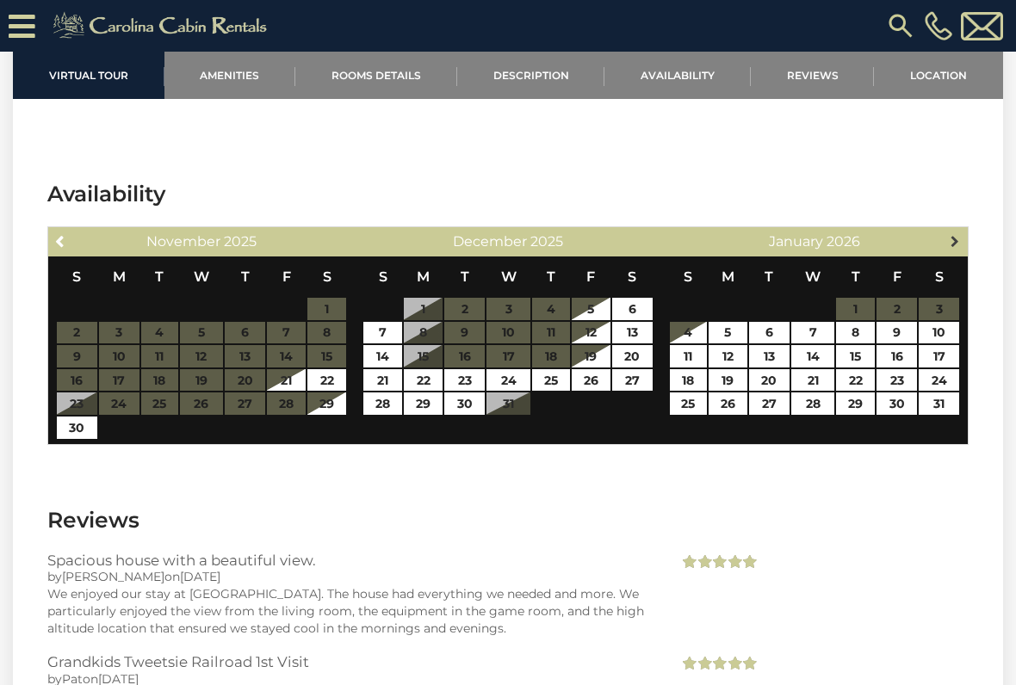
click at [956, 230] on link "Next" at bounding box center [956, 241] width 22 height 22
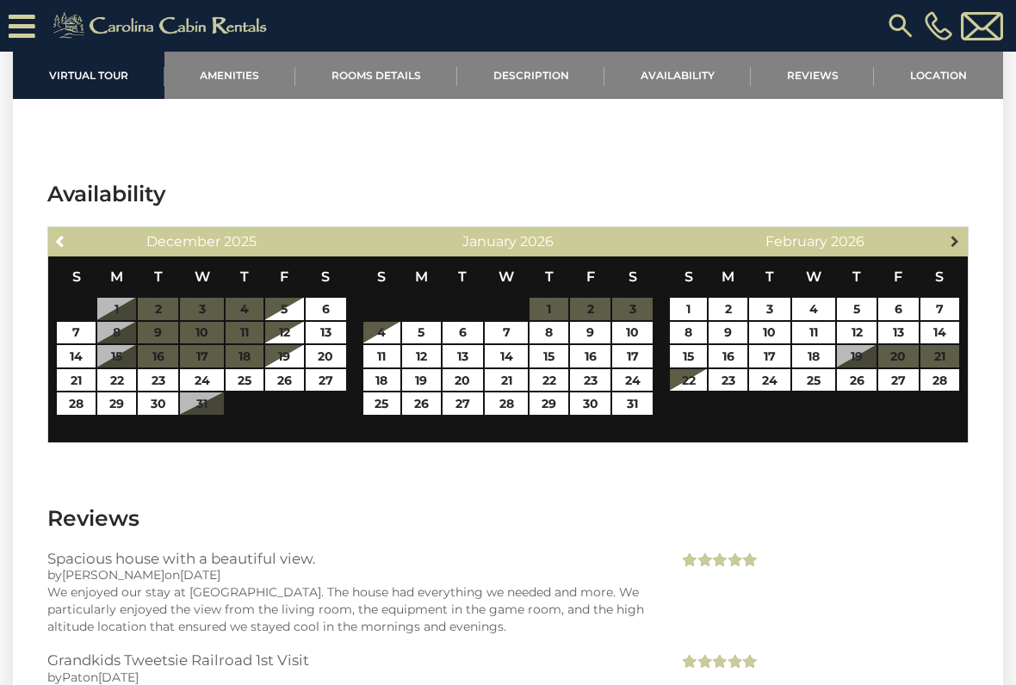
click at [953, 230] on link "Next" at bounding box center [956, 241] width 22 height 22
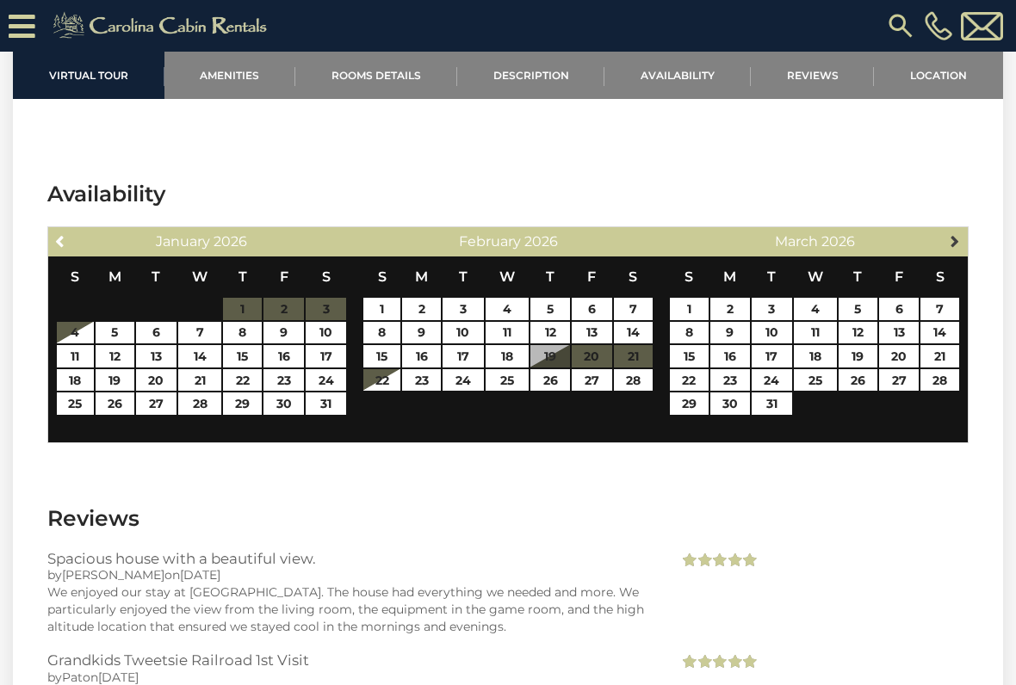
click at [958, 234] on span "Next" at bounding box center [955, 241] width 14 height 14
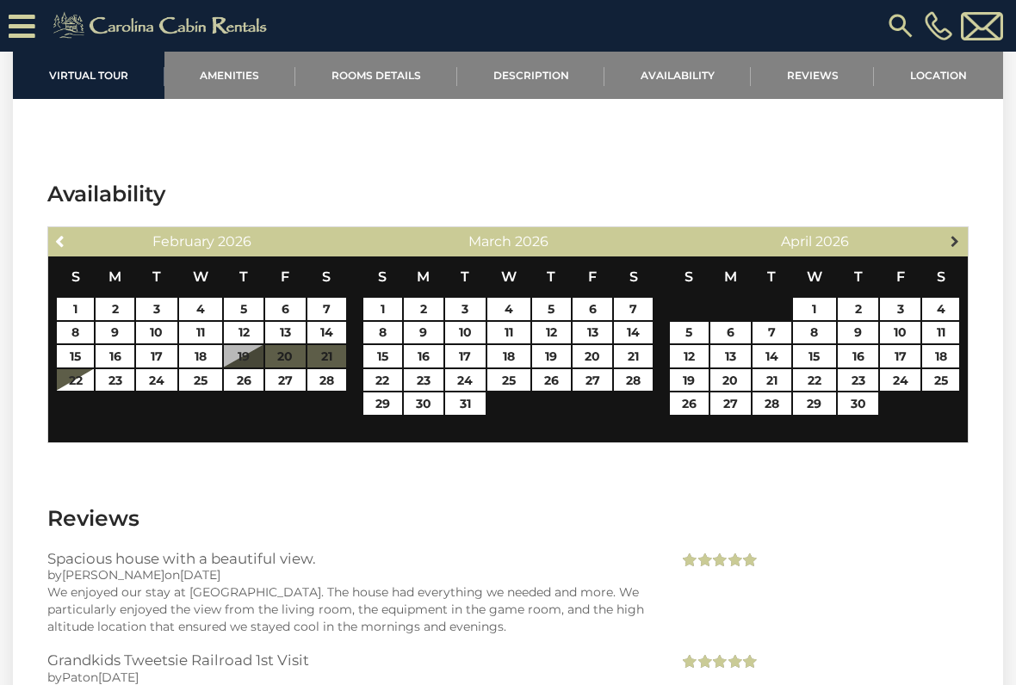
click at [953, 234] on span "Next" at bounding box center [955, 241] width 14 height 14
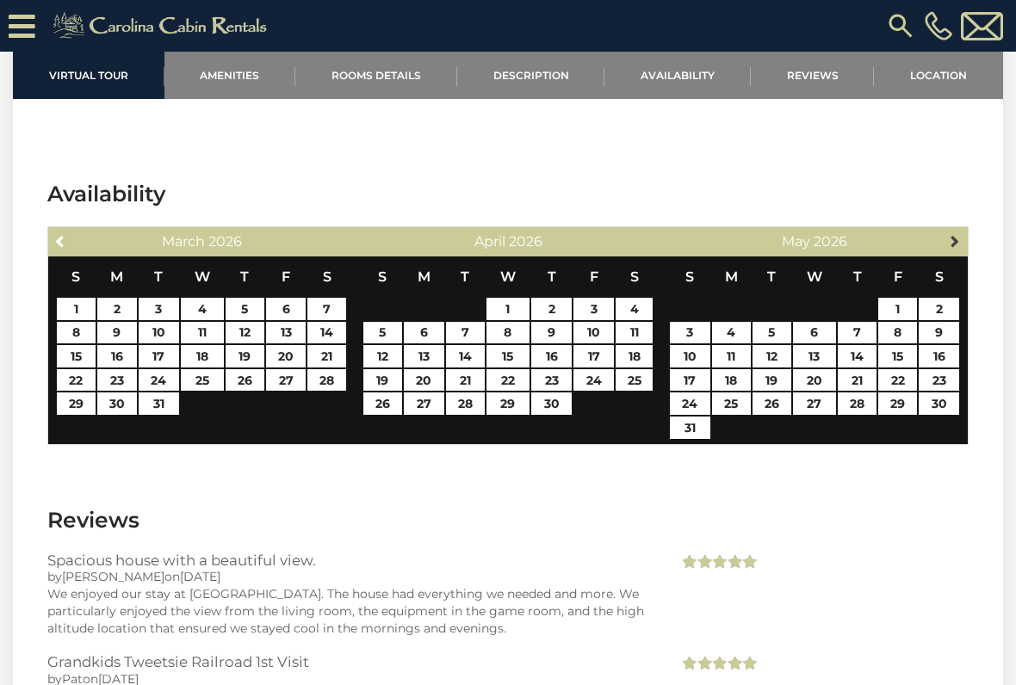
click at [948, 230] on link "Next" at bounding box center [956, 241] width 22 height 22
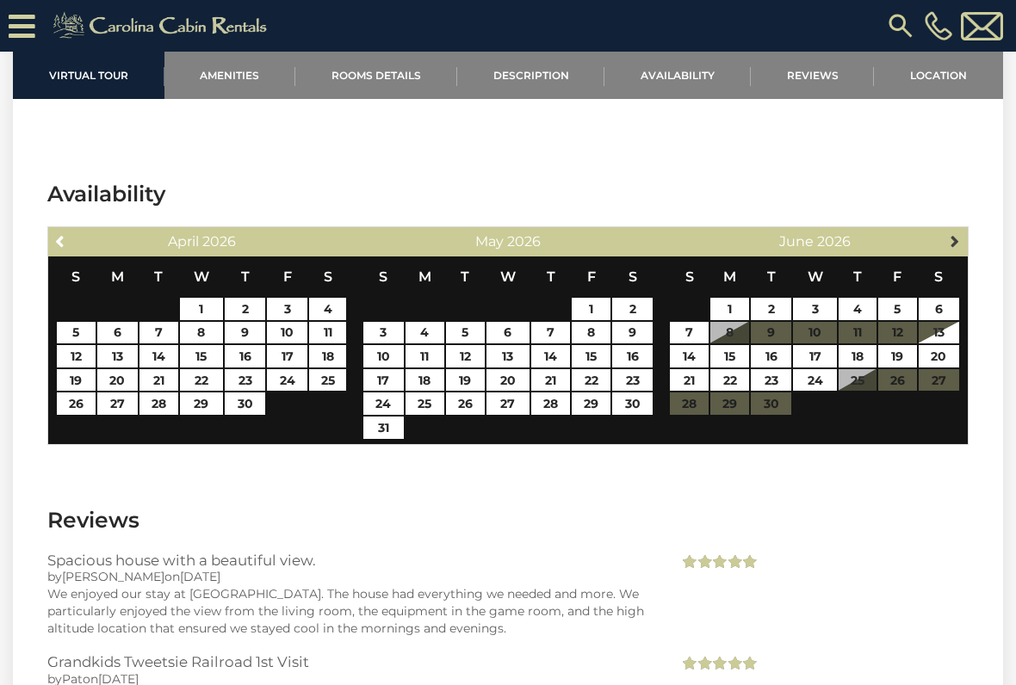
click at [955, 230] on link "Next" at bounding box center [956, 241] width 22 height 22
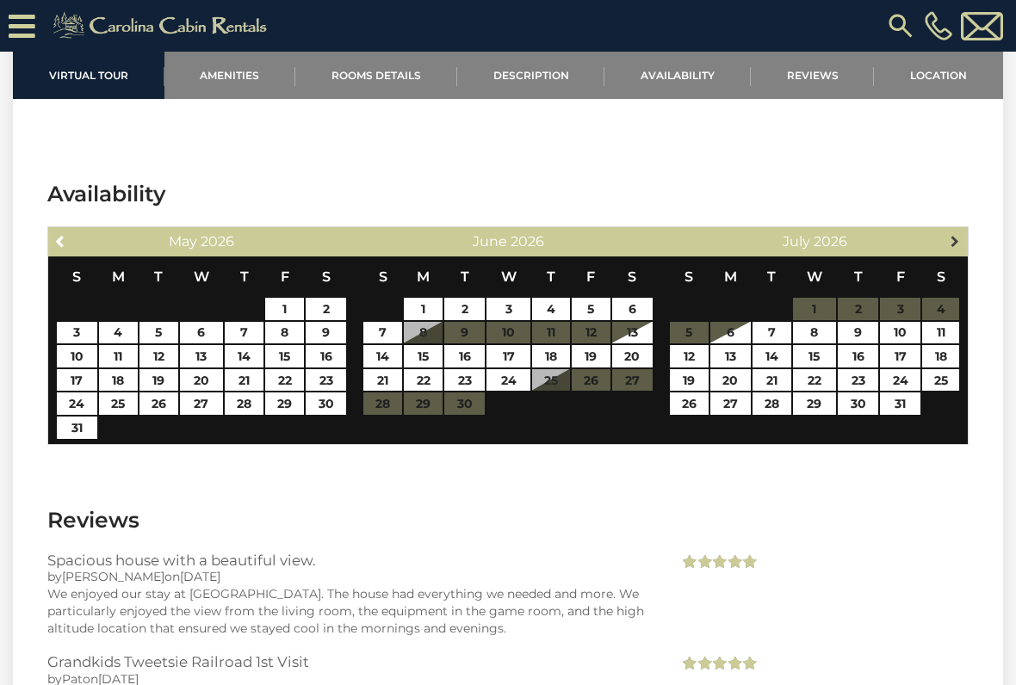
click at [961, 234] on span "Next" at bounding box center [955, 241] width 14 height 14
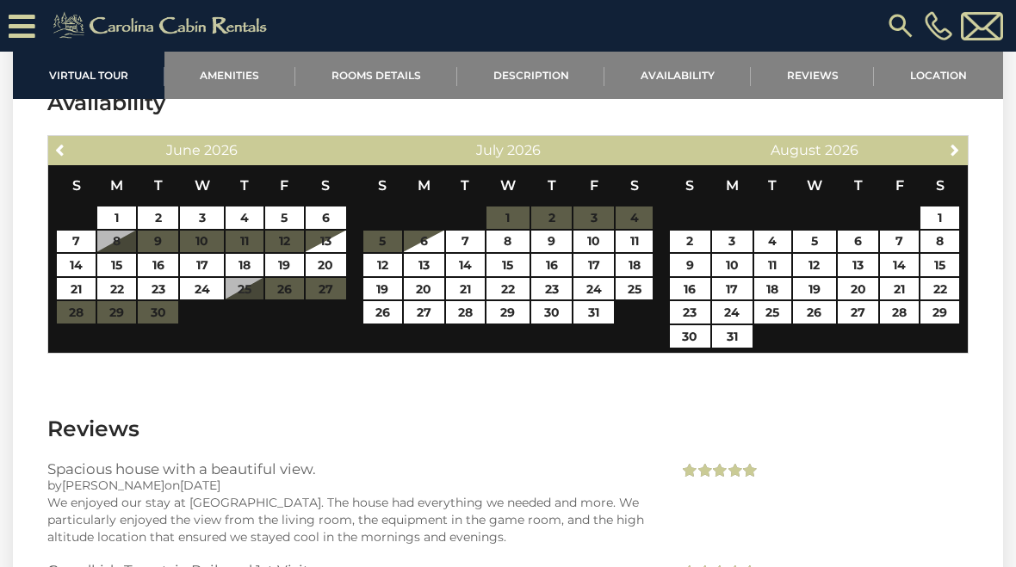
scroll to position [4454, 0]
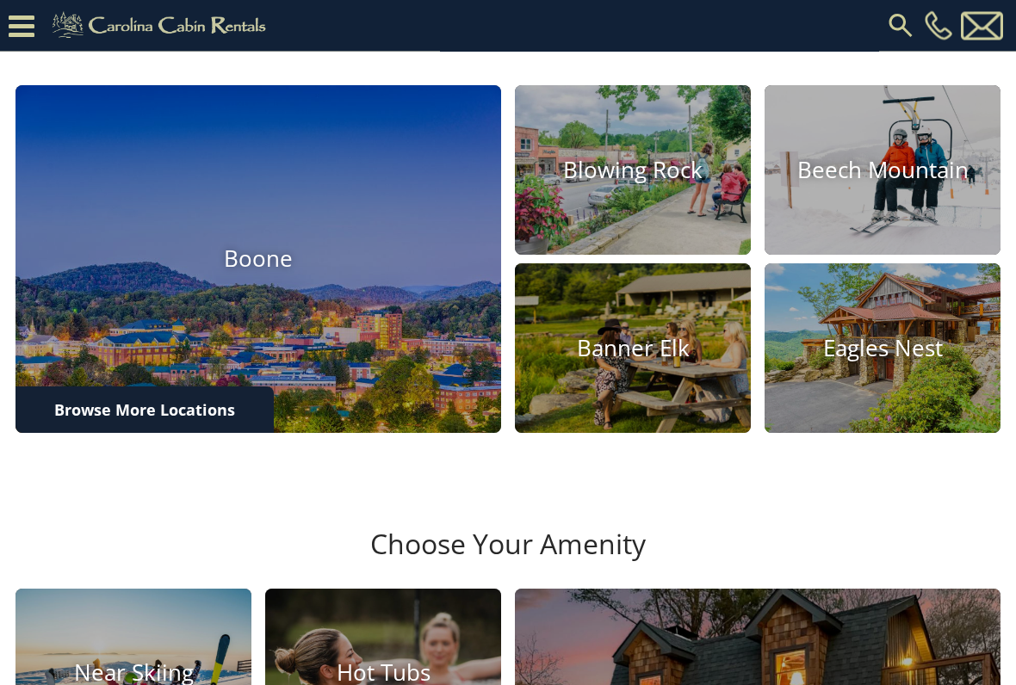
scroll to position [552, 0]
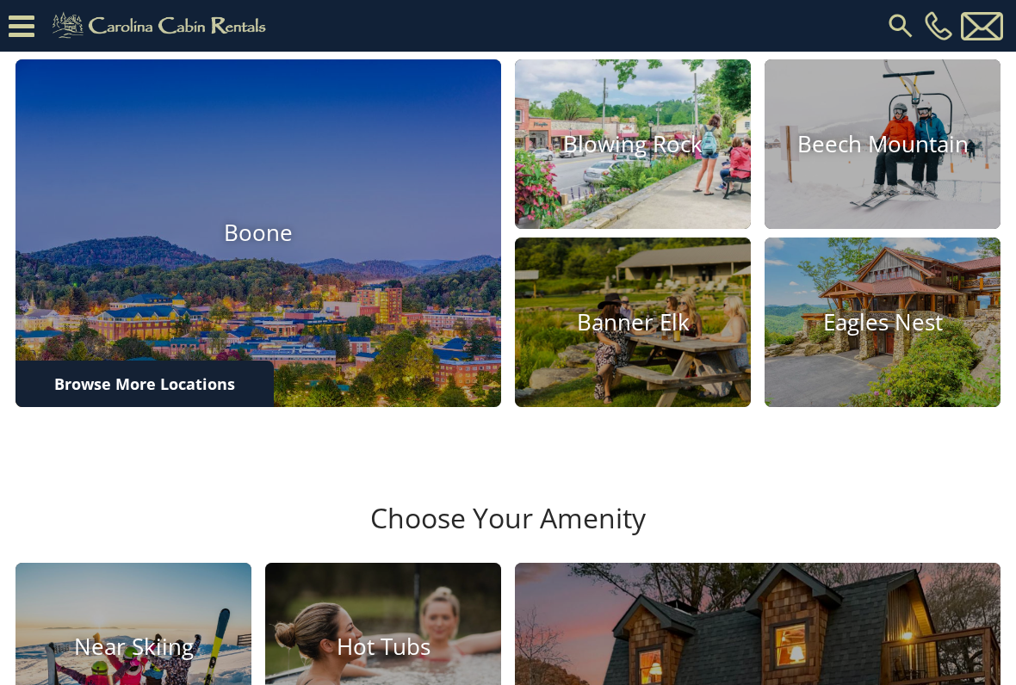
click at [635, 158] on h4 "Blowing Rock" at bounding box center [633, 144] width 236 height 27
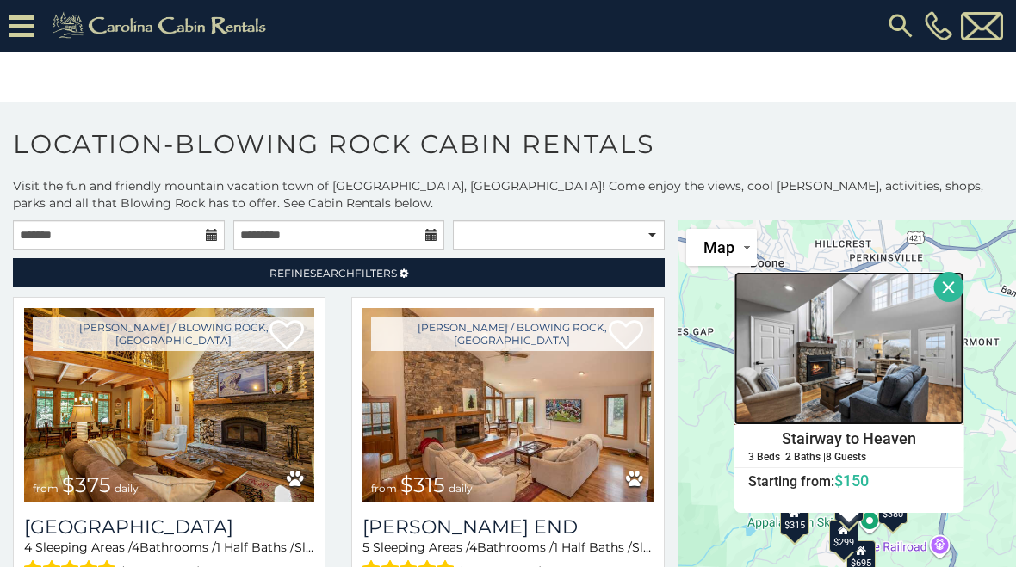
click at [840, 408] on img at bounding box center [849, 348] width 230 height 153
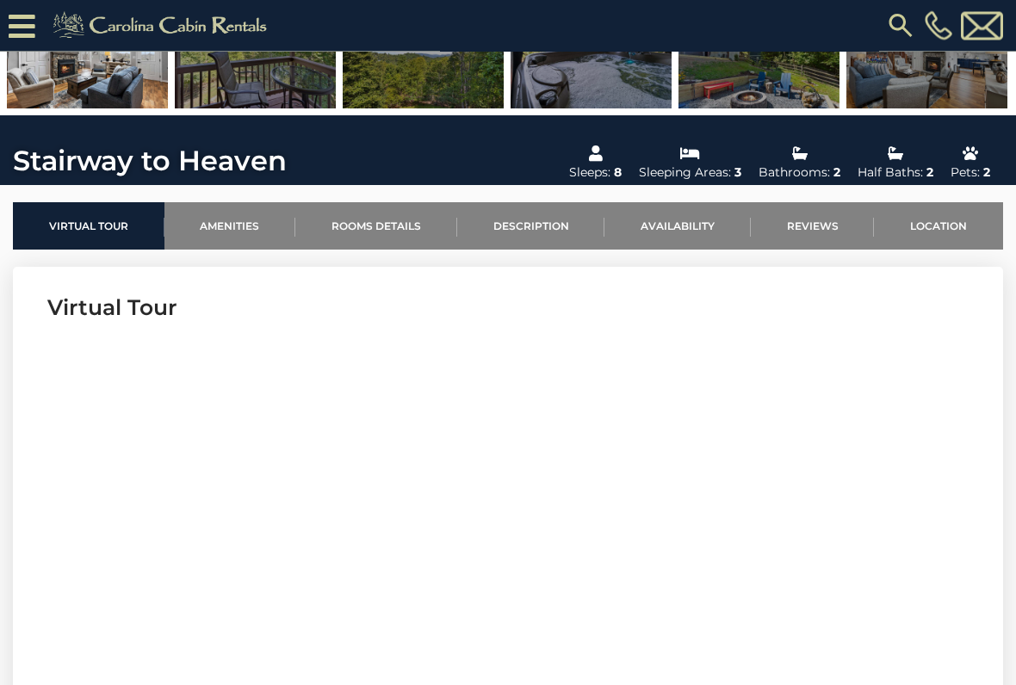
scroll to position [419, 0]
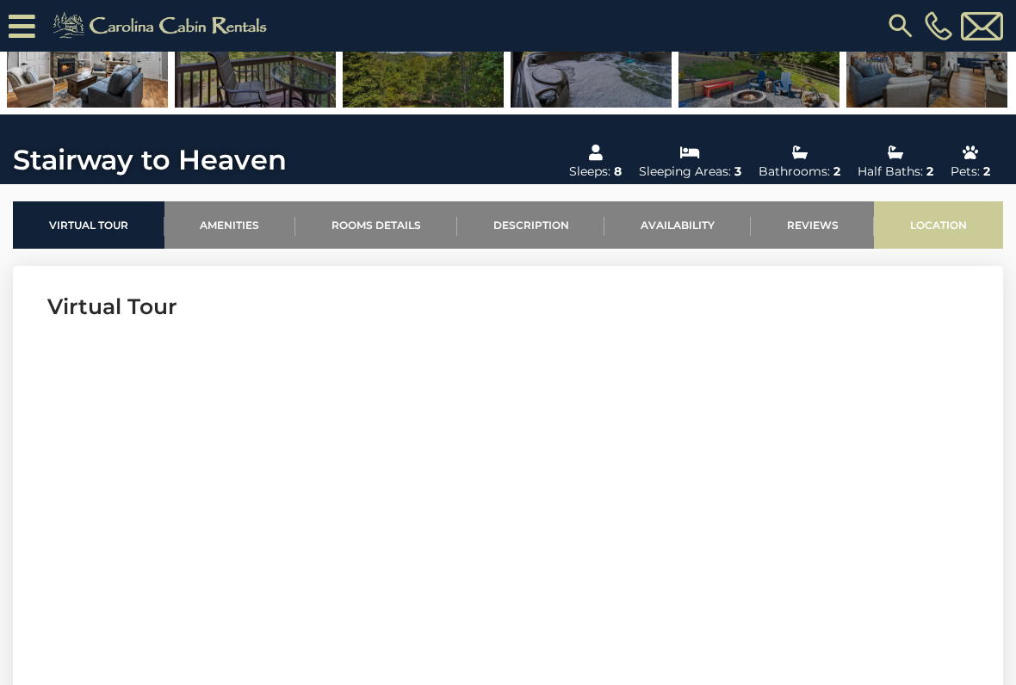
click at [945, 217] on link "Location" at bounding box center [938, 224] width 129 height 47
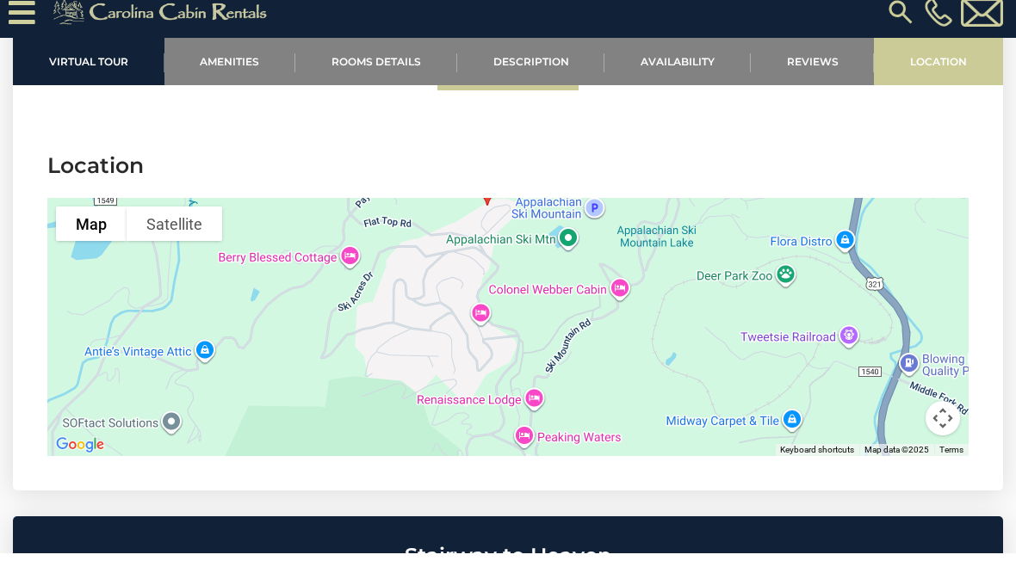
scroll to position [3828, 0]
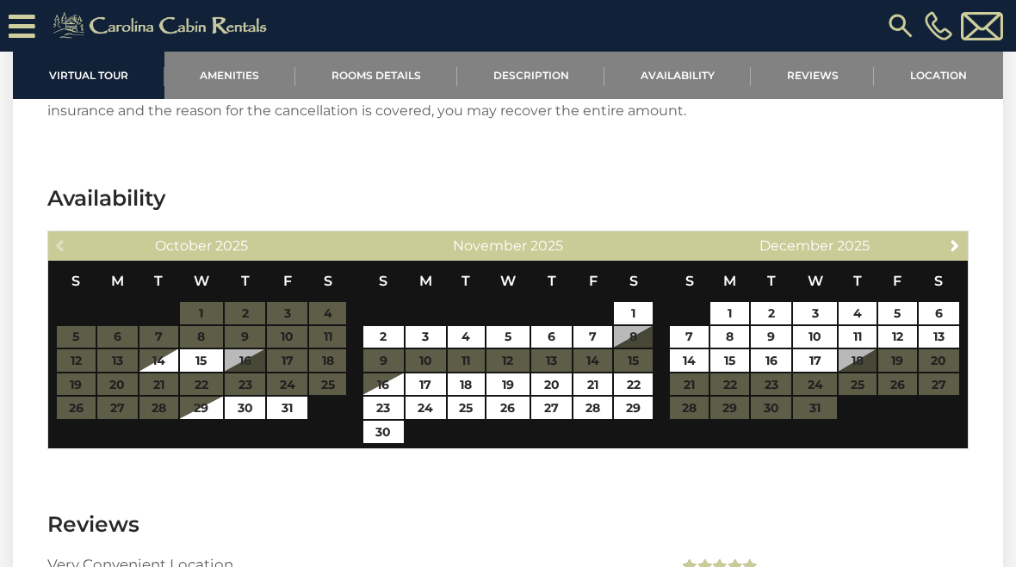
scroll to position [2887, 0]
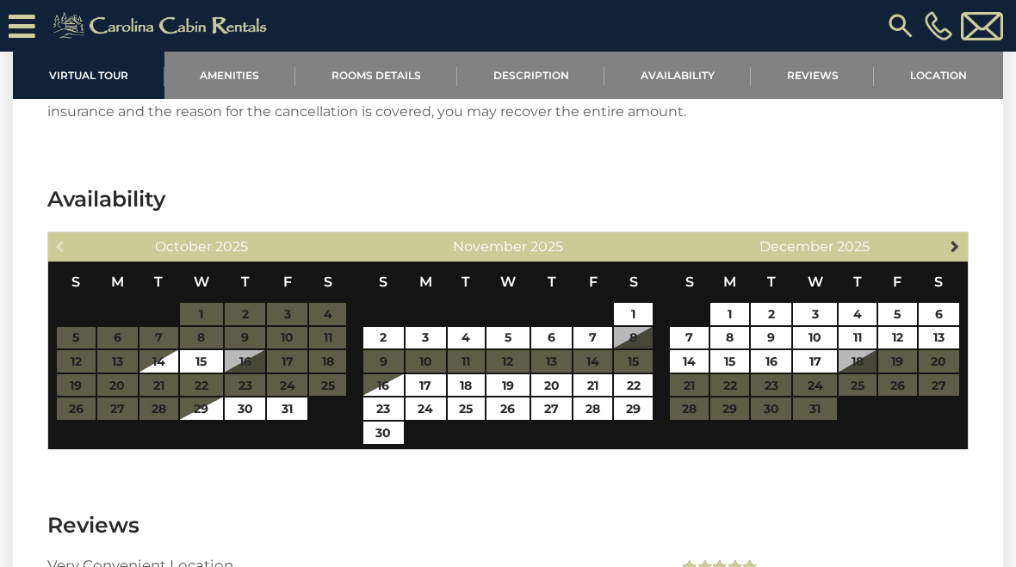
click at [954, 235] on link "Next" at bounding box center [956, 246] width 22 height 22
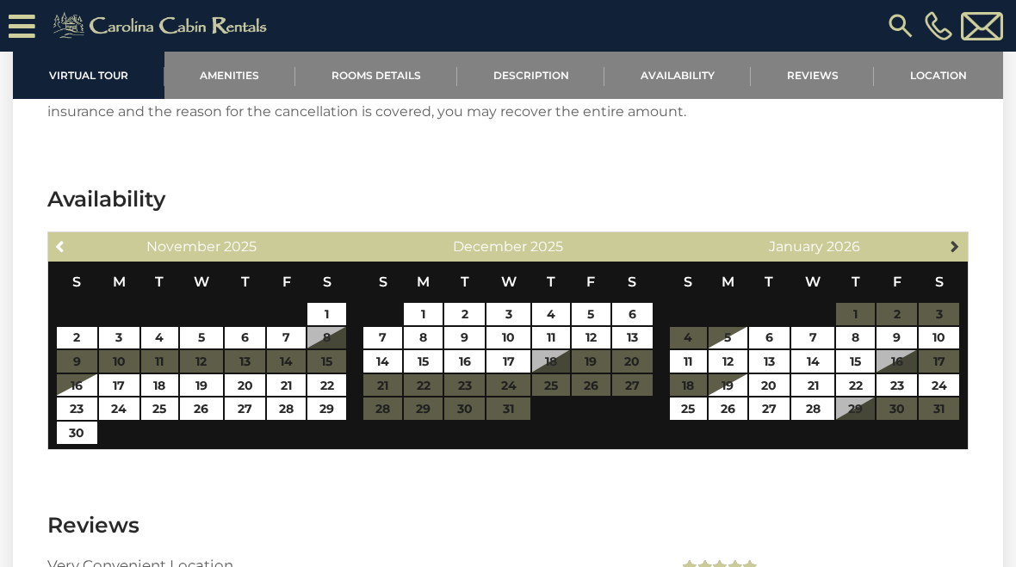
click at [957, 235] on link "Next" at bounding box center [956, 246] width 22 height 22
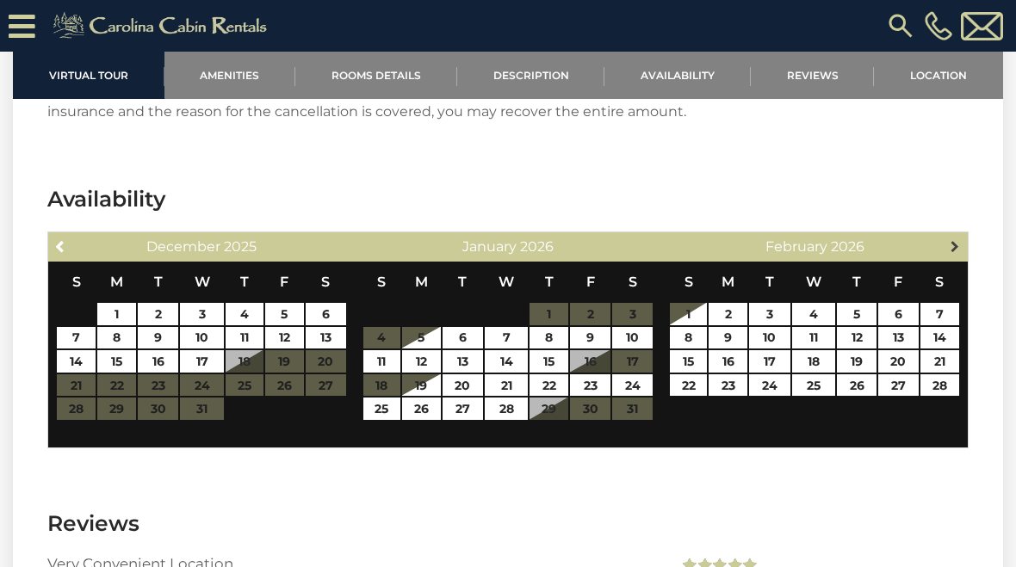
click at [954, 239] on span "Next" at bounding box center [955, 246] width 14 height 14
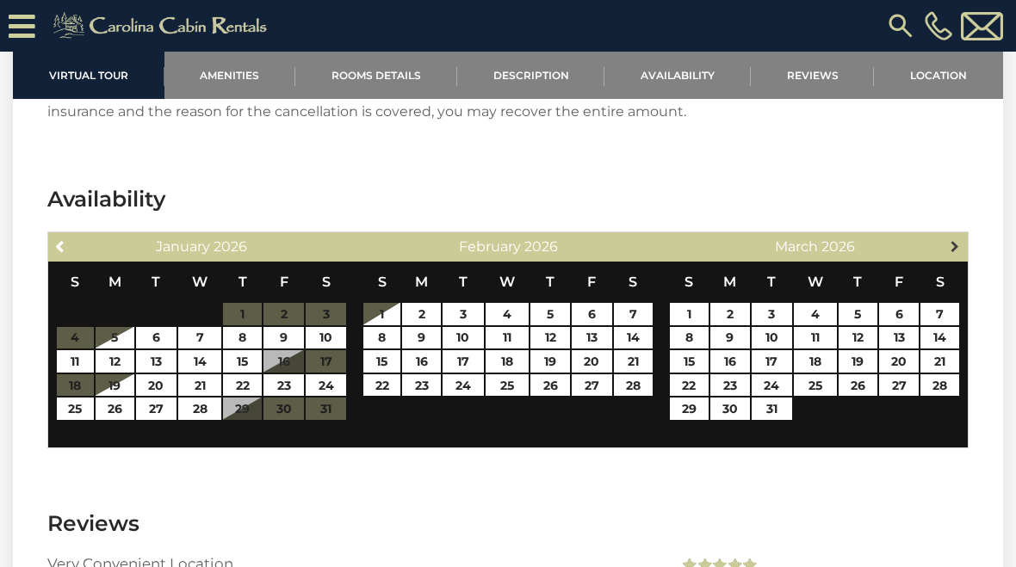
click at [951, 235] on link "Next" at bounding box center [956, 246] width 22 height 22
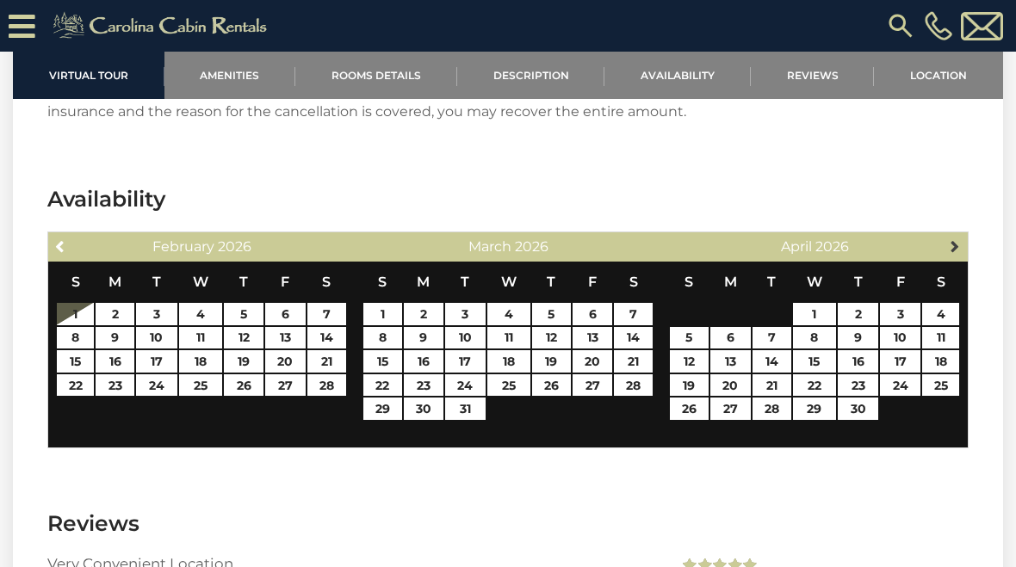
click at [963, 235] on link "Next" at bounding box center [956, 246] width 22 height 22
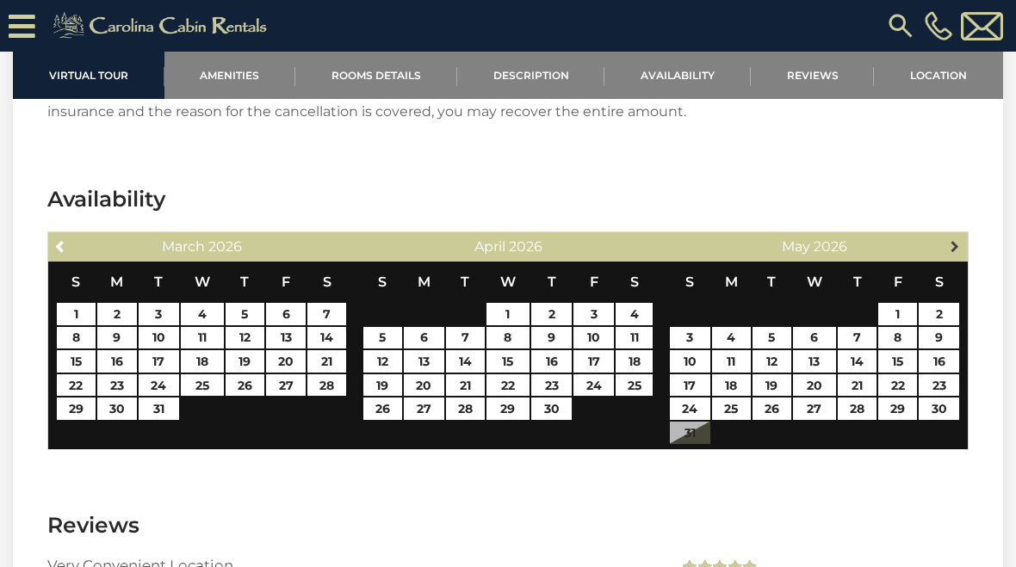
click at [963, 235] on link "Next" at bounding box center [956, 246] width 22 height 22
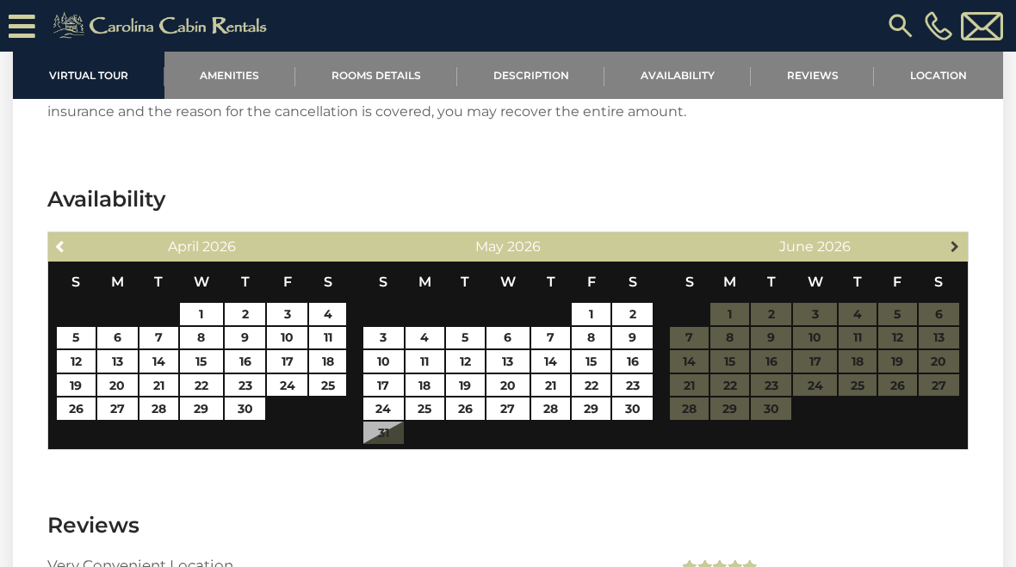
click at [956, 235] on link "Next" at bounding box center [956, 246] width 22 height 22
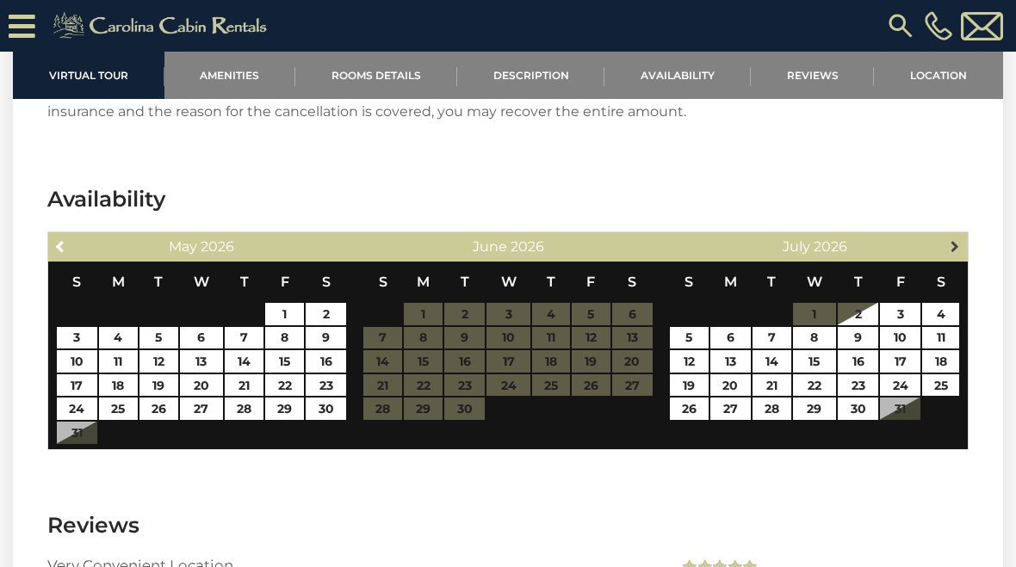
click at [954, 235] on link "Next" at bounding box center [956, 246] width 22 height 22
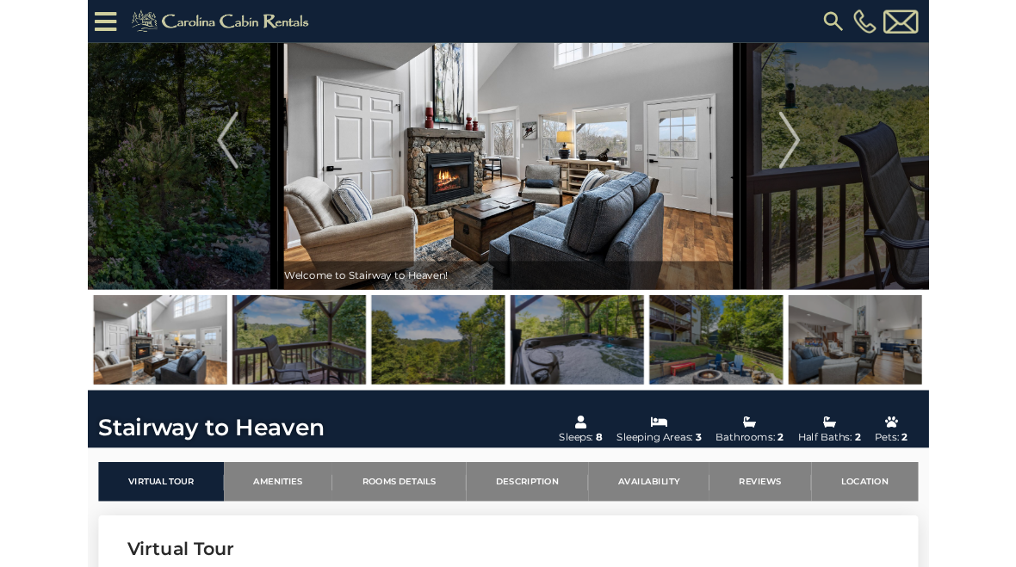
scroll to position [0, 0]
